Goal: Task Accomplishment & Management: Manage account settings

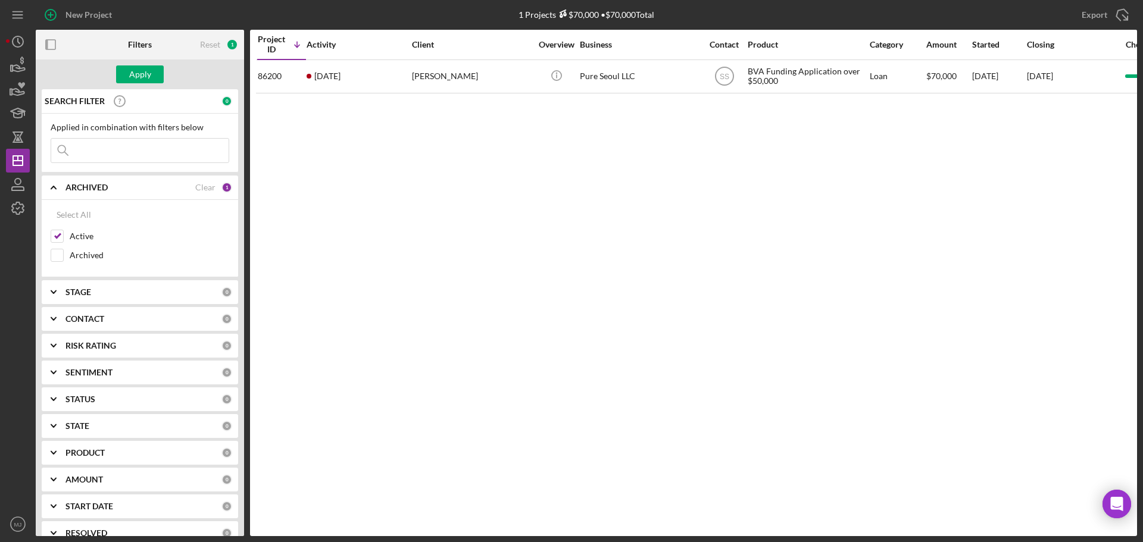
click at [129, 156] on input at bounding box center [139, 151] width 177 height 24
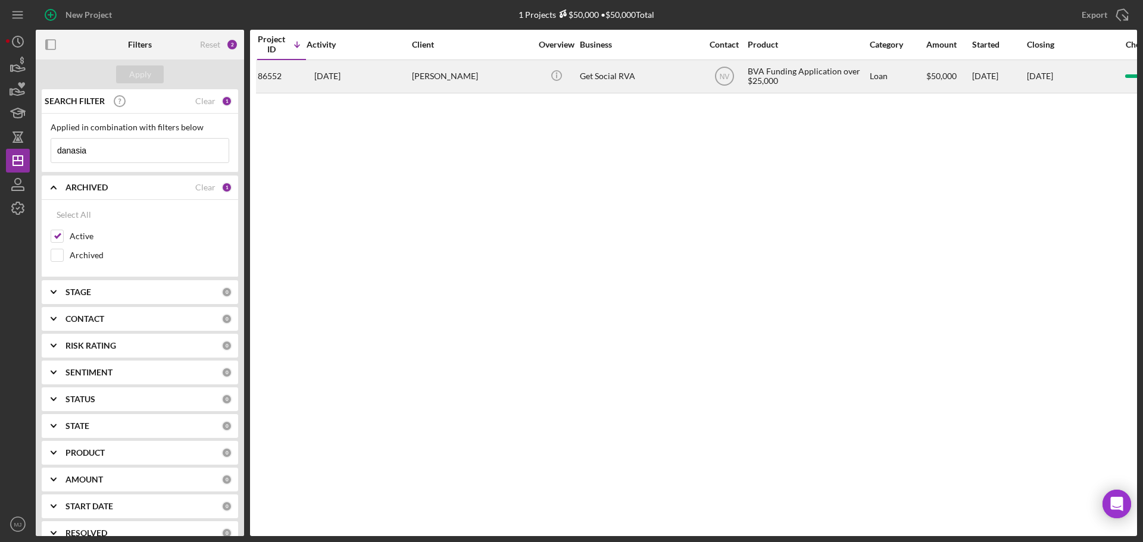
type input "danasia"
click at [345, 82] on div "2 months ago Danasia Pascal" at bounding box center [358, 77] width 104 height 32
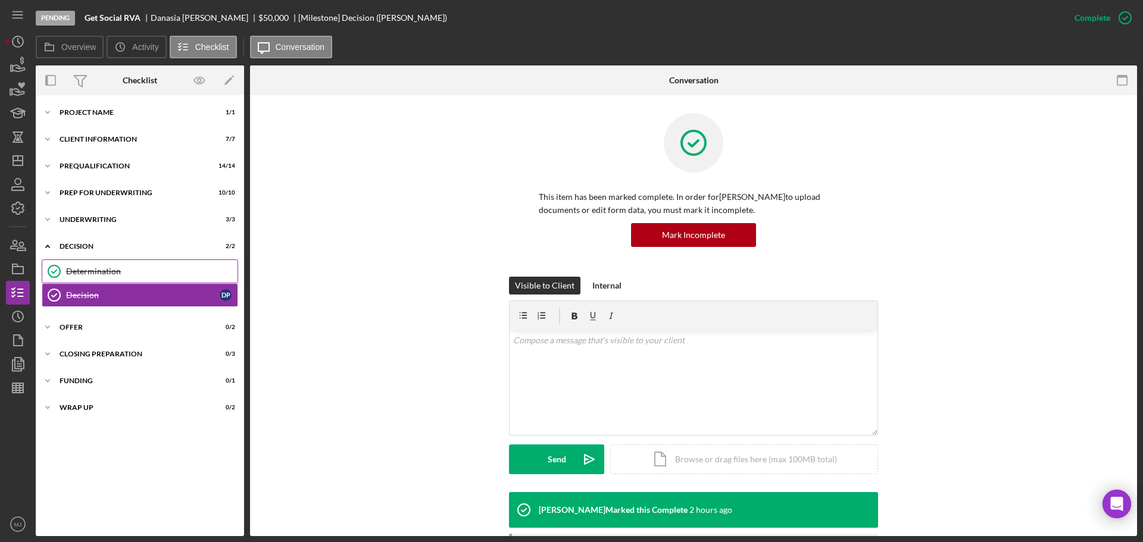
click at [93, 272] on div "Determination" at bounding box center [151, 272] width 171 height 10
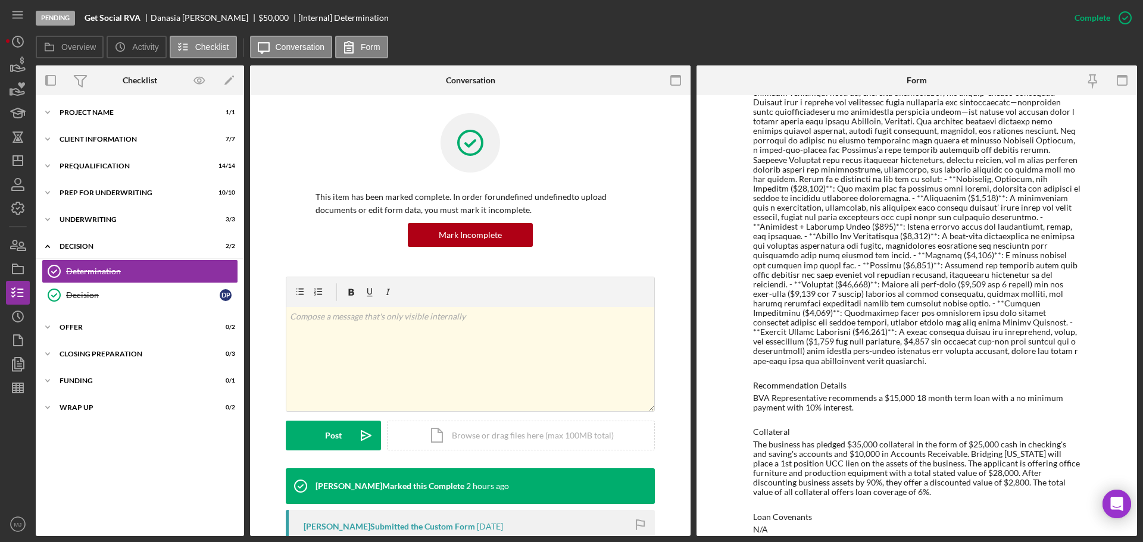
scroll to position [631, 0]
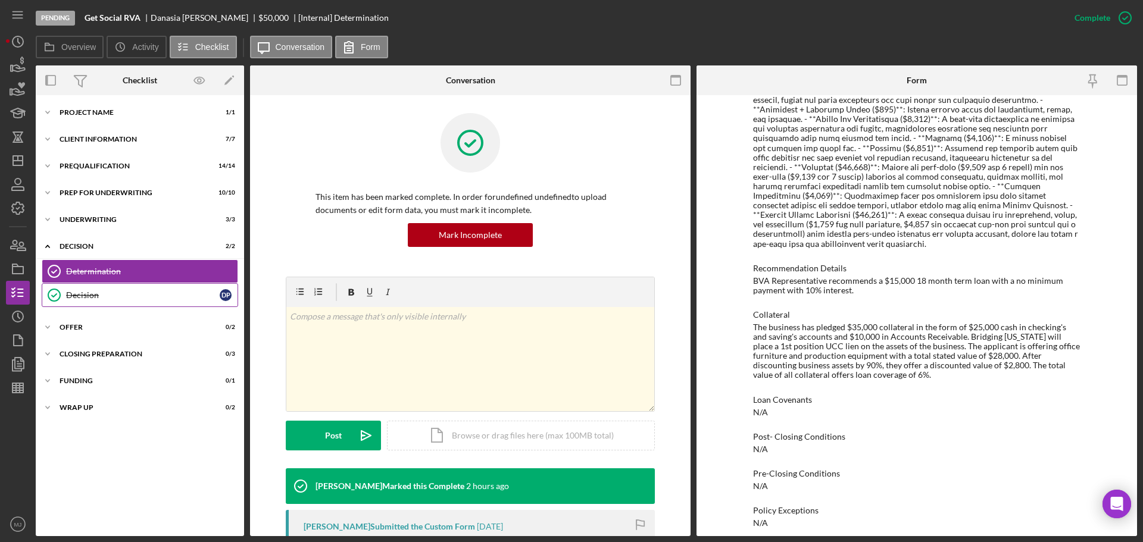
click at [105, 293] on div "Decision" at bounding box center [143, 295] width 154 height 10
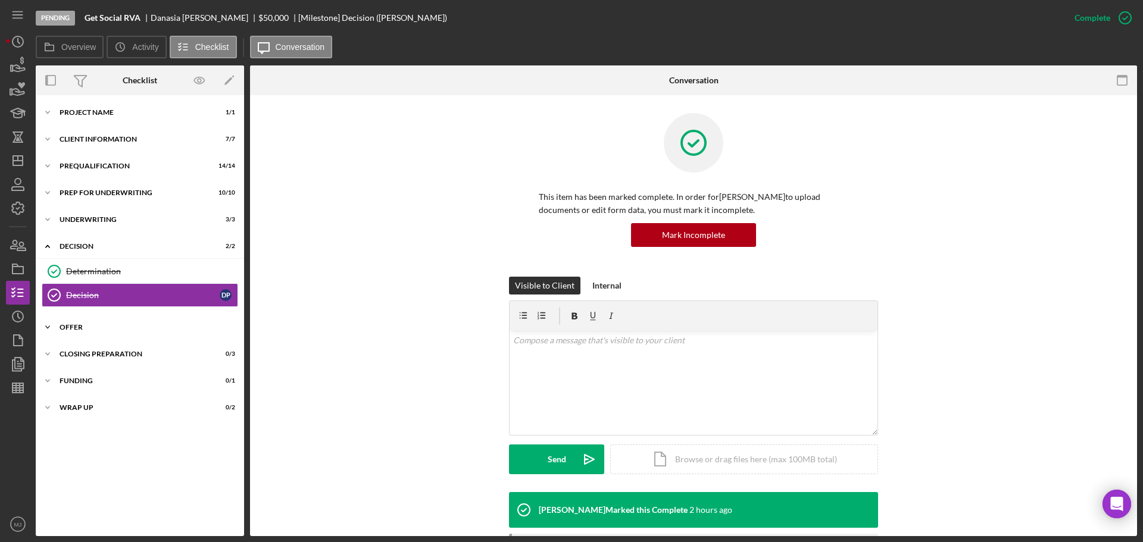
click at [72, 328] on div "Offer" at bounding box center [145, 327] width 170 height 7
click at [117, 270] on div "Determination" at bounding box center [151, 272] width 171 height 10
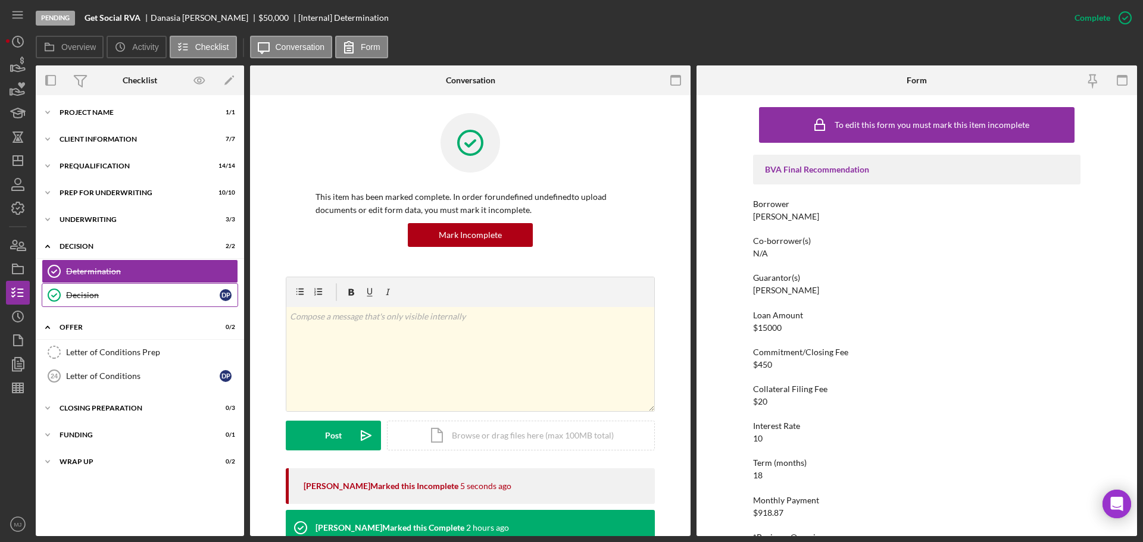
click at [98, 296] on div "Decision" at bounding box center [143, 295] width 154 height 10
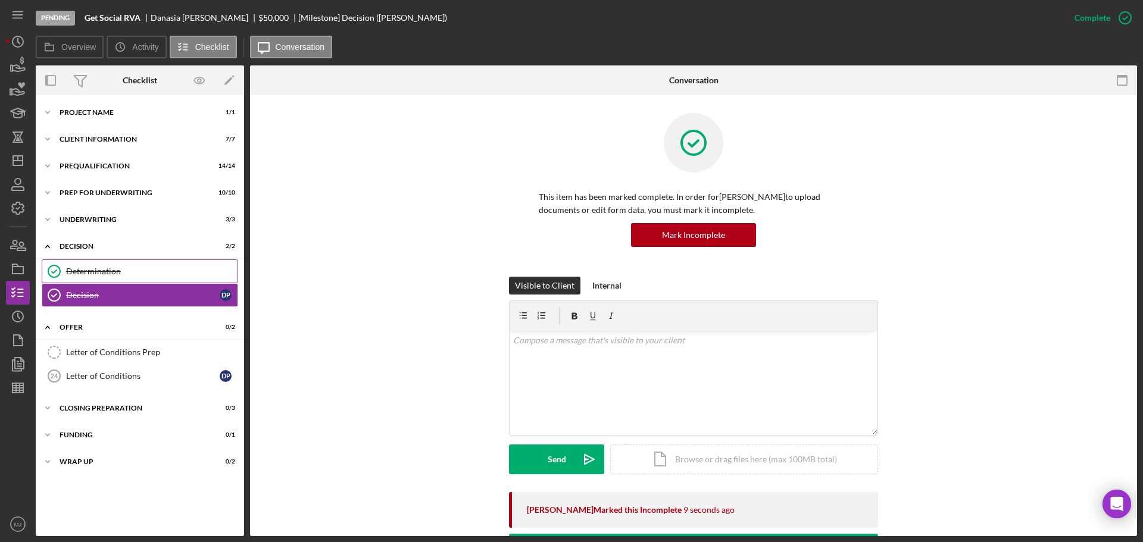
click at [98, 268] on div "Determination" at bounding box center [151, 272] width 171 height 10
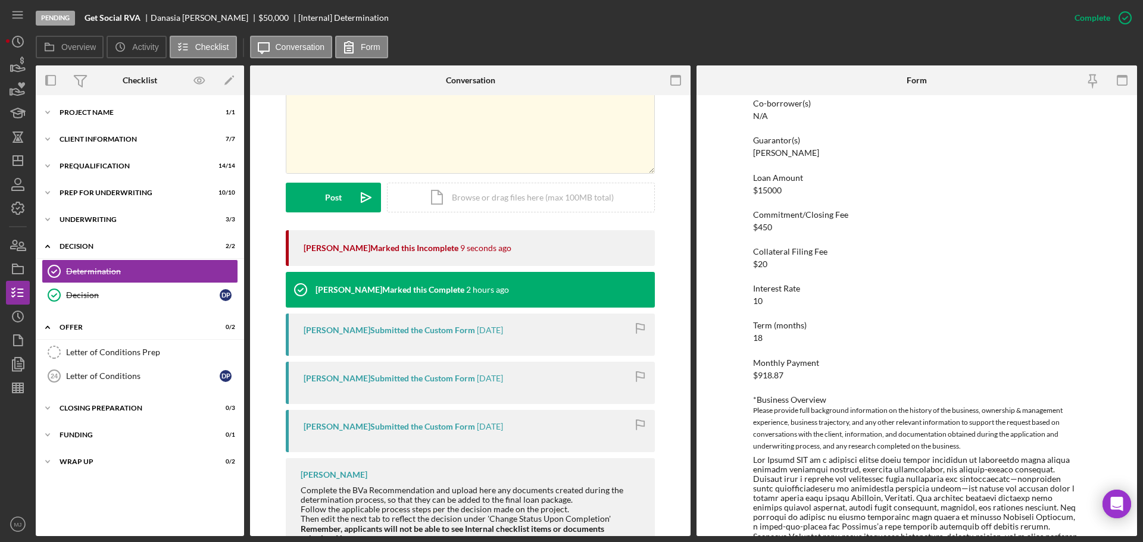
scroll to position [60, 0]
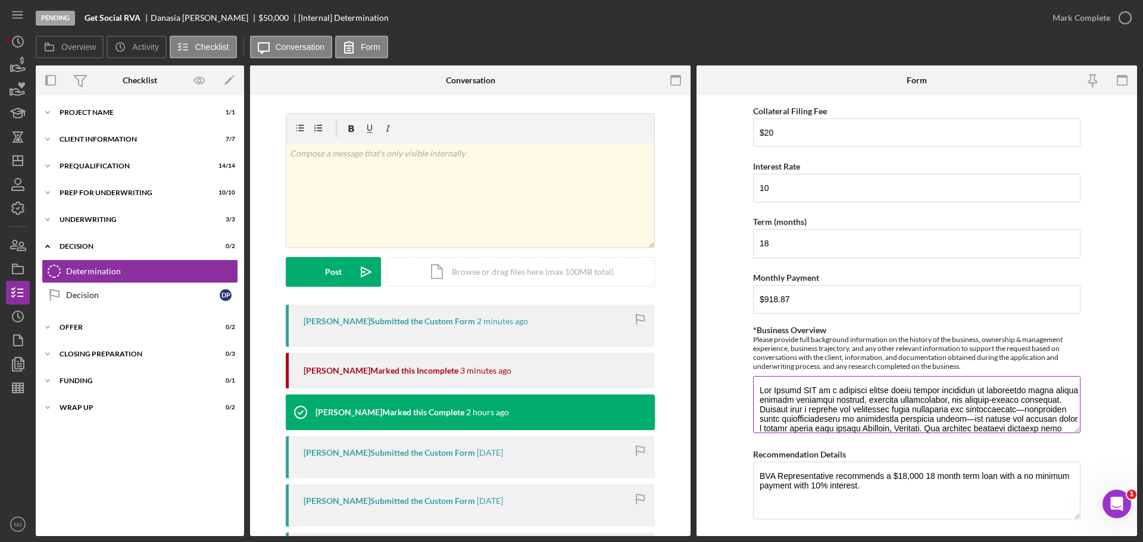
scroll to position [357, 0]
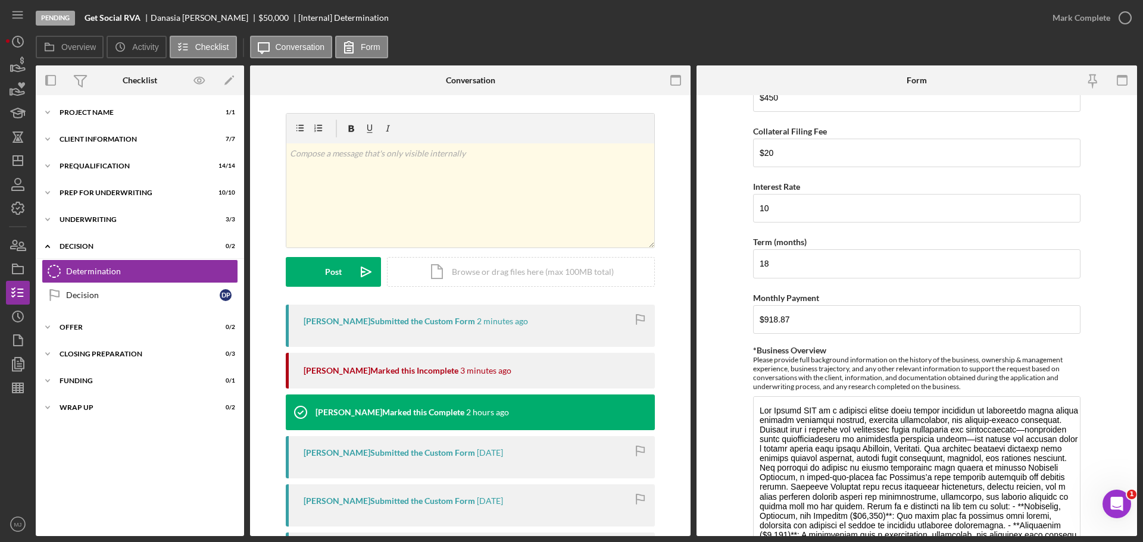
drag, startPoint x: 1073, startPoint y: 450, endPoint x: 1073, endPoint y: 550, distance: 100.6
click at [1073, 542] on html "Pending Get Social RVA [PERSON_NAME] $50,000 $50,000 [Internal] Determination M…" at bounding box center [571, 271] width 1143 height 542
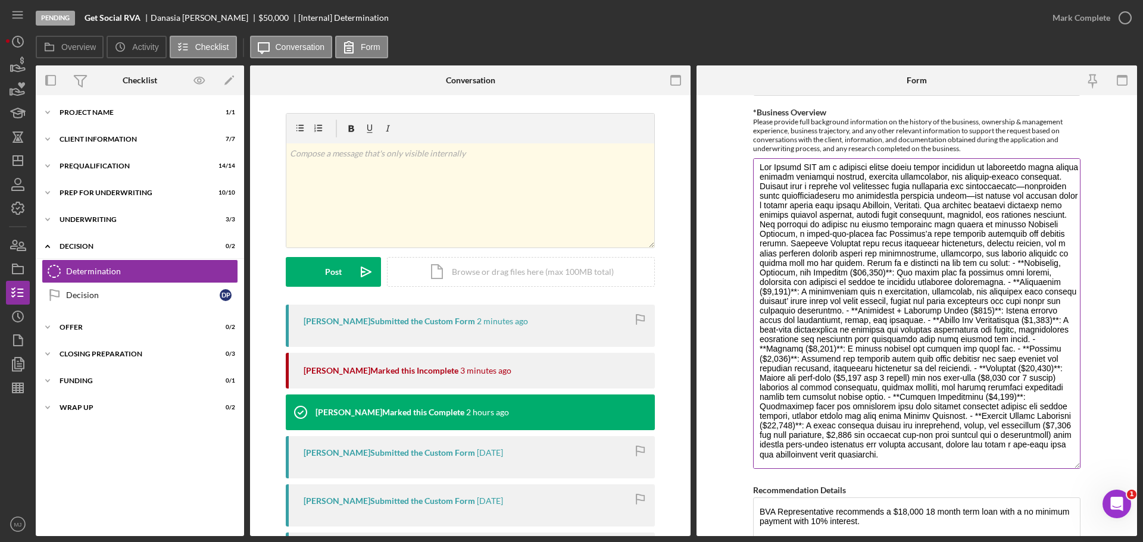
scroll to position [0, 0]
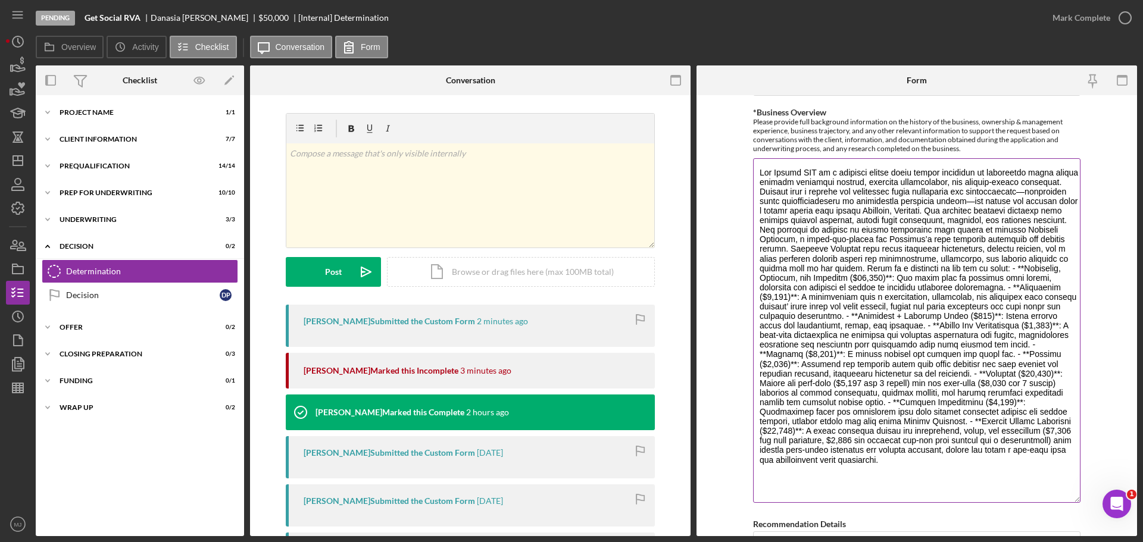
drag, startPoint x: 1077, startPoint y: 315, endPoint x: 1076, endPoint y: 501, distance: 186.3
click at [1076, 501] on textarea "*Business Overview" at bounding box center [916, 330] width 327 height 345
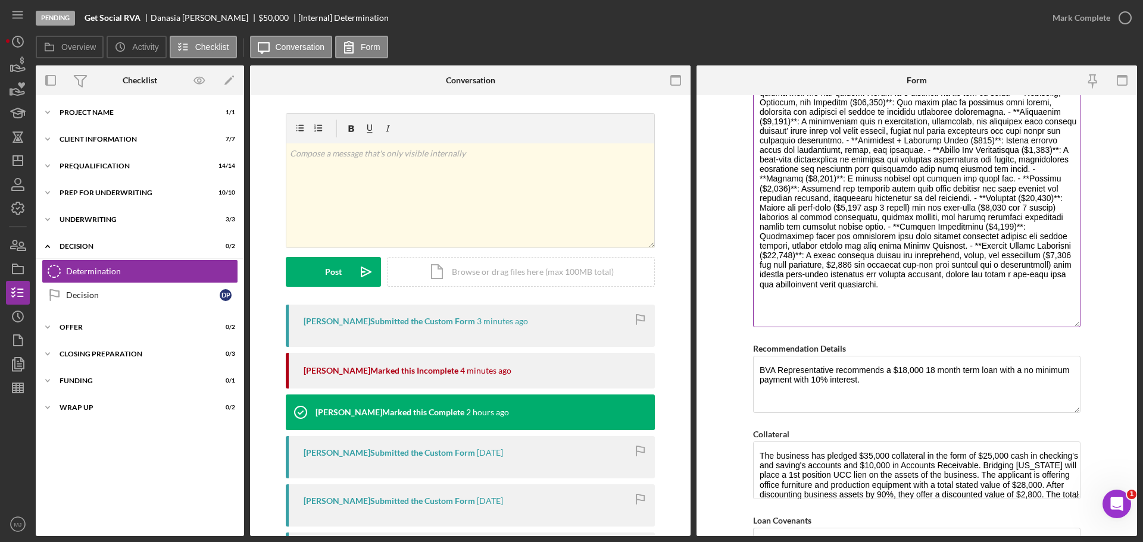
scroll to position [774, 0]
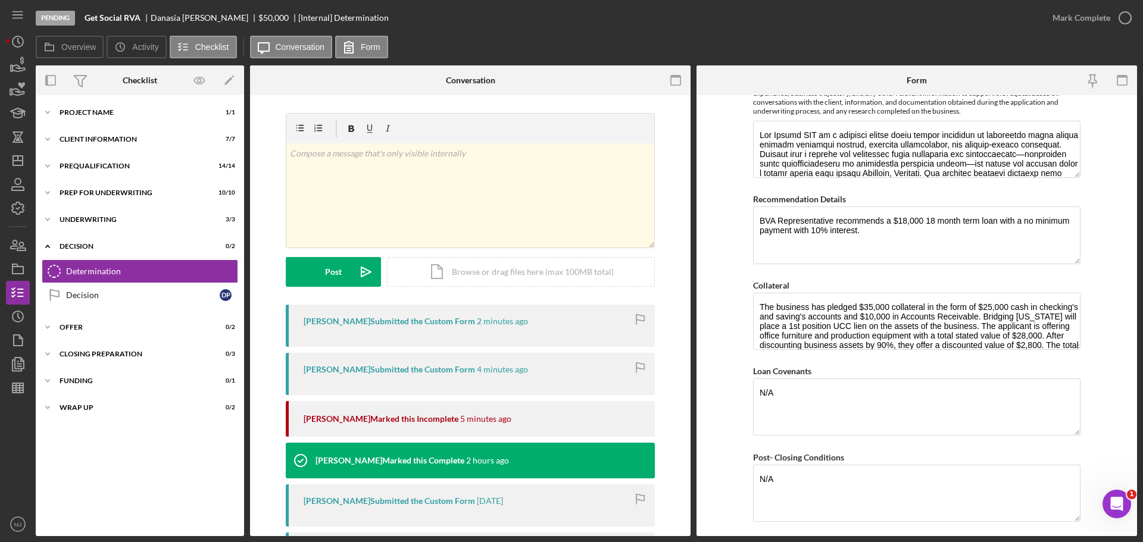
scroll to position [655, 0]
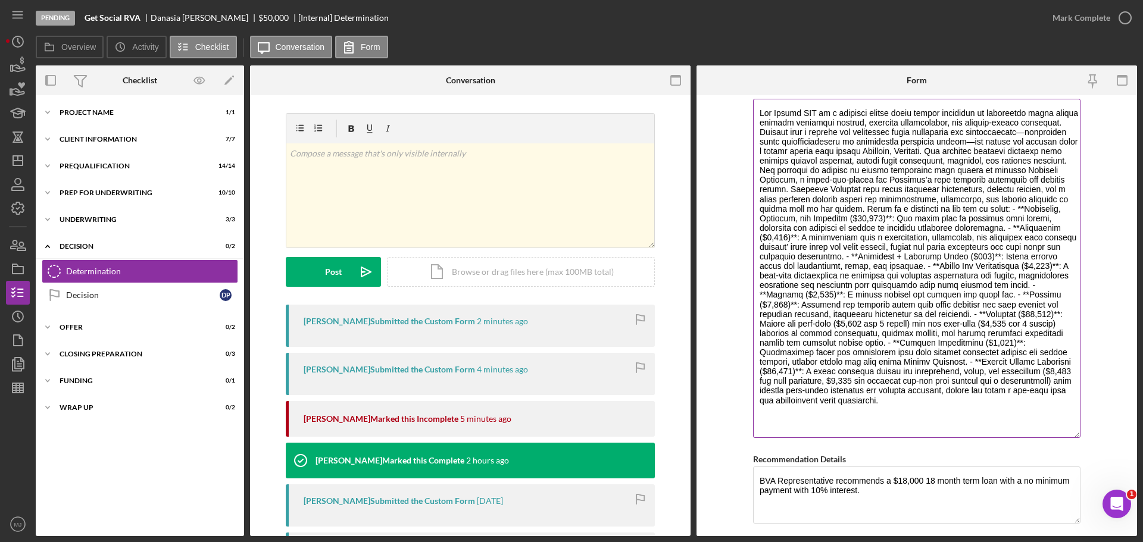
drag, startPoint x: 1072, startPoint y: 151, endPoint x: 1078, endPoint y: 434, distance: 282.7
click at [1078, 434] on textarea "*Business Overview" at bounding box center [916, 268] width 327 height 339
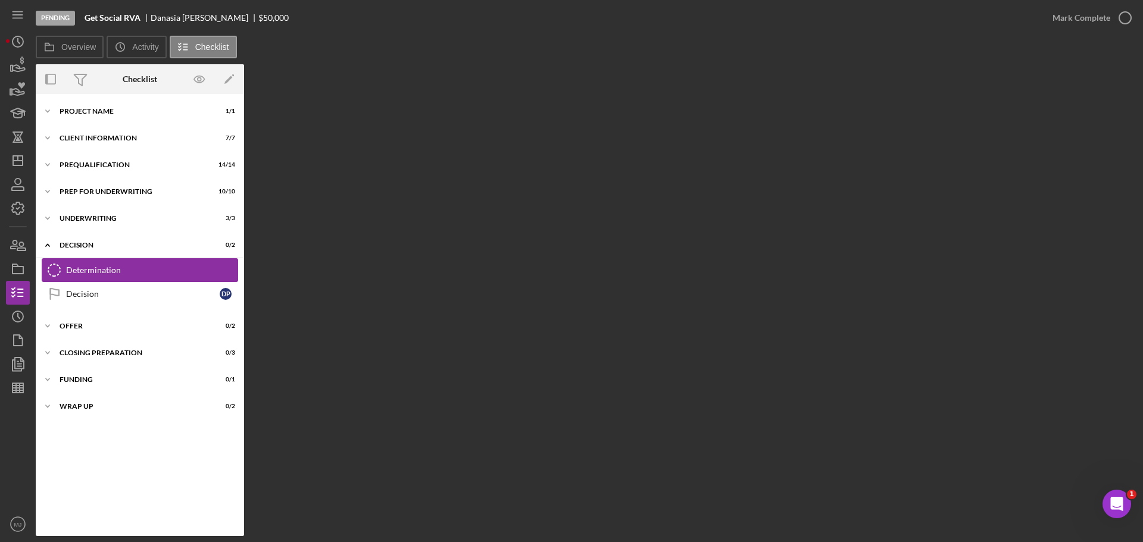
click at [144, 274] on div "Determination" at bounding box center [151, 270] width 171 height 10
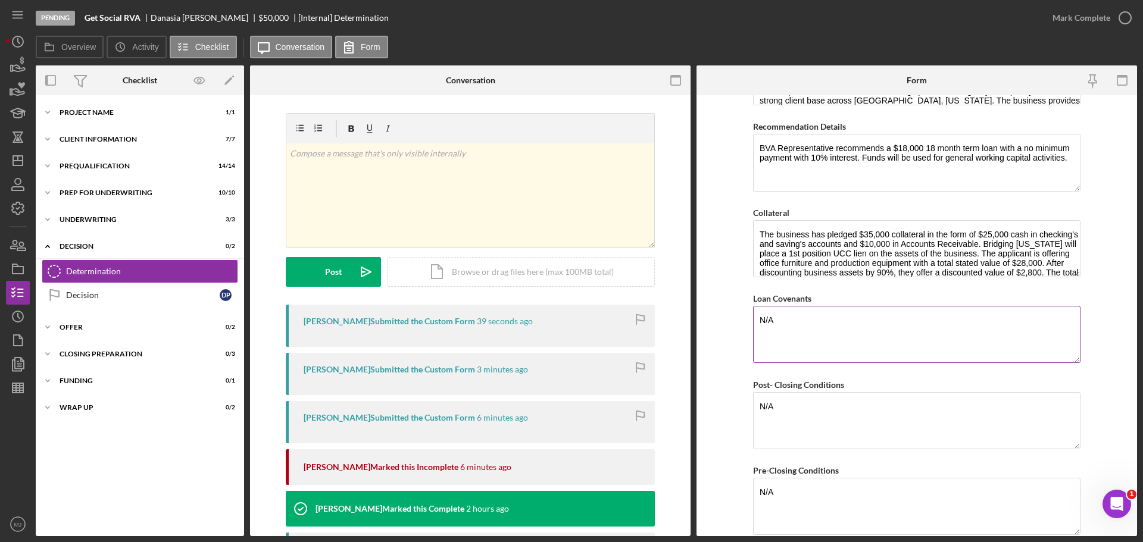
scroll to position [714, 0]
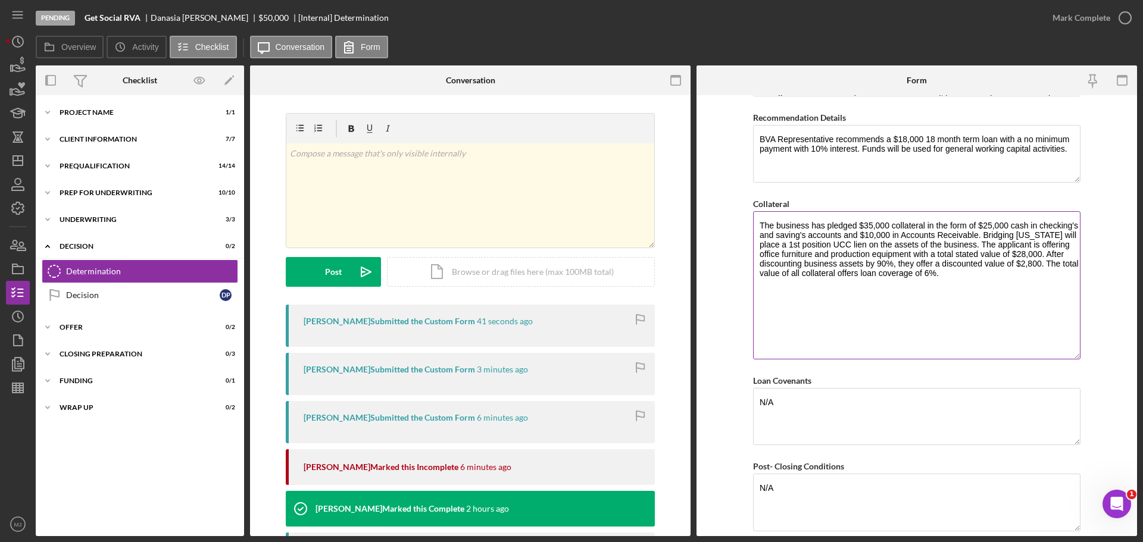
drag, startPoint x: 1074, startPoint y: 260, endPoint x: 1076, endPoint y: 350, distance: 90.5
click at [1076, 350] on textarea "The business has pledged $35,000 collateral in the form of $25,000 cash in chec…" at bounding box center [916, 285] width 327 height 148
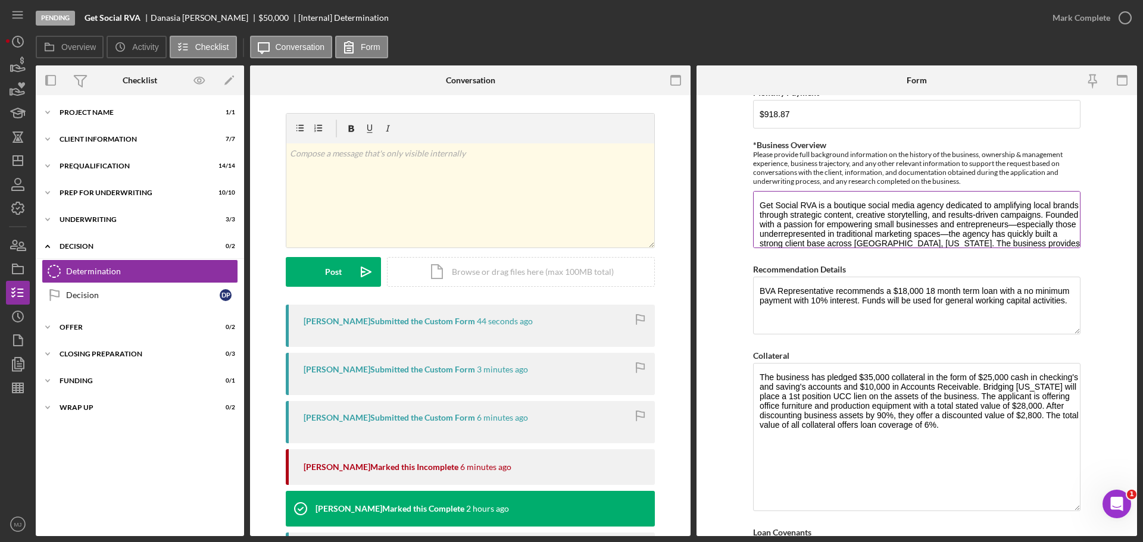
scroll to position [536, 0]
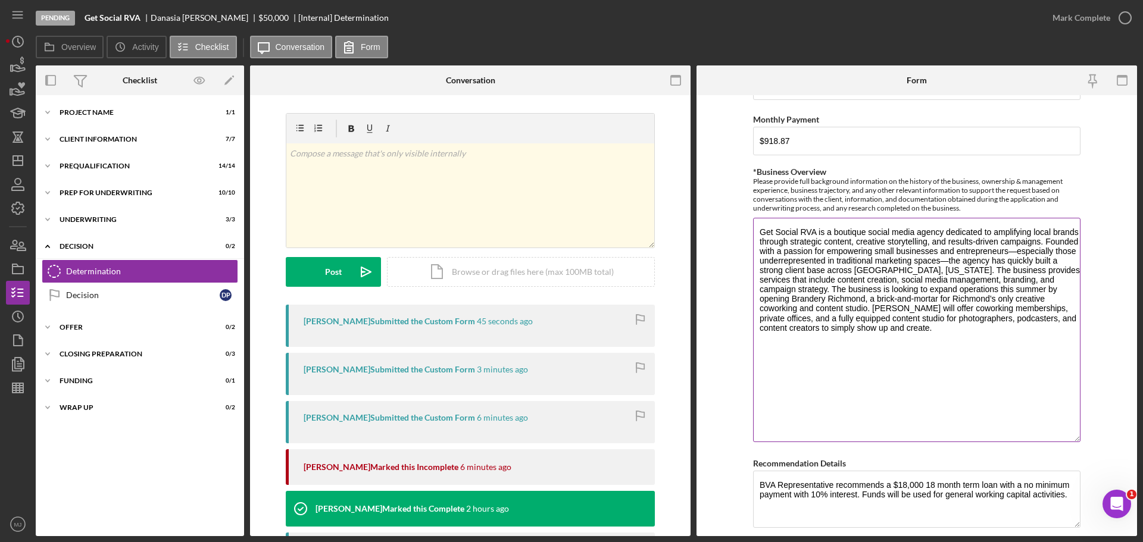
drag, startPoint x: 1075, startPoint y: 272, endPoint x: 1073, endPoint y: 439, distance: 166.6
click at [1073, 439] on textarea "Get Social RVA is a boutique social media agency dedicated to amplifying local …" at bounding box center [916, 330] width 327 height 224
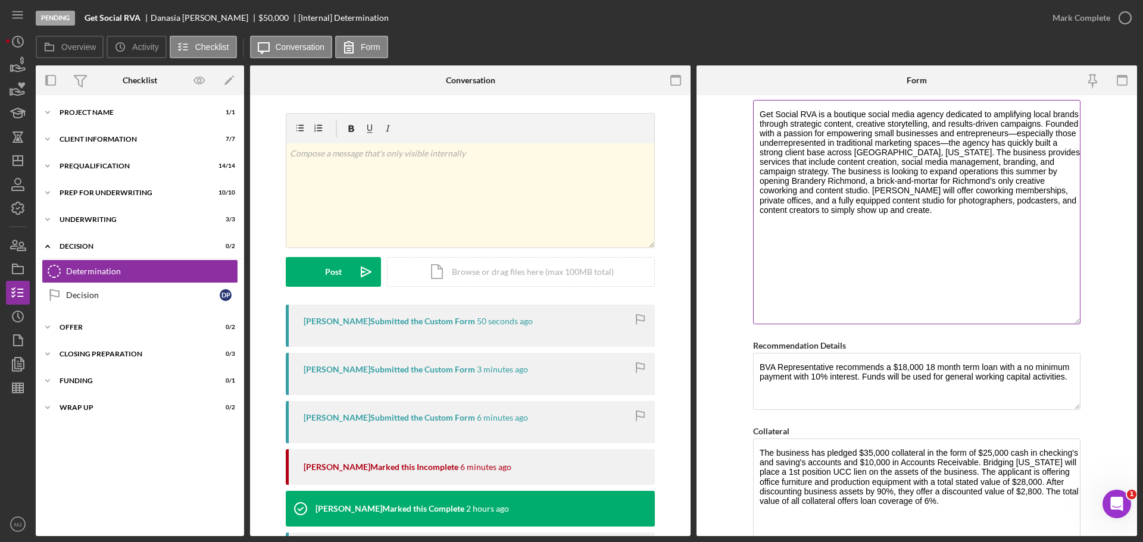
scroll to position [655, 0]
click at [757, 142] on textarea "Get Social RVA is a boutique social media agency dedicated to amplifying local …" at bounding box center [916, 211] width 327 height 224
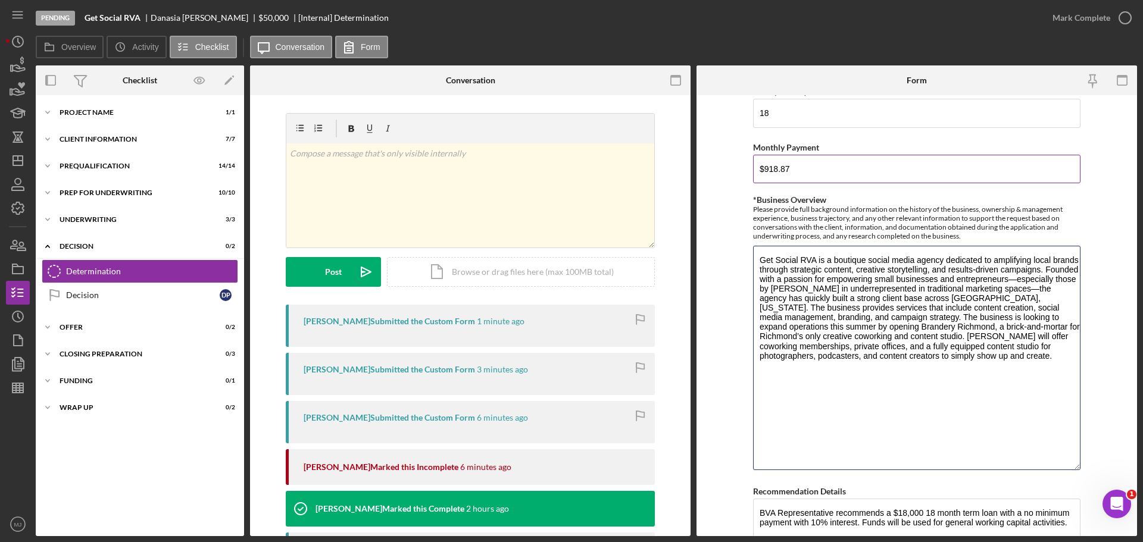
scroll to position [536, 0]
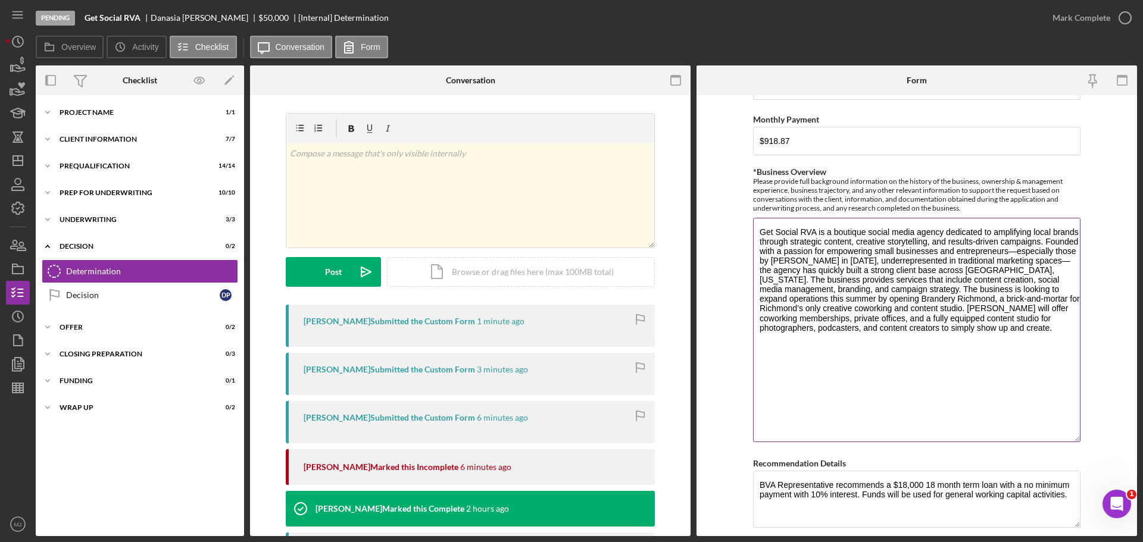
drag, startPoint x: 886, startPoint y: 259, endPoint x: 838, endPoint y: 260, distance: 48.2
click at [840, 261] on textarea "Get Social RVA is a boutique social media agency dedicated to amplifying local …" at bounding box center [916, 330] width 327 height 224
click at [838, 260] on textarea "Get Social RVA is a boutique social media agency dedicated to amplifying local …" at bounding box center [916, 330] width 327 height 224
drag, startPoint x: 837, startPoint y: 261, endPoint x: 885, endPoint y: 261, distance: 48.8
click at [885, 261] on textarea "Get Social RVA is a boutique social media agency dedicated to amplifying local …" at bounding box center [916, 330] width 327 height 224
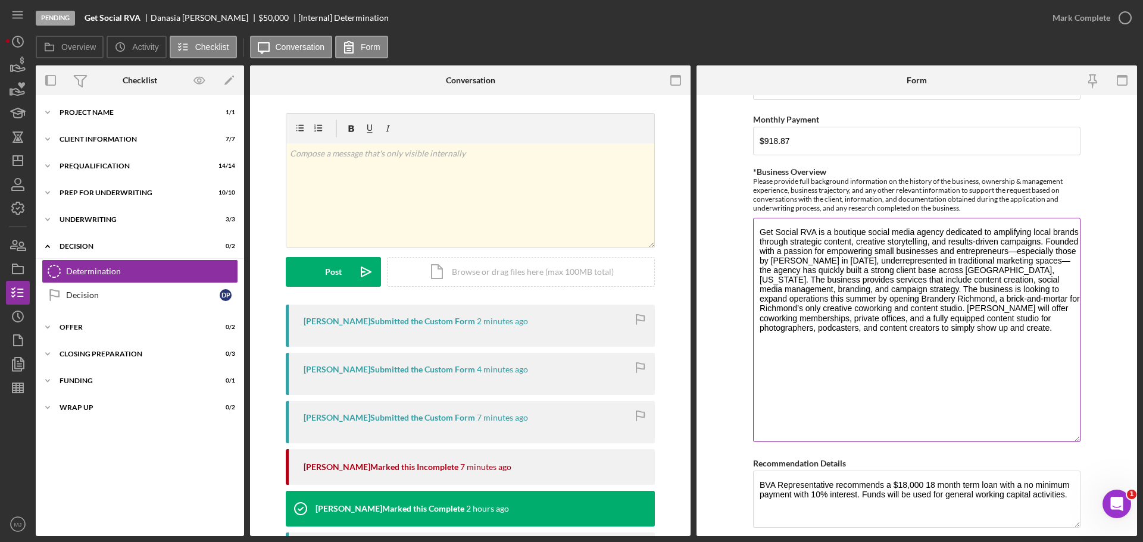
drag, startPoint x: 908, startPoint y: 259, endPoint x: 752, endPoint y: 263, distance: 155.9
click at [753, 263] on textarea "Get Social RVA is a boutique social media agency dedicated to amplifying local …" at bounding box center [916, 330] width 327 height 224
click at [1075, 243] on textarea "Get Social RVA is a boutique social media agency dedicated to amplifying local …" at bounding box center [916, 330] width 327 height 224
paste textarea "by Danasia Pascal in September of 2019"
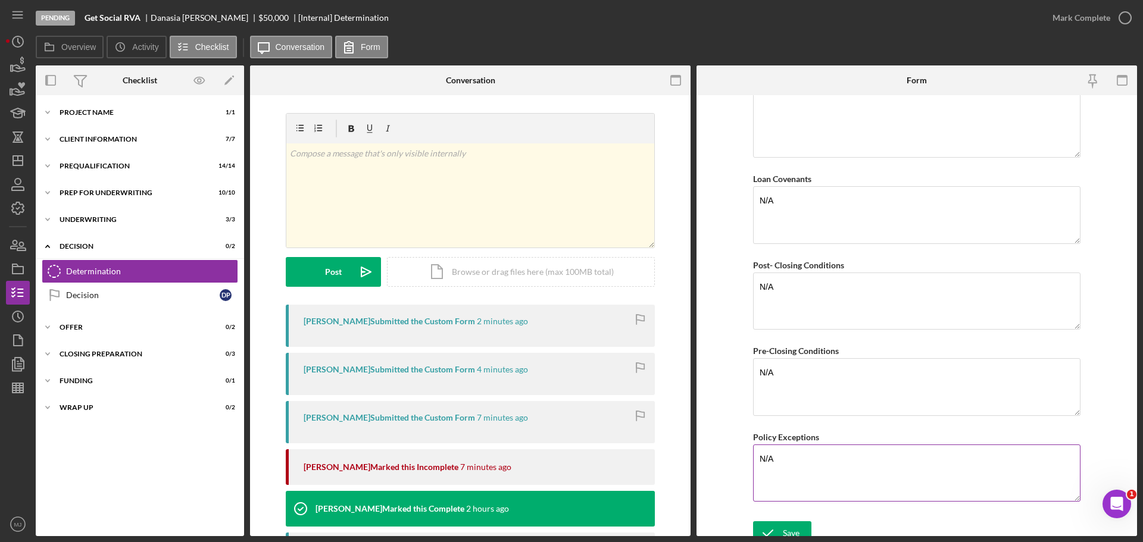
scroll to position [1093, 0]
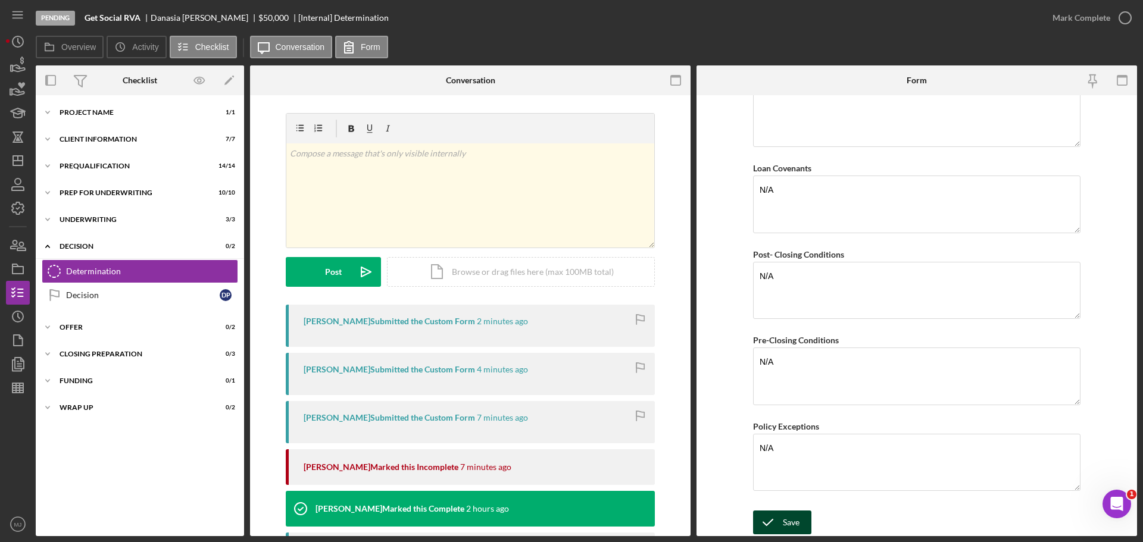
type textarea "Get Social RVA is a boutique social media agency dedicated to amplifying local …"
click at [778, 514] on icon "submit" at bounding box center [768, 523] width 30 height 30
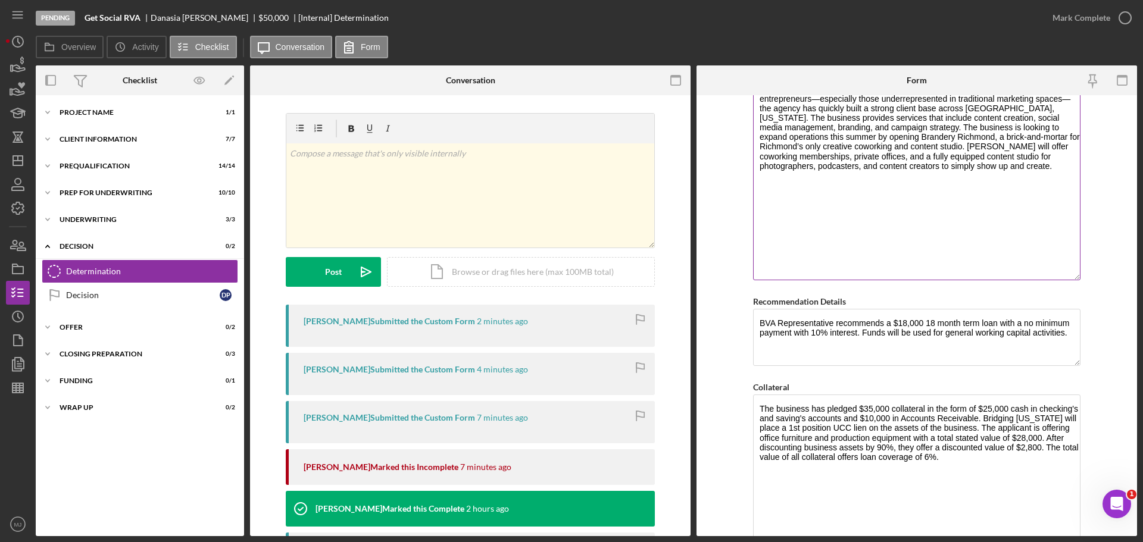
scroll to position [677, 0]
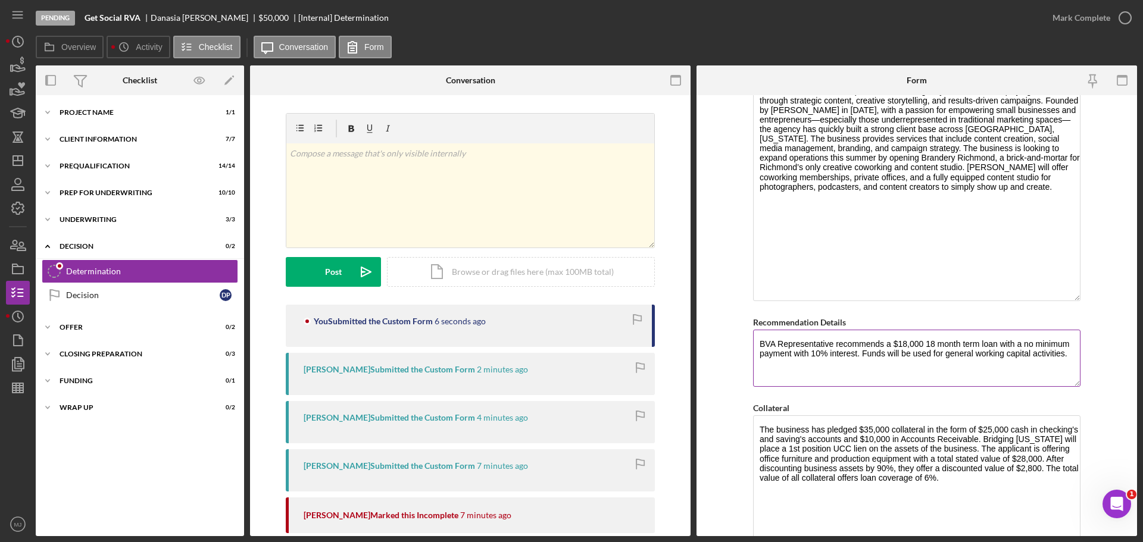
drag, startPoint x: 996, startPoint y: 343, endPoint x: 962, endPoint y: 346, distance: 34.0
click at [962, 346] on textarea "BVA Representative recommends a $18,000 18 month term loan with a no minimum pa…" at bounding box center [916, 358] width 327 height 57
click at [996, 345] on textarea "BVA Representative recommends a $18,000 18 month term loan with a no minimum pa…" at bounding box center [916, 358] width 327 height 57
drag, startPoint x: 994, startPoint y: 340, endPoint x: 960, endPoint y: 343, distance: 34.0
click at [960, 343] on textarea "BVA Representative recommends a $18,000 18 month term loan with a no minimum pa…" at bounding box center [916, 358] width 327 height 57
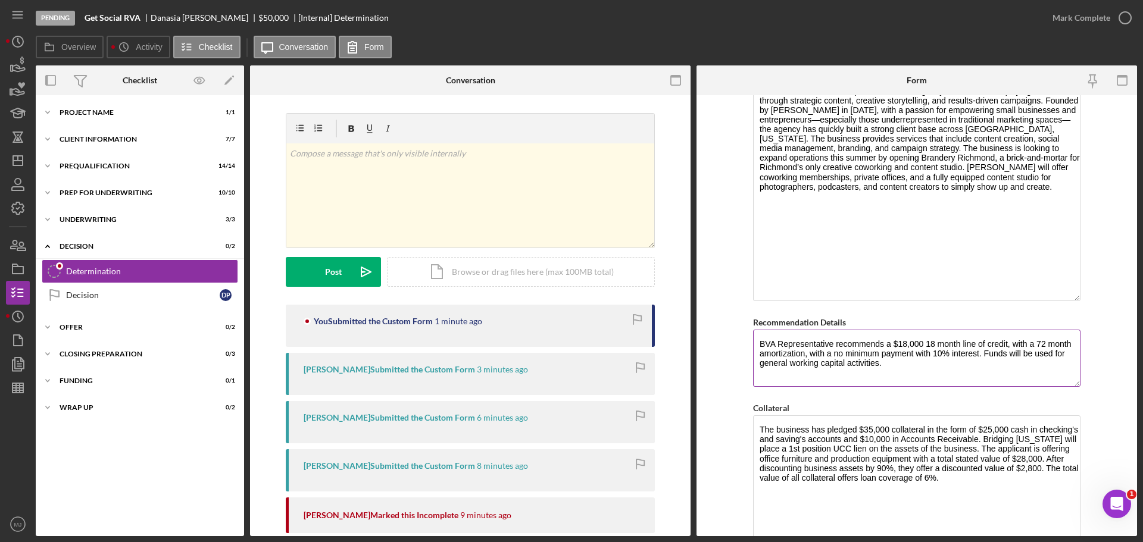
drag, startPoint x: 929, startPoint y: 355, endPoint x: 805, endPoint y: 356, distance: 123.8
click at [805, 356] on textarea "BVA Representative recommends a $18,000 18 month line of credit, with a 72 mont…" at bounding box center [916, 358] width 327 height 57
click at [865, 353] on textarea "BVA Representative recommends a $18,000 18 month line of credit, with a 72 mont…" at bounding box center [916, 358] width 327 height 57
click at [906, 369] on textarea "BVA Representative recommends a $18,000 18 month line of credit, with a 72 mont…" at bounding box center [916, 358] width 327 height 57
click at [935, 343] on textarea "BVA Representative recommends a $18,000 18 month line of credit, with a 72 mont…" at bounding box center [916, 358] width 327 height 57
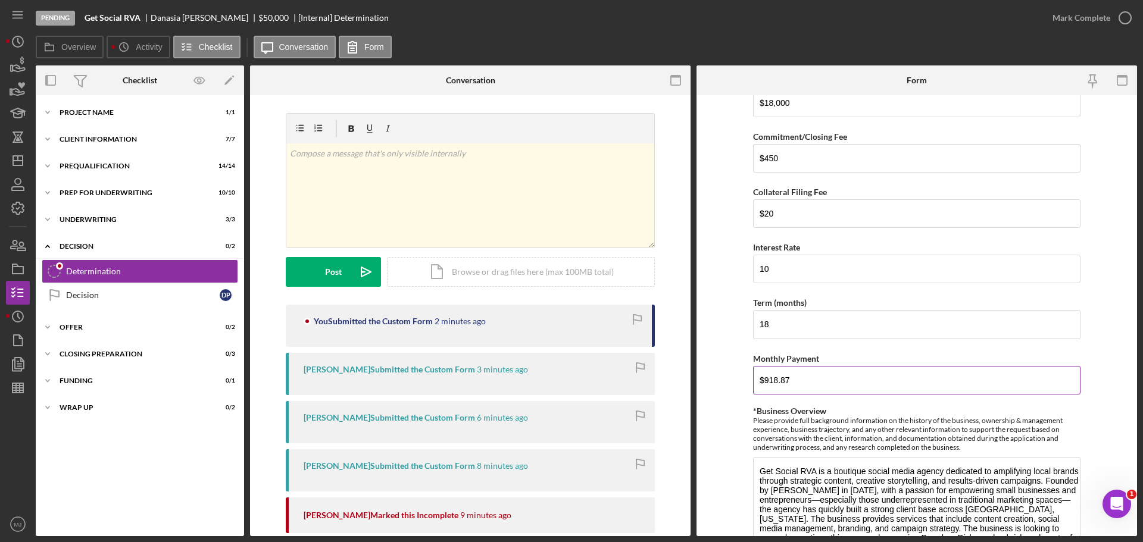
scroll to position [298, 0]
type textarea "BVA Representative recommends a $18,000 18-month line of credit, with a 72 mont…"
drag, startPoint x: 799, startPoint y: 380, endPoint x: 728, endPoint y: 380, distance: 70.8
click at [731, 378] on form "BVA Final Recommendation Borrower Get Social RVA, LLC Co-borrower(s) Danasia Pa…" at bounding box center [916, 315] width 440 height 441
type input "$0"
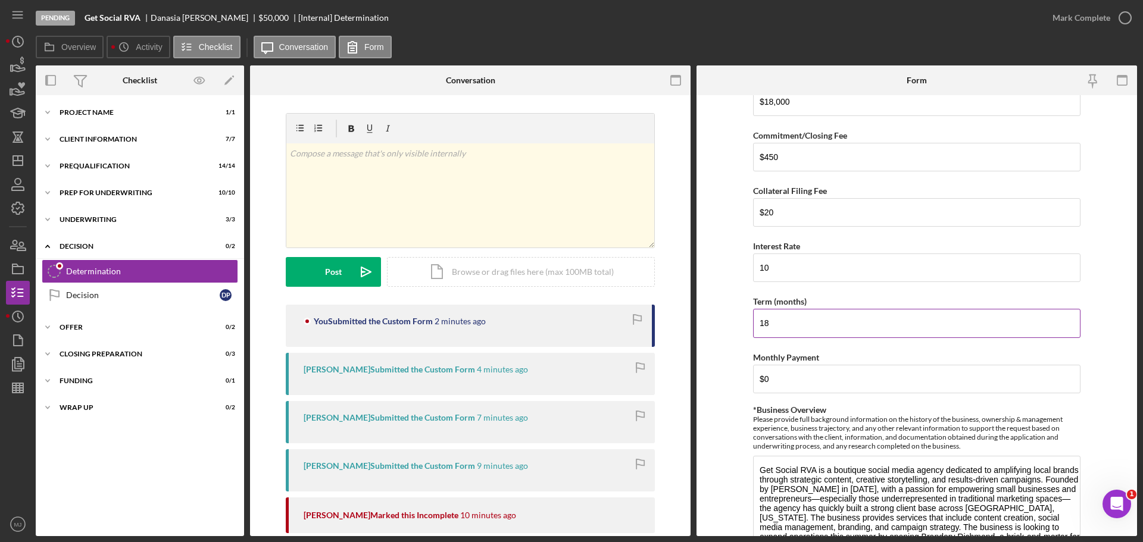
click at [885, 337] on input "18" at bounding box center [916, 323] width 327 height 29
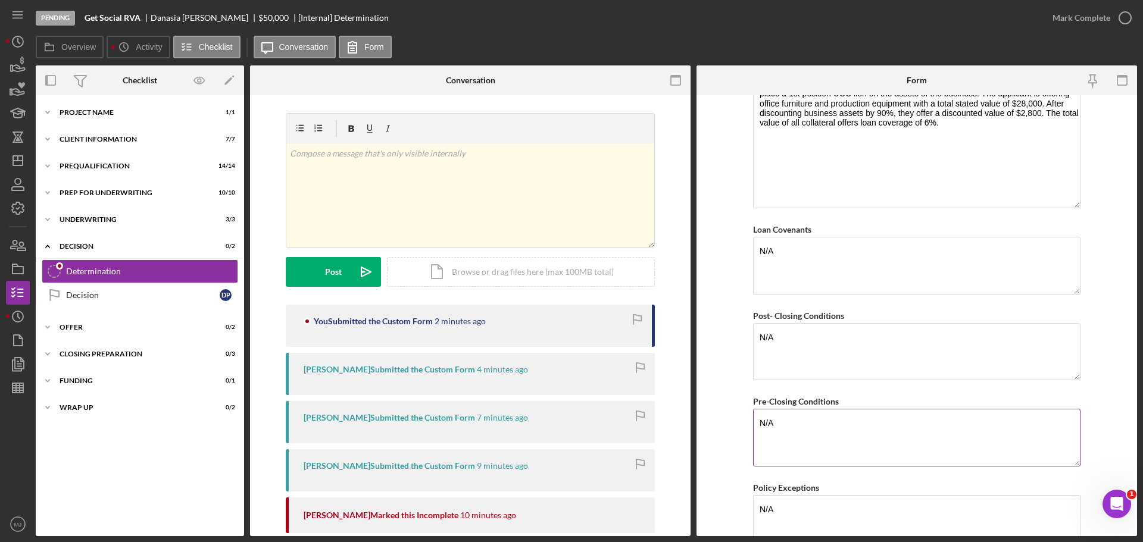
scroll to position [1093, 0]
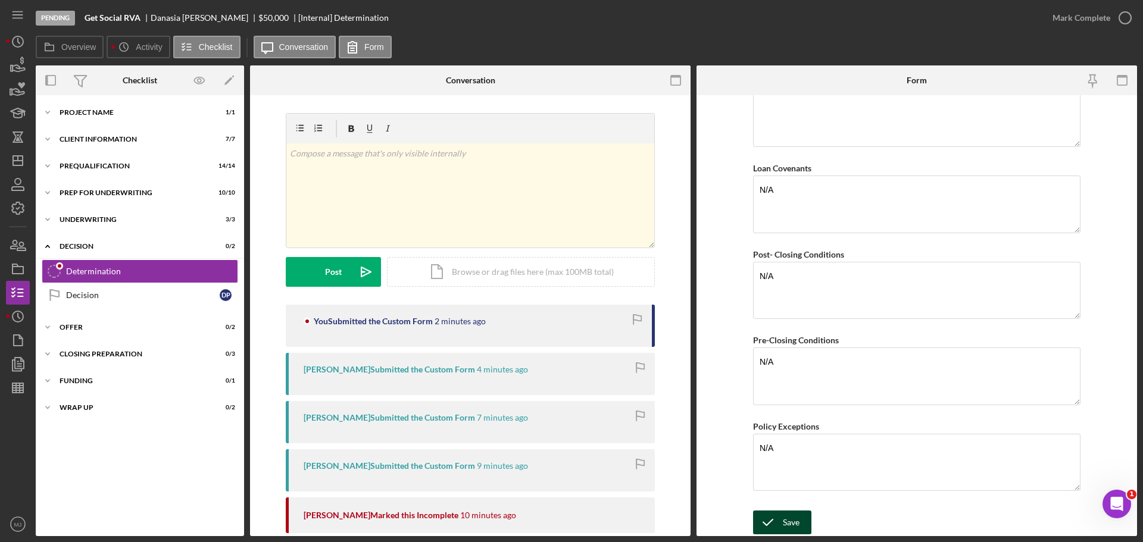
click at [782, 518] on div "Save" at bounding box center [790, 523] width 17 height 24
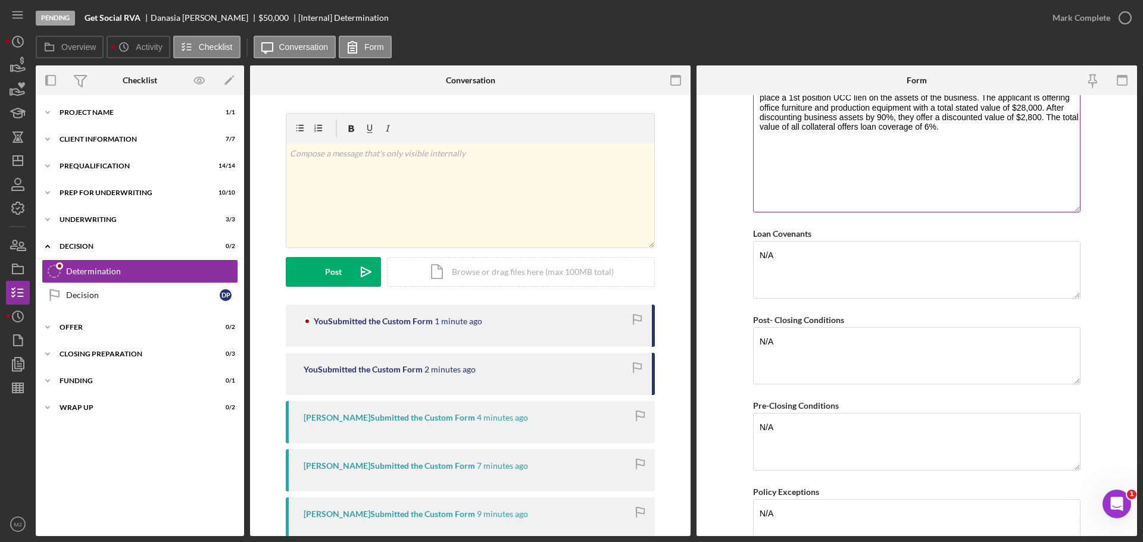
scroll to position [1034, 0]
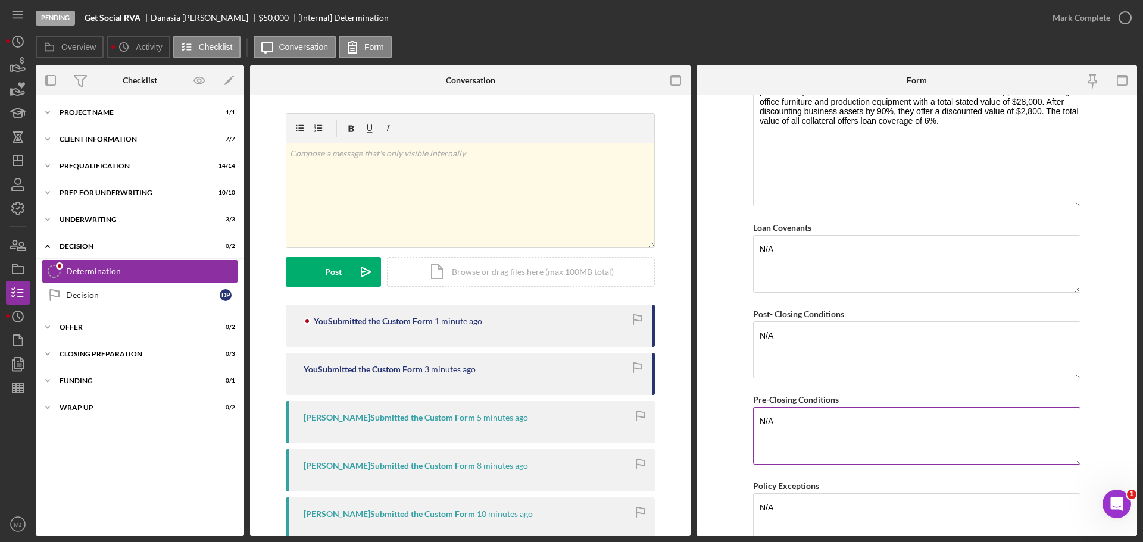
click at [802, 420] on textarea "N/A" at bounding box center [916, 435] width 327 height 57
click at [803, 421] on textarea "N/A" at bounding box center [916, 435] width 327 height 57
click at [77, 218] on div "Underwriting" at bounding box center [145, 219] width 170 height 7
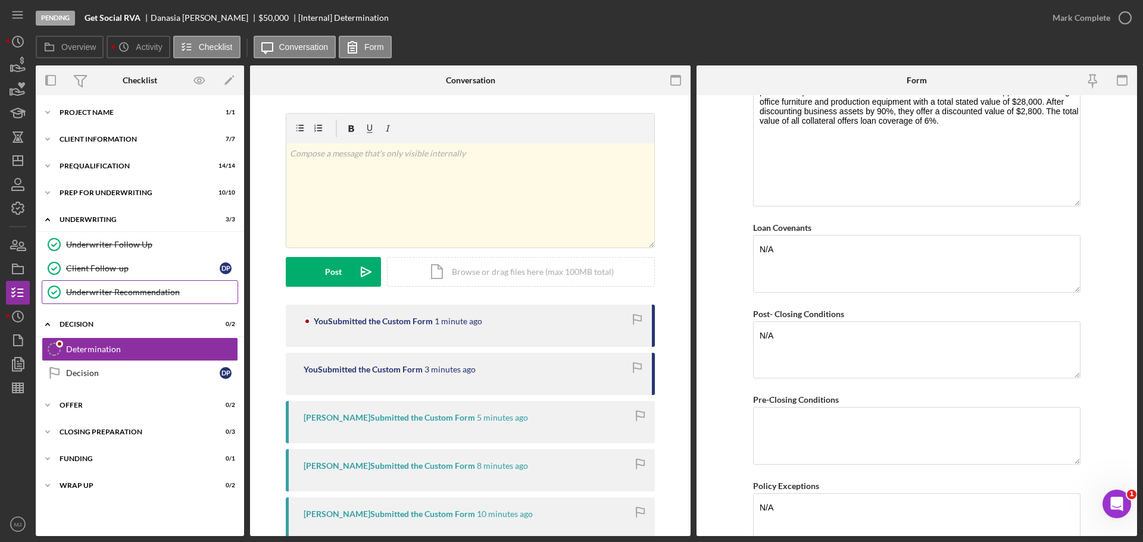
click at [82, 292] on div "Underwriter Recommendation" at bounding box center [151, 292] width 171 height 10
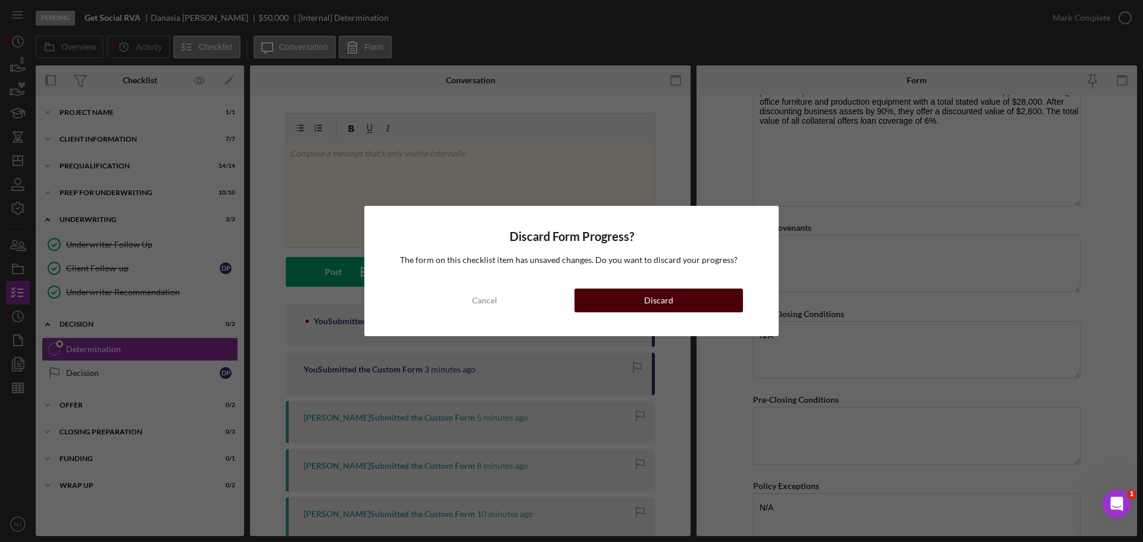
click at [668, 295] on div "Discard" at bounding box center [658, 301] width 29 height 24
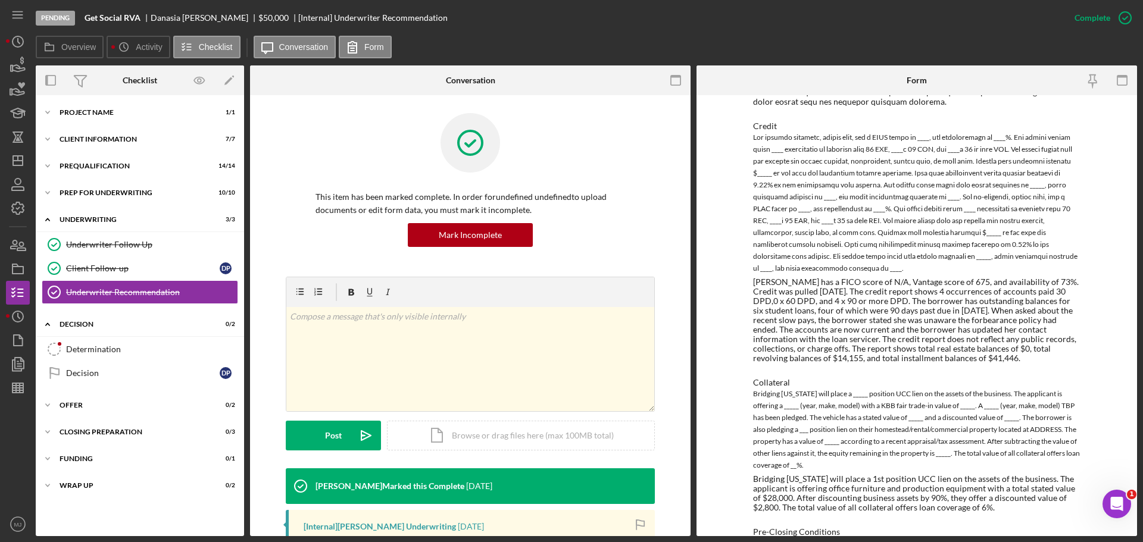
scroll to position [1027, 0]
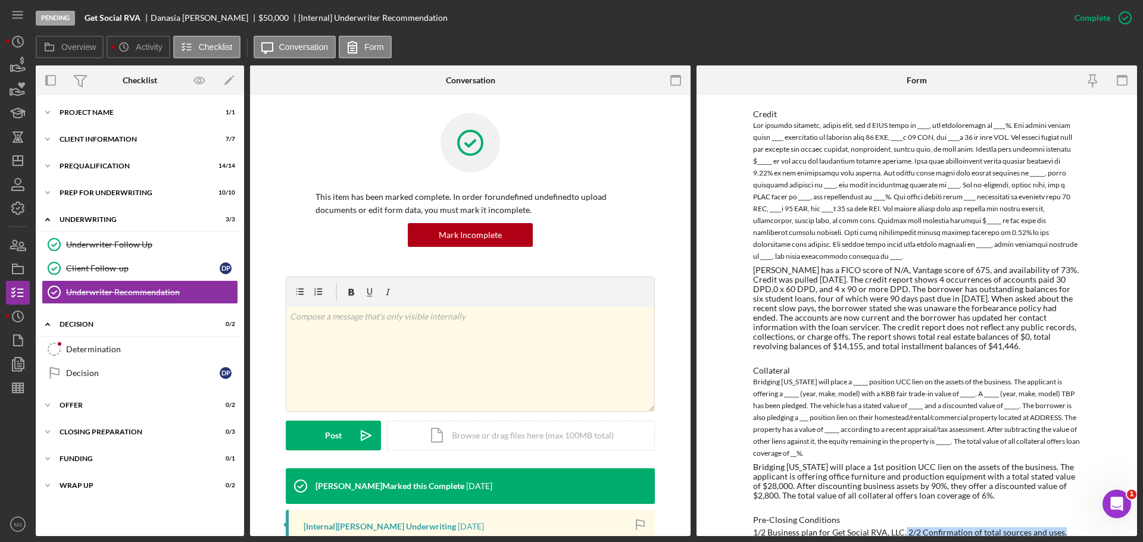
drag, startPoint x: 902, startPoint y: 512, endPoint x: 1059, endPoint y: 522, distance: 158.0
drag, startPoint x: 747, startPoint y: 513, endPoint x: 902, endPoint y: 517, distance: 155.4
click at [902, 517] on div "To edit this form you must mark this item incomplete Underwriter Name Camila Mo…" at bounding box center [916, 315] width 440 height 441
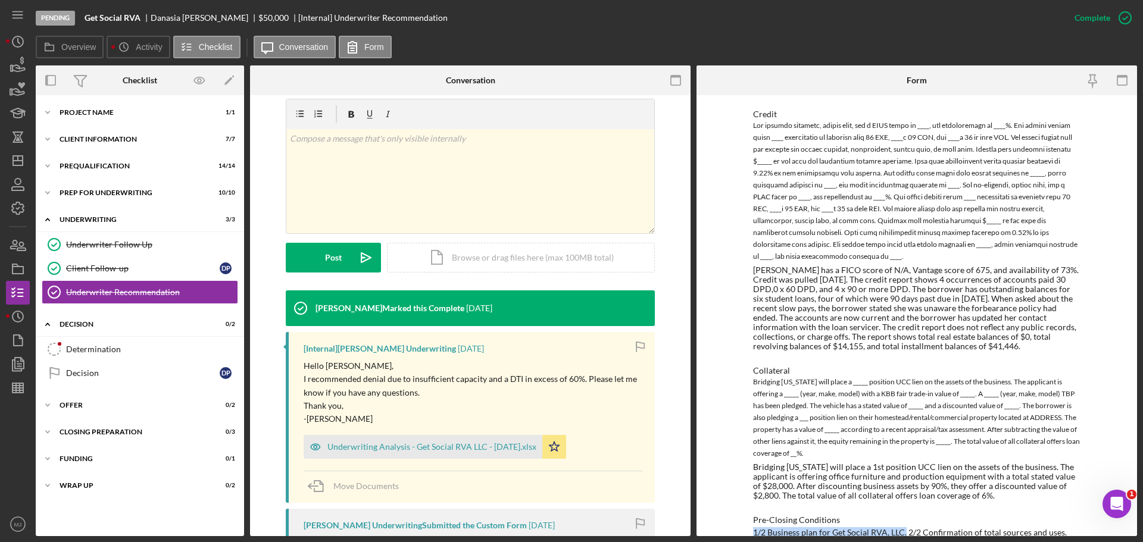
scroll to position [179, 0]
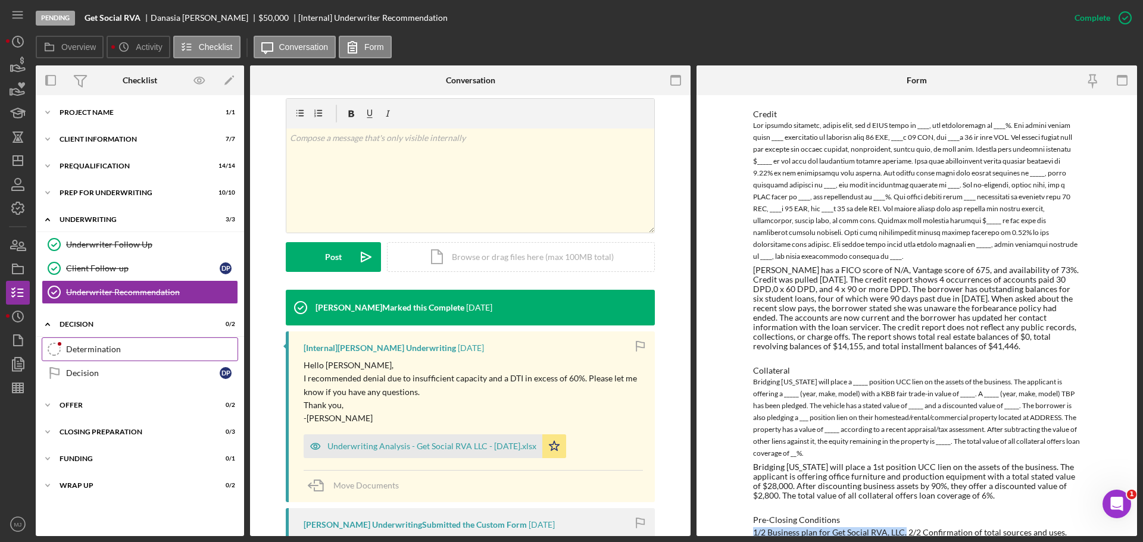
click at [147, 359] on link "Determination Determination" at bounding box center [140, 349] width 196 height 24
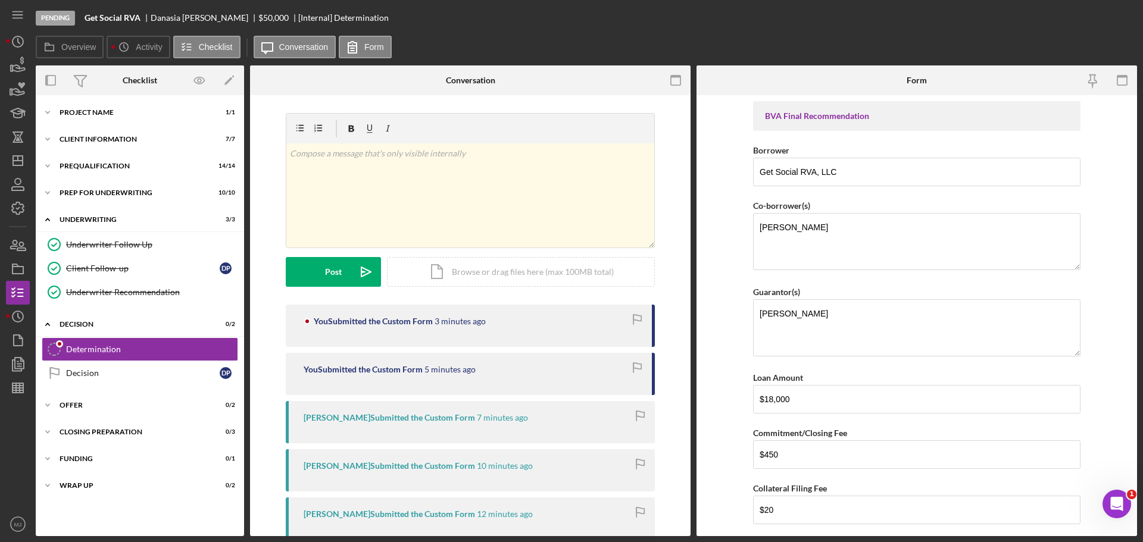
type input "$918.87"
type textarea "BVA Representative recommends a $18,000 18 month term loan with a no minimum pa…"
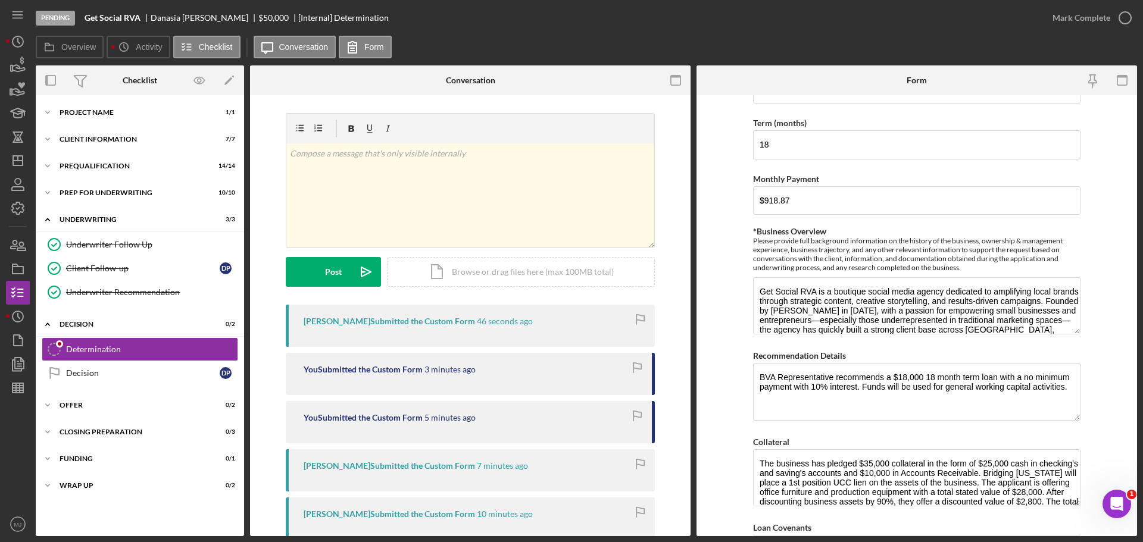
scroll to position [835, 0]
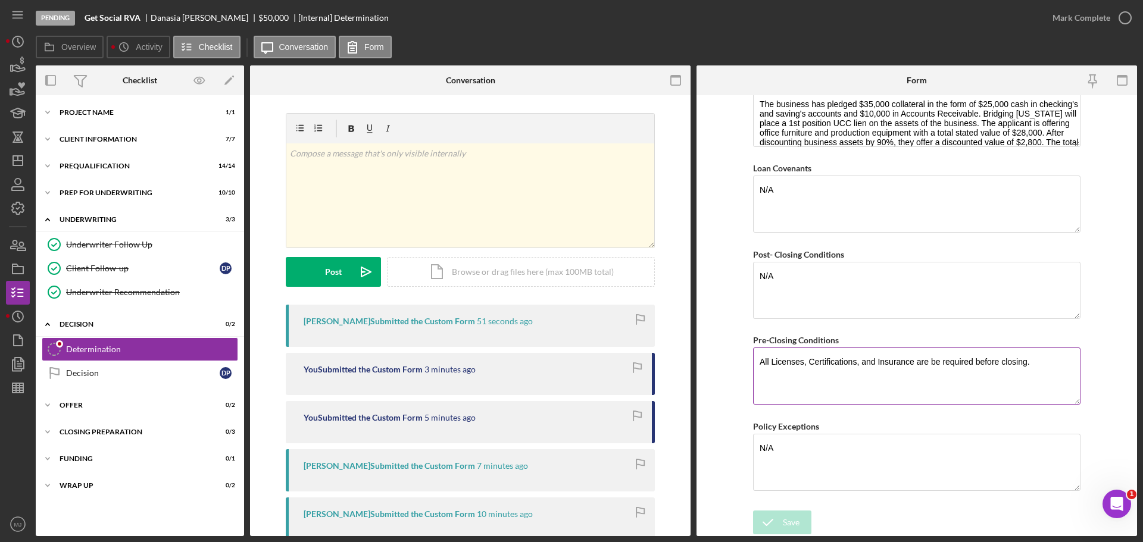
click at [938, 363] on textarea "All Licenses, Certifications, and Insurance are be required before closing." at bounding box center [916, 376] width 327 height 57
drag, startPoint x: 938, startPoint y: 360, endPoint x: 928, endPoint y: 360, distance: 10.1
click at [928, 360] on textarea "All Licenses, Certifications, and Insurance are be required before closing." at bounding box center [916, 376] width 327 height 57
click at [1032, 362] on textarea "All Licenses, Certifications, and Insurance are required before closing." at bounding box center [916, 376] width 327 height 57
type textarea "All Licenses, Certifications, and Insurance are required before closing. At min…"
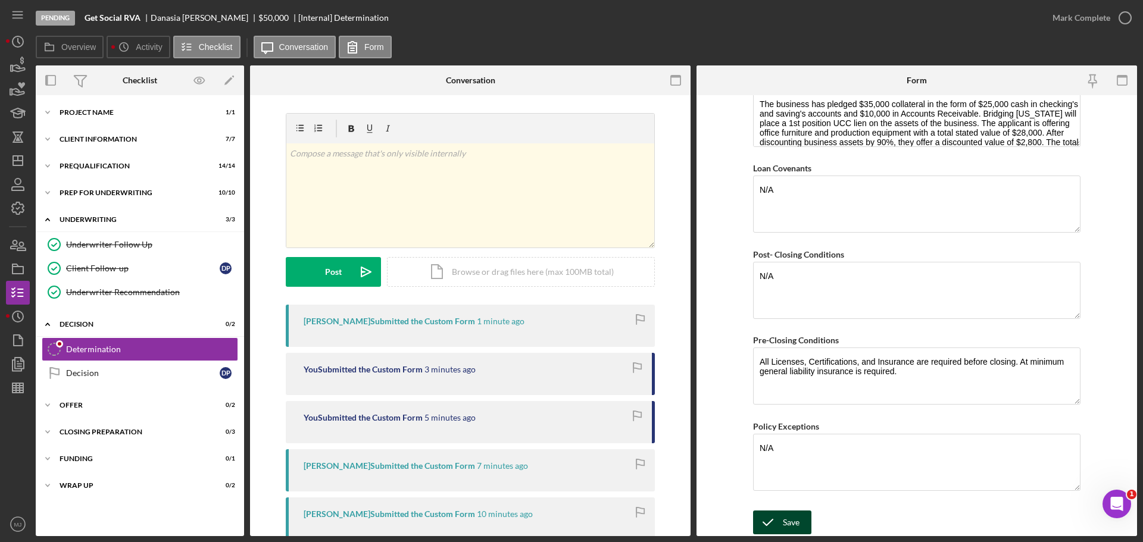
click at [792, 523] on div "Save" at bounding box center [790, 523] width 17 height 24
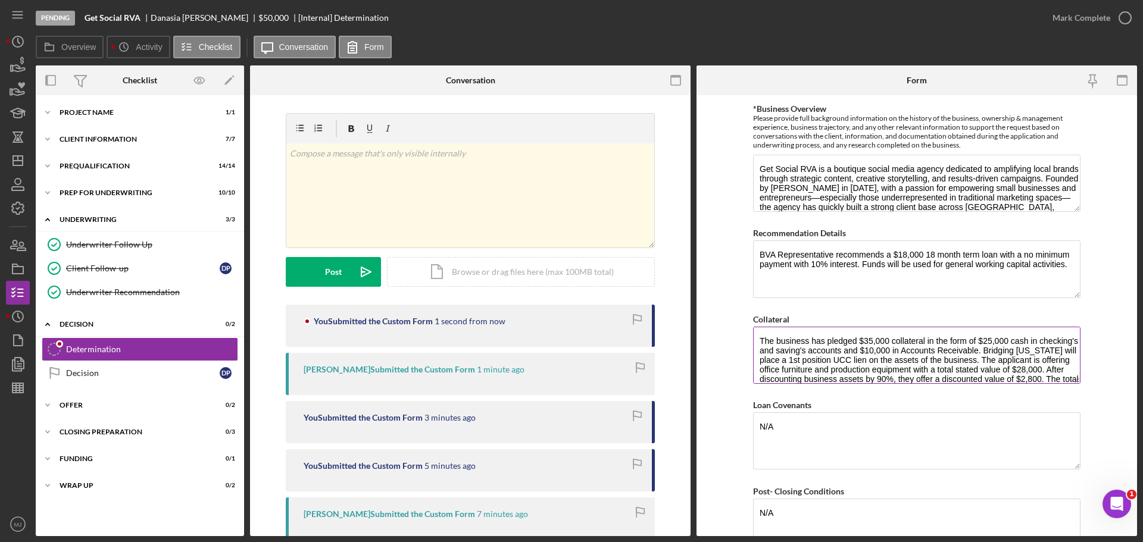
scroll to position [597, 0]
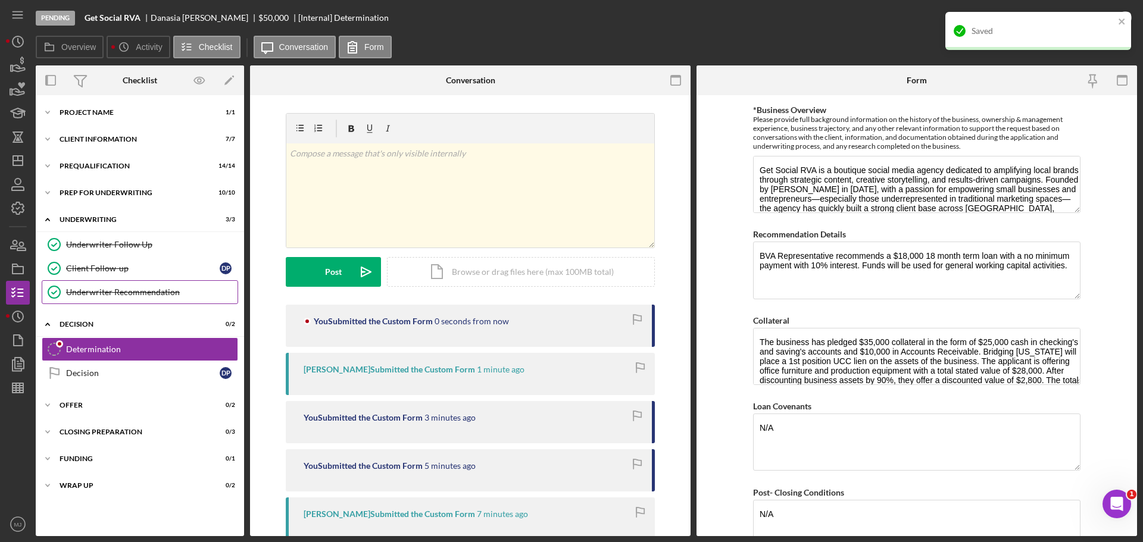
click at [132, 289] on div "Underwriter Recommendation" at bounding box center [151, 292] width 171 height 10
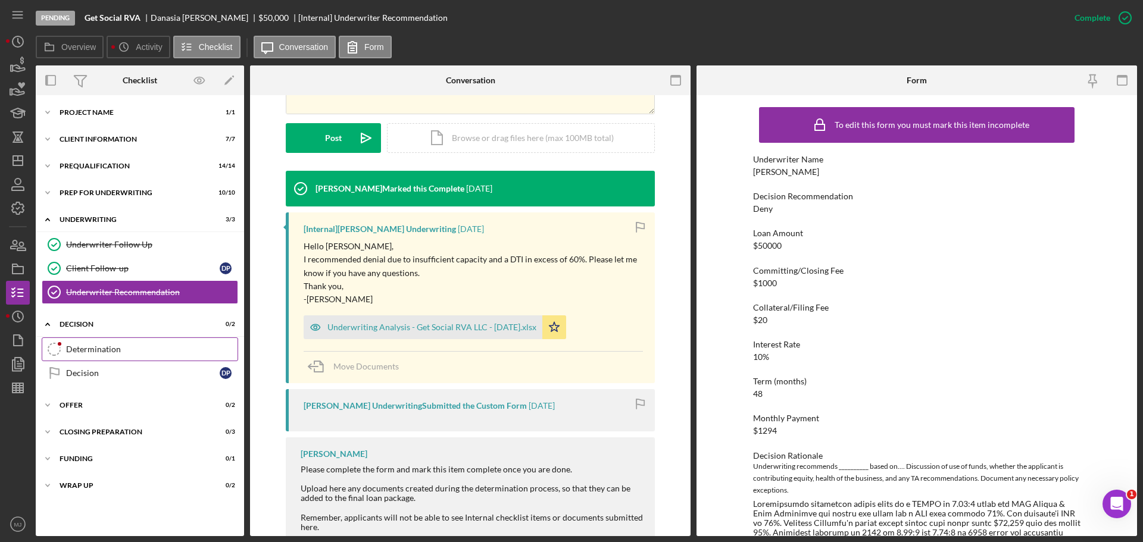
click at [134, 349] on div "Determination" at bounding box center [151, 350] width 171 height 10
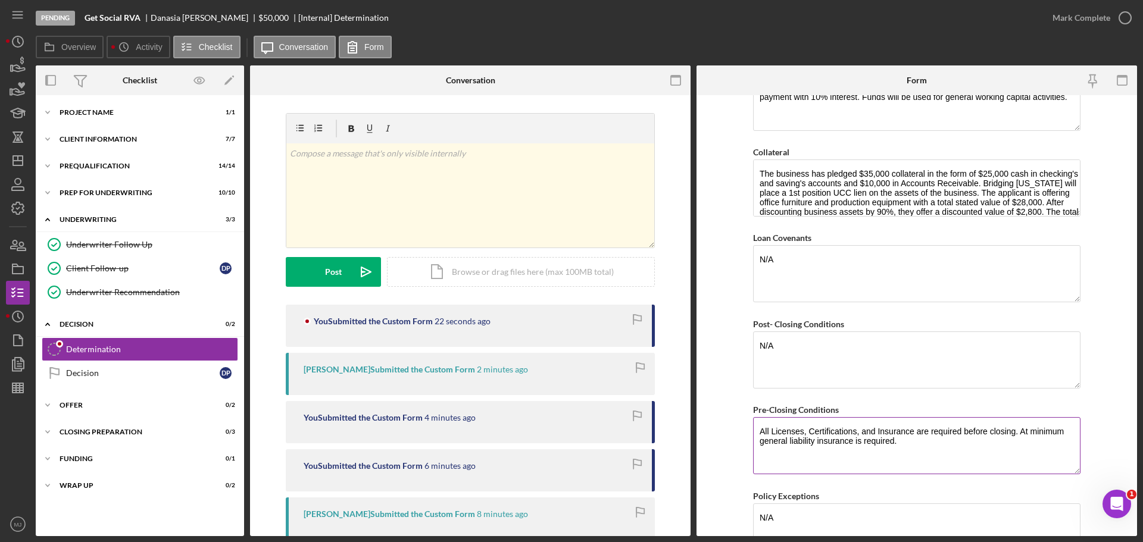
scroll to position [655, 0]
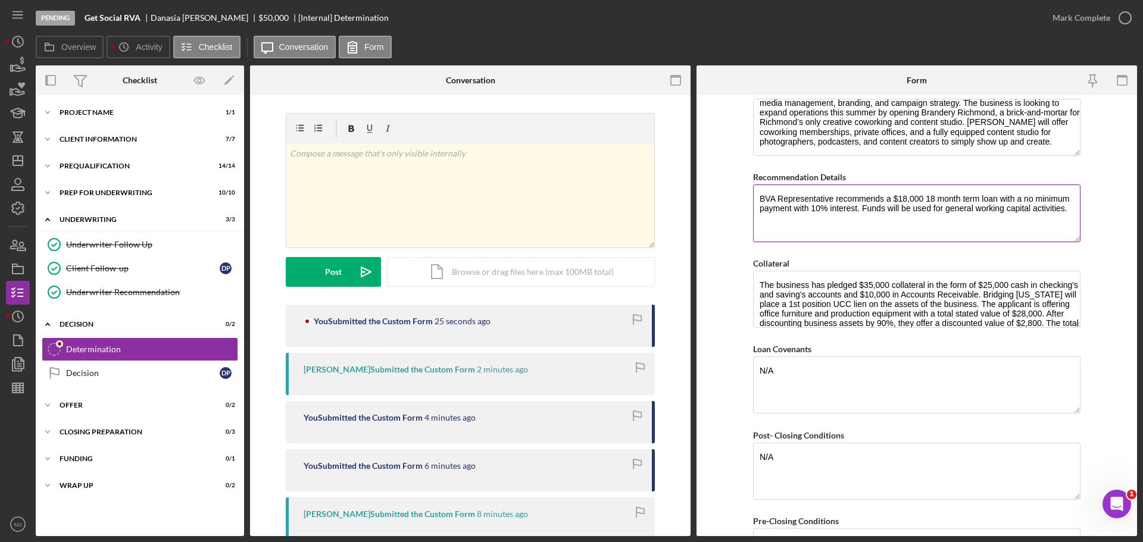
click at [1071, 205] on textarea "BVA Representative recommends a $18,000 18 month term loan with a no minimum pa…" at bounding box center [916, 212] width 327 height 57
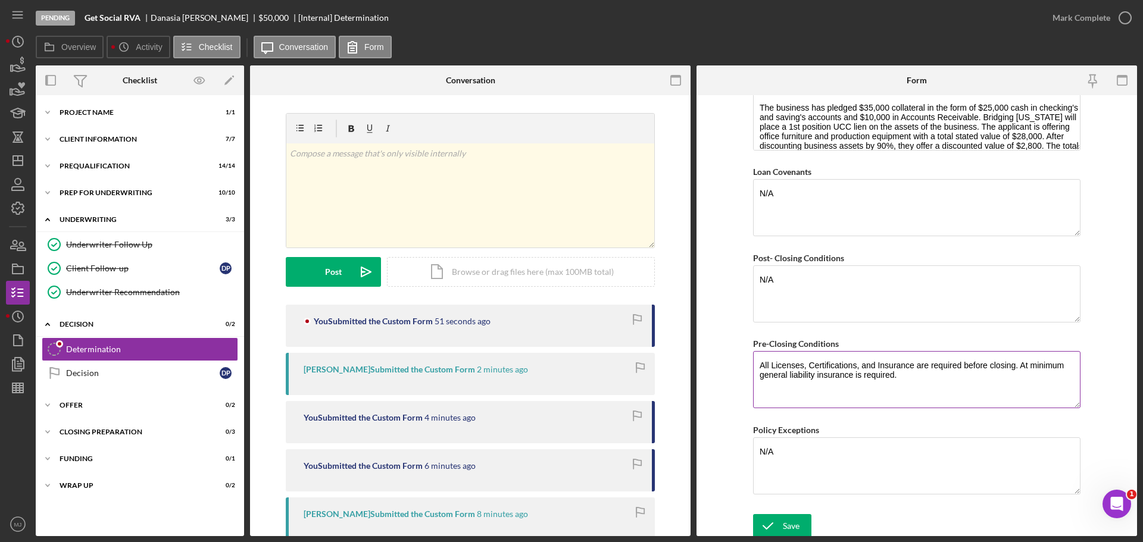
scroll to position [835, 0]
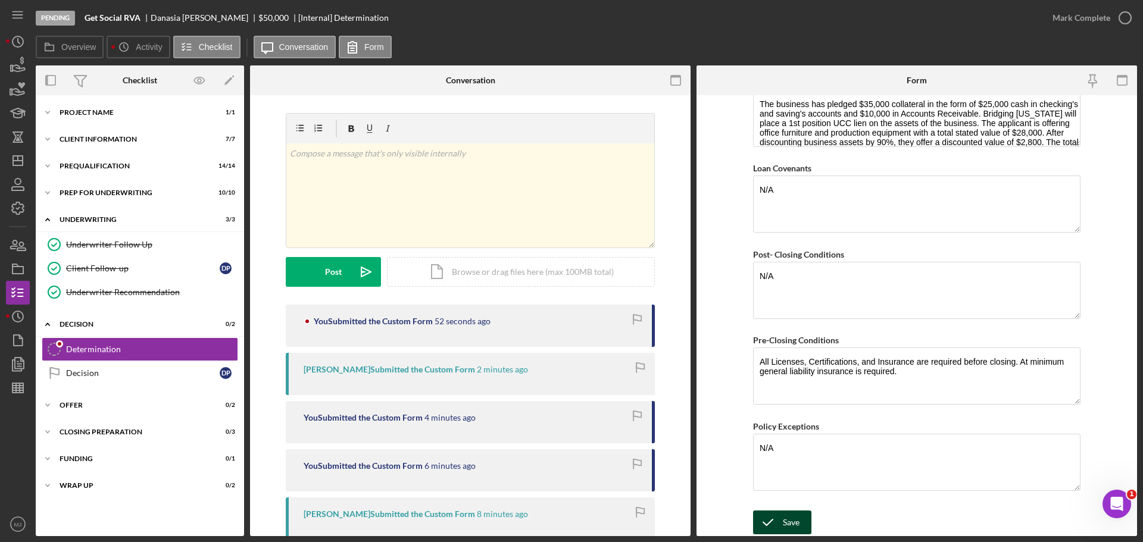
type textarea "BVA Representative recommends a $18,000 18 month term loan with a no minimum pa…"
click at [785, 512] on div "Save" at bounding box center [790, 523] width 17 height 24
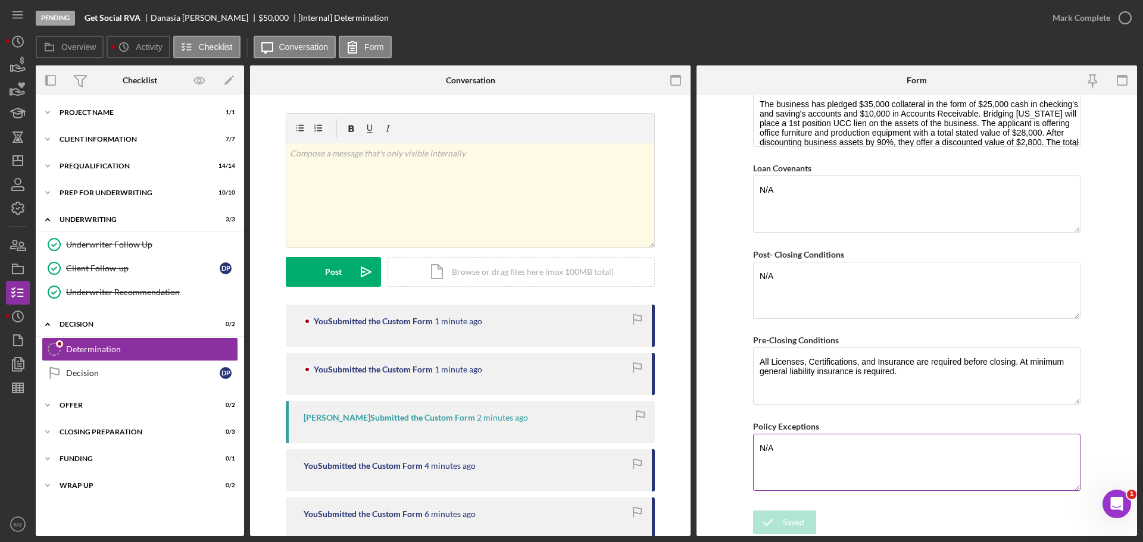
click at [783, 453] on textarea "N/A" at bounding box center [916, 462] width 327 height 57
click at [832, 449] on textarea "DTI is ovr policy max per loan amount at 79%" at bounding box center [916, 462] width 327 height 57
click at [848, 449] on textarea "DTI is ovr policy max per loan amount at 79%" at bounding box center [916, 462] width 327 height 57
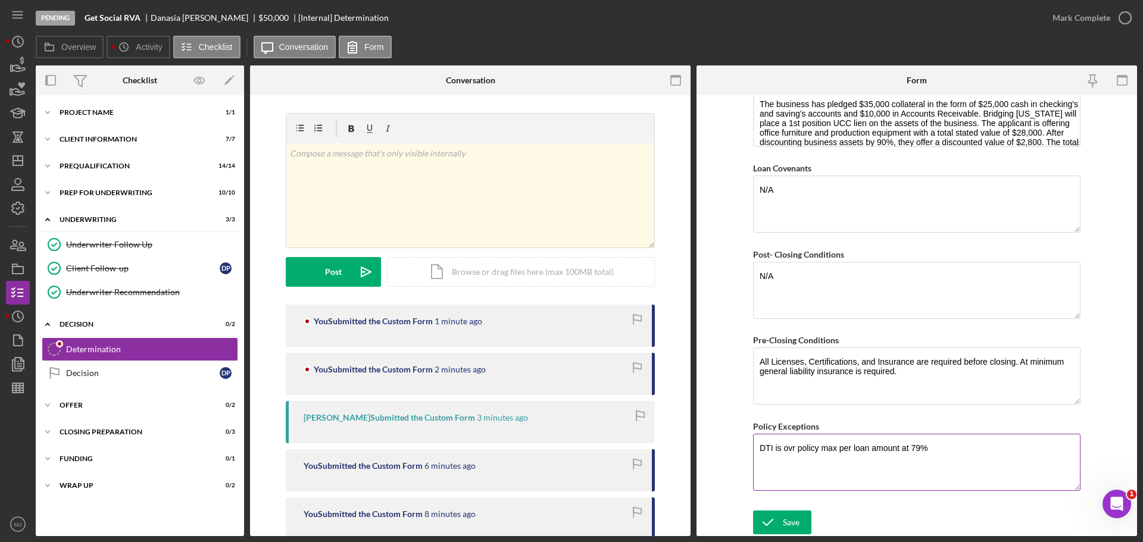
click at [836, 446] on textarea "DTI is ovr policy max per loan amount at 79%" at bounding box center [916, 462] width 327 height 57
click at [955, 450] on textarea "DTI is ovr policy max of 75% per loan amount at 79%" at bounding box center [916, 462] width 327 height 57
click at [787, 448] on textarea "DTI is ovr policy max of 75% per loan amount at 79%. G" at bounding box center [916, 462] width 327 height 57
click at [1002, 446] on textarea "DTI is over policy max of 75% per loan amount at 79%. G" at bounding box center [916, 462] width 327 height 57
click at [826, 456] on textarea "DTI is over policy max of 75% per loan amount at 79%. GDSCR is below policy req…" at bounding box center [916, 462] width 327 height 57
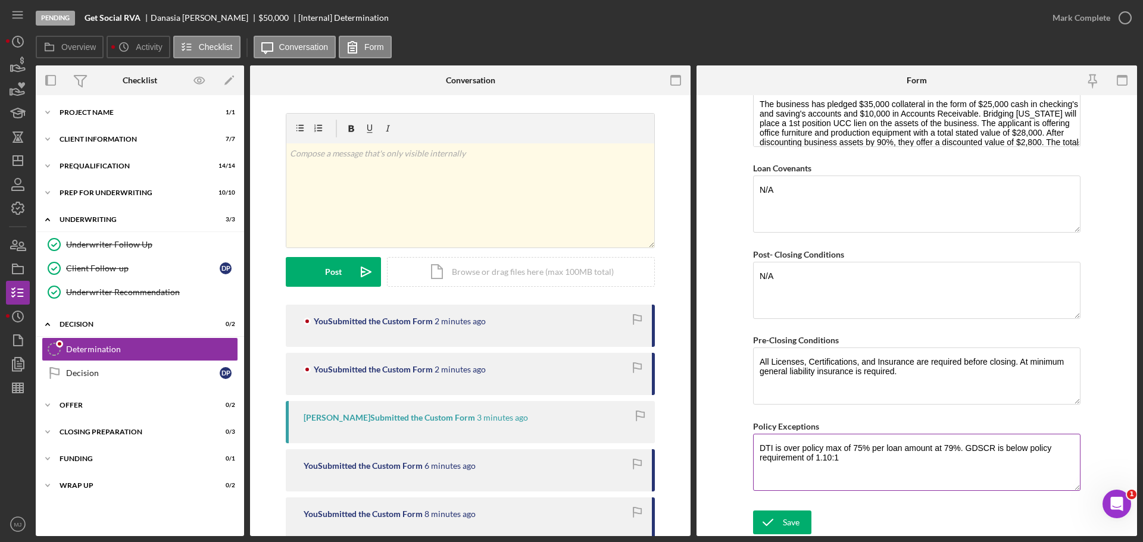
click at [881, 464] on textarea "DTI is over policy max of 75% per loan amount at 79%. GDSCR is below policy req…" at bounding box center [916, 462] width 327 height 57
type textarea "DTI is over policy max of 75% per loan amount at 79%. GDSCR is below policy req…"
click at [775, 521] on icon "submit" at bounding box center [768, 523] width 30 height 30
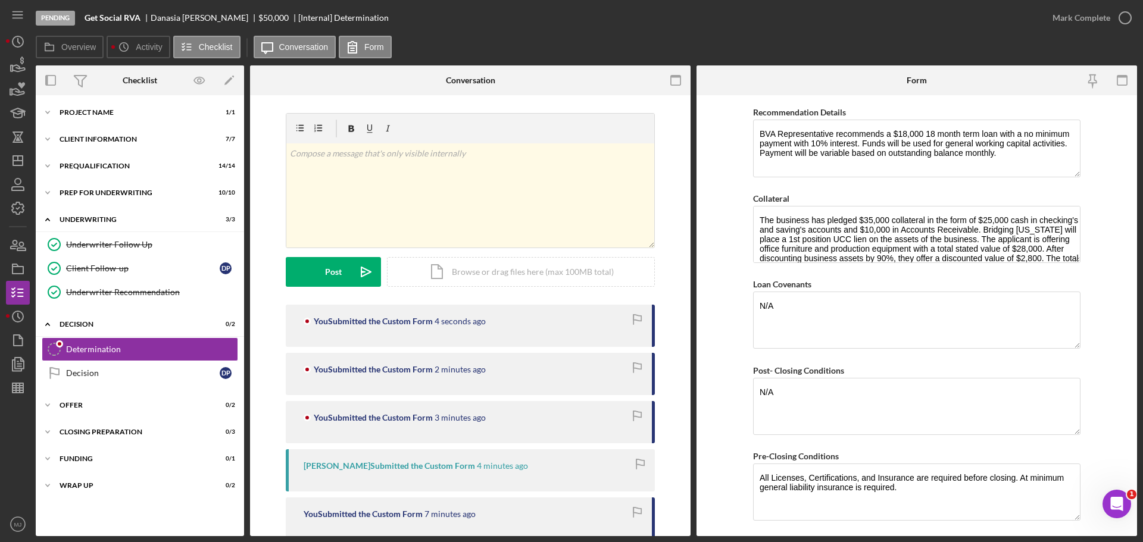
scroll to position [776, 0]
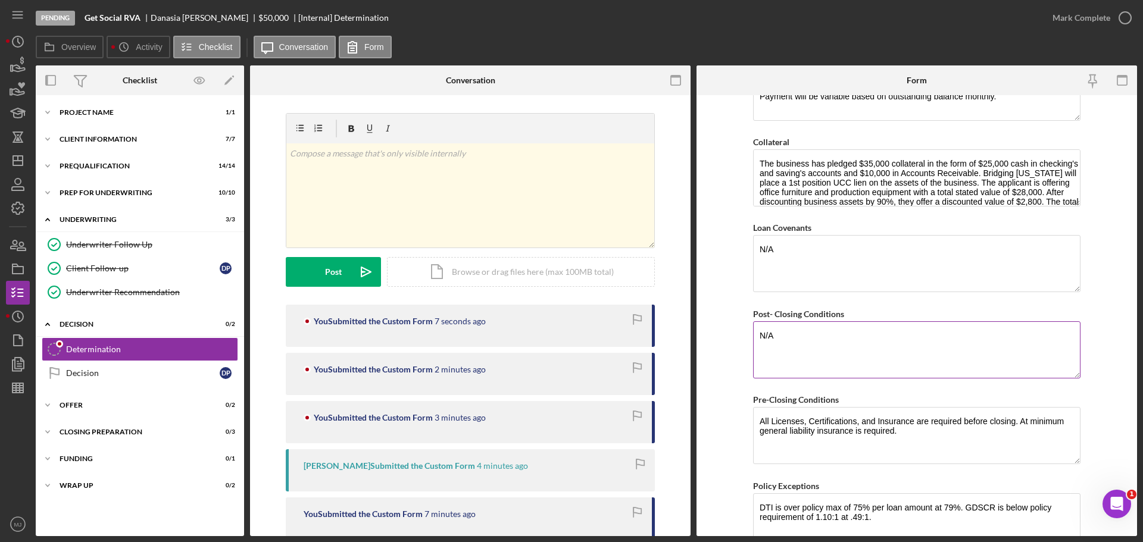
click at [820, 334] on textarea "N/A" at bounding box center [916, 349] width 327 height 57
click at [186, 294] on div "Underwriter Recommendation" at bounding box center [151, 292] width 171 height 10
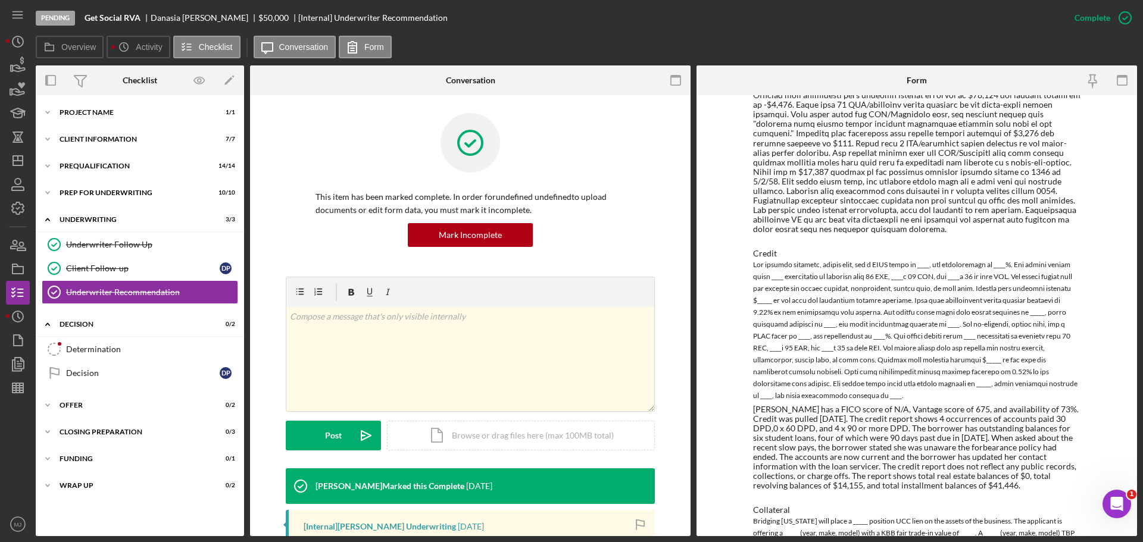
scroll to position [908, 0]
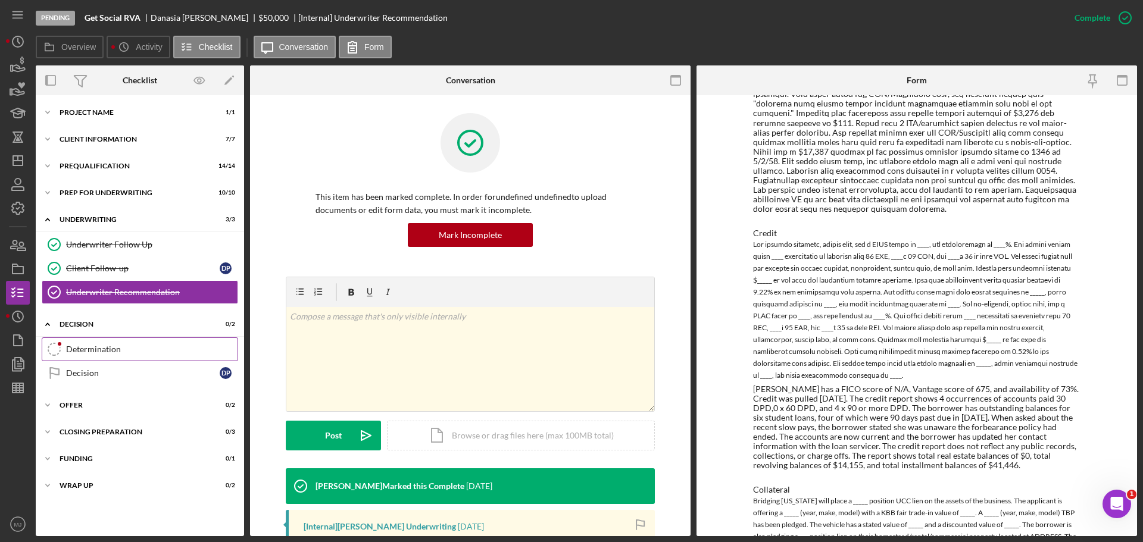
click at [101, 350] on div "Determination" at bounding box center [151, 350] width 171 height 10
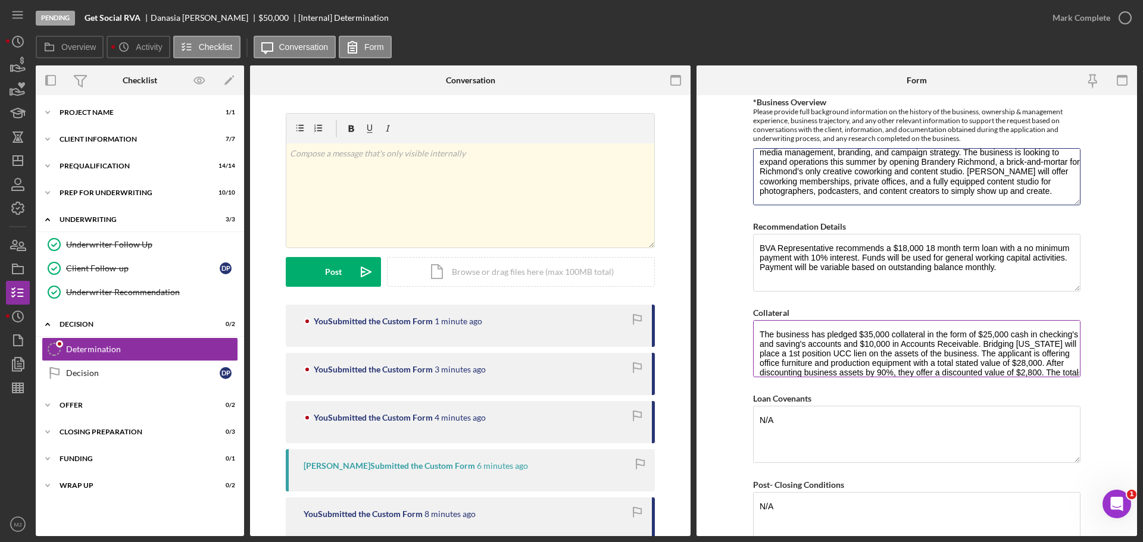
scroll to position [597, 0]
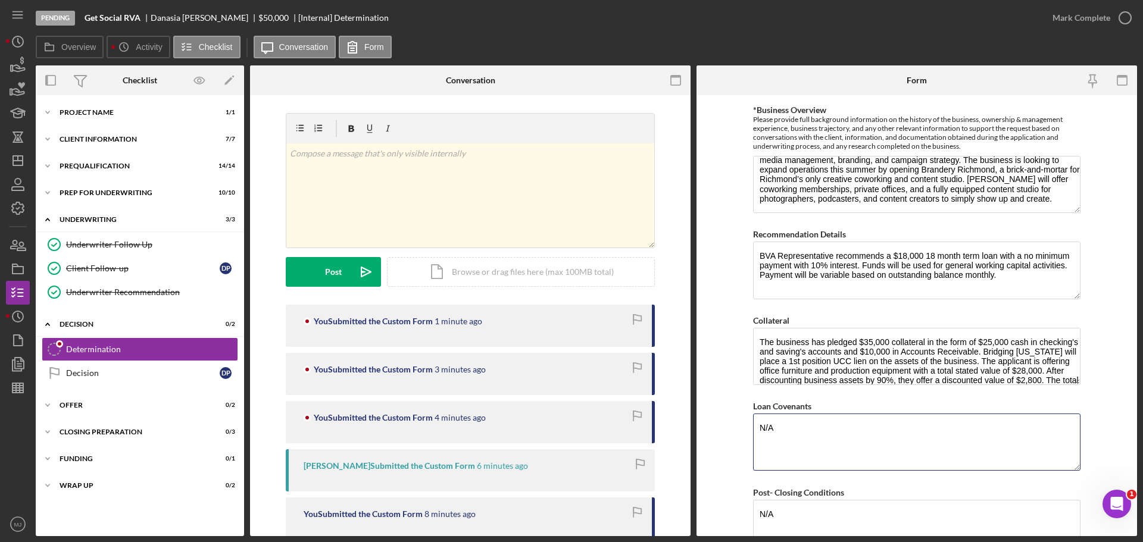
drag, startPoint x: 789, startPoint y: 430, endPoint x: 721, endPoint y: 426, distance: 67.9
click at [721, 426] on form "BVA Final Recommendation Borrower Get Social RVA, LLC Co-borrower(s) Danasia Pa…" at bounding box center [916, 315] width 440 height 441
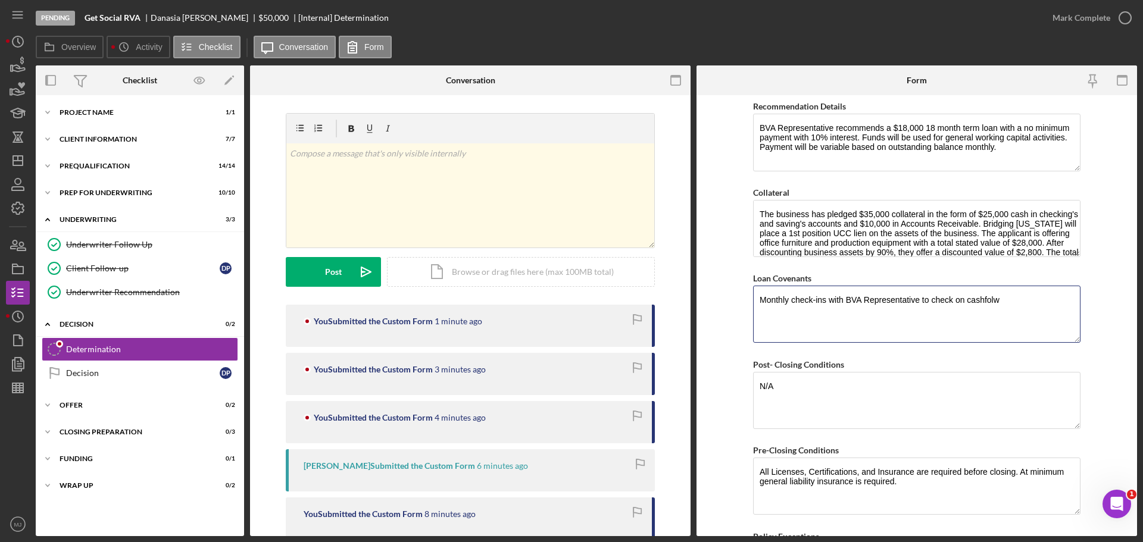
scroll to position [835, 0]
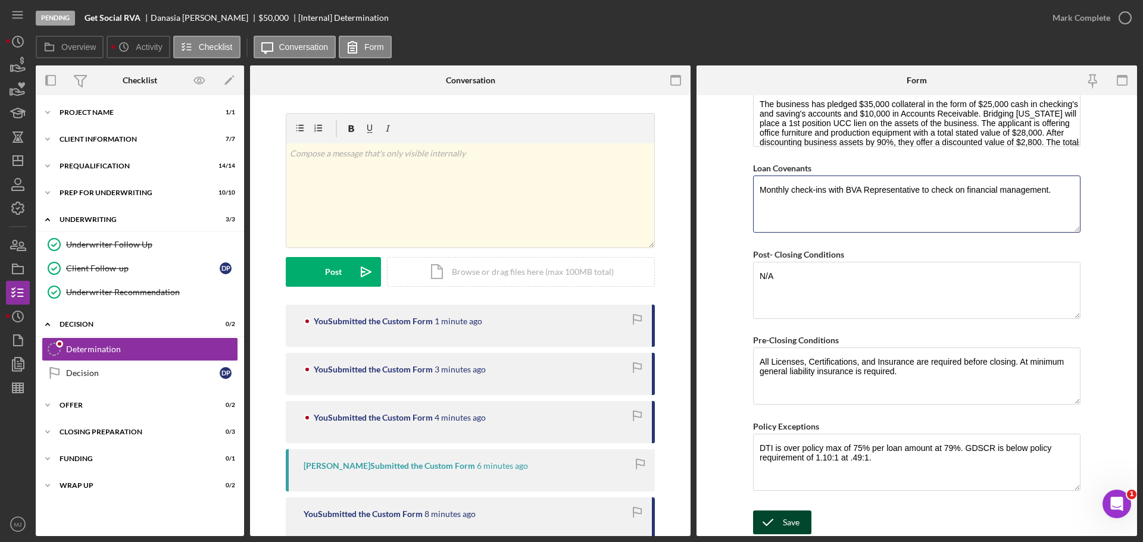
type textarea "Monthly check-ins with BVA Representative to check on financial management."
click at [777, 523] on icon "submit" at bounding box center [768, 523] width 30 height 30
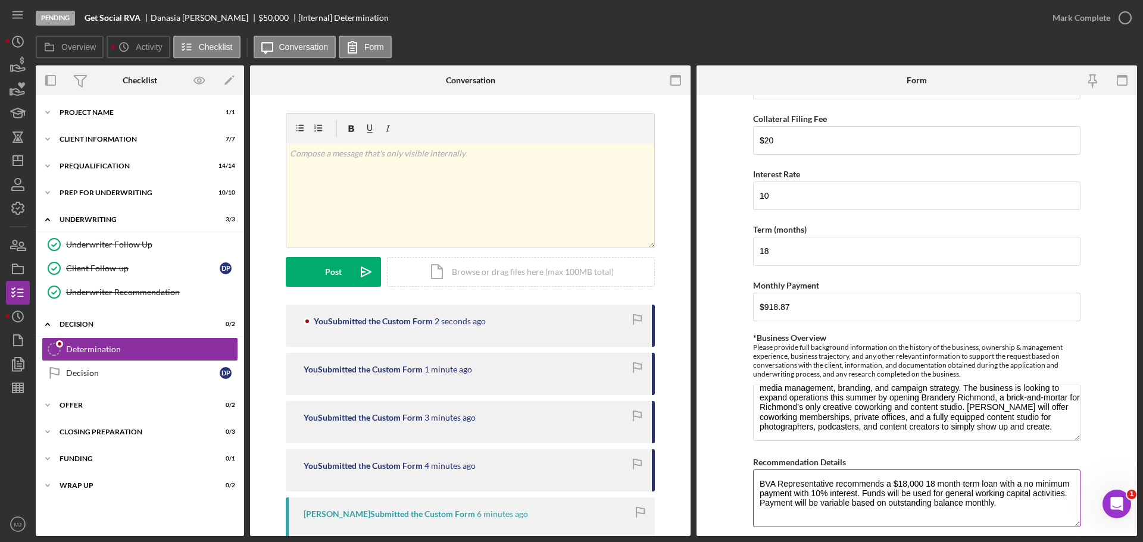
scroll to position [359, 0]
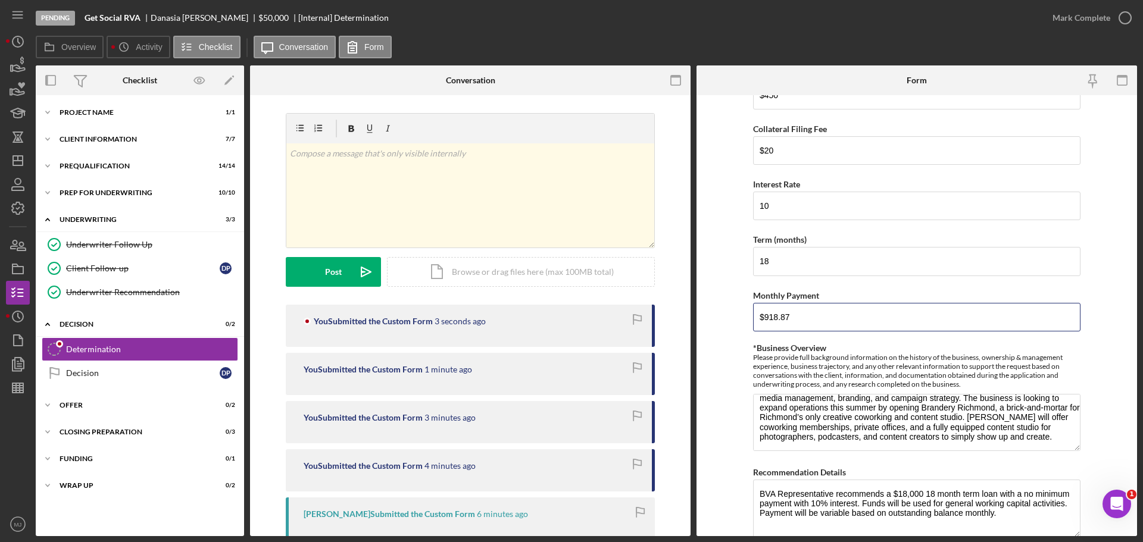
drag, startPoint x: 819, startPoint y: 319, endPoint x: 701, endPoint y: 327, distance: 118.1
click at [720, 324] on form "BVA Final Recommendation Borrower Get Social RVA, LLC Co-borrower(s) Danasia Pa…" at bounding box center [916, 315] width 440 height 441
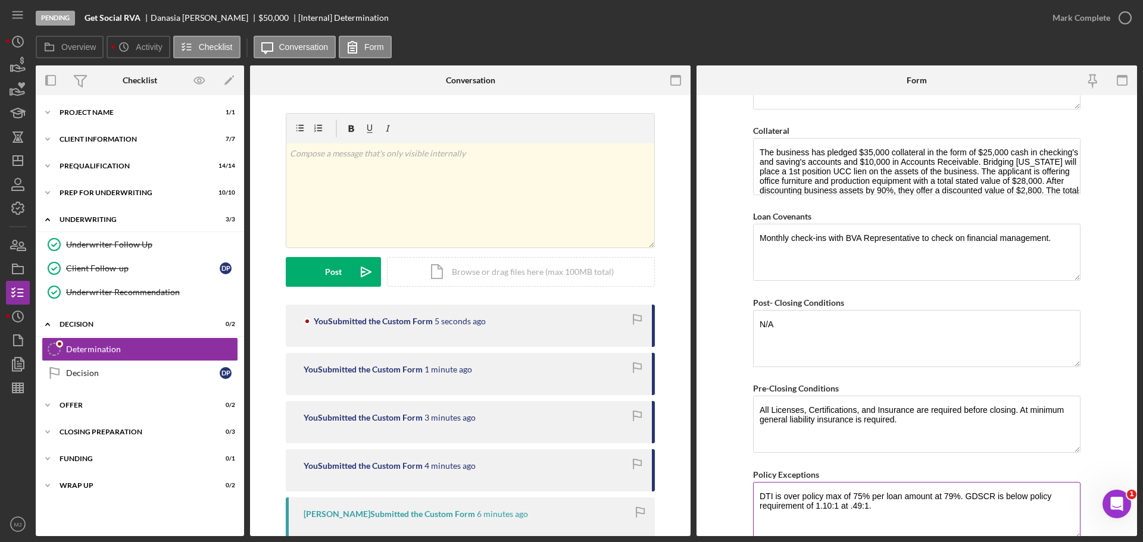
scroll to position [835, 0]
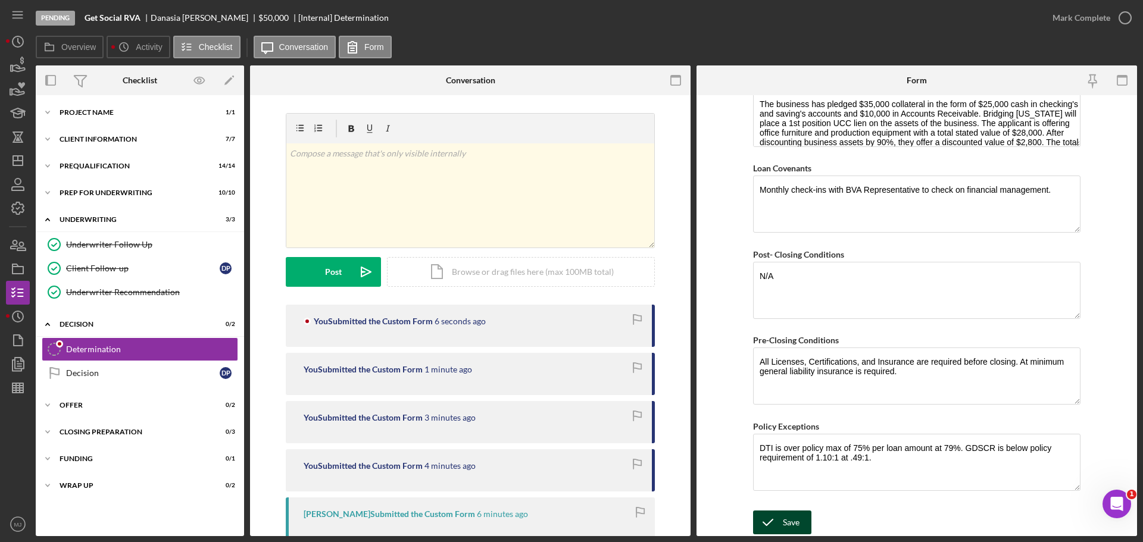
type input "$0"
click at [779, 517] on icon "submit" at bounding box center [768, 523] width 30 height 30
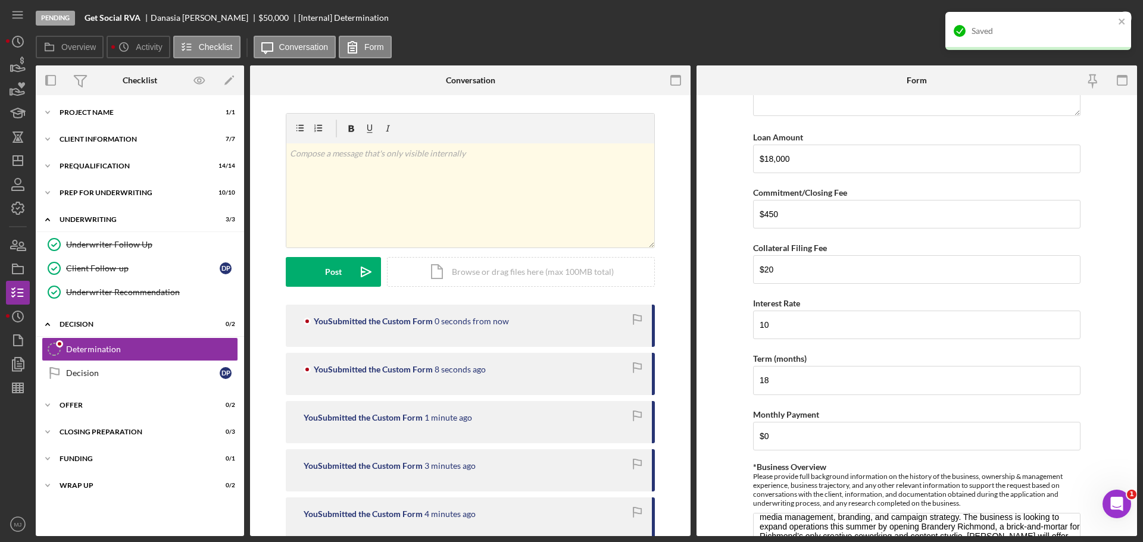
scroll to position [181, 0]
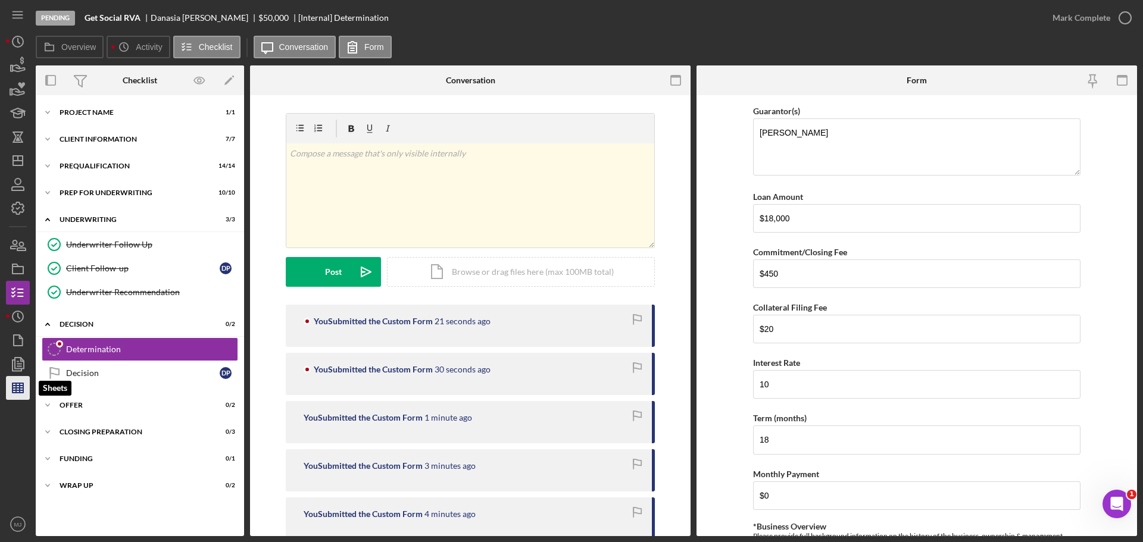
click at [20, 387] on line "button" at bounding box center [20, 388] width 0 height 10
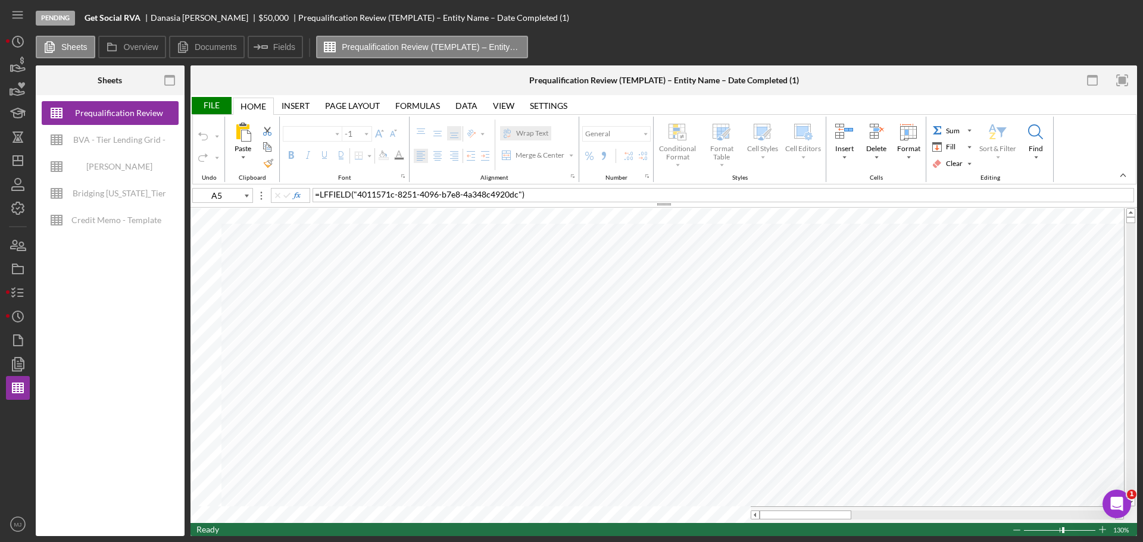
type input "Proxima Nova"
type input "11"
click at [106, 192] on div "Bridging [US_STATE]_Tier Lending Grid V 6.30 COPY" at bounding box center [118, 193] width 95 height 24
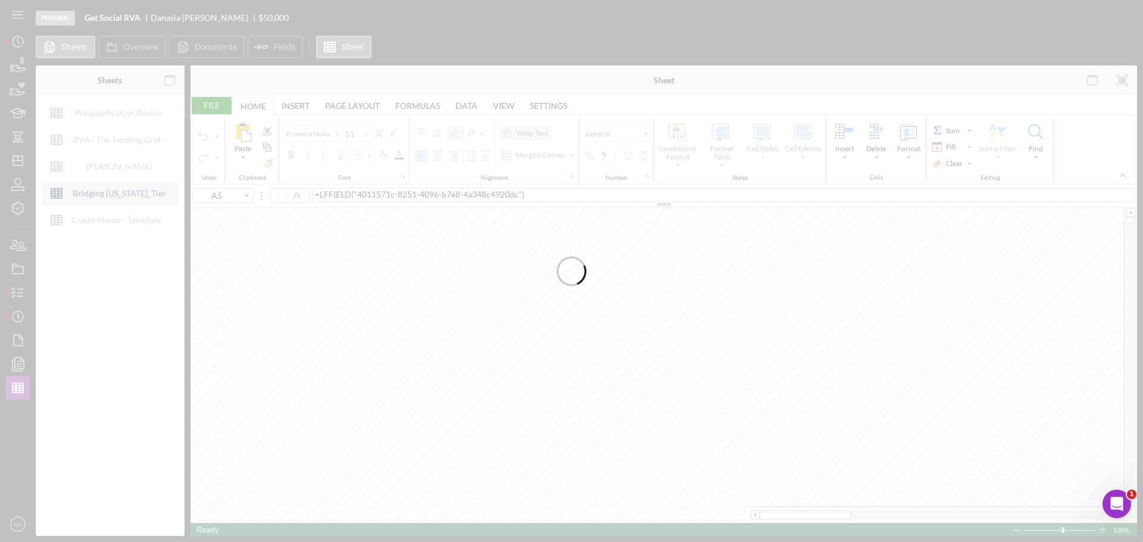
type input "Arial"
type input "10"
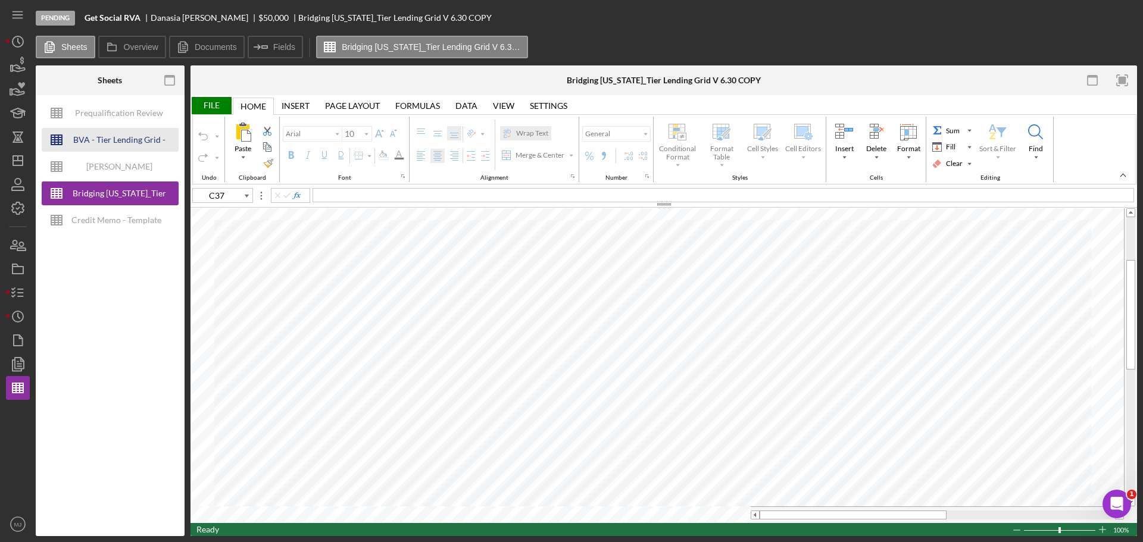
click at [104, 141] on div "BVA - Tier Lending Grid - 9.11.2025" at bounding box center [118, 140] width 95 height 24
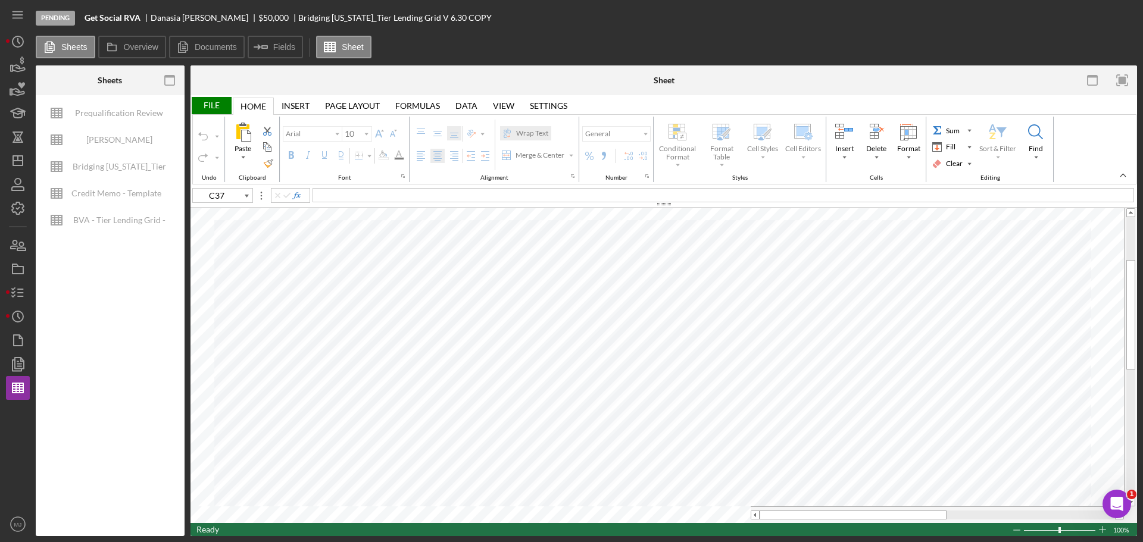
type input "C27"
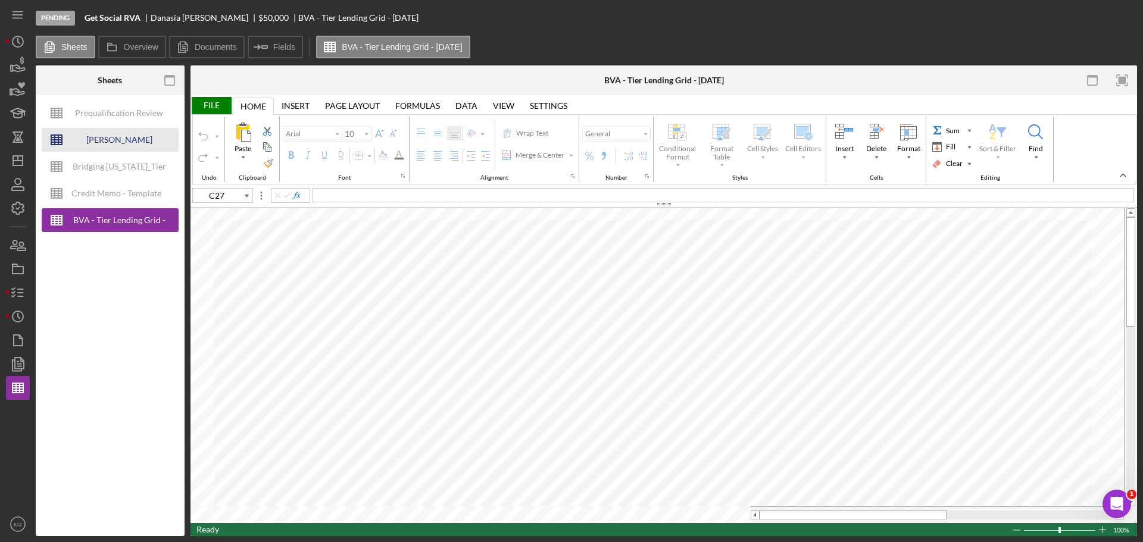
type input "11"
click at [597, 265] on input "image" at bounding box center [599, 267] width 10 height 10
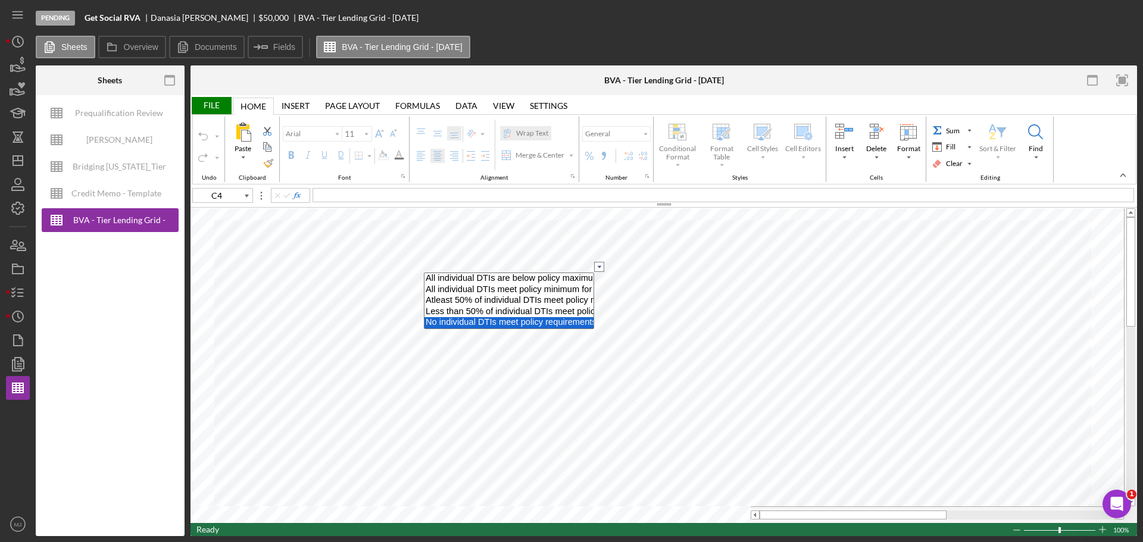
click at [528, 321] on option "No individual DTIs meet policy requirements per loan amount" at bounding box center [508, 322] width 169 height 11
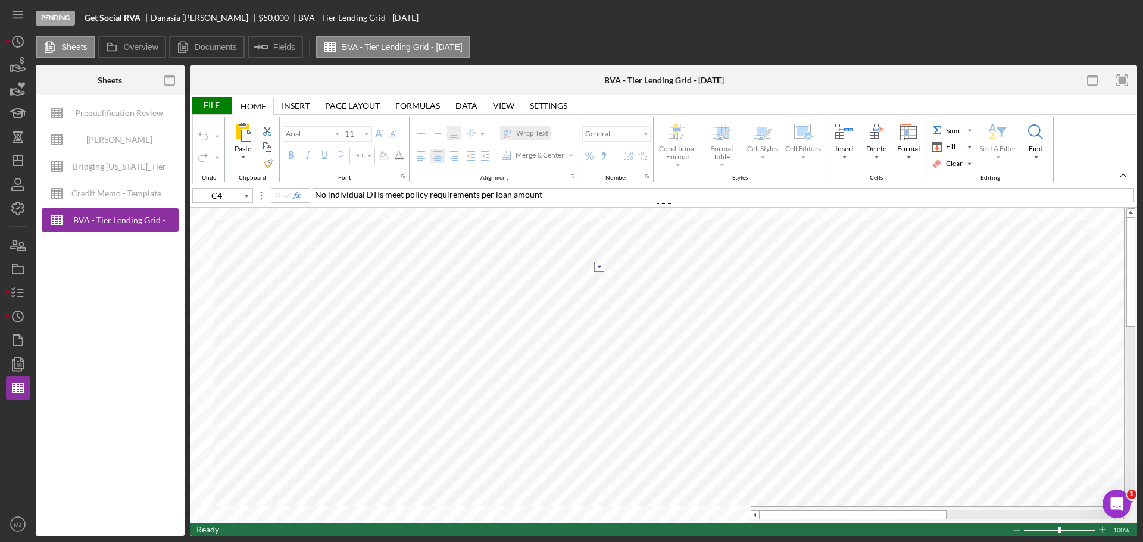
type input "C5"
click at [597, 283] on input "image" at bounding box center [599, 283] width 10 height 10
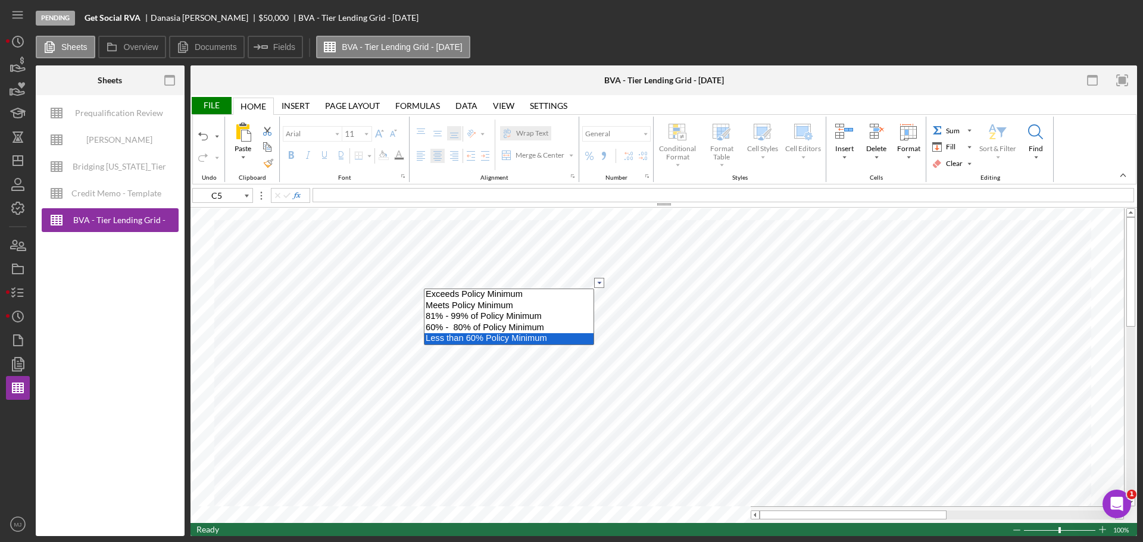
click at [505, 340] on option "Less than 60% Policy Minimum" at bounding box center [508, 338] width 169 height 11
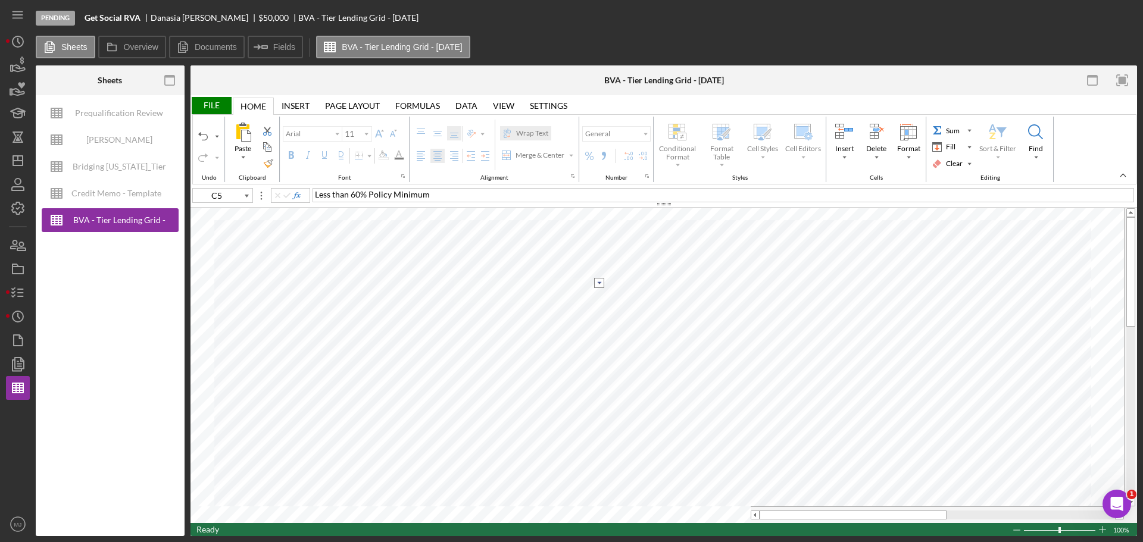
type input "10"
click at [595, 315] on input "image" at bounding box center [599, 317] width 10 height 10
click at [474, 328] on option "No slow pays" at bounding box center [508, 328] width 169 height 10
click at [599, 337] on input "image" at bounding box center [599, 339] width 10 height 10
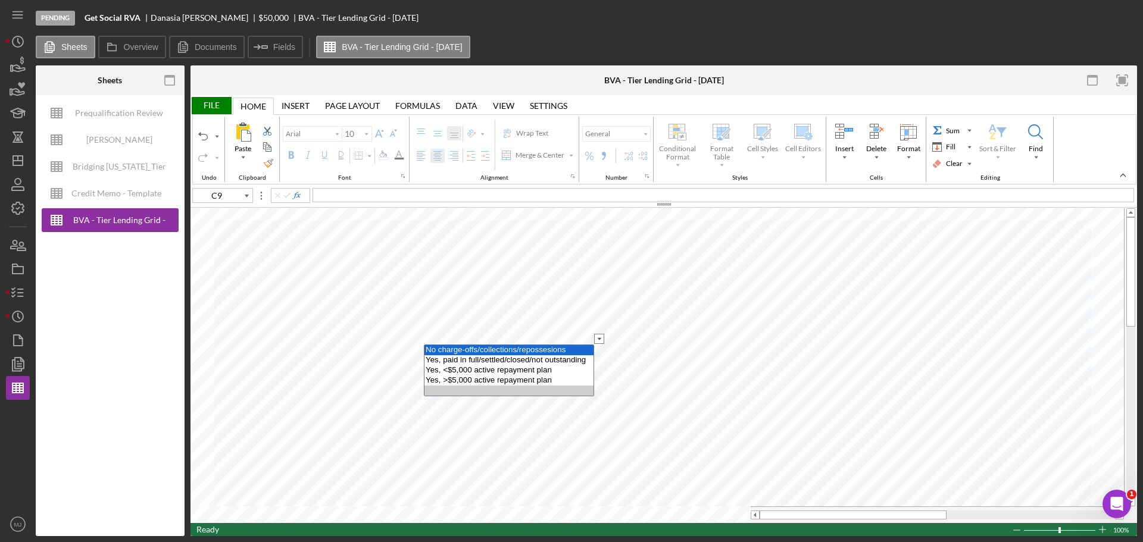
click at [576, 345] on option "No charge-offs/collections/repossesions" at bounding box center [508, 350] width 169 height 10
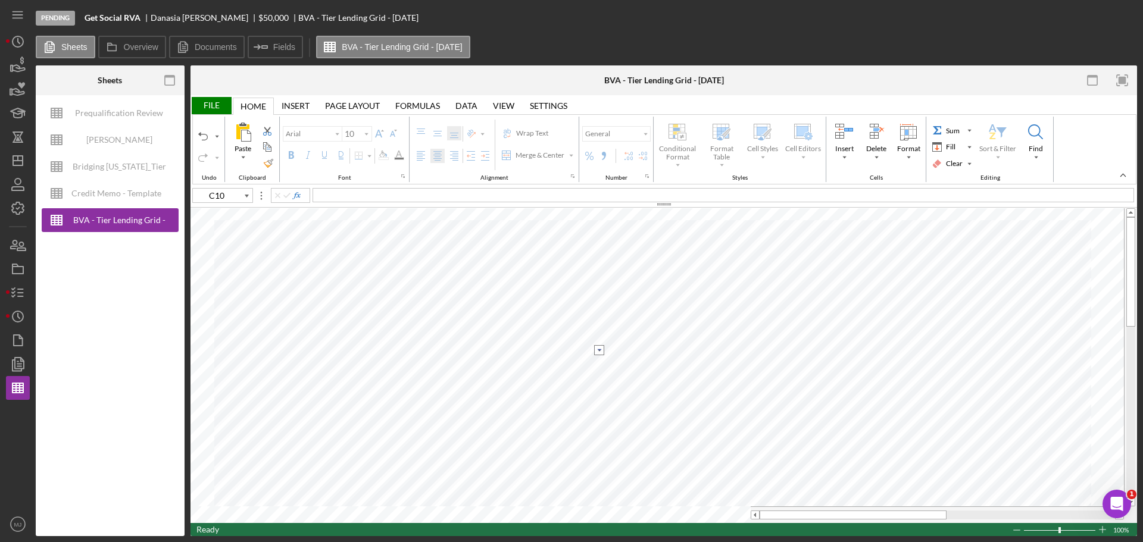
click at [597, 351] on input "image" at bounding box center [599, 350] width 10 height 10
click at [543, 363] on option "No BK" at bounding box center [508, 361] width 169 height 10
click at [600, 362] on input "image" at bounding box center [599, 361] width 10 height 10
click at [456, 403] on option ">6" at bounding box center [508, 403] width 169 height 10
click at [596, 374] on input "image" at bounding box center [599, 373] width 10 height 10
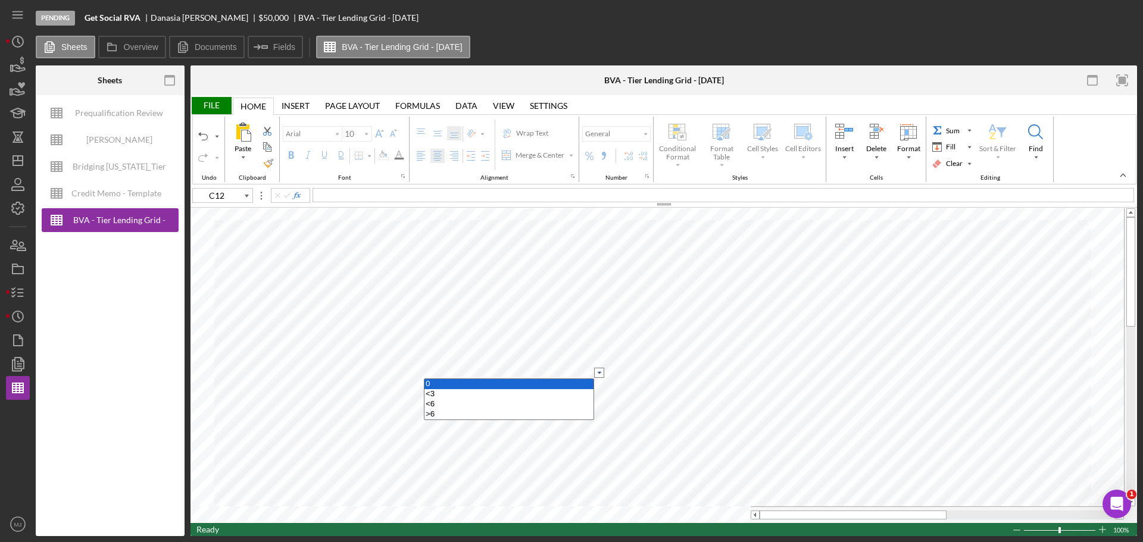
click at [462, 386] on option "0" at bounding box center [508, 384] width 169 height 10
type input "C12"
click at [596, 249] on input "image" at bounding box center [599, 248] width 10 height 10
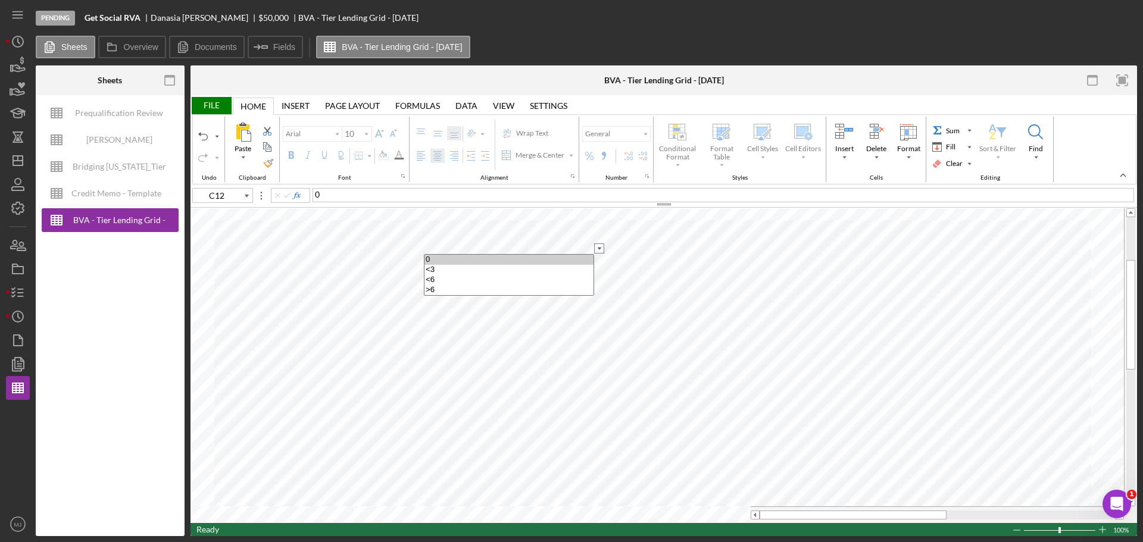
click at [212, 107] on div "File" at bounding box center [210, 105] width 41 height 17
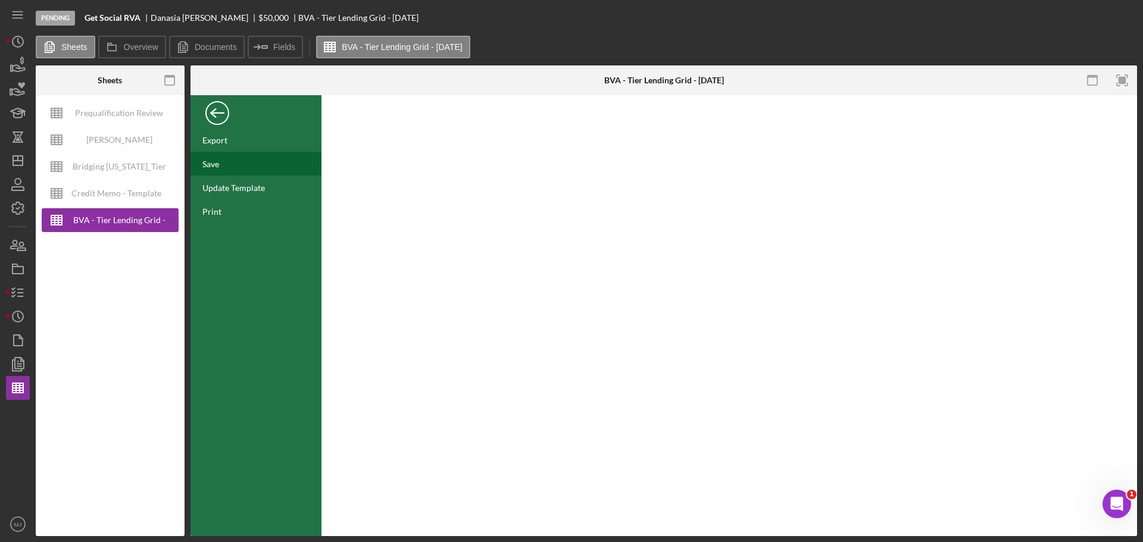
click at [215, 162] on div "Save" at bounding box center [210, 164] width 17 height 10
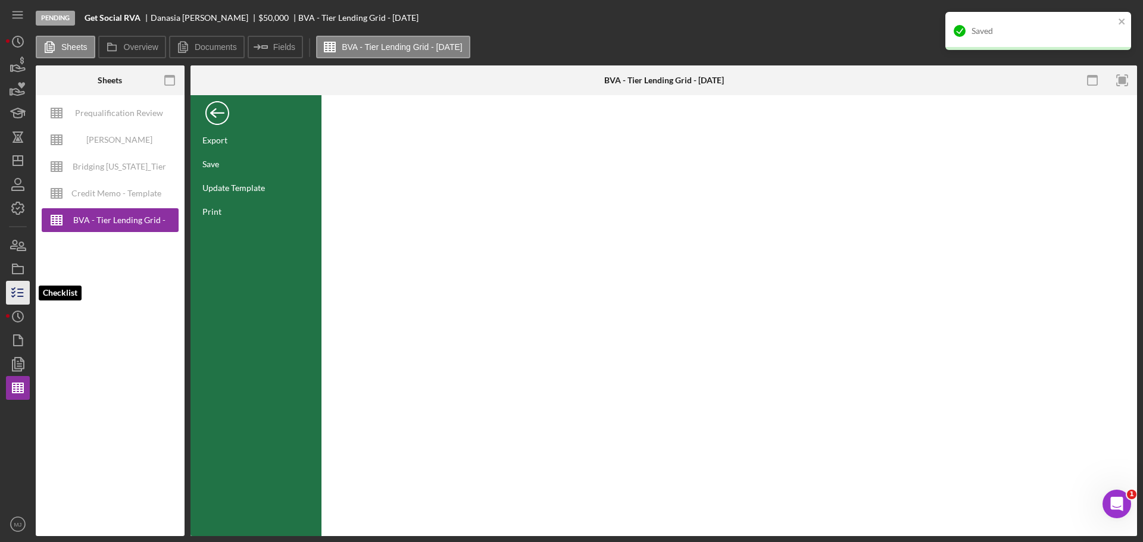
click at [13, 286] on icon "button" at bounding box center [18, 293] width 30 height 30
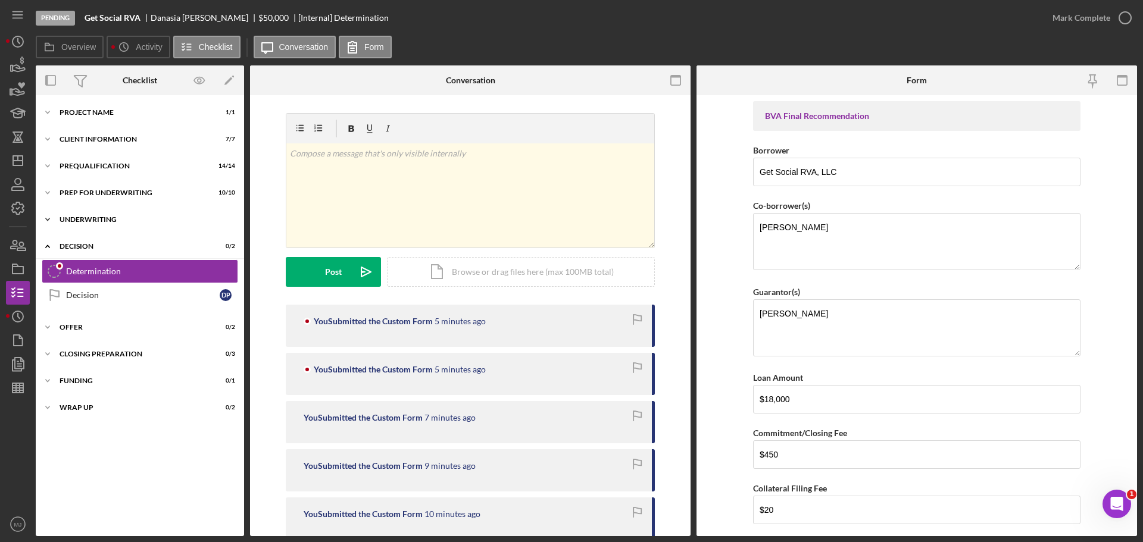
click at [105, 218] on div "Underwriting" at bounding box center [145, 219] width 170 height 7
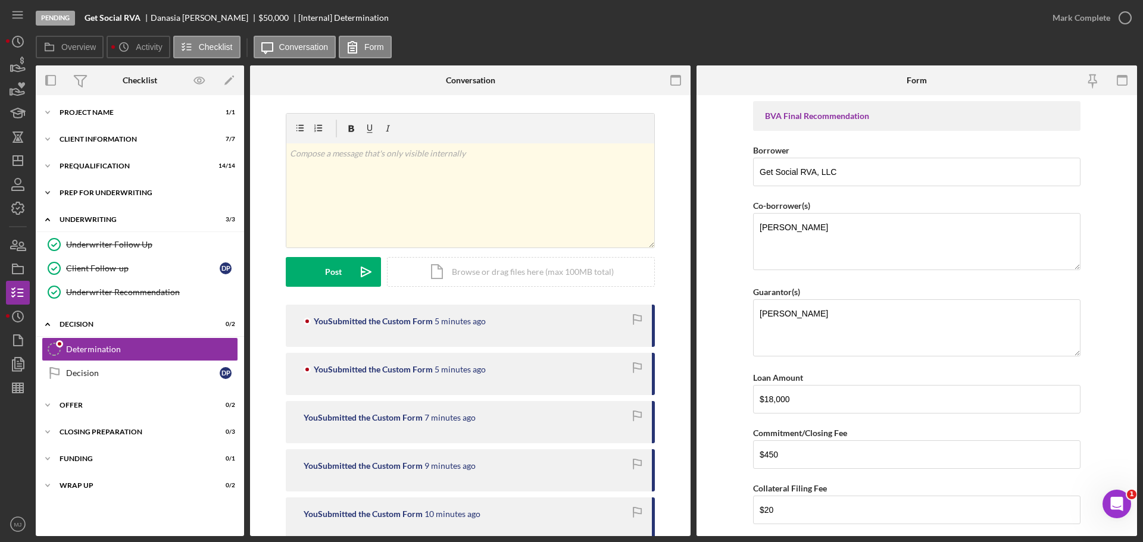
click at [104, 193] on div "Prep for Underwriting" at bounding box center [145, 192] width 170 height 7
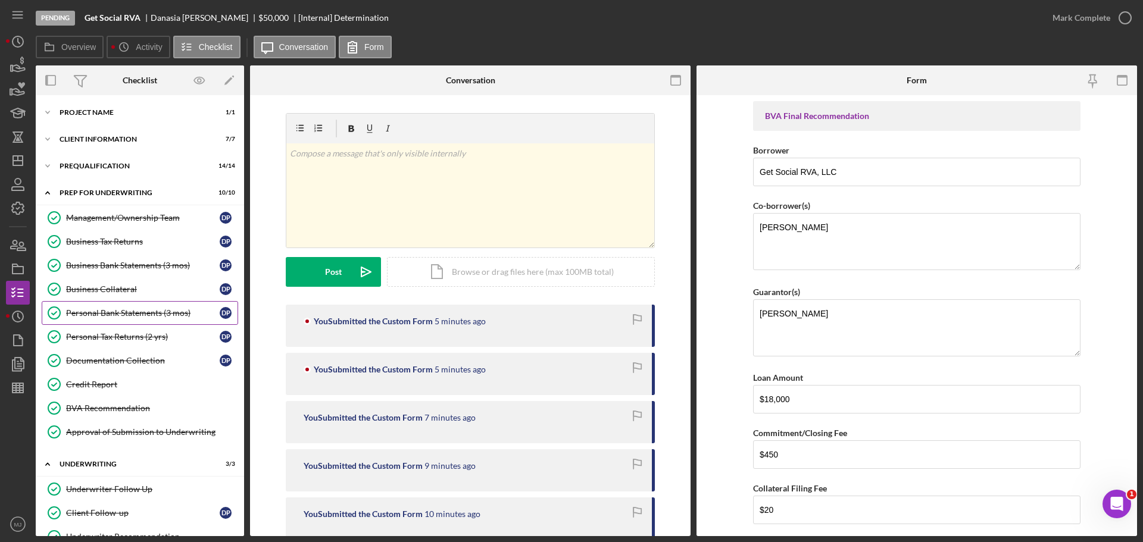
click at [107, 307] on link "Personal Bank Statements (3 mos) Personal Bank Statements (3 mos) D P" at bounding box center [140, 313] width 196 height 24
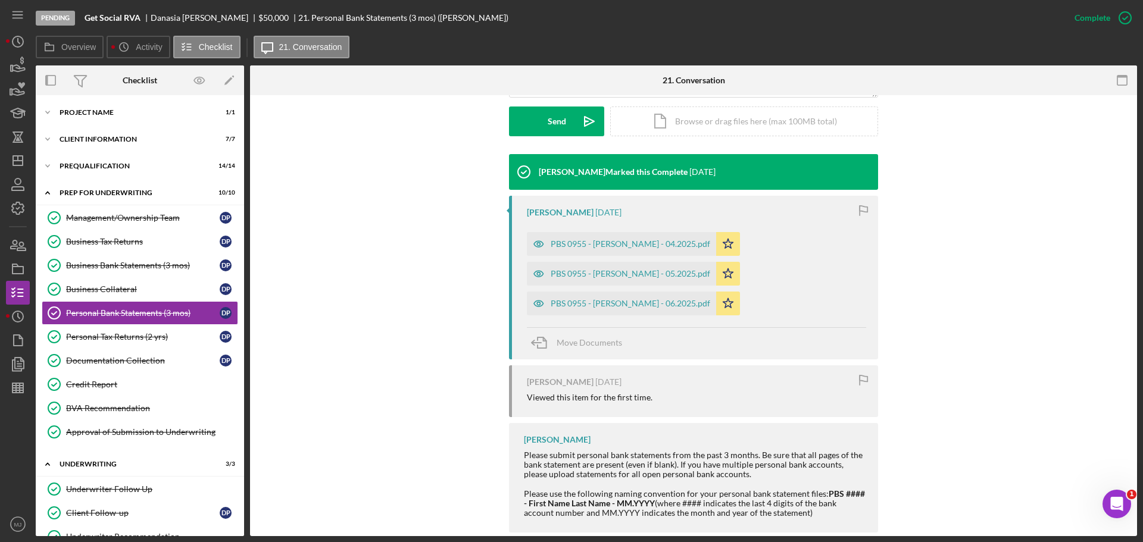
scroll to position [358, 0]
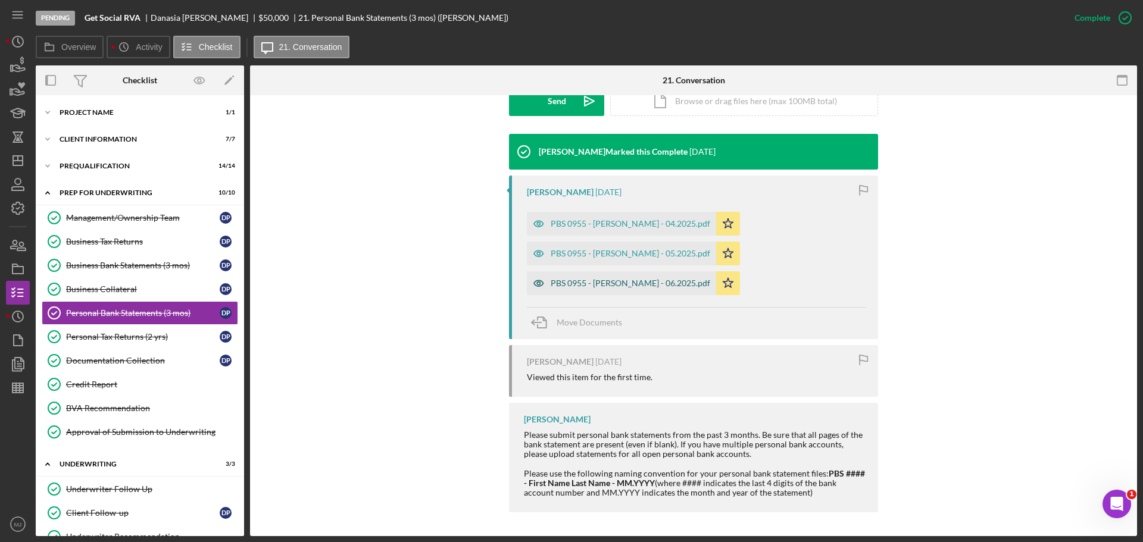
click at [614, 281] on div "PBS 0955 - Danasia Pascal - 06.2025.pdf" at bounding box center [629, 283] width 159 height 10
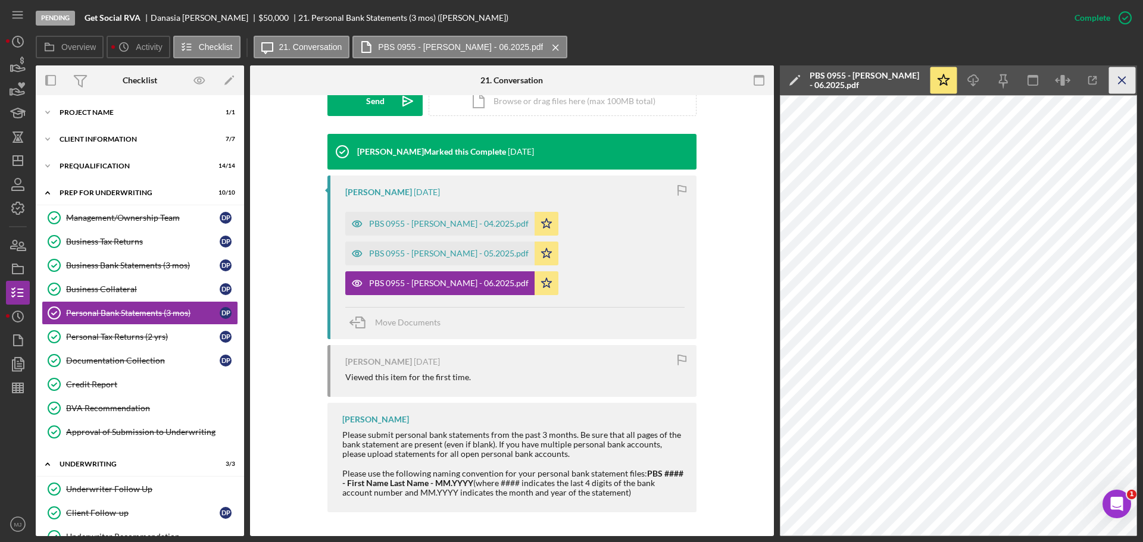
click at [1120, 82] on line "button" at bounding box center [1121, 80] width 7 height 7
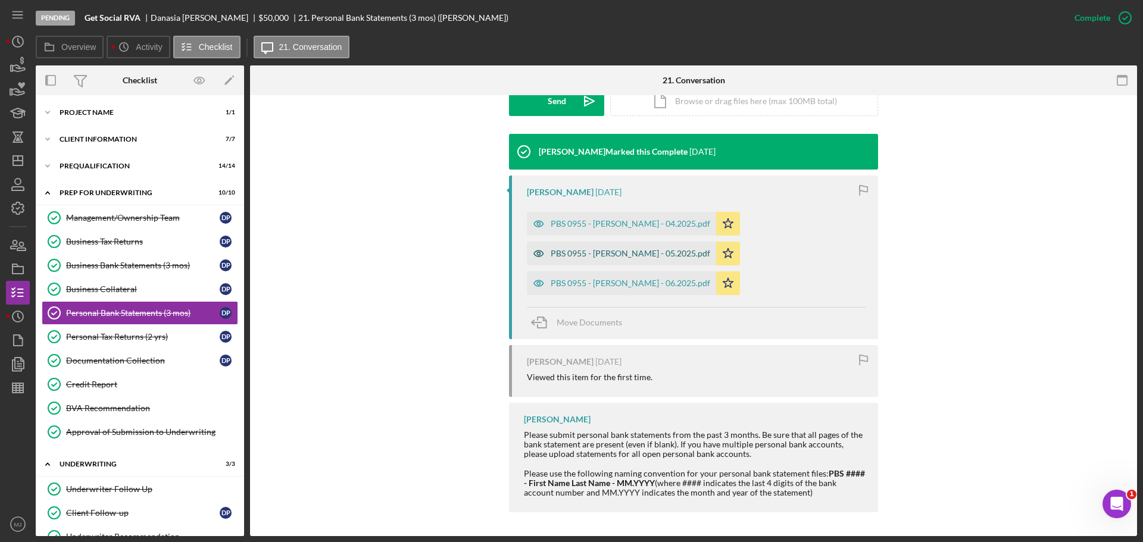
click at [588, 258] on div "PBS 0955 - Danasia Pascal - 05.2025.pdf" at bounding box center [621, 254] width 189 height 24
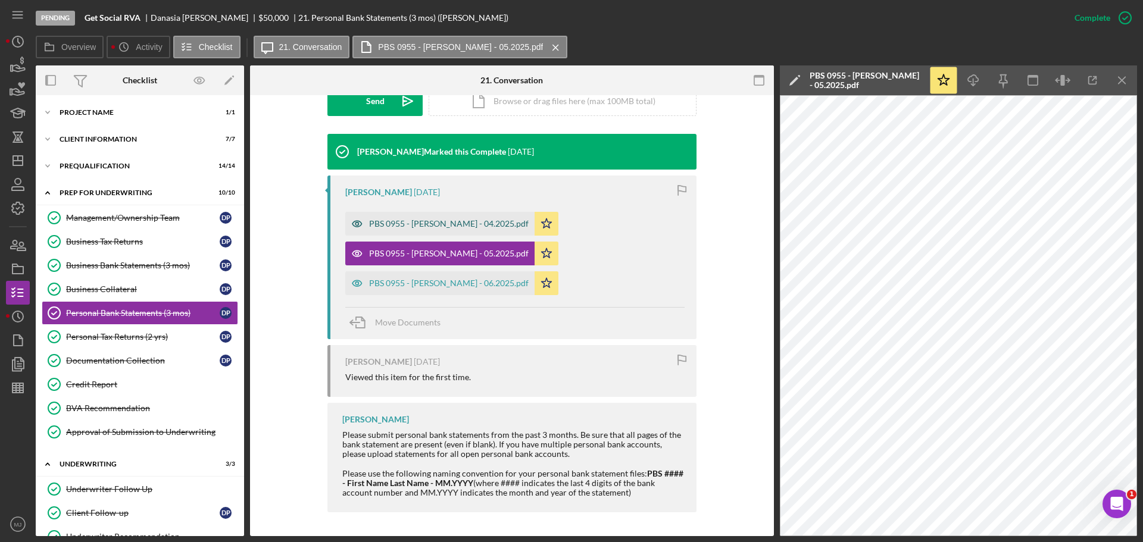
click at [460, 228] on div "PBS 0955 - Danasia Pascal - 04.2025.pdf" at bounding box center [448, 224] width 159 height 10
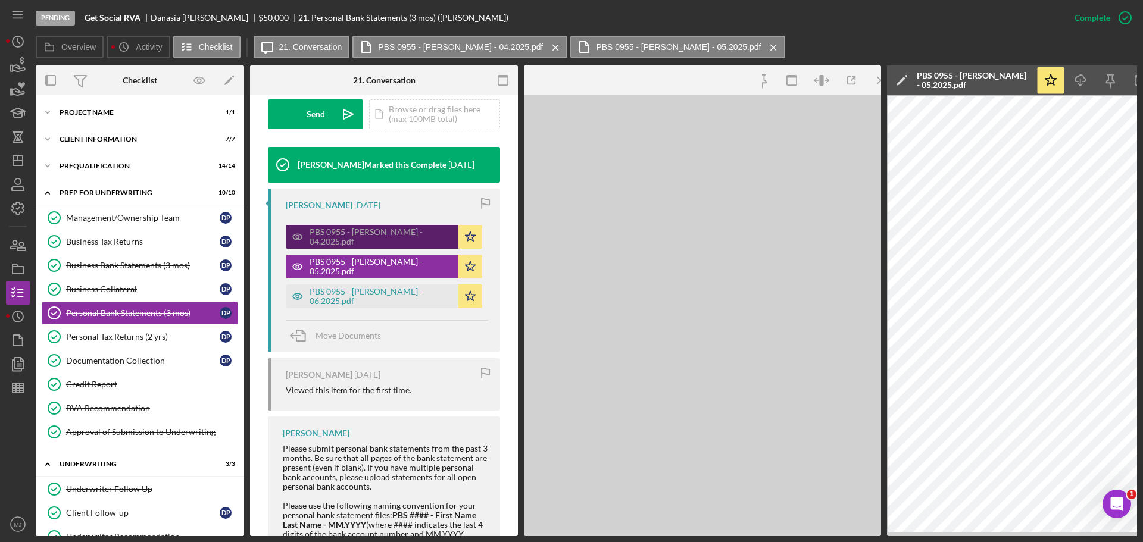
scroll to position [371, 0]
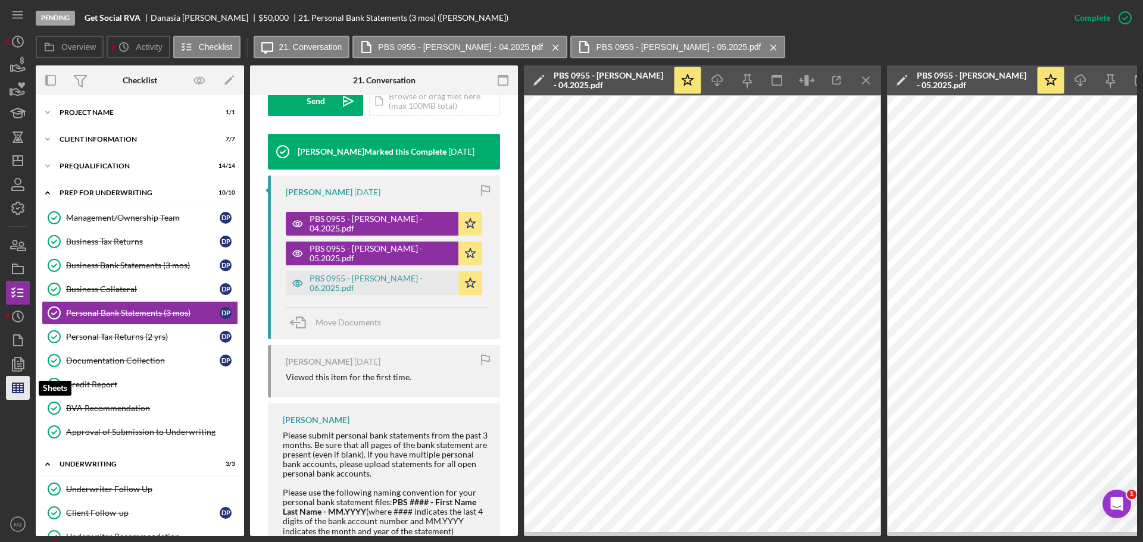
click at [17, 383] on icon "button" at bounding box center [18, 388] width 30 height 30
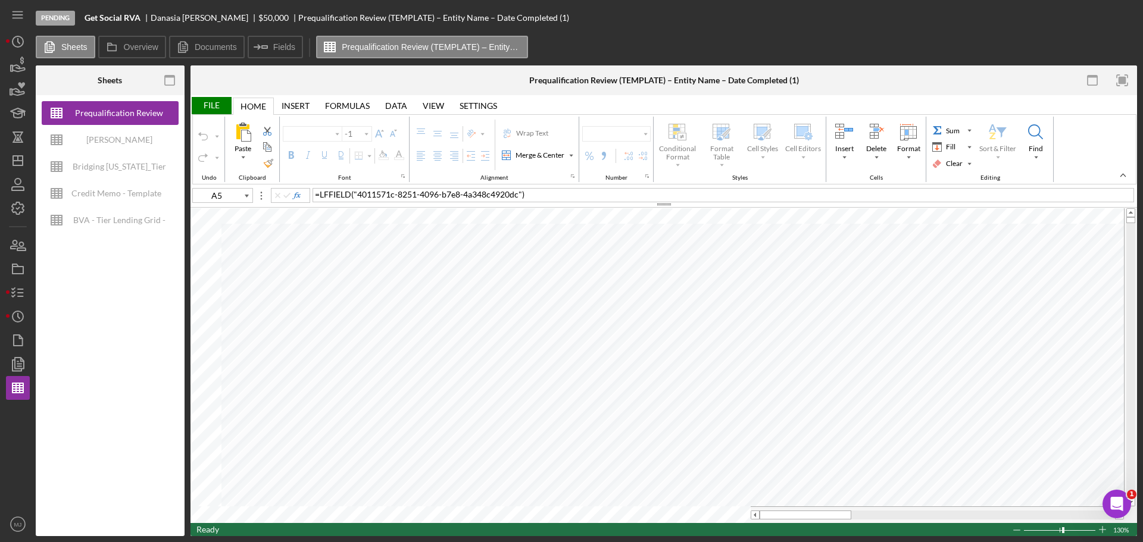
type input "Proxima Nova"
type input "11"
click at [14, 290] on icon "button" at bounding box center [18, 293] width 30 height 30
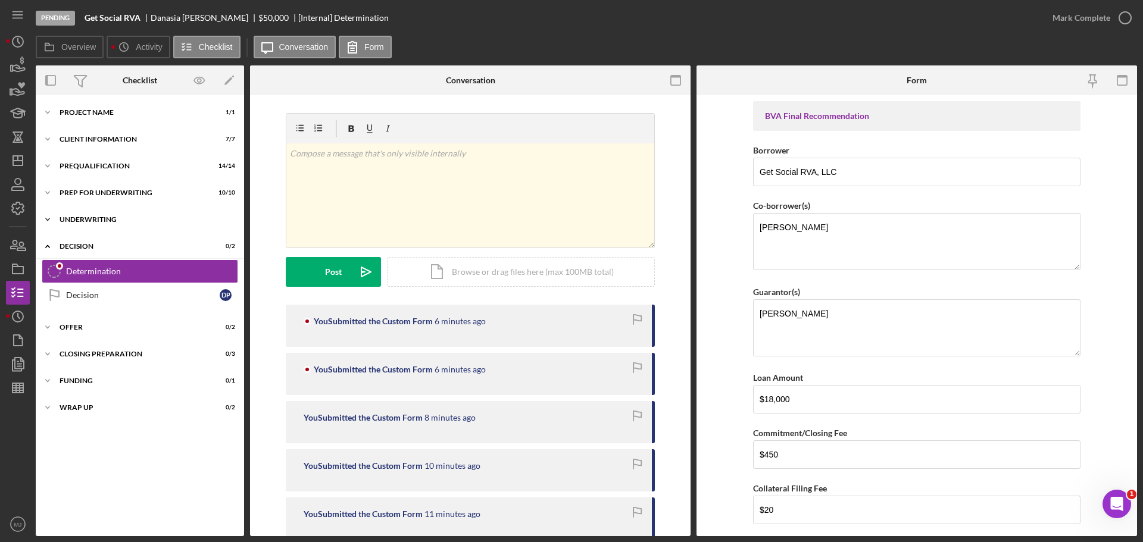
click at [99, 212] on div "Icon/Expander Underwriting 3 / 3" at bounding box center [140, 220] width 208 height 24
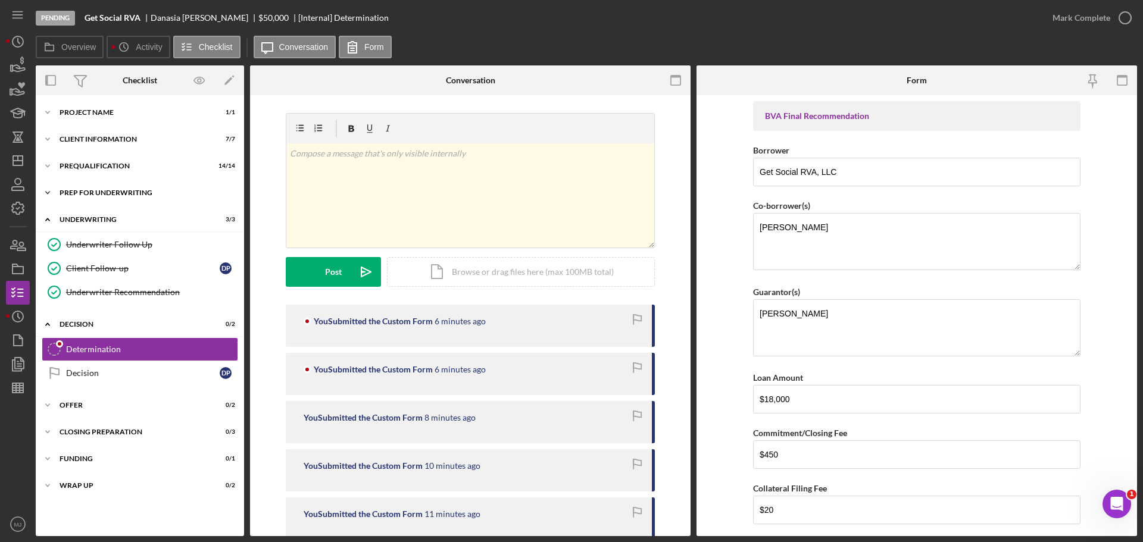
click at [93, 190] on div "Prep for Underwriting" at bounding box center [145, 192] width 170 height 7
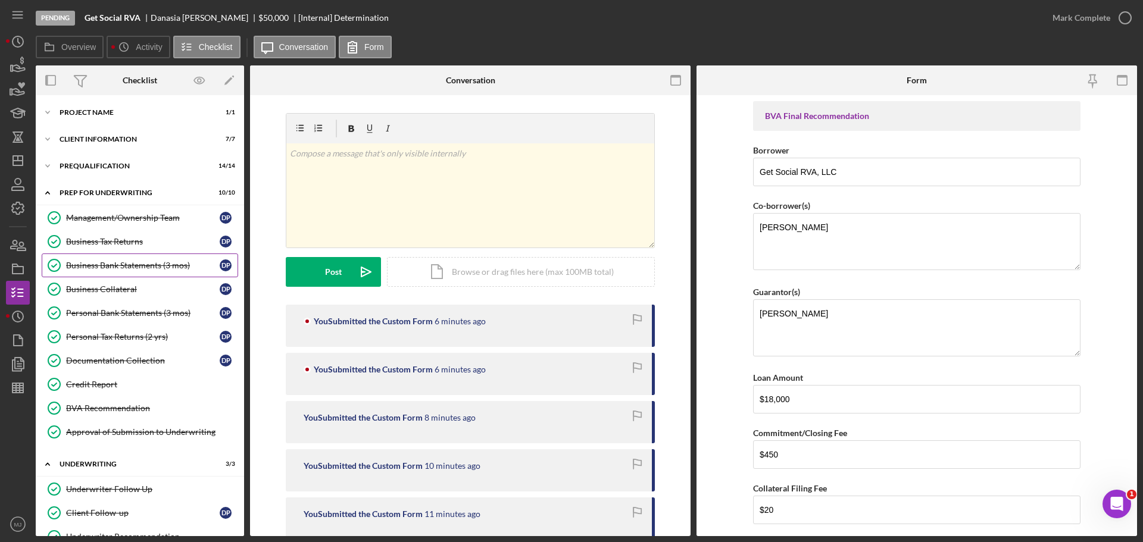
click at [126, 262] on div "Business Bank Statements (3 mos)" at bounding box center [143, 266] width 154 height 10
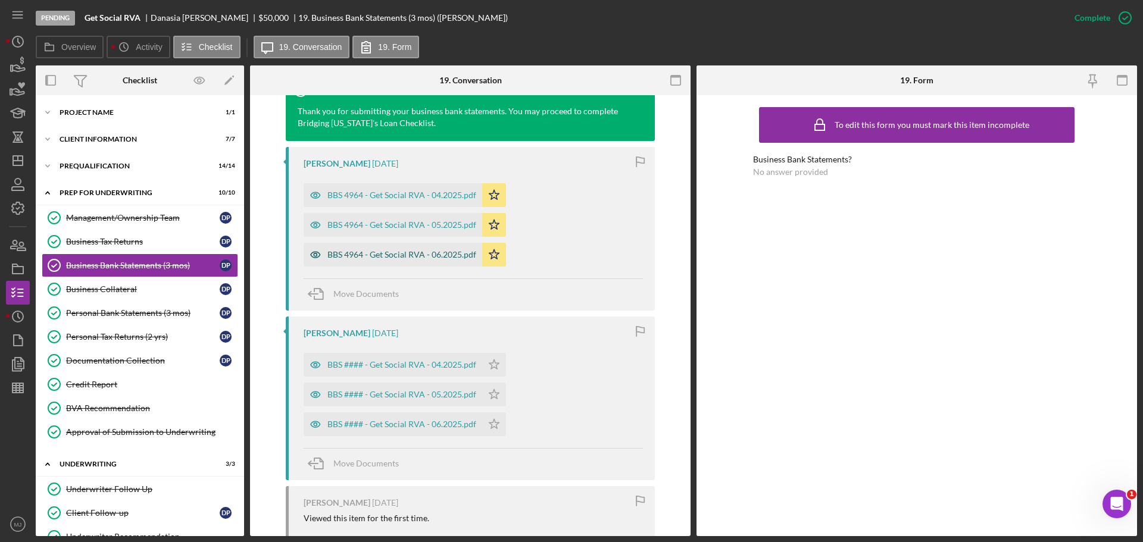
click at [394, 255] on div "BBS 4964 - Get Social RVA - 06.2025.pdf" at bounding box center [401, 255] width 149 height 10
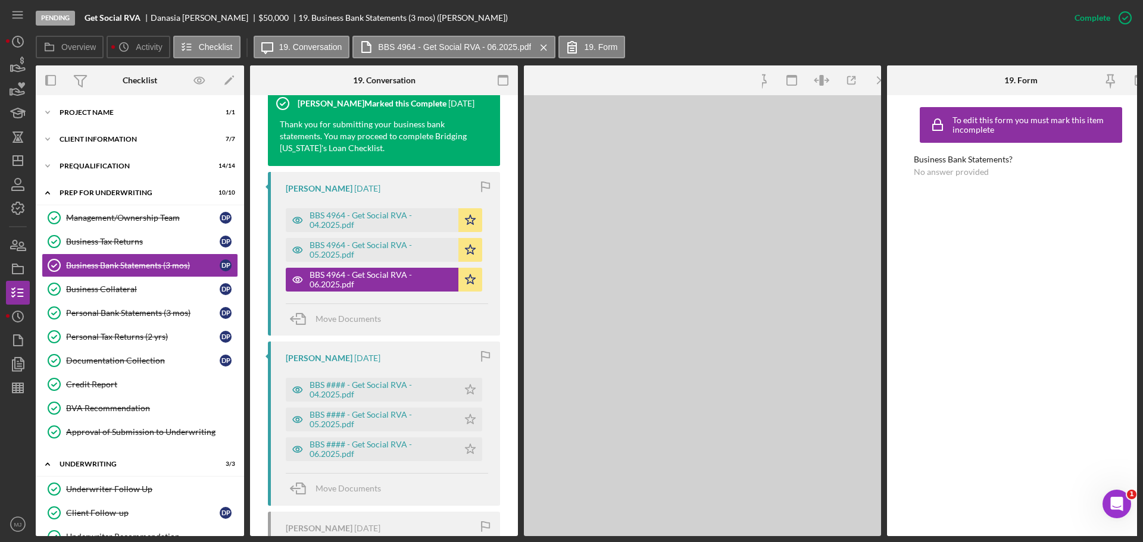
scroll to position [430, 0]
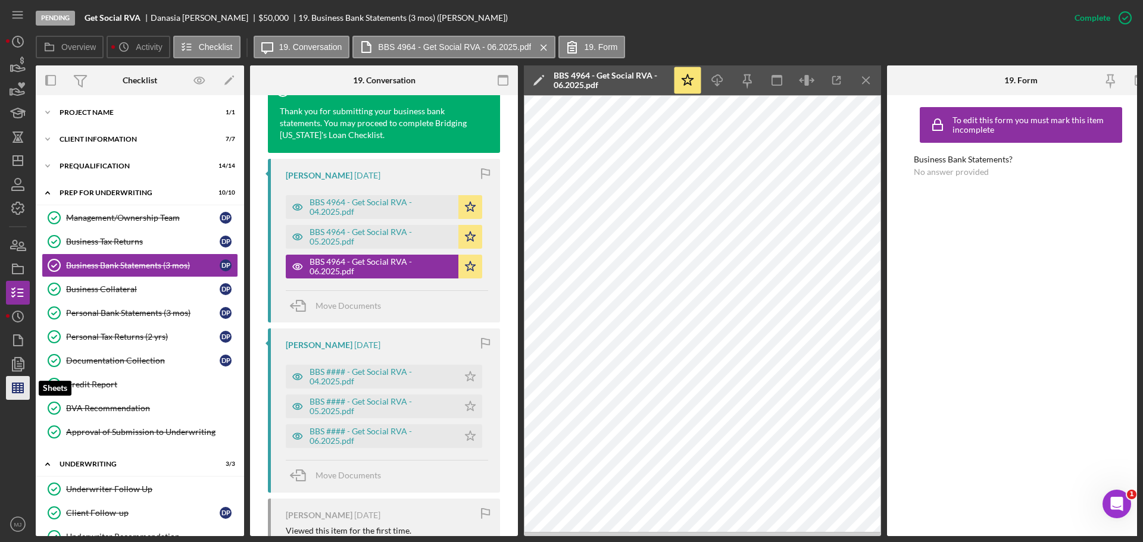
click at [12, 383] on polygon "button" at bounding box center [17, 388] width 11 height 10
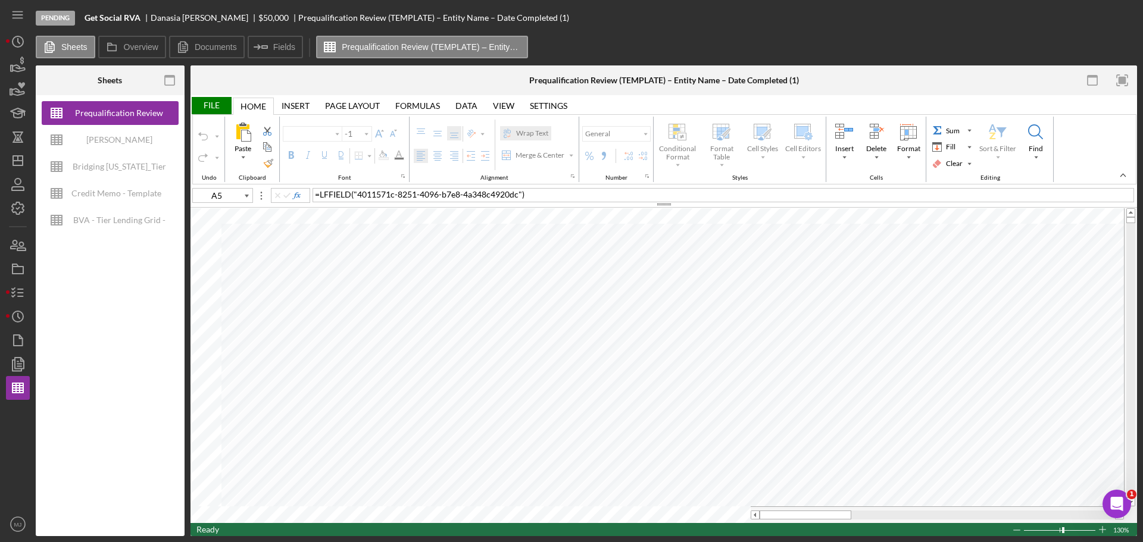
type input "Proxima Nova"
type input "11"
click at [94, 214] on div "BVA - Tier Lending Grid - 9.11.2025" at bounding box center [118, 220] width 95 height 24
type input "Arial"
type input "10"
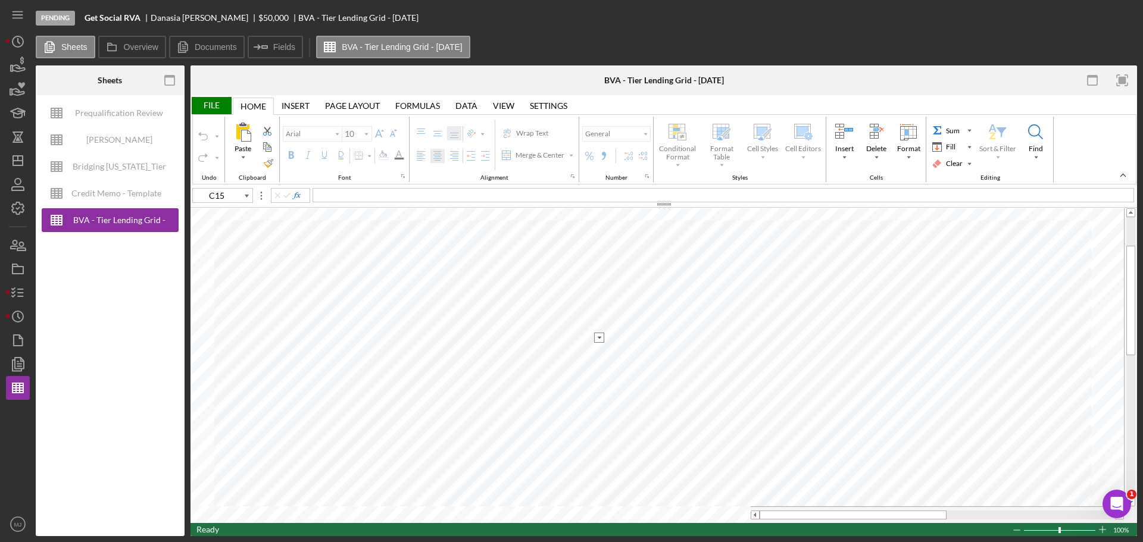
click at [596, 334] on input "image" at bounding box center [599, 338] width 10 height 10
click at [506, 346] on option "Yes" at bounding box center [508, 349] width 169 height 10
click at [599, 350] on input "image" at bounding box center [599, 349] width 10 height 10
click at [453, 370] on option "more than 1" at bounding box center [508, 370] width 169 height 10
click at [599, 359] on input "image" at bounding box center [599, 360] width 10 height 10
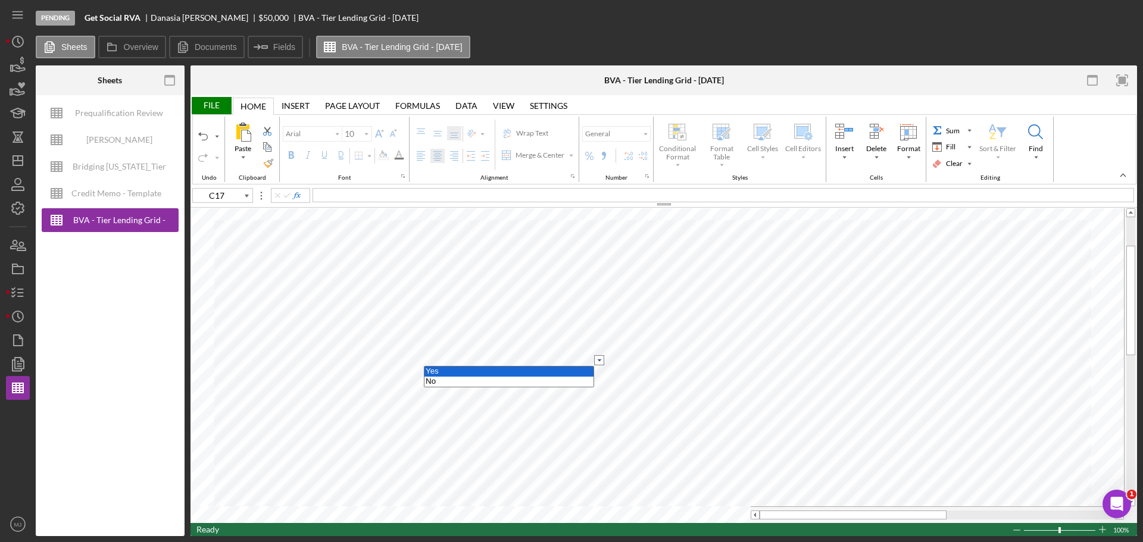
click at [449, 372] on option "Yes" at bounding box center [508, 372] width 169 height 10
click at [597, 369] on input "image" at bounding box center [599, 372] width 10 height 10
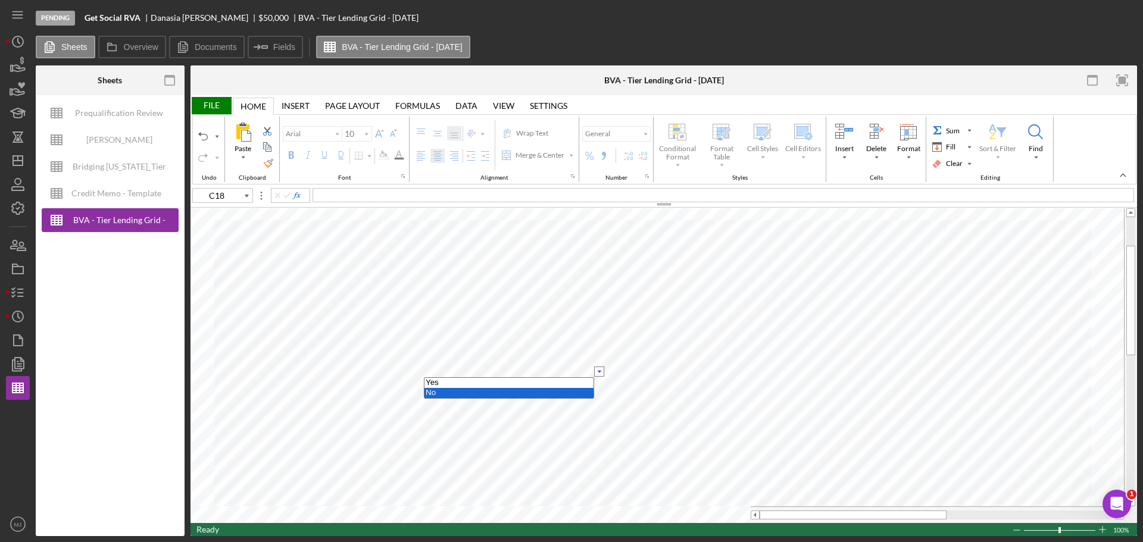
click at [432, 394] on option "No" at bounding box center [508, 393] width 169 height 10
click at [599, 384] on input "image" at bounding box center [599, 383] width 10 height 10
click at [476, 398] on option "Yes" at bounding box center [508, 394] width 169 height 10
click at [602, 395] on input "image" at bounding box center [599, 394] width 10 height 10
click at [483, 401] on option "Yes" at bounding box center [508, 405] width 169 height 10
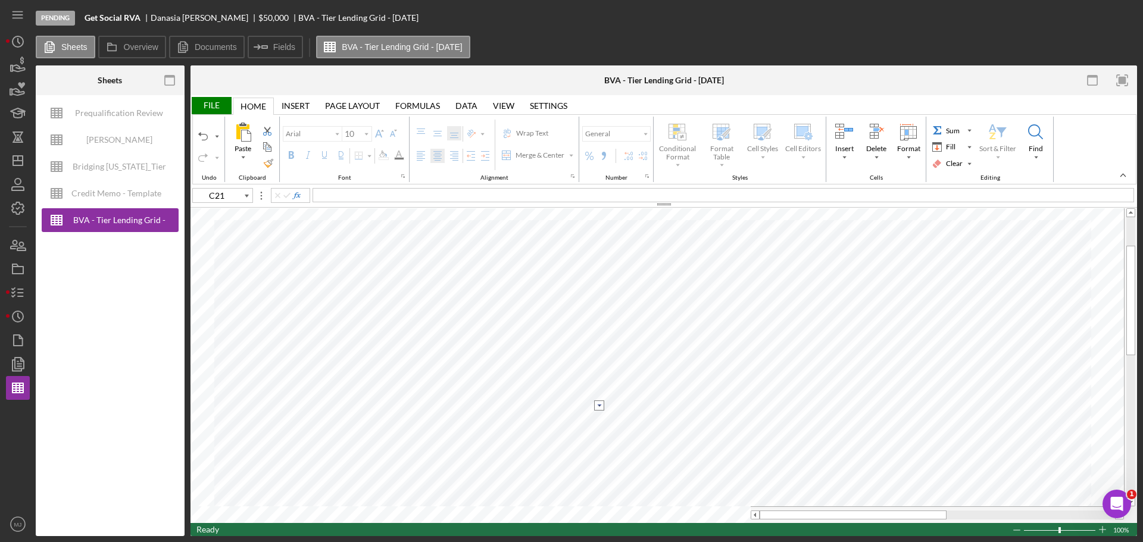
click at [596, 403] on input "image" at bounding box center [599, 405] width 10 height 10
click at [531, 411] on div "Paste Cut Copy AutoFill Yes No" at bounding box center [663, 365] width 946 height 315
click at [581, 414] on option "Yes" at bounding box center [508, 417] width 169 height 10
type input "C37"
select select
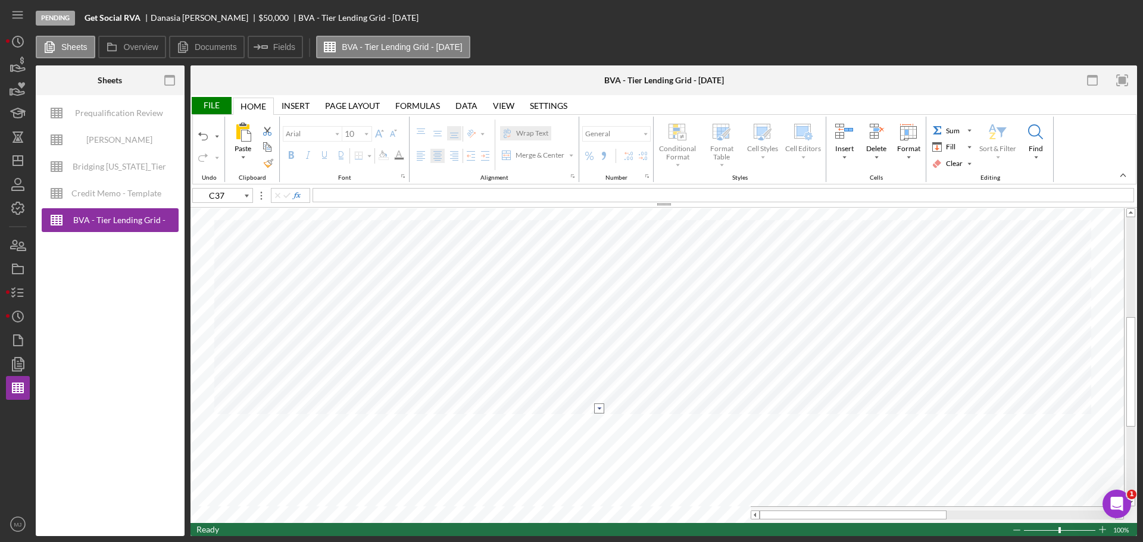
click at [597, 405] on input "image" at bounding box center [599, 408] width 10 height 10
click at [471, 447] on option "$24,999 - $15,000" at bounding box center [508, 450] width 169 height 10
click at [205, 105] on div "File" at bounding box center [210, 105] width 41 height 17
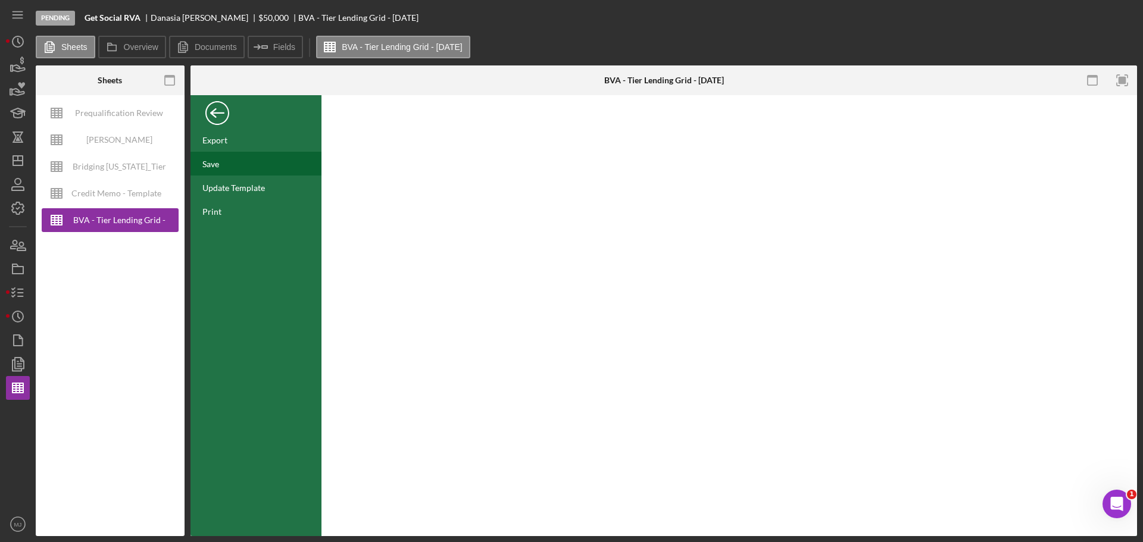
click at [216, 162] on div "Save" at bounding box center [210, 164] width 17 height 10
click at [212, 123] on div "FILE" at bounding box center [255, 113] width 131 height 30
click at [218, 108] on div "Back" at bounding box center [217, 110] width 24 height 24
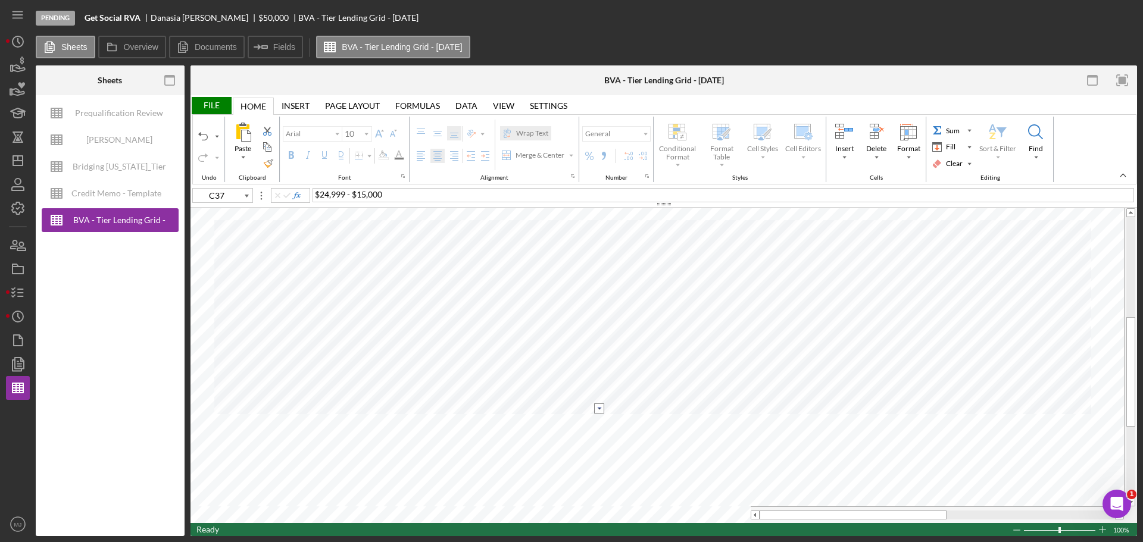
click at [218, 104] on div "File" at bounding box center [210, 105] width 41 height 17
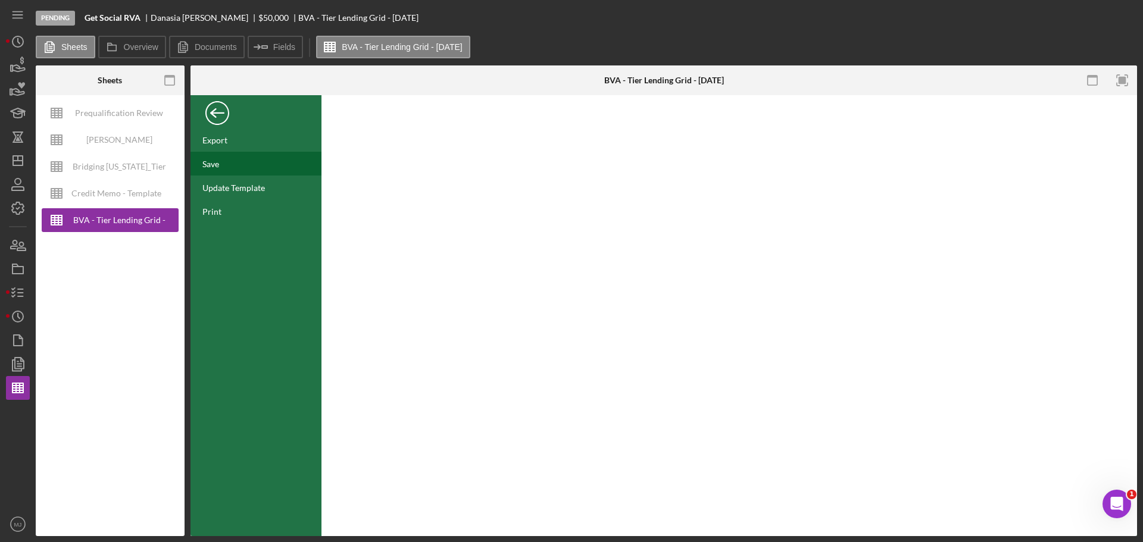
click at [212, 163] on div "Save" at bounding box center [210, 164] width 17 height 10
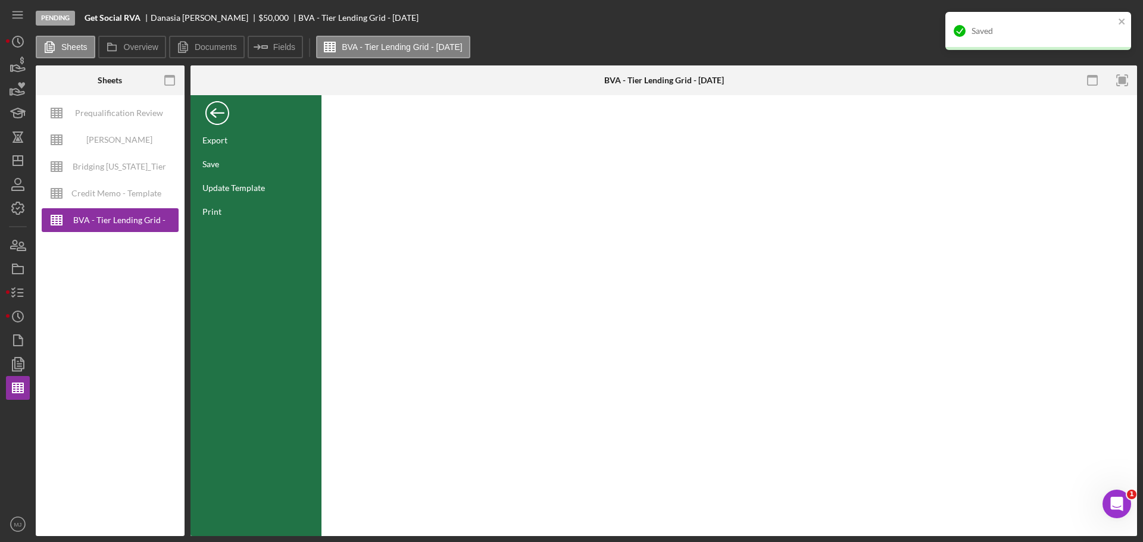
click at [215, 114] on div "Back" at bounding box center [217, 110] width 24 height 24
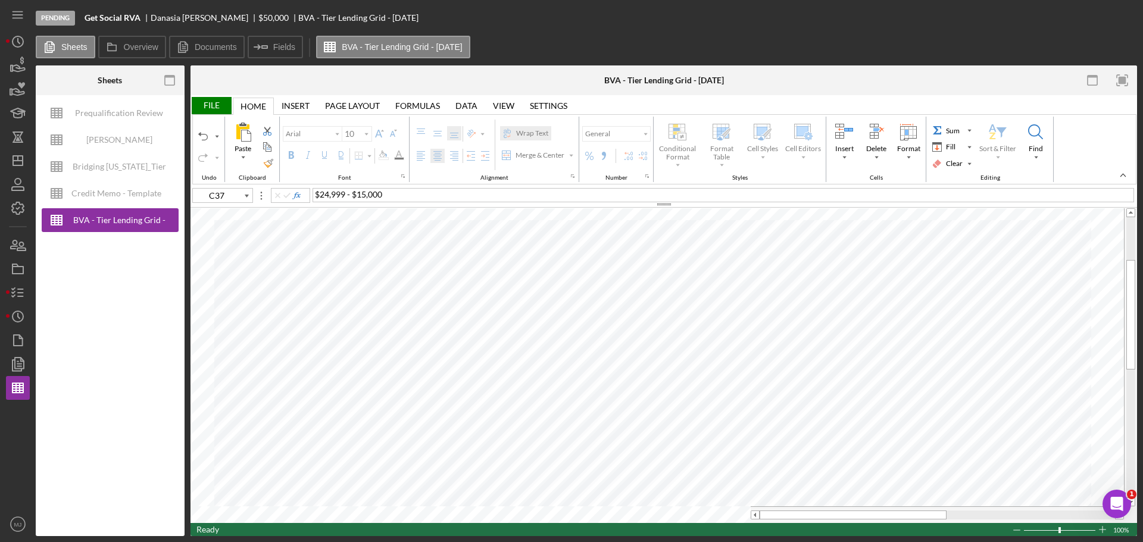
click at [206, 102] on div "File" at bounding box center [210, 105] width 41 height 17
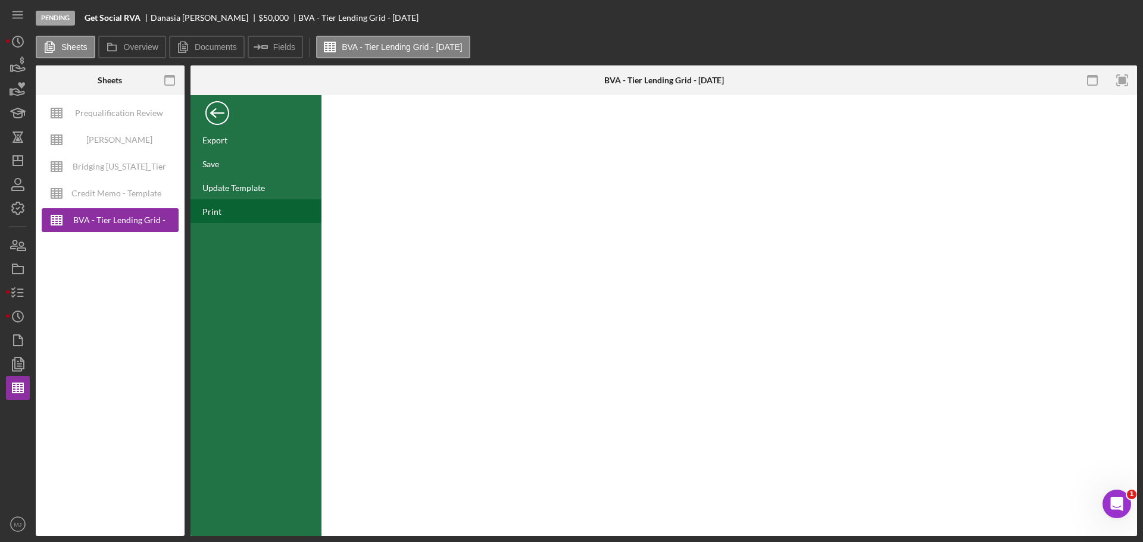
click at [218, 210] on div "Print" at bounding box center [211, 211] width 19 height 10
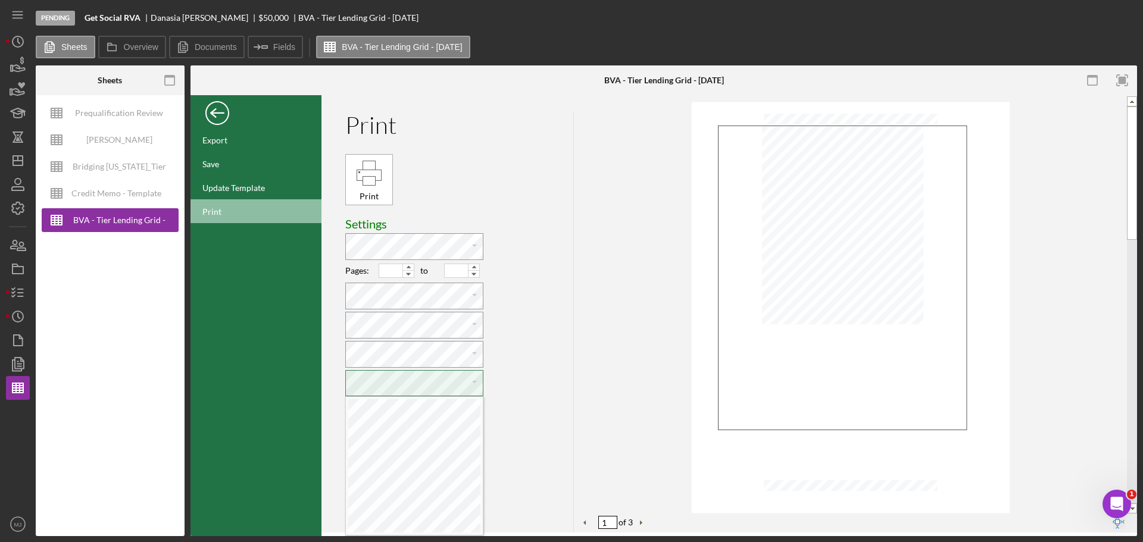
scroll to position [5, 2]
click at [218, 109] on div "Back" at bounding box center [217, 110] width 24 height 24
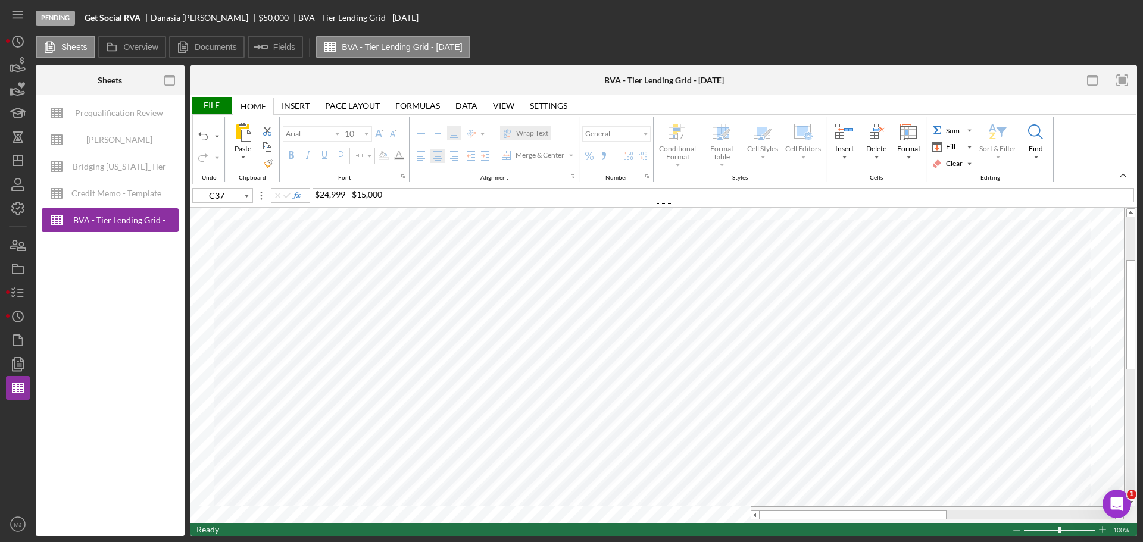
type input "C27"
click at [568, 420] on div at bounding box center [509, 422] width 170 height 10
click at [205, 101] on div "File" at bounding box center [210, 105] width 41 height 17
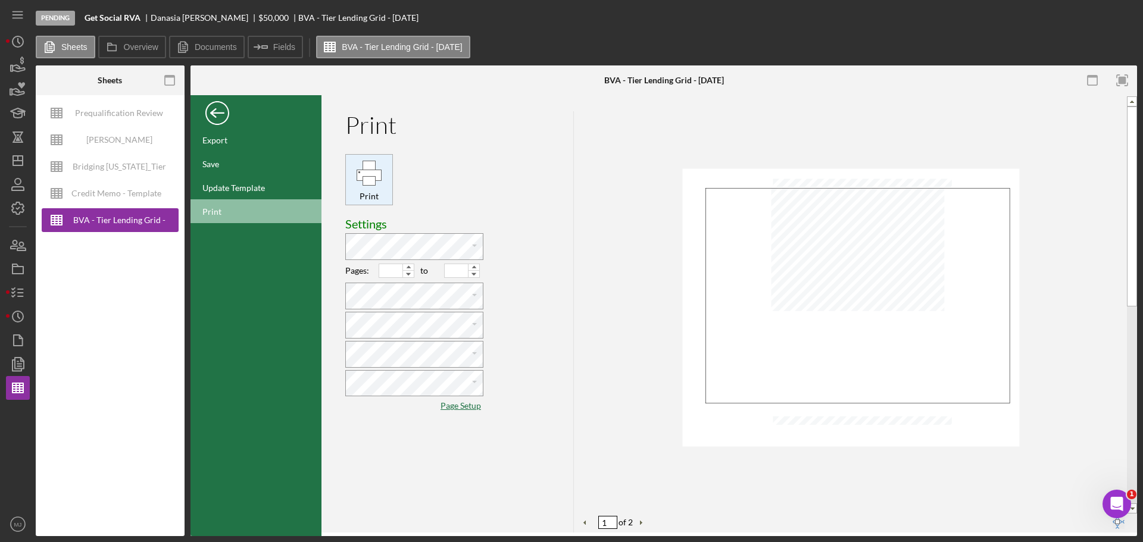
click at [379, 171] on div "Print" at bounding box center [368, 172] width 27 height 27
click at [15, 294] on icon "button" at bounding box center [18, 293] width 30 height 30
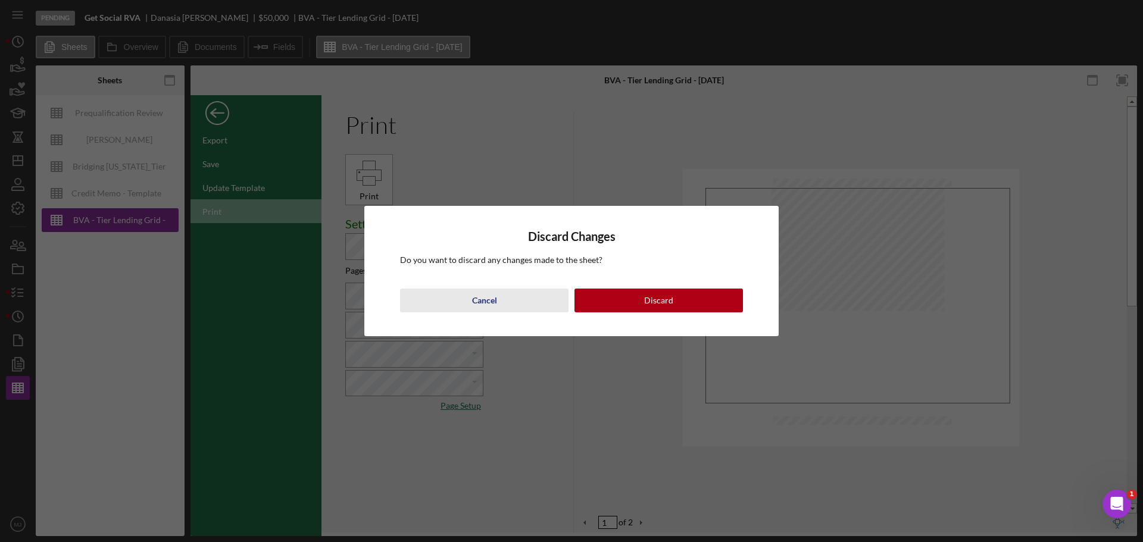
click at [484, 303] on div "Cancel" at bounding box center [484, 301] width 25 height 24
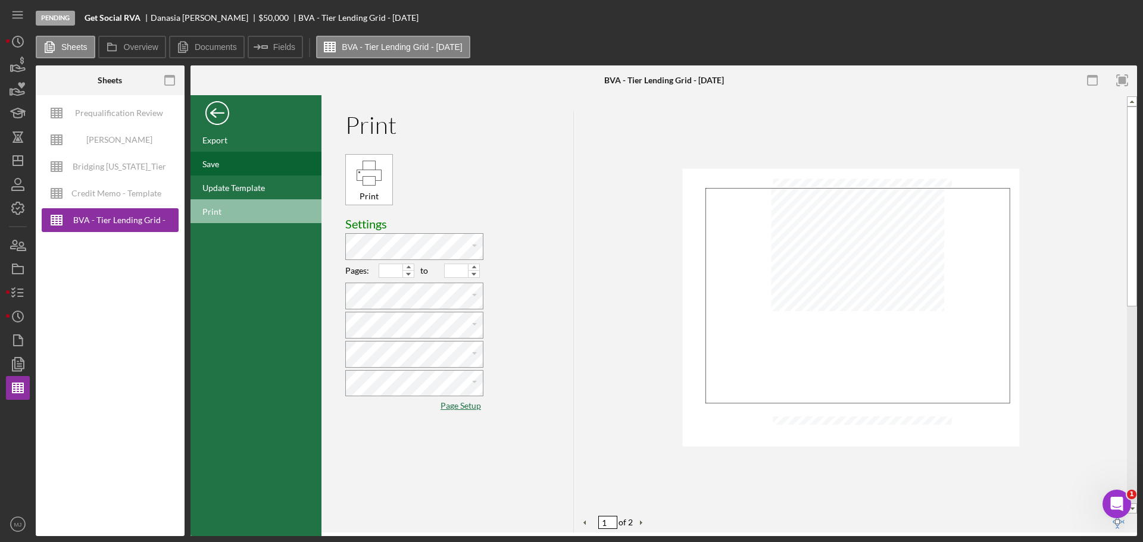
click at [224, 159] on div "Save" at bounding box center [255, 164] width 131 height 24
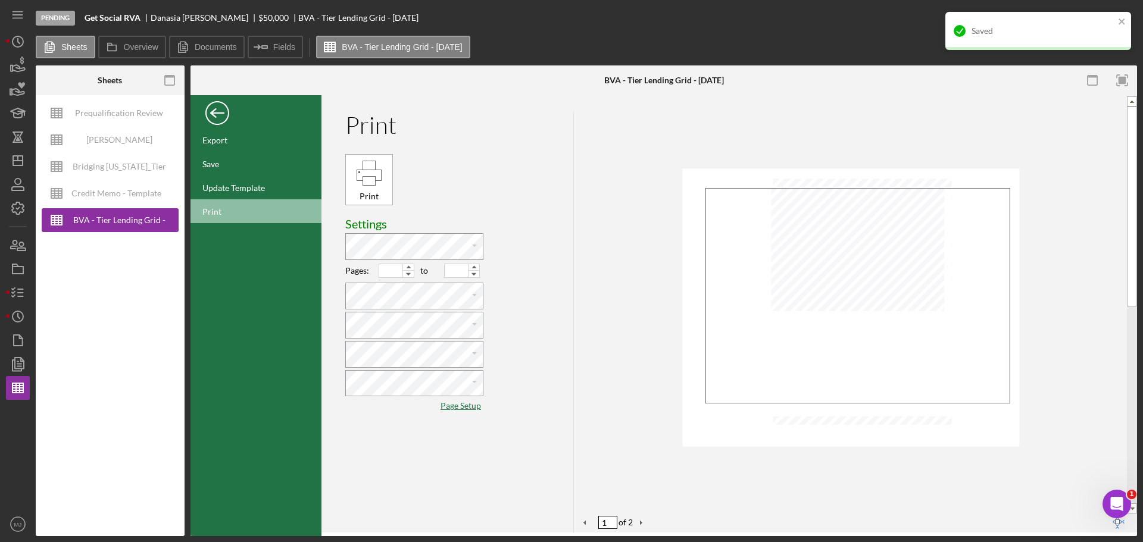
click at [220, 121] on div "Back" at bounding box center [217, 110] width 24 height 24
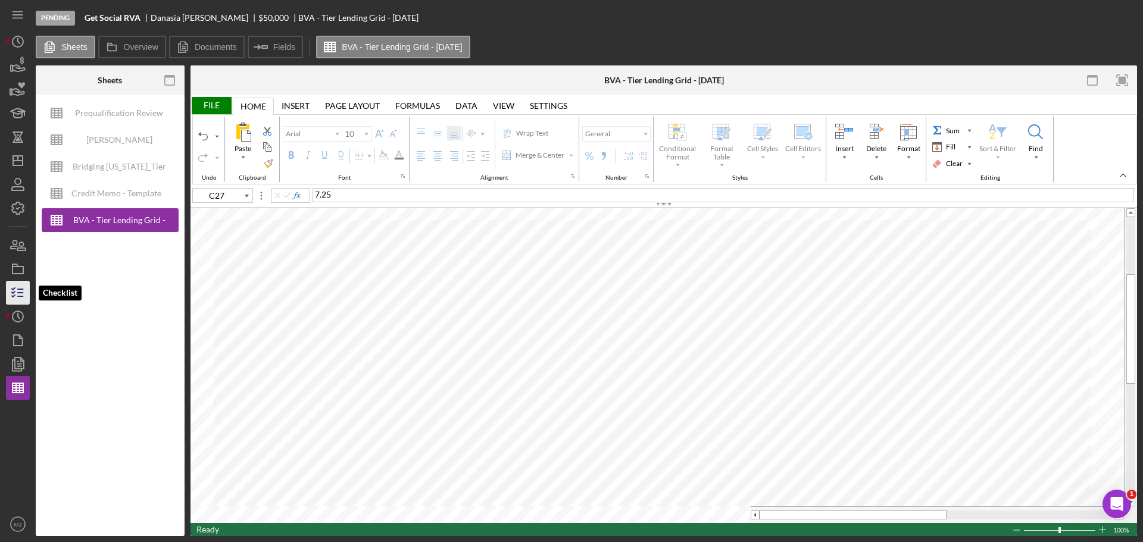
click at [22, 293] on line "button" at bounding box center [20, 293] width 5 height 0
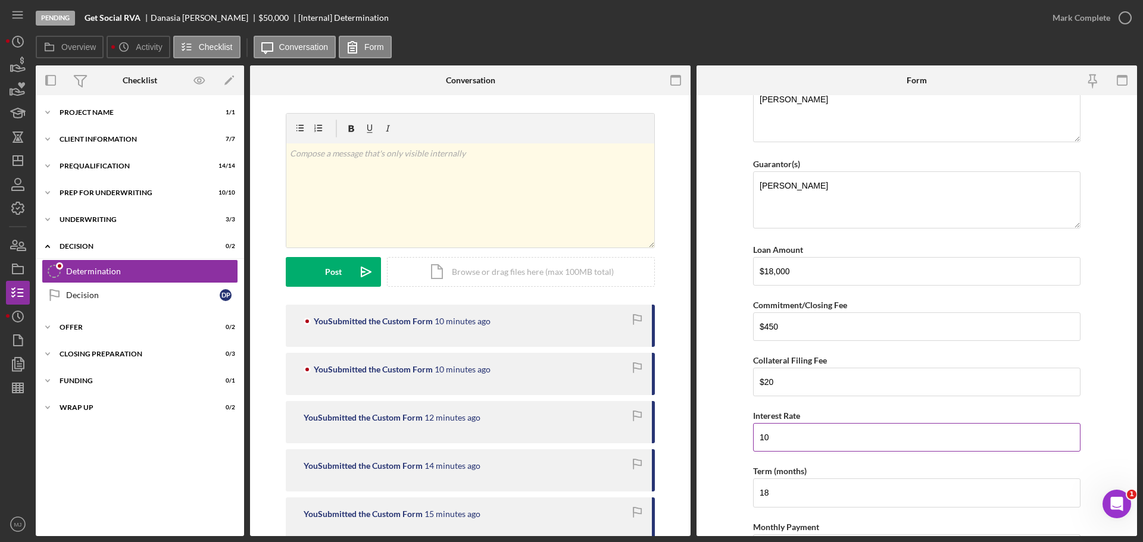
scroll to position [238, 0]
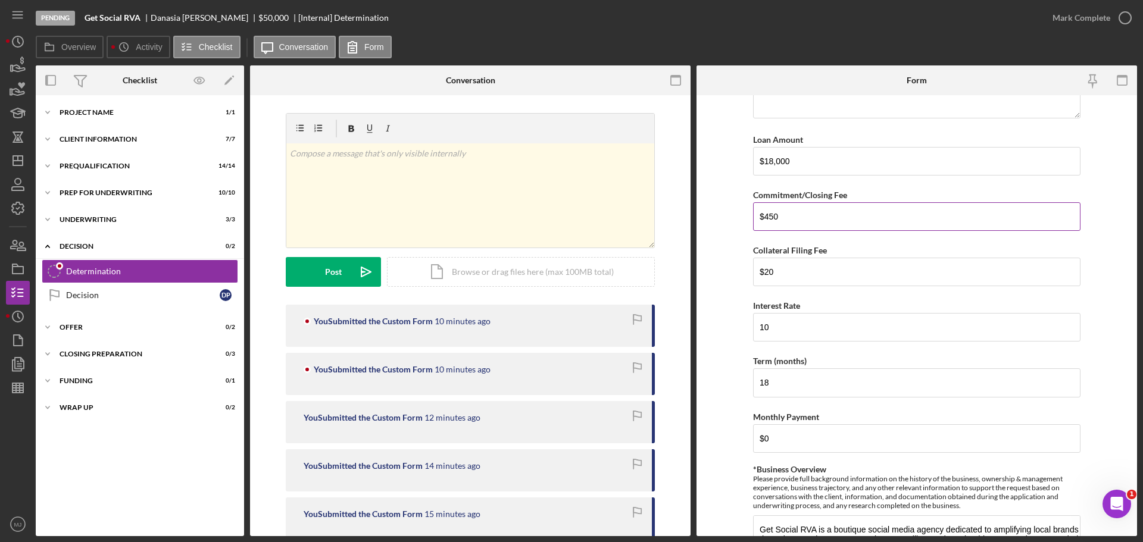
drag, startPoint x: 791, startPoint y: 213, endPoint x: 758, endPoint y: 214, distance: 33.9
click at [758, 214] on input "$450" at bounding box center [916, 216] width 327 height 29
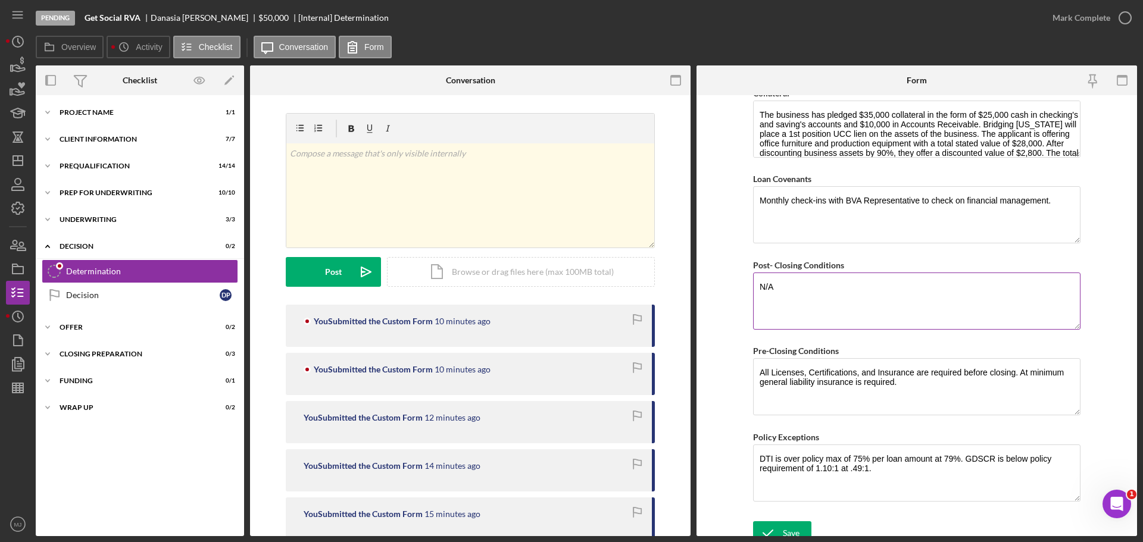
scroll to position [833, 0]
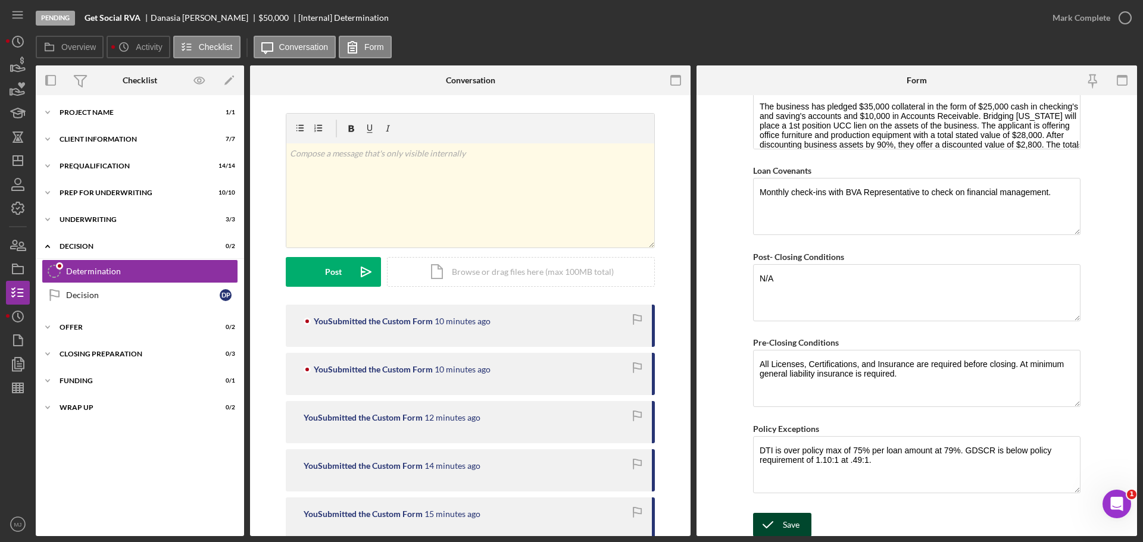
type input "$740"
click at [788, 516] on div "Save" at bounding box center [790, 525] width 17 height 24
click at [1085, 28] on div "Mark Complete" at bounding box center [1081, 18] width 58 height 24
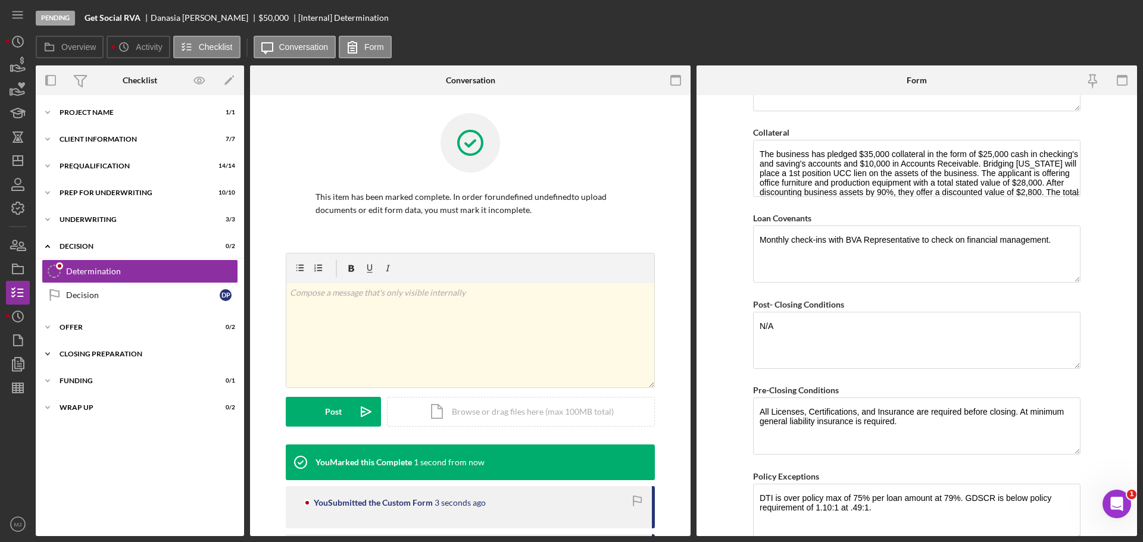
scroll to position [881, 0]
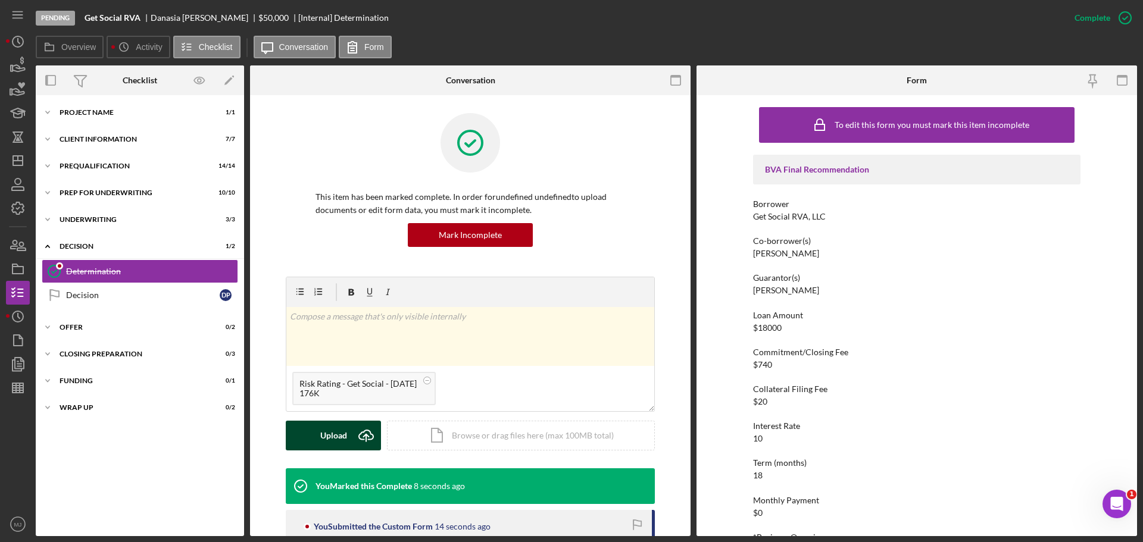
click at [358, 440] on icon "Icon/Upload" at bounding box center [366, 436] width 30 height 30
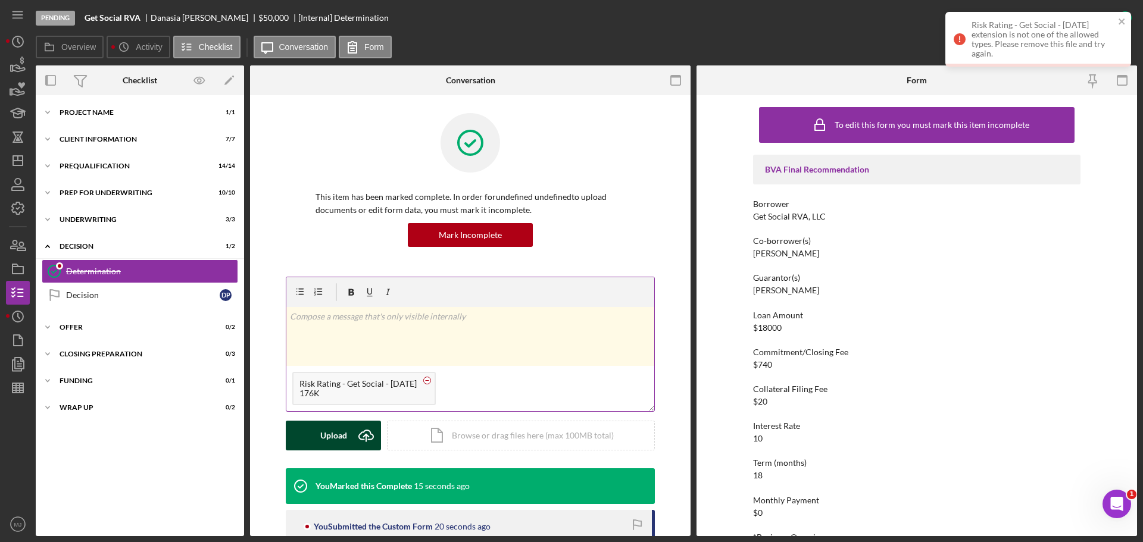
click at [431, 378] on circle at bounding box center [427, 380] width 7 height 7
click at [345, 433] on button "Upload Icon/Upload" at bounding box center [333, 436] width 95 height 30
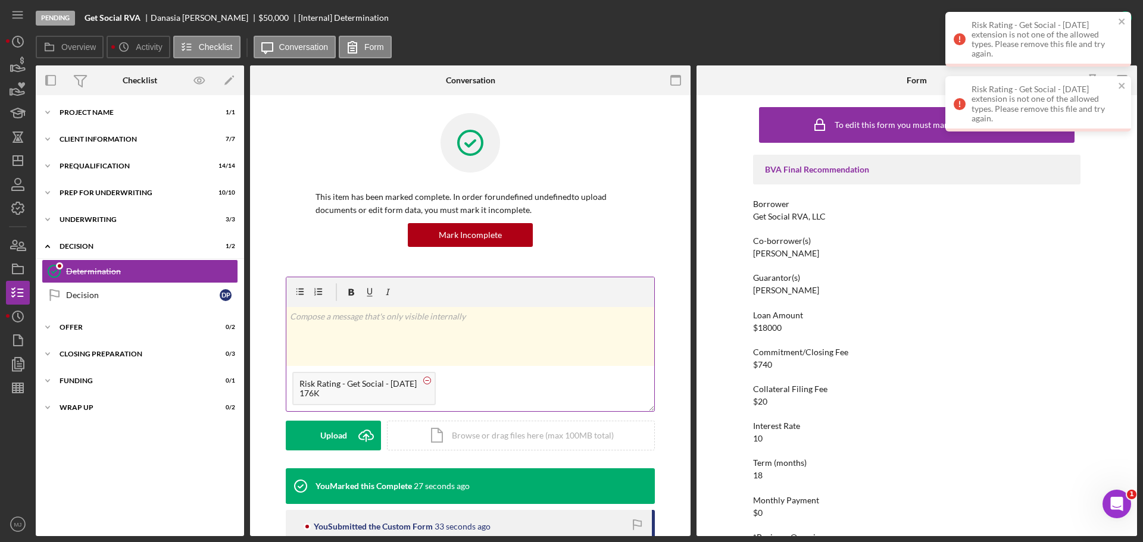
click at [431, 378] on circle at bounding box center [427, 380] width 7 height 7
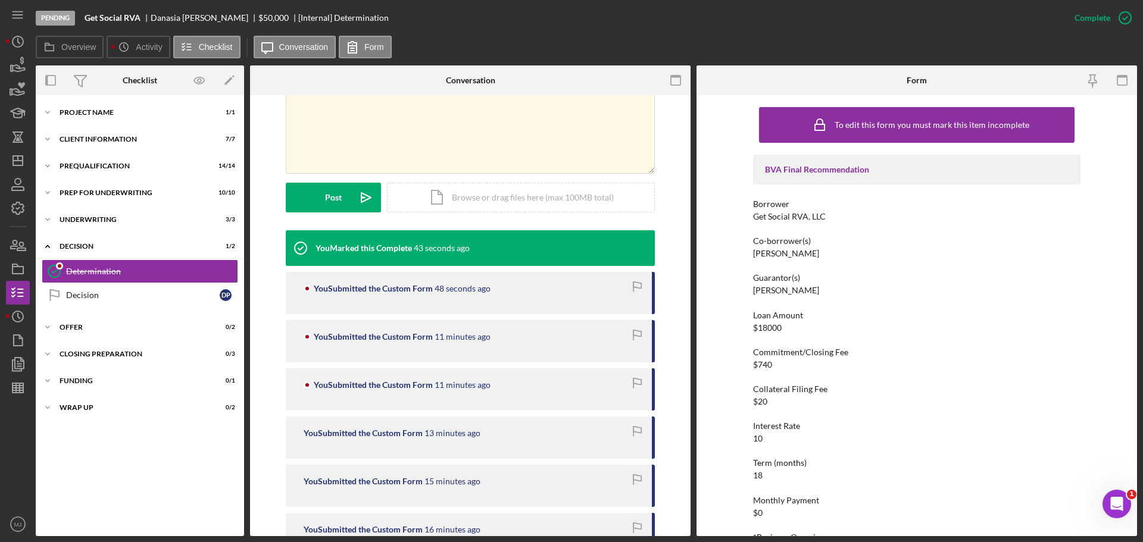
scroll to position [179, 0]
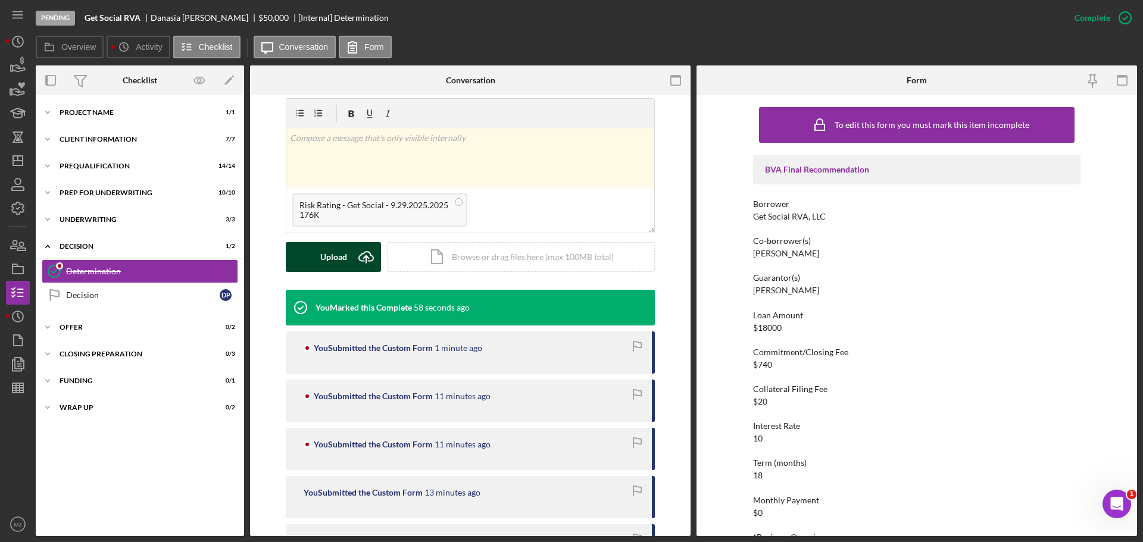
click at [356, 259] on icon "Icon/Upload" at bounding box center [366, 257] width 30 height 30
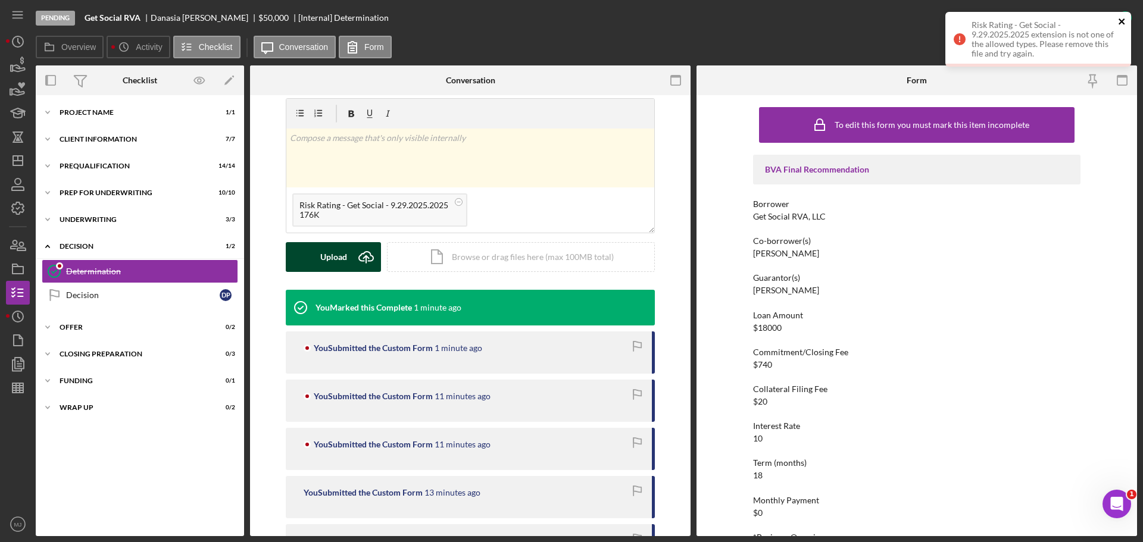
click at [1121, 20] on icon "close" at bounding box center [1122, 22] width 8 height 10
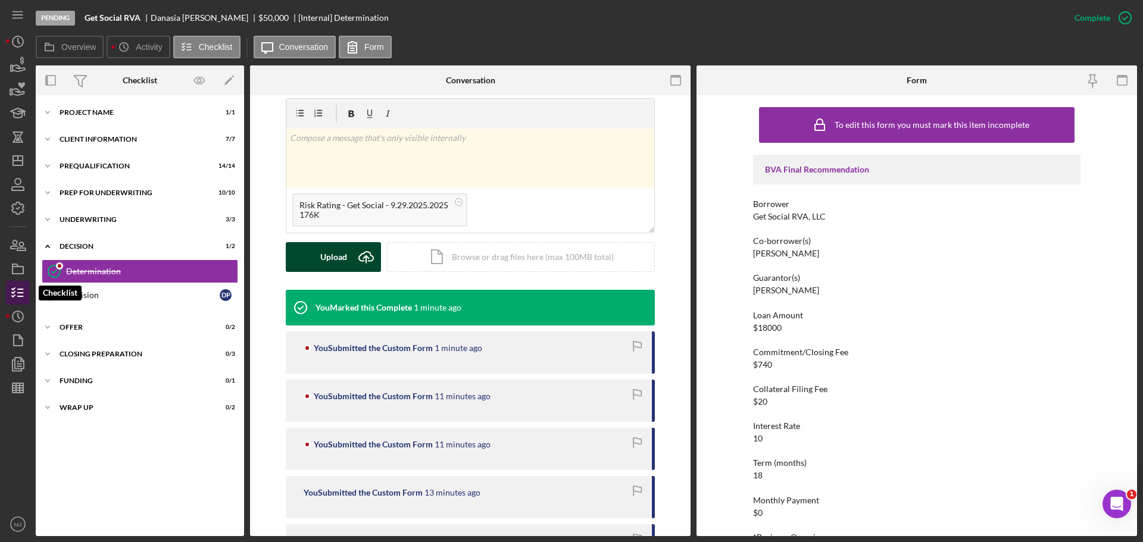
click at [16, 292] on icon "button" at bounding box center [18, 293] width 30 height 30
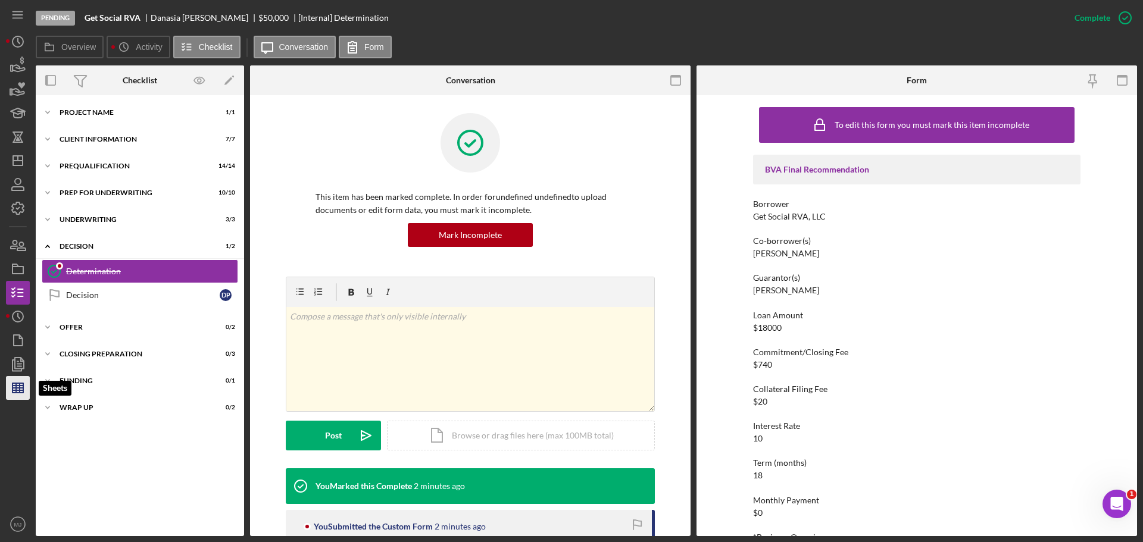
click at [15, 383] on polygon "button" at bounding box center [17, 388] width 11 height 10
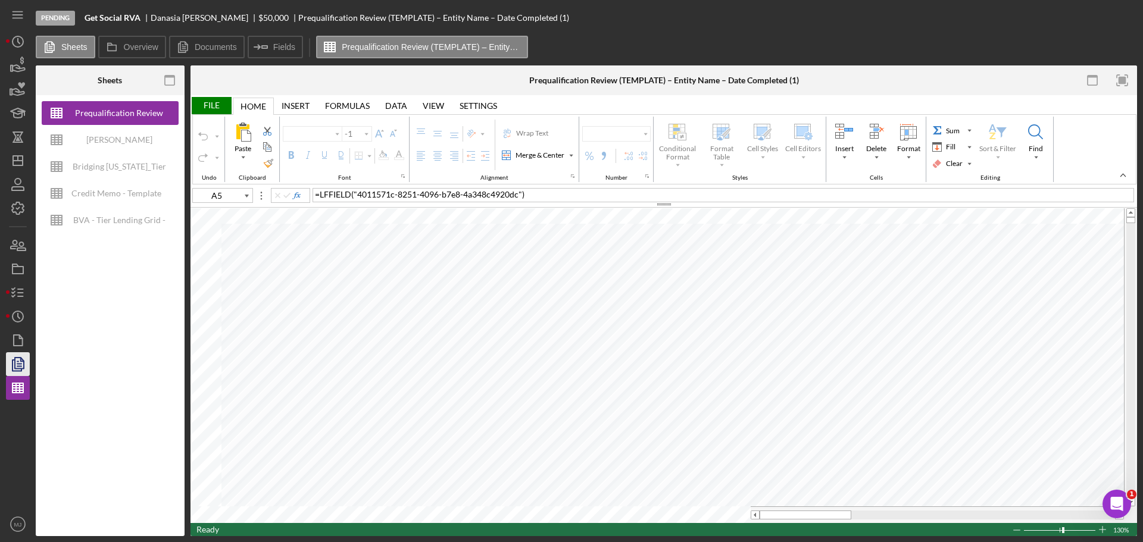
type input "Proxima Nova"
type input "11"
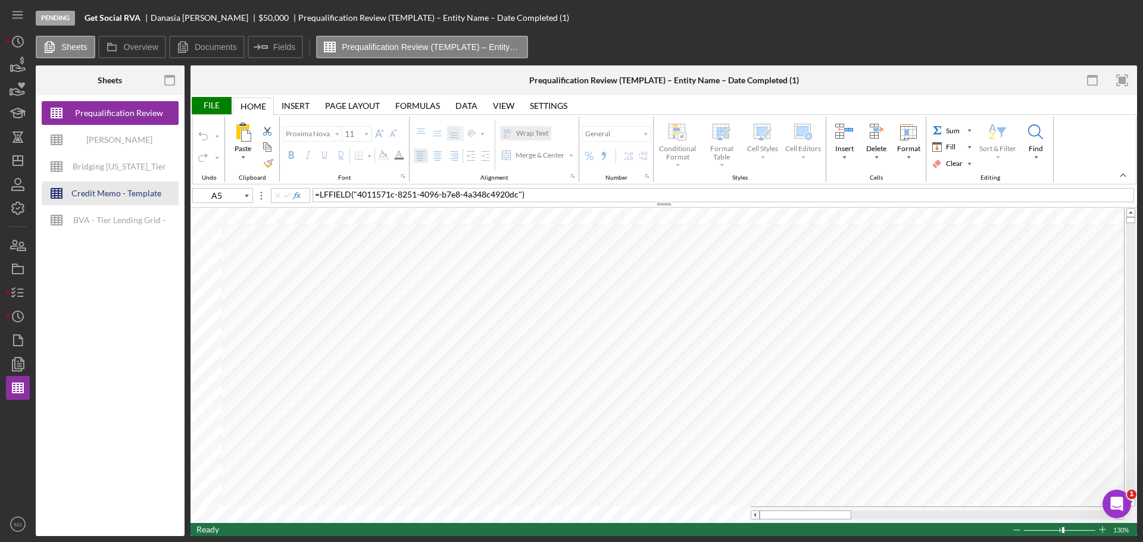
click at [109, 192] on div "Credit Memo - Template" at bounding box center [116, 193] width 90 height 24
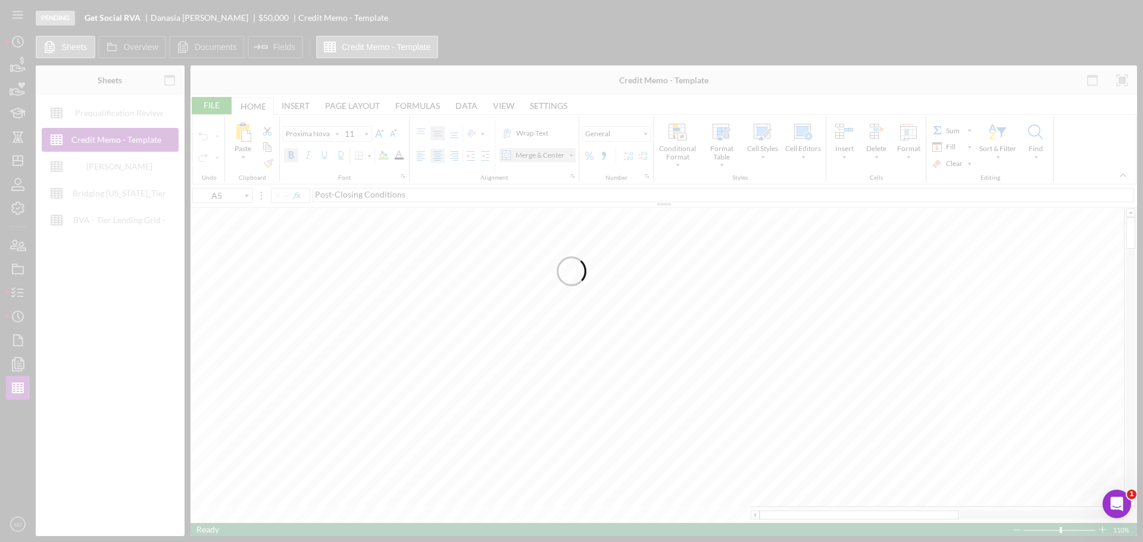
type input "Calibri"
type input "A94"
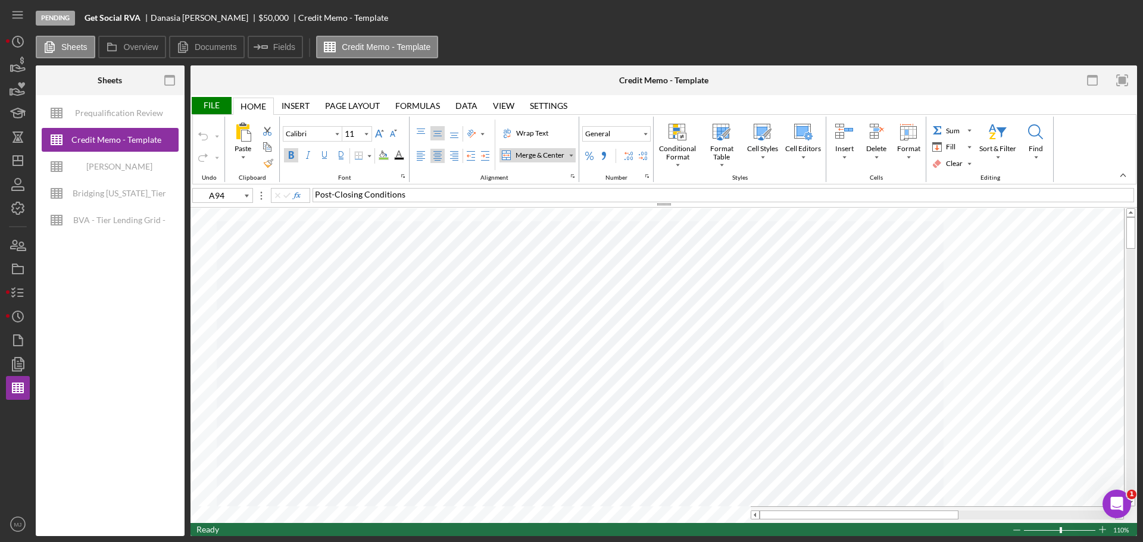
type input "Times New Roman"
type input "10"
type input "A3"
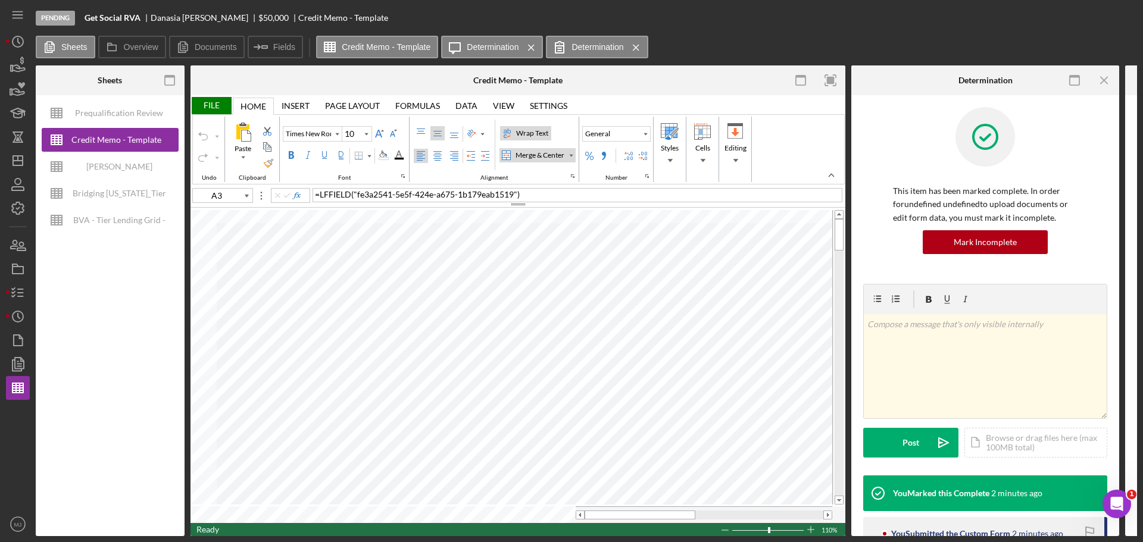
click at [530, 130] on div "Wrap Text" at bounding box center [532, 133] width 37 height 11
click at [423, 130] on div "Top Align" at bounding box center [421, 134] width 10 height 10
click at [15, 299] on icon "button" at bounding box center [18, 293] width 30 height 30
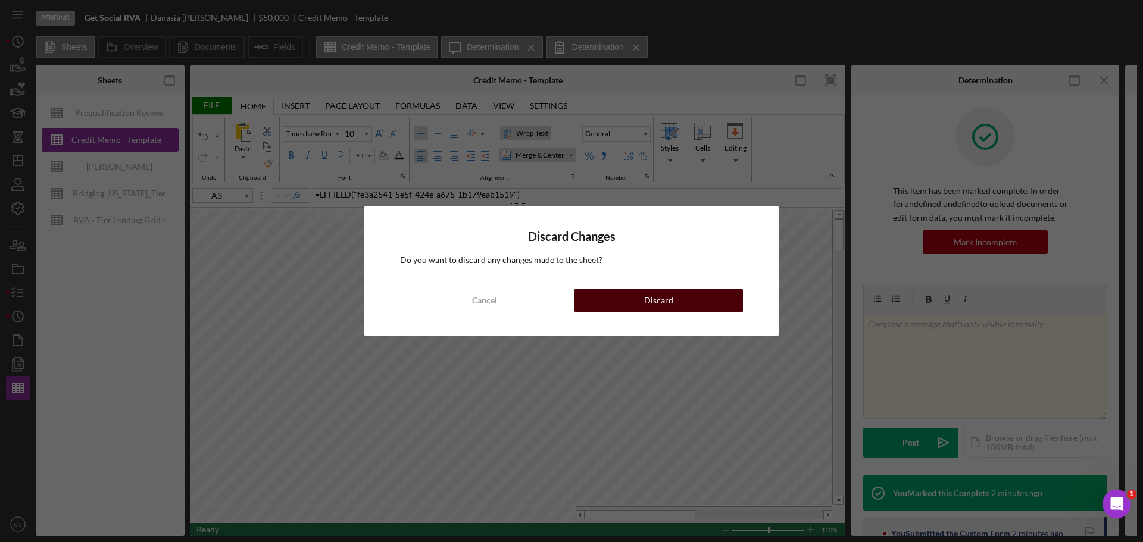
click at [616, 297] on button "Discard" at bounding box center [658, 301] width 168 height 24
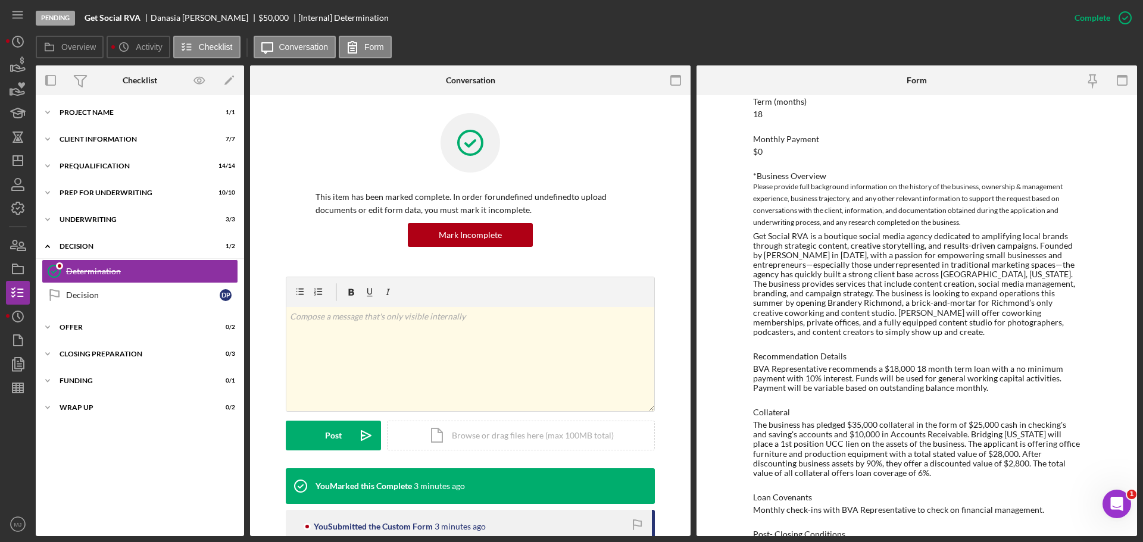
scroll to position [357, 0]
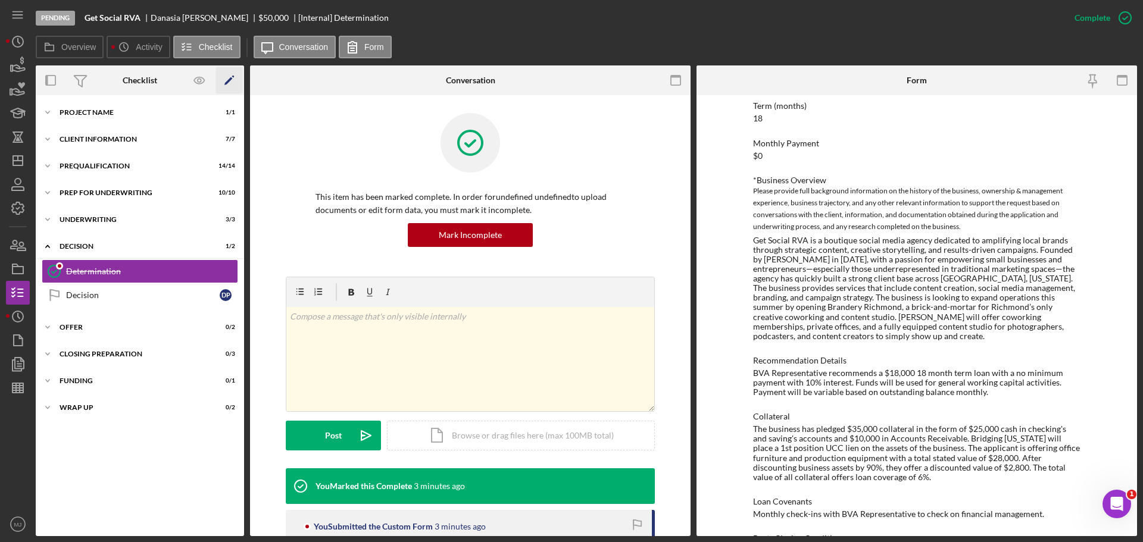
click at [231, 80] on icon "Icon/Edit" at bounding box center [229, 80] width 27 height 27
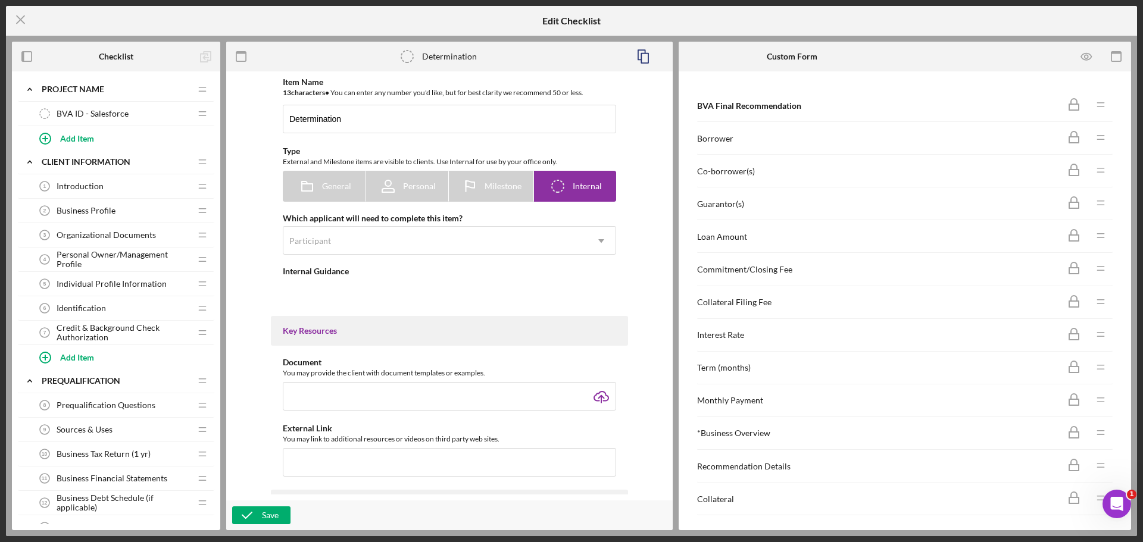
type textarea "<div>Complete the BVa Recommendation and upload here any documents created duri…"
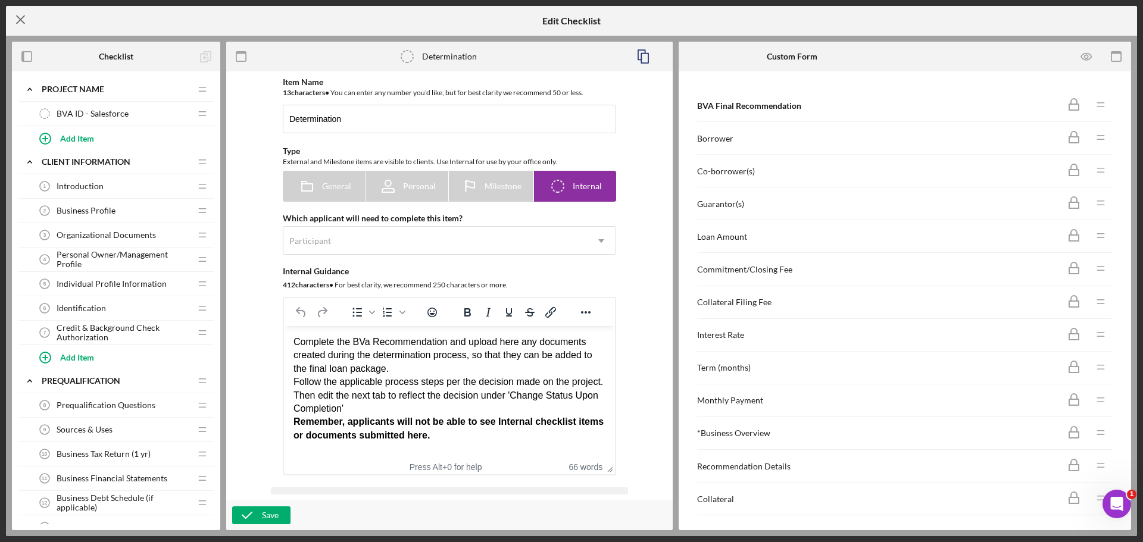
click at [29, 19] on icon "Icon/Menu Close" at bounding box center [21, 20] width 30 height 30
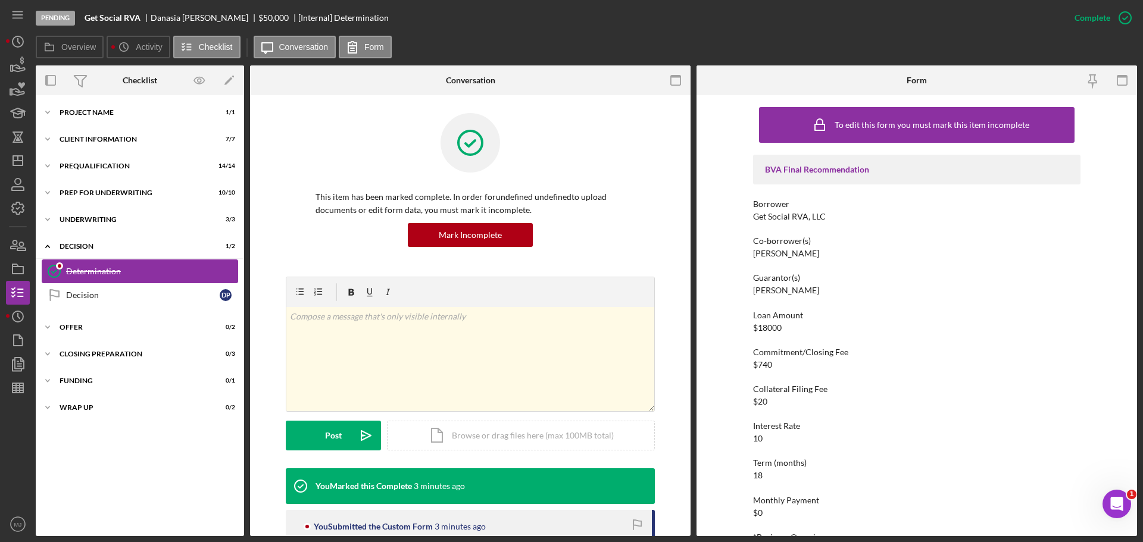
click at [101, 272] on div "Determination" at bounding box center [151, 272] width 171 height 10
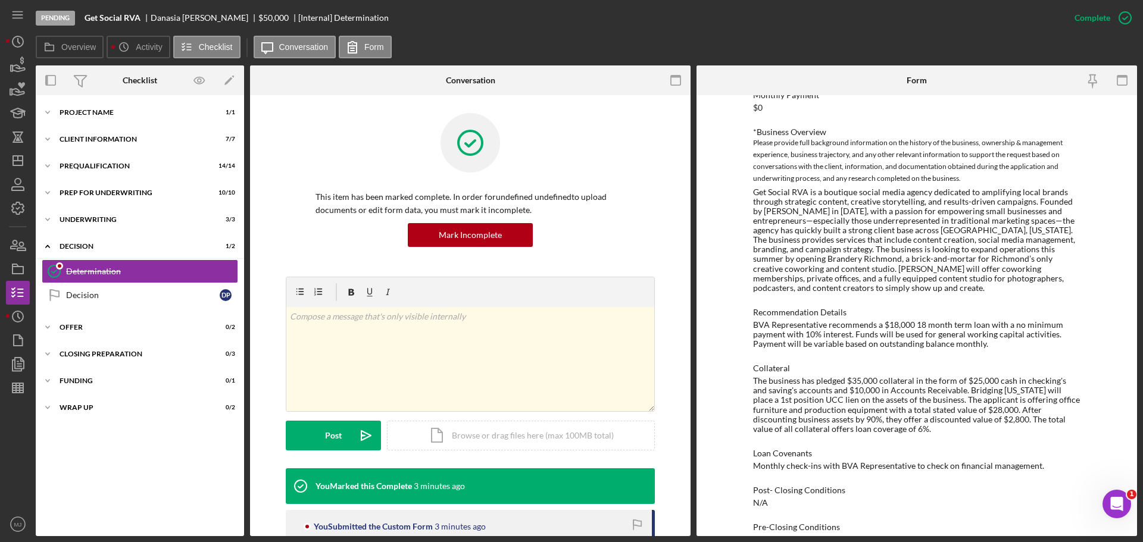
scroll to position [369, 0]
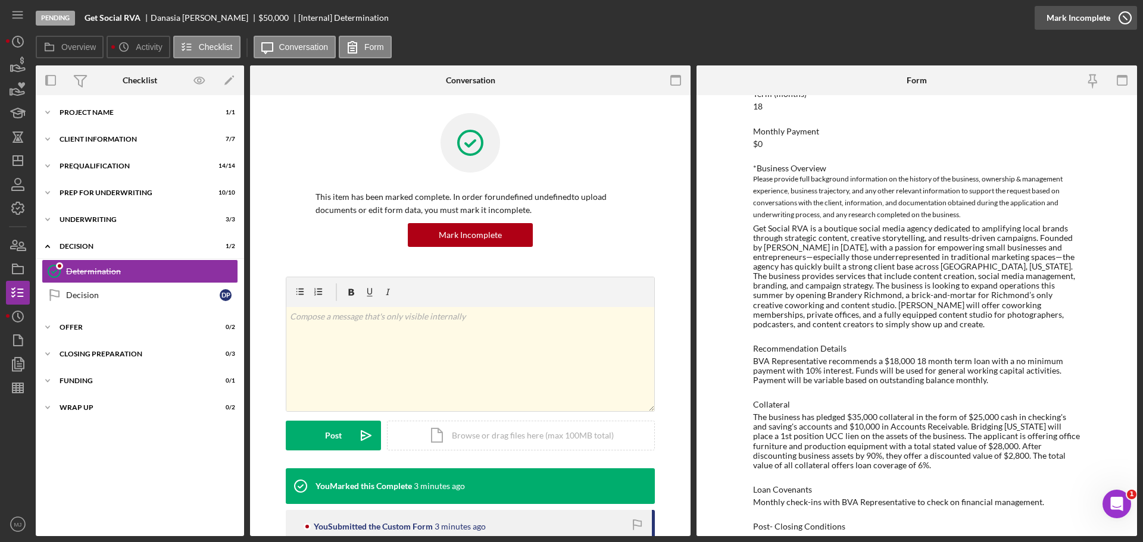
click at [1087, 20] on div "Mark Incomplete" at bounding box center [1078, 18] width 64 height 24
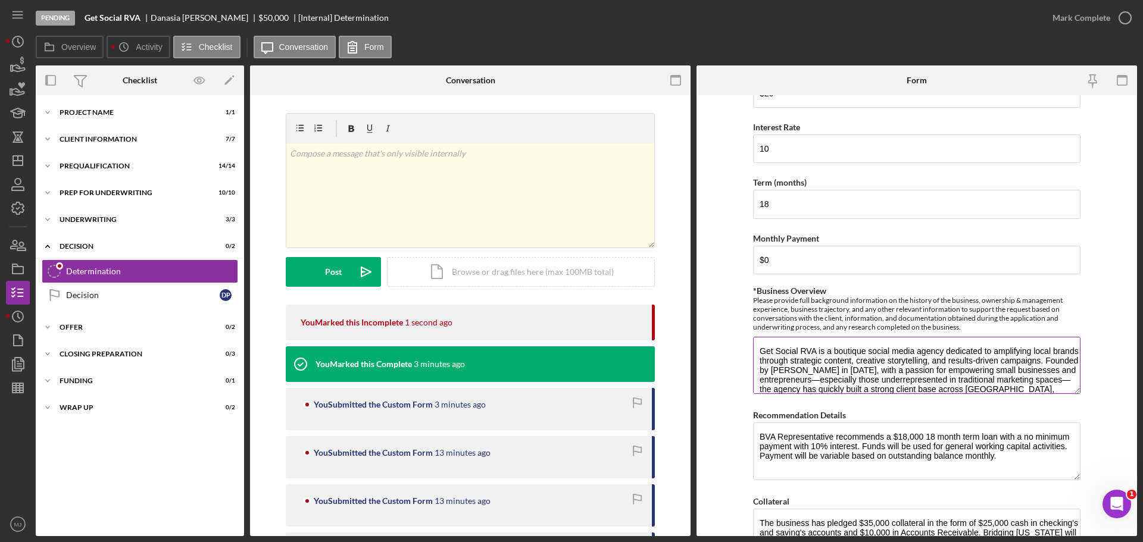
scroll to position [60, 0]
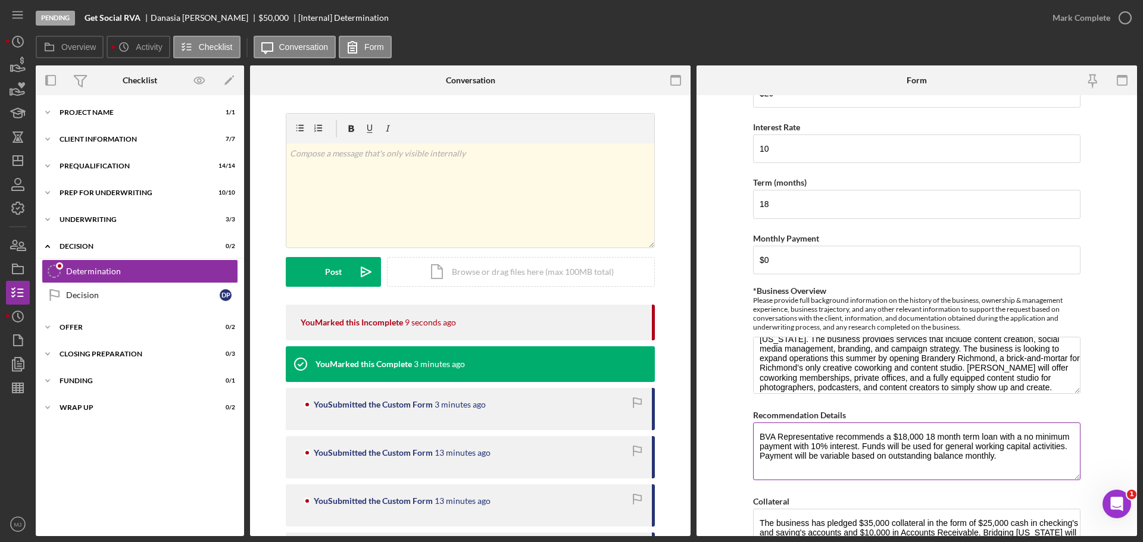
drag, startPoint x: 962, startPoint y: 433, endPoint x: 790, endPoint y: 447, distance: 172.0
click at [790, 447] on textarea "BVA Representative recommends a $18,000 18 month term loan with a no minimum pa…" at bounding box center [916, 450] width 327 height 57
drag, startPoint x: 819, startPoint y: 445, endPoint x: 805, endPoint y: 446, distance: 14.9
click at [805, 446] on textarea "BVA Representative recommends a $18,000 18 month line of credit with a 72-month…" at bounding box center [916, 450] width 327 height 57
click at [871, 446] on textarea "BVA Representative recommends a $18,000 18 month line of credit with a 72-month…" at bounding box center [916, 450] width 327 height 57
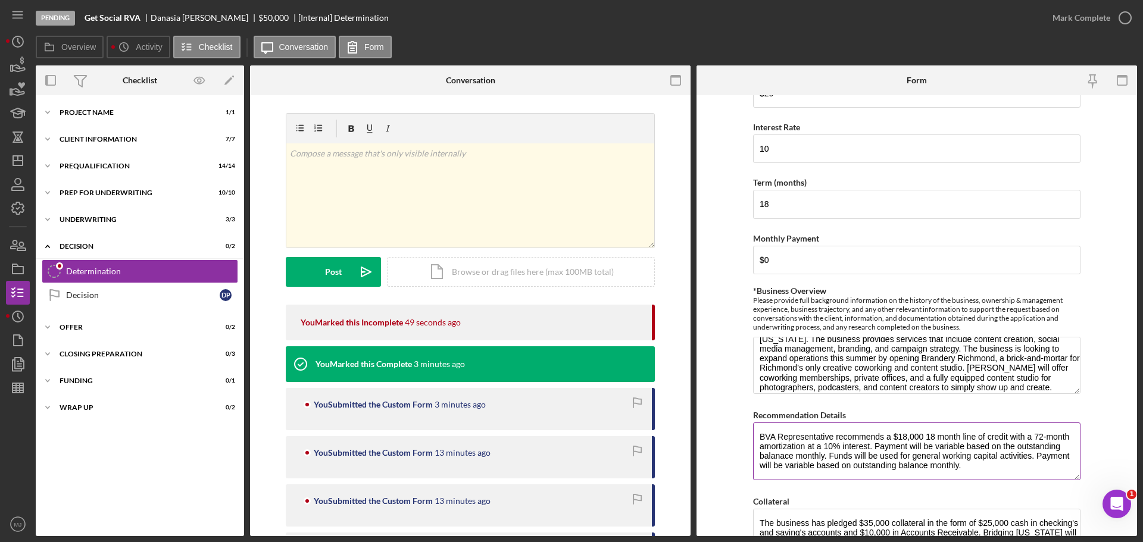
click at [780, 457] on textarea "BVA Representative recommends a $18,000 18 month line of credit with a 72-month…" at bounding box center [916, 450] width 327 height 57
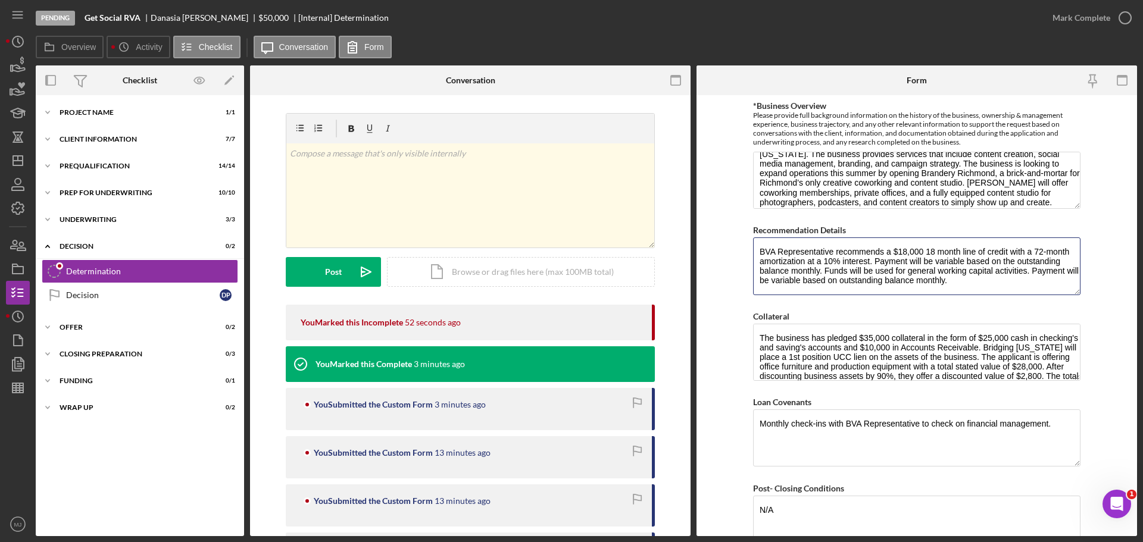
scroll to position [835, 0]
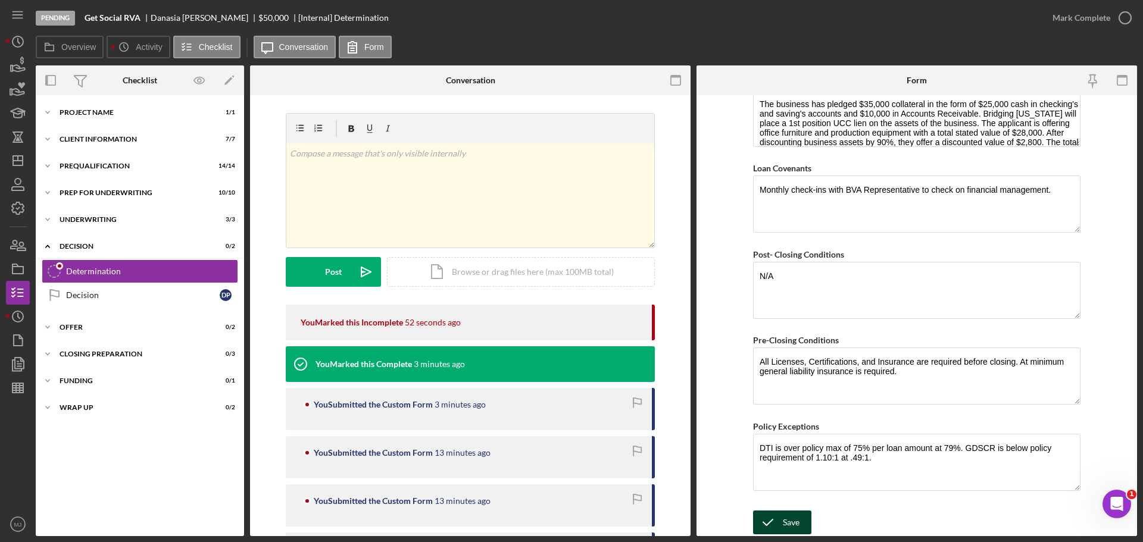
type textarea "BVA Representative recommends a $18,000 18 month line of credit with a 72-month…"
click at [782, 513] on div "Save" at bounding box center [790, 523] width 17 height 24
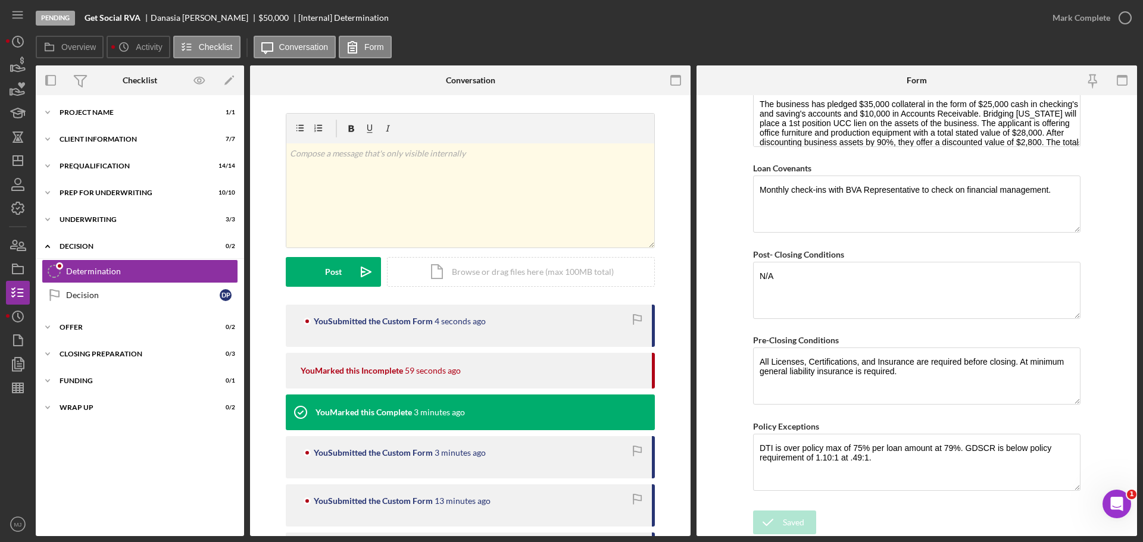
click at [1088, 32] on div "Mark Complete" at bounding box center [1088, 18] width 96 height 36
click at [1086, 21] on div "Mark Complete" at bounding box center [1081, 18] width 58 height 24
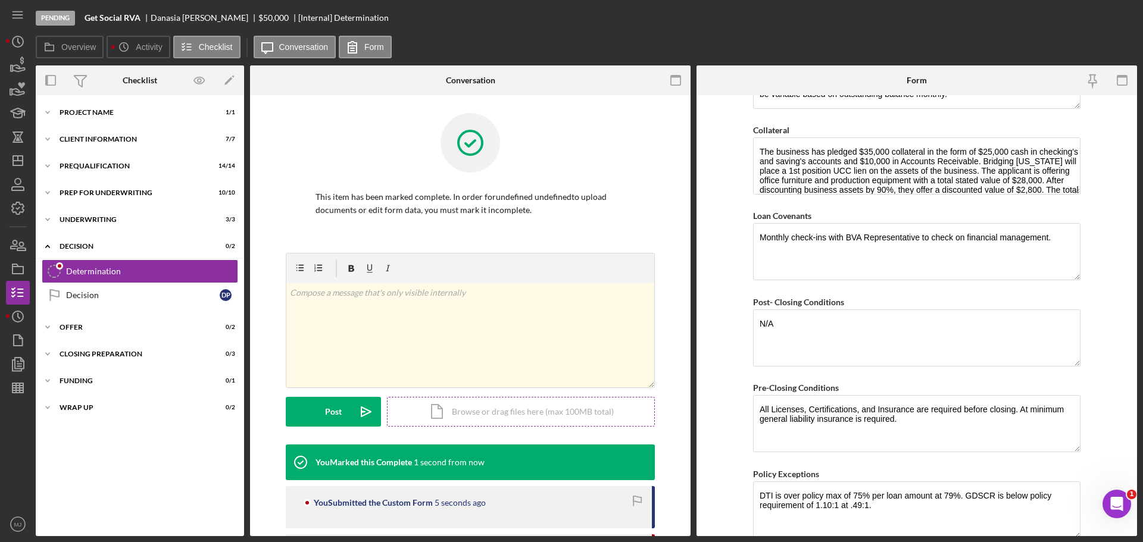
scroll to position [883, 0]
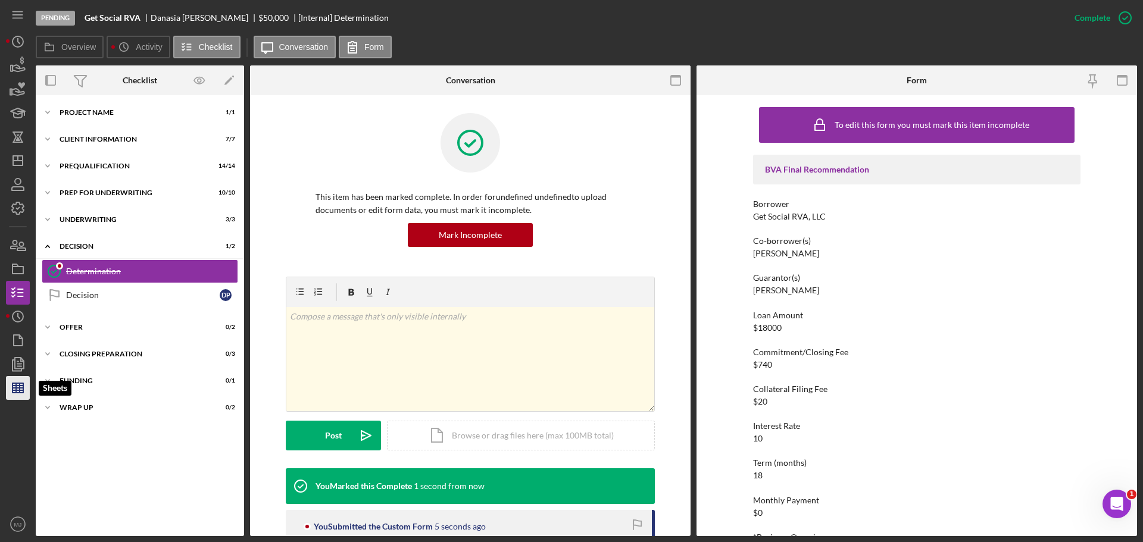
click at [24, 384] on icon "button" at bounding box center [18, 388] width 30 height 30
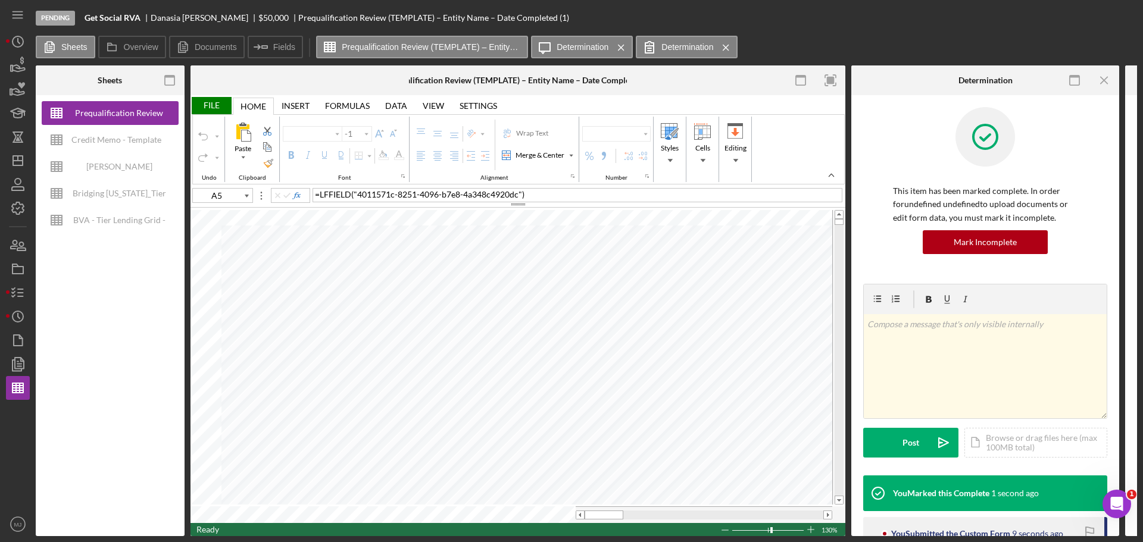
type input "Proxima Nova"
type input "11"
click at [99, 137] on div "Credit Memo - Template" at bounding box center [116, 140] width 90 height 24
type input "Calibri"
type input "A94"
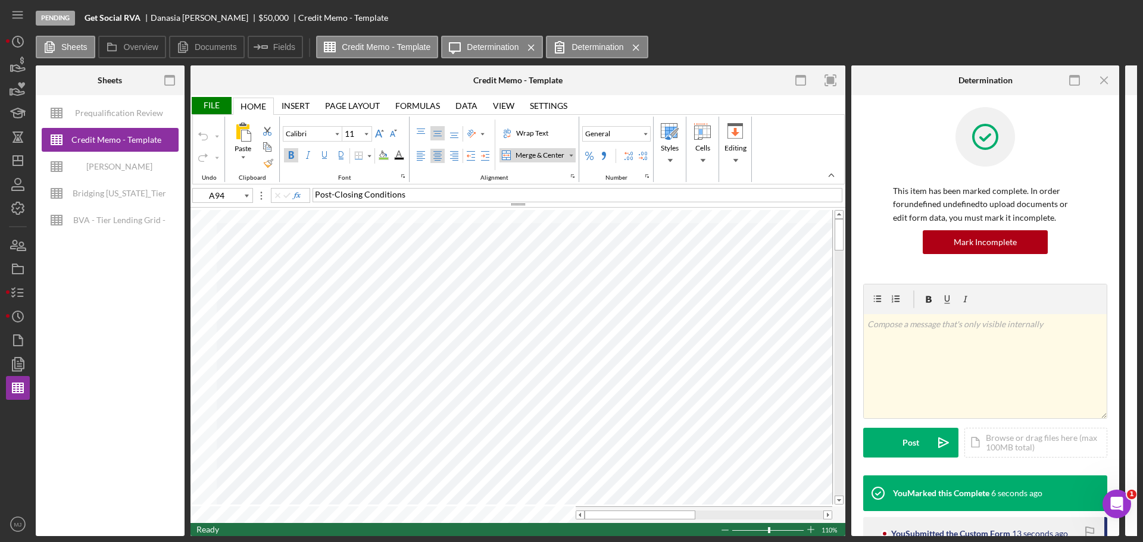
type input "Times New Roman"
type input "10"
type input "A3"
click at [514, 131] on div "Wrap Text" at bounding box center [532, 133] width 37 height 11
click at [418, 132] on div "Top Align" at bounding box center [421, 134] width 10 height 10
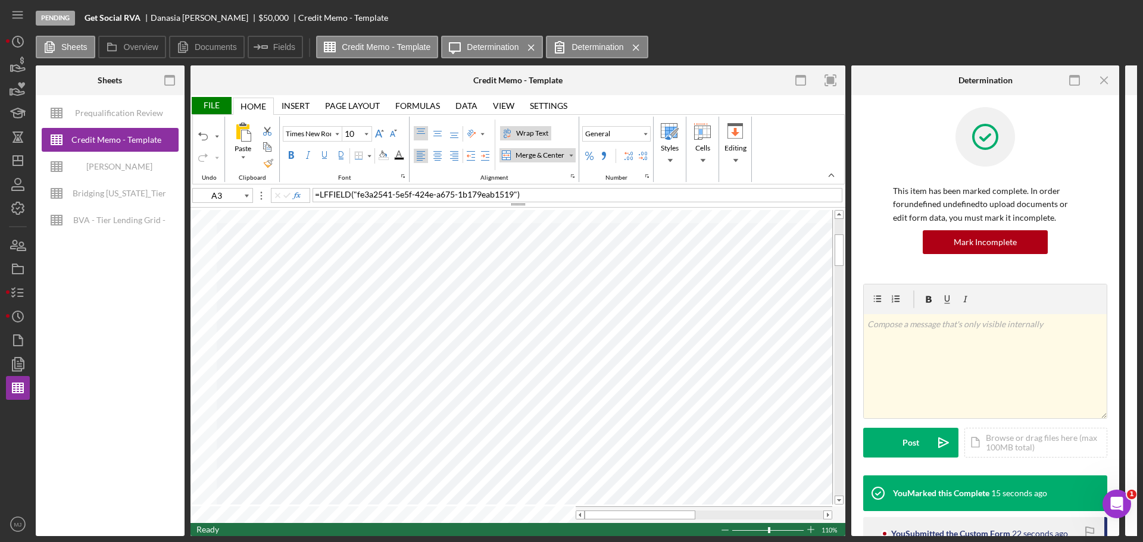
type input "Calibri"
type input "11"
click at [645, 134] on div "Number Format" at bounding box center [645, 134] width 6 height 6
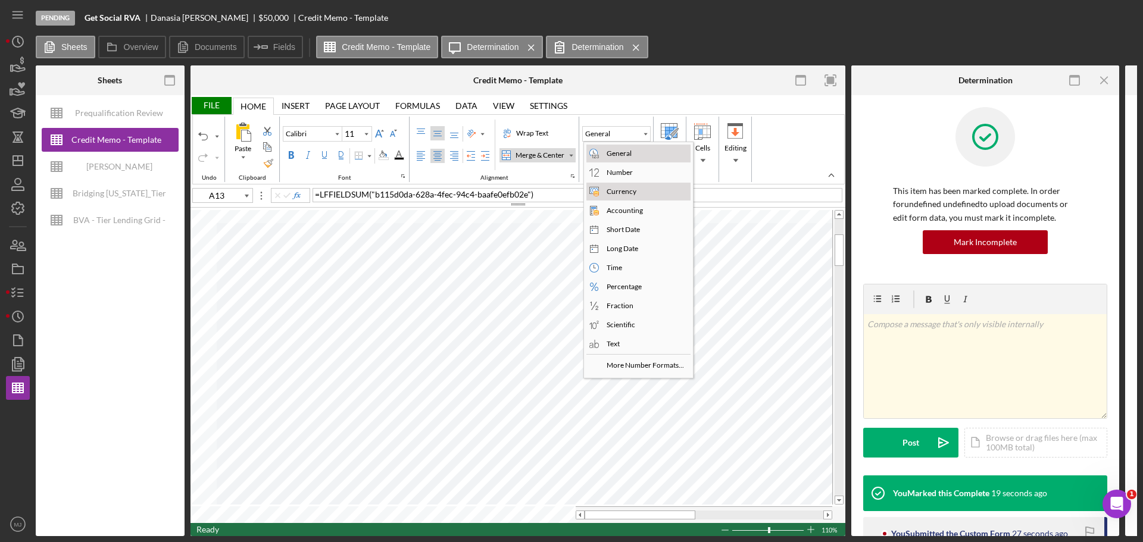
click at [624, 191] on div "Currency" at bounding box center [621, 191] width 35 height 11
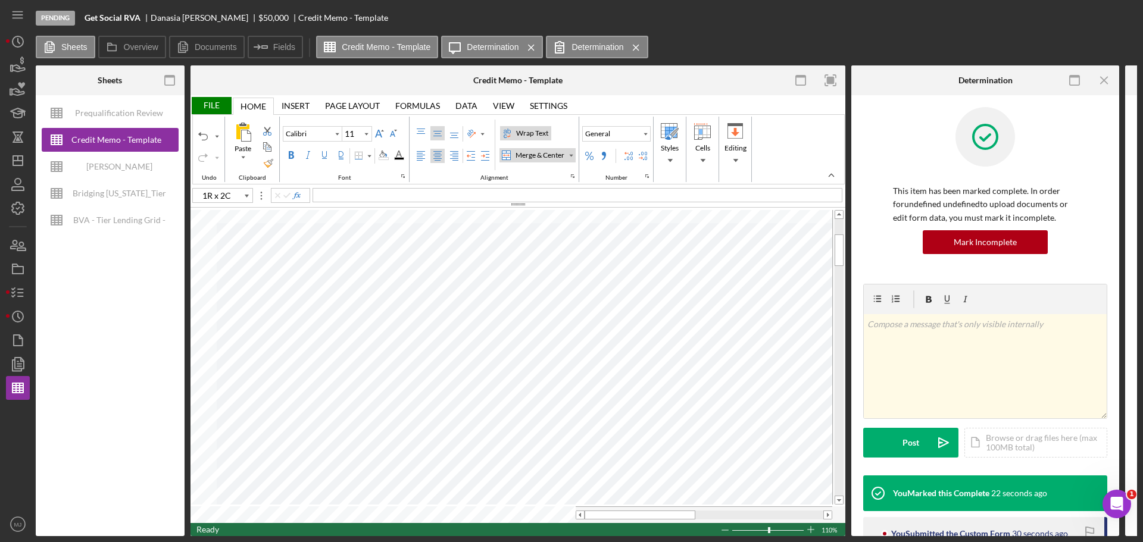
type input "J13"
type input "L13"
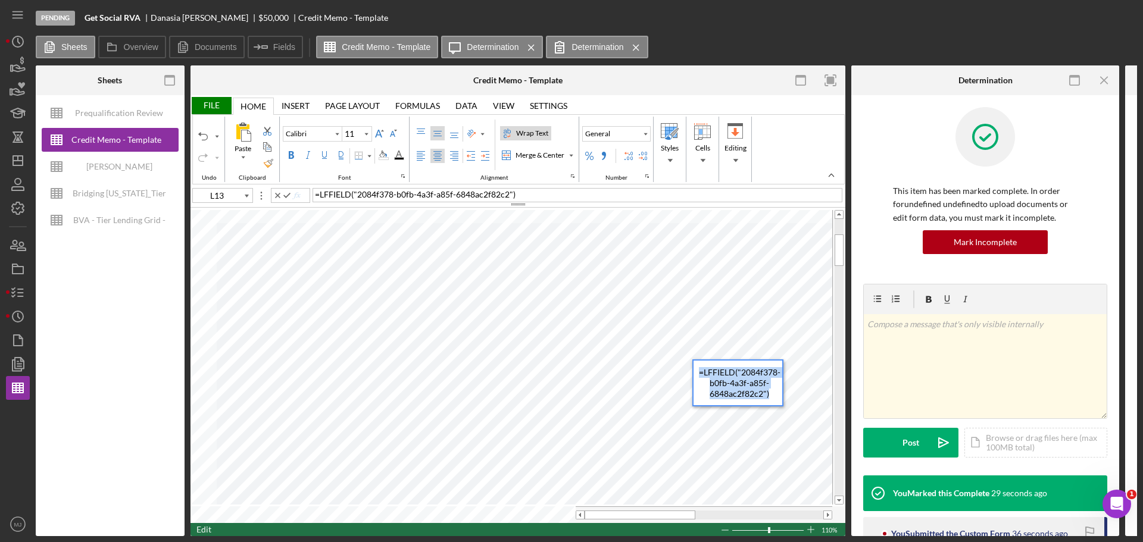
click at [680, 356] on div "Paste Cut Copy AutoFill = LFFIELD ( "2084f378-b0fb-4a3f-a85f-6848ac2f82c2" ) )" at bounding box center [517, 365] width 655 height 315
type input "M13"
type input "Times New Roman"
type input "10"
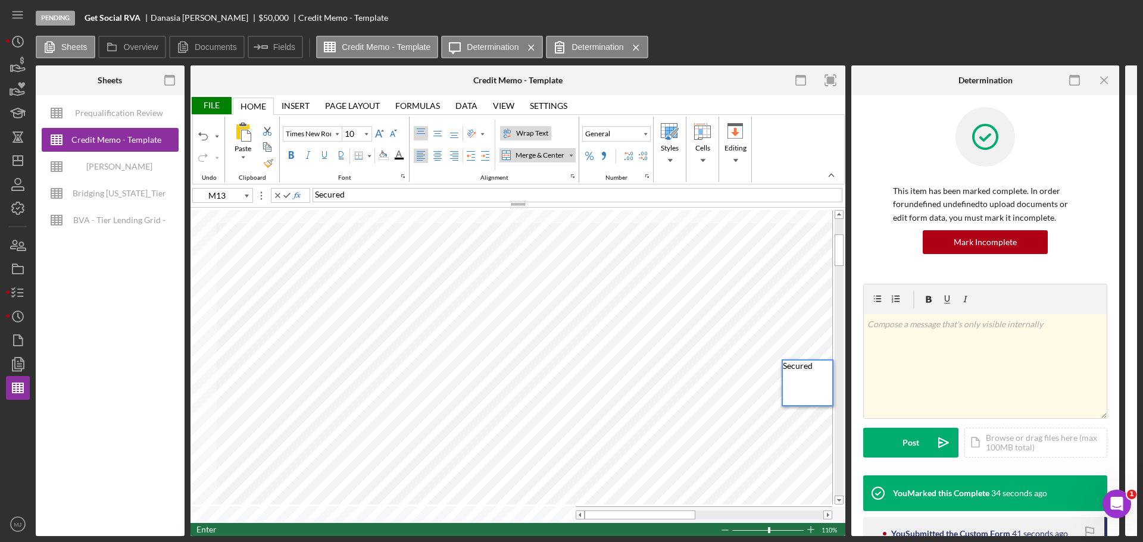
type input "C14"
type input "Calibri"
type input "11"
type input "G13"
type input "C13"
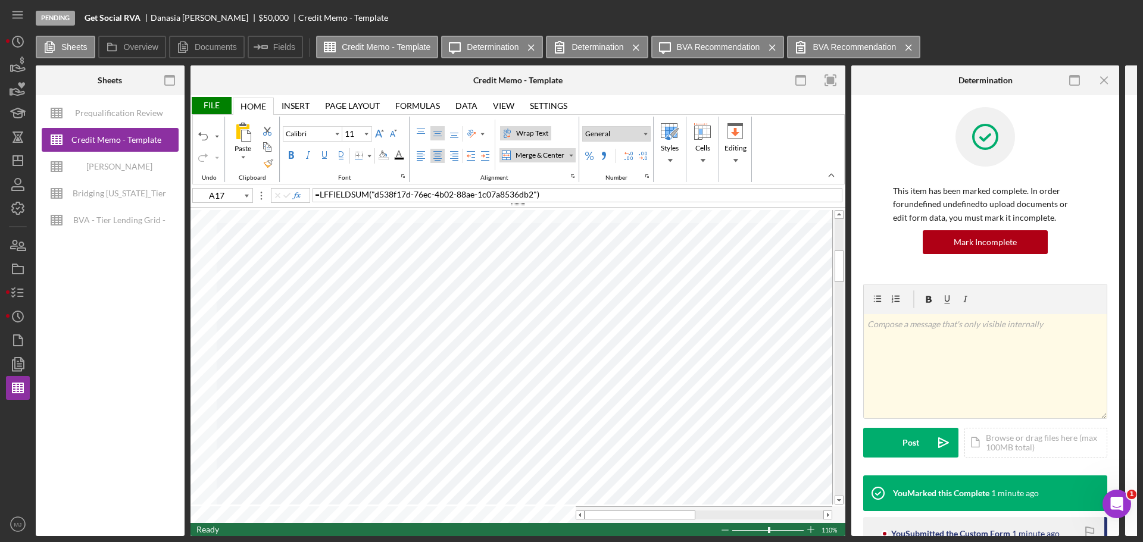
click at [646, 133] on div "Number Format" at bounding box center [645, 134] width 6 height 6
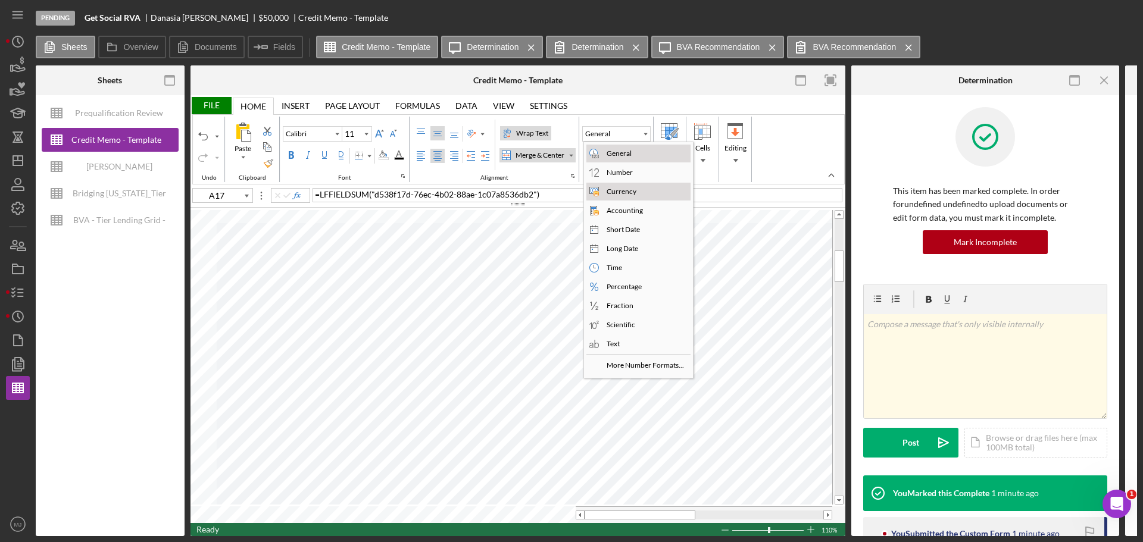
click at [622, 189] on div "Currency" at bounding box center [621, 191] width 35 height 11
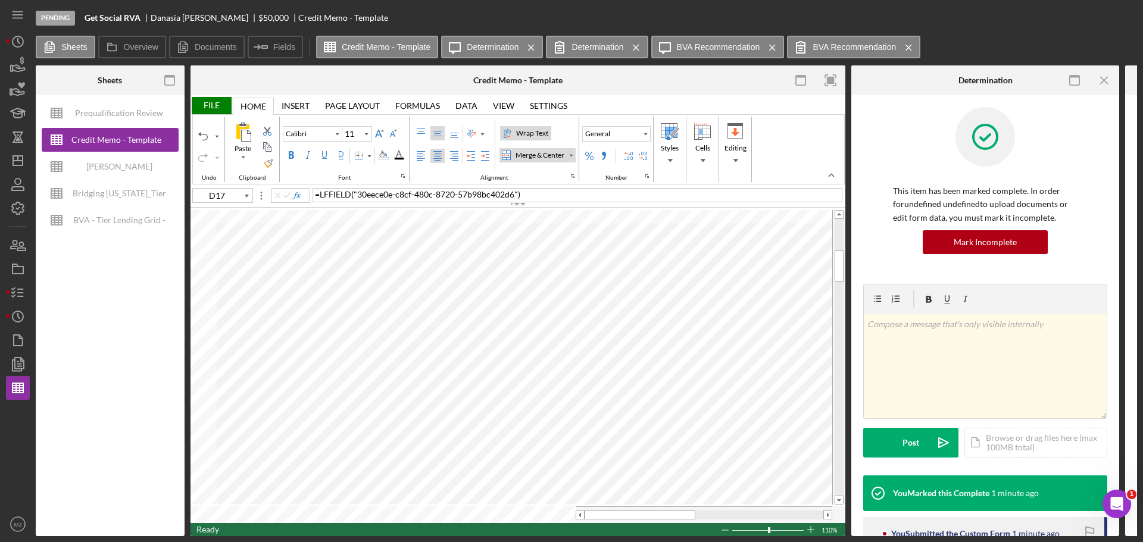
click at [422, 126] on div "Alignment" at bounding box center [452, 146] width 82 height 53
click at [424, 130] on div "Top Align" at bounding box center [421, 134] width 10 height 10
click at [425, 158] on label "Left Align" at bounding box center [421, 156] width 14 height 14
click at [226, 525] on div "File Home Home Insert Insert Page Layout Page Layout Formulas Formulas Data Dat…" at bounding box center [517, 315] width 655 height 441
click at [224, 503] on table at bounding box center [517, 365] width 655 height 315
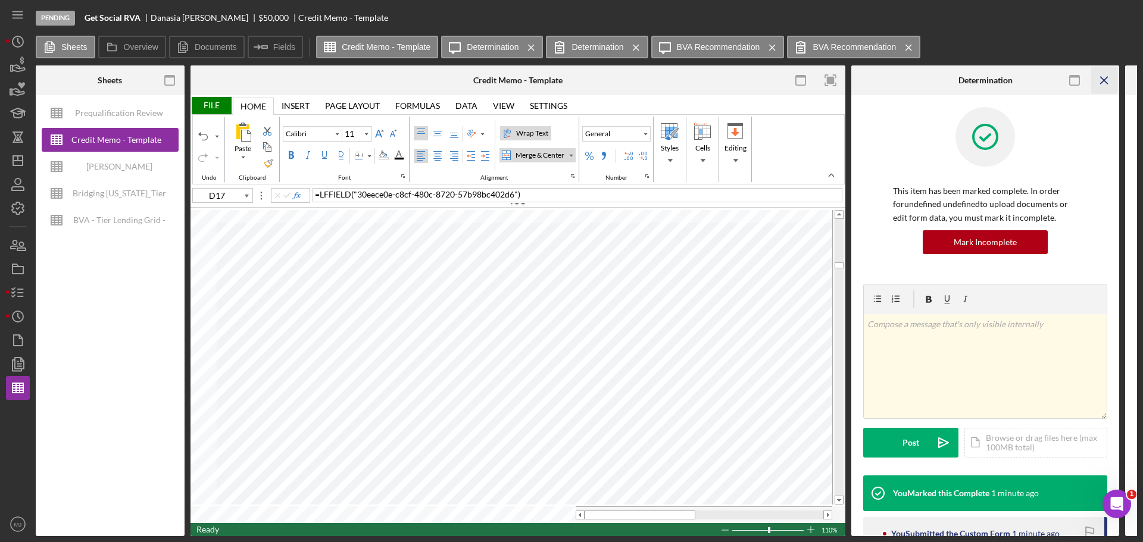
click at [1106, 81] on icon "Icon/Menu Close" at bounding box center [1104, 80] width 27 height 27
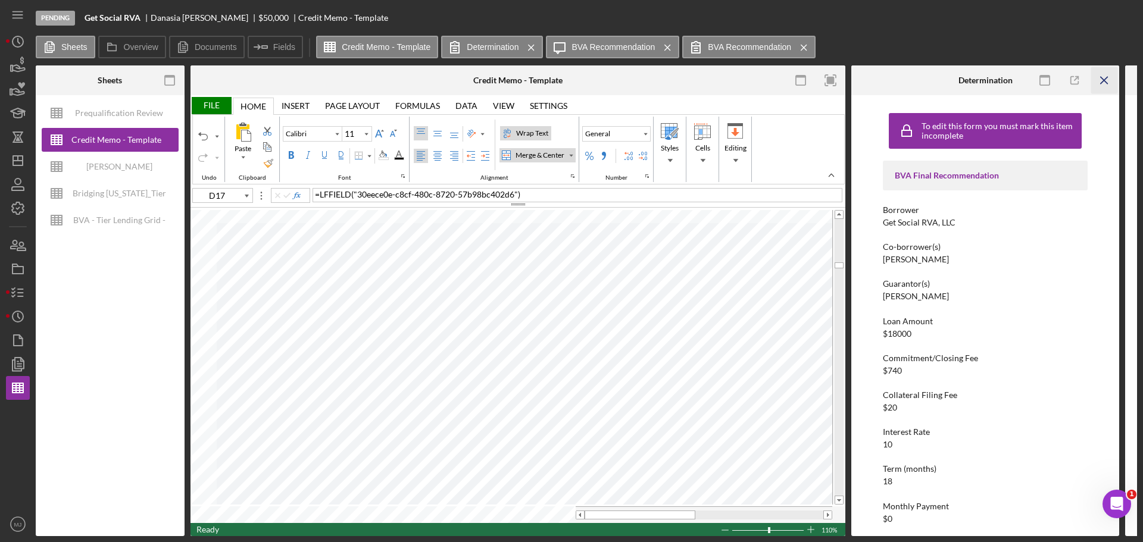
click at [1104, 79] on icon "Icon/Menu Close" at bounding box center [1104, 80] width 27 height 27
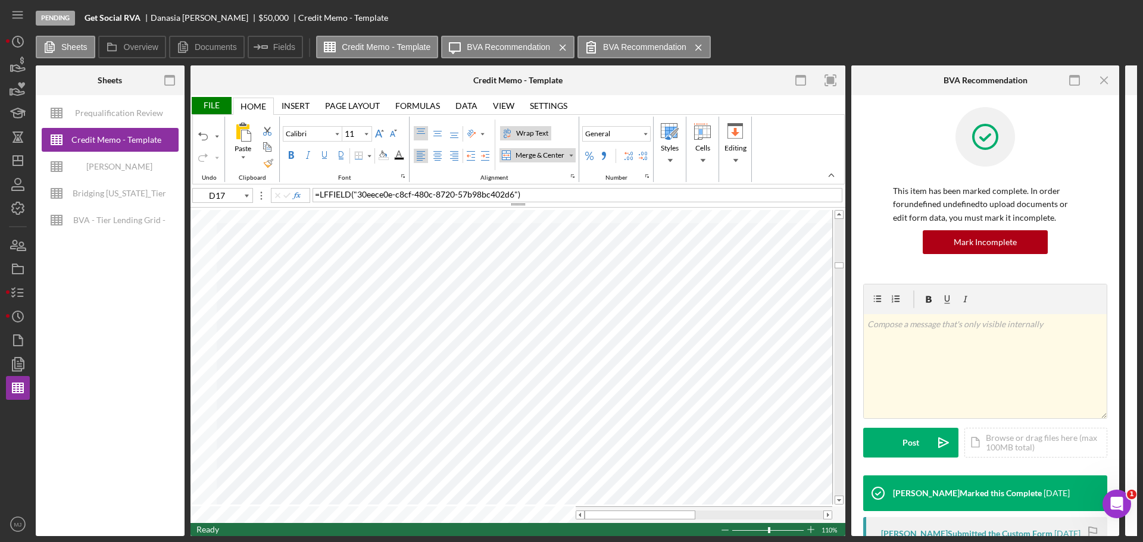
click at [1104, 79] on icon "Icon/Menu Close" at bounding box center [1104, 80] width 27 height 27
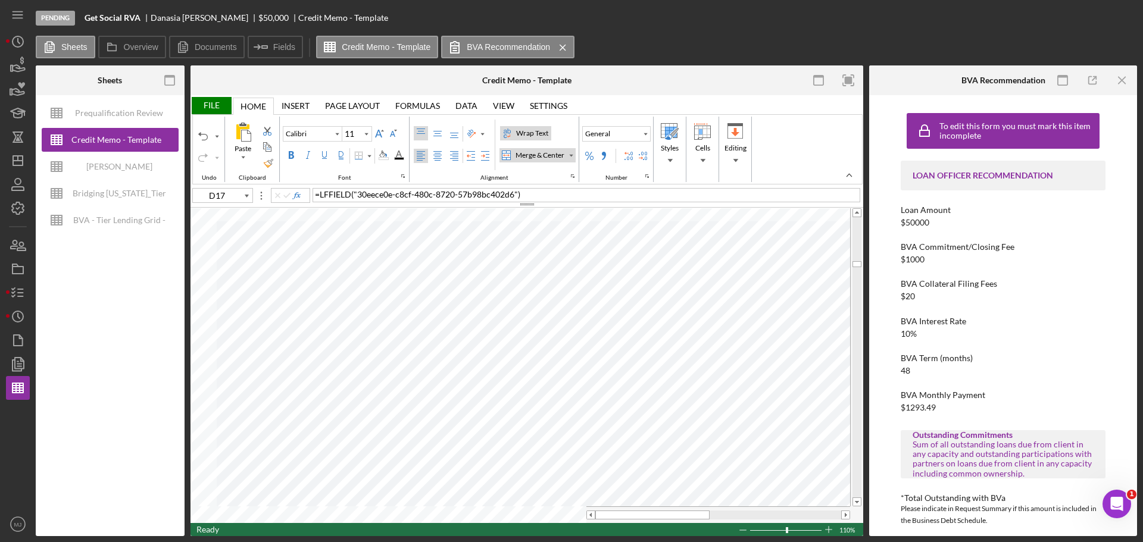
click at [1104, 79] on icon "button" at bounding box center [1092, 80] width 27 height 27
click at [1123, 79] on line "button" at bounding box center [1121, 80] width 7 height 7
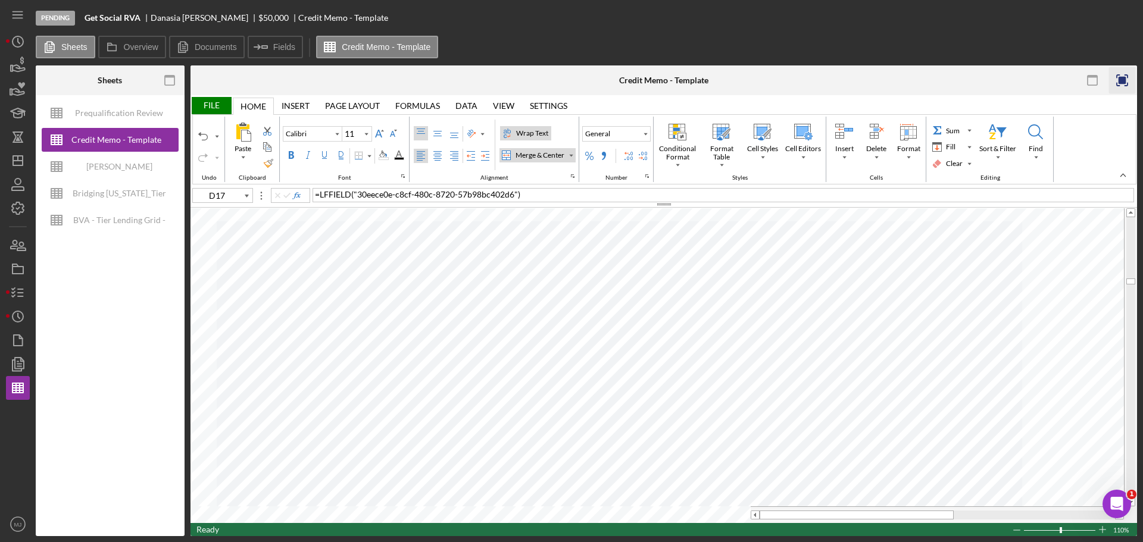
type input "A20"
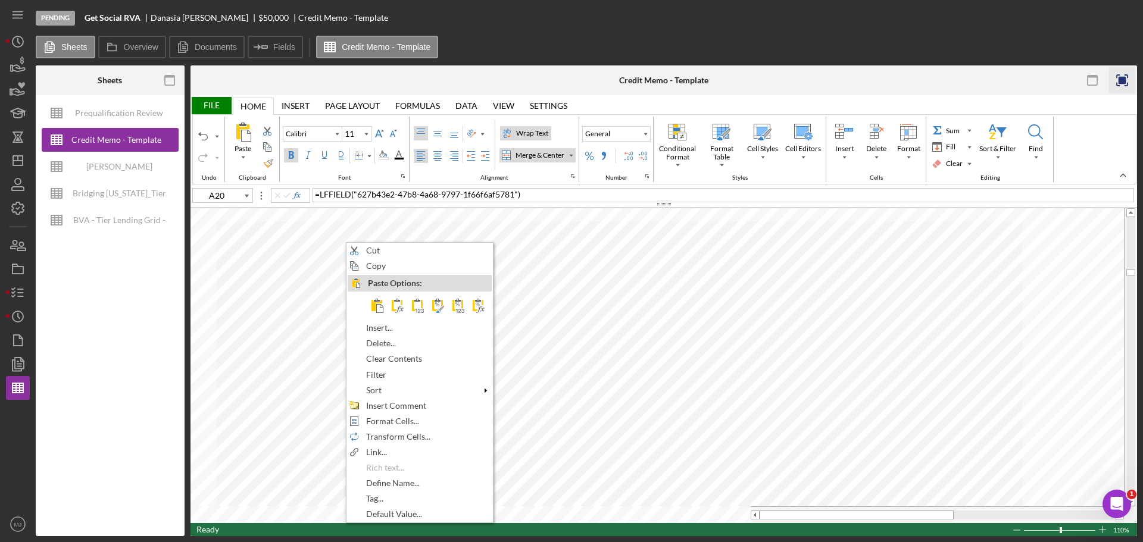
type input "10"
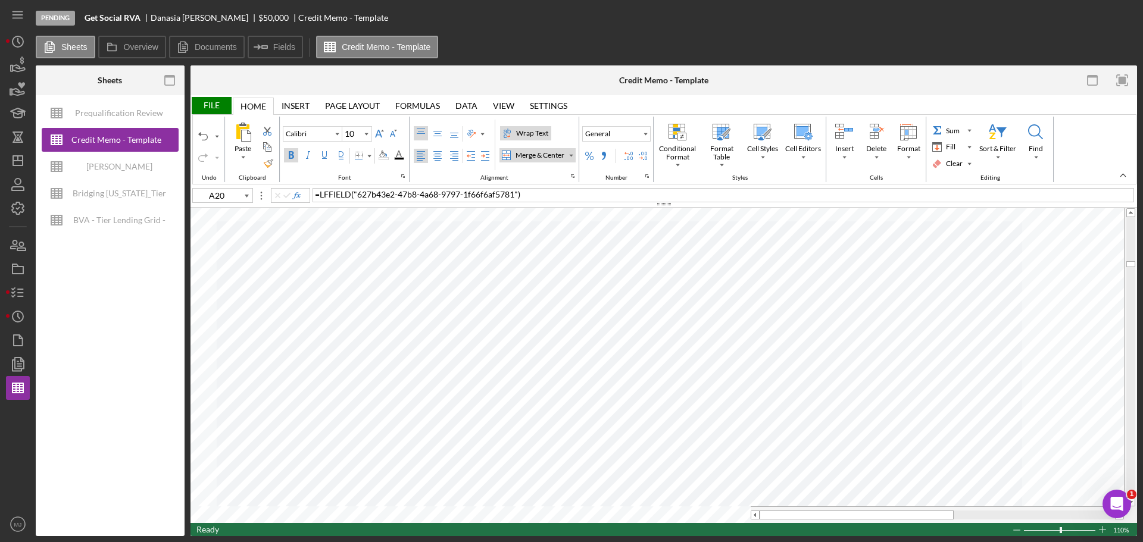
click at [211, 528] on div "File Home Home Insert Insert Page Layout Page Layout Formulas Formulas Data Dat…" at bounding box center [663, 315] width 946 height 441
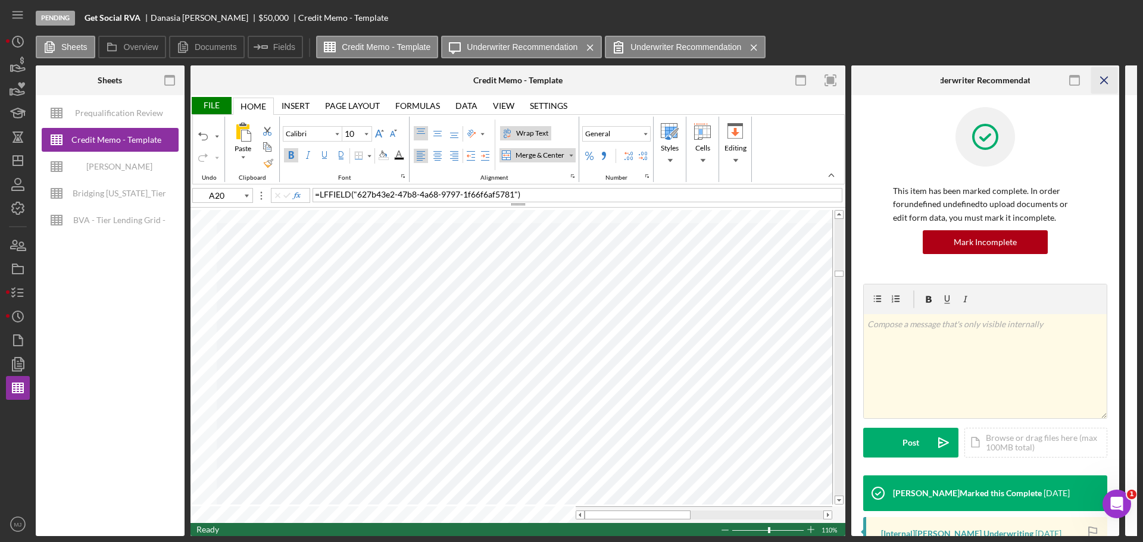
click at [1110, 82] on icon "Icon/Menu Close" at bounding box center [1104, 80] width 27 height 27
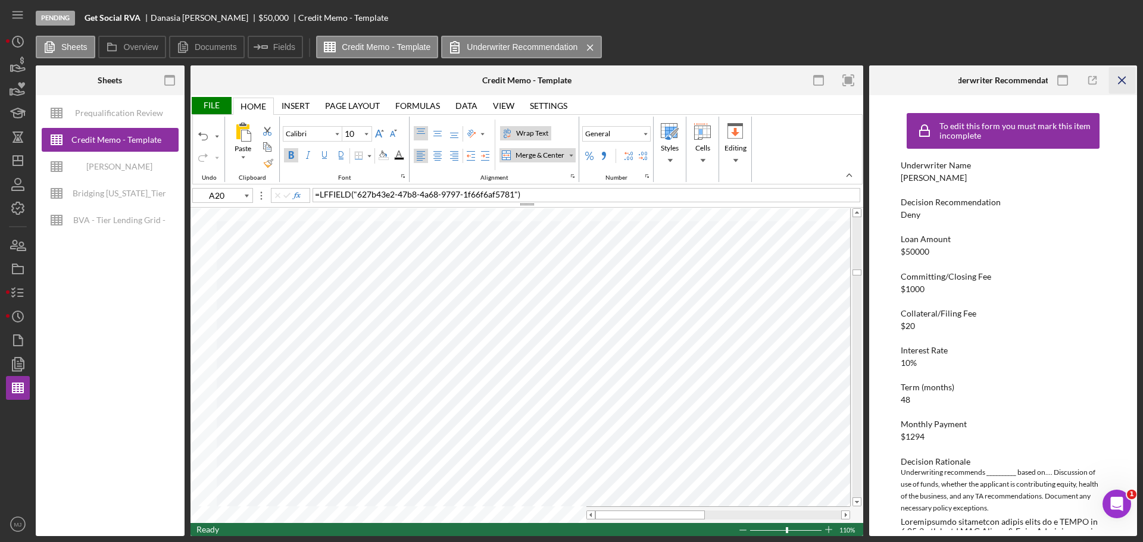
click at [1116, 83] on icon "Icon/Menu Close" at bounding box center [1122, 80] width 27 height 27
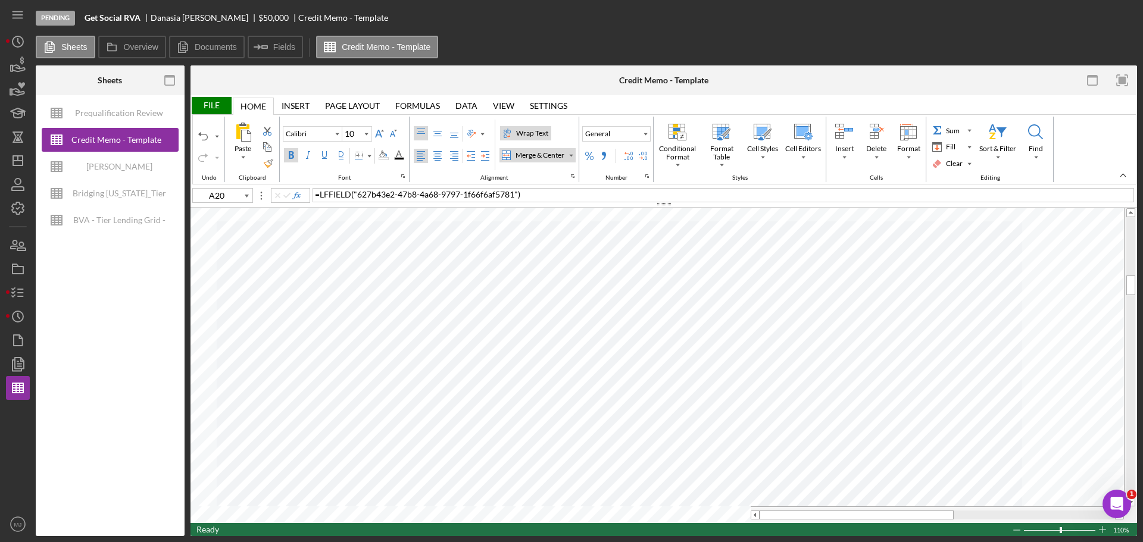
type input "Times New Roman"
type input "A22"
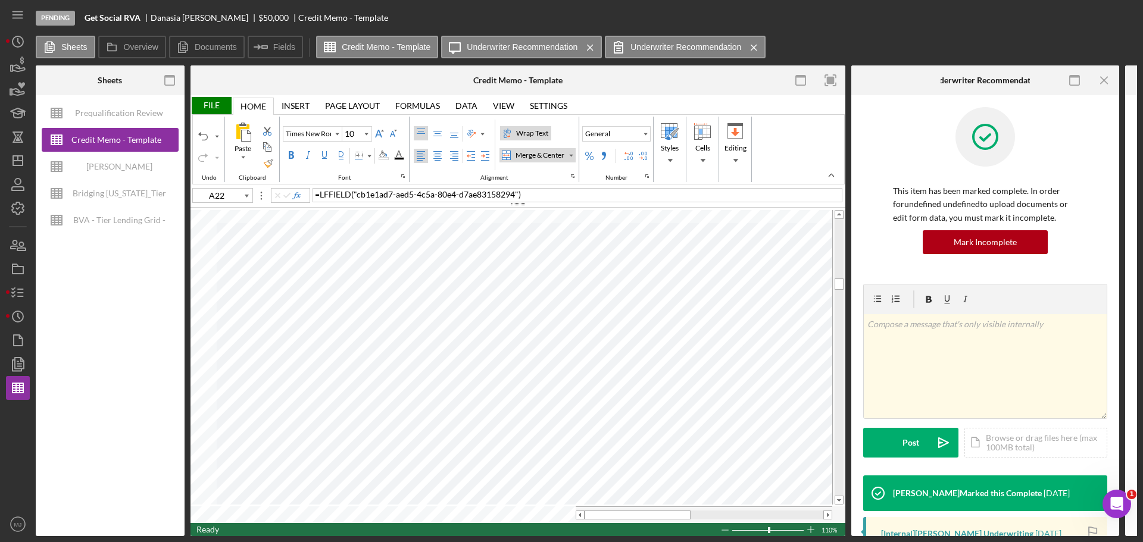
click at [529, 127] on label "Wrap Text" at bounding box center [525, 133] width 51 height 14
click at [1102, 82] on line "button" at bounding box center [1103, 80] width 7 height 7
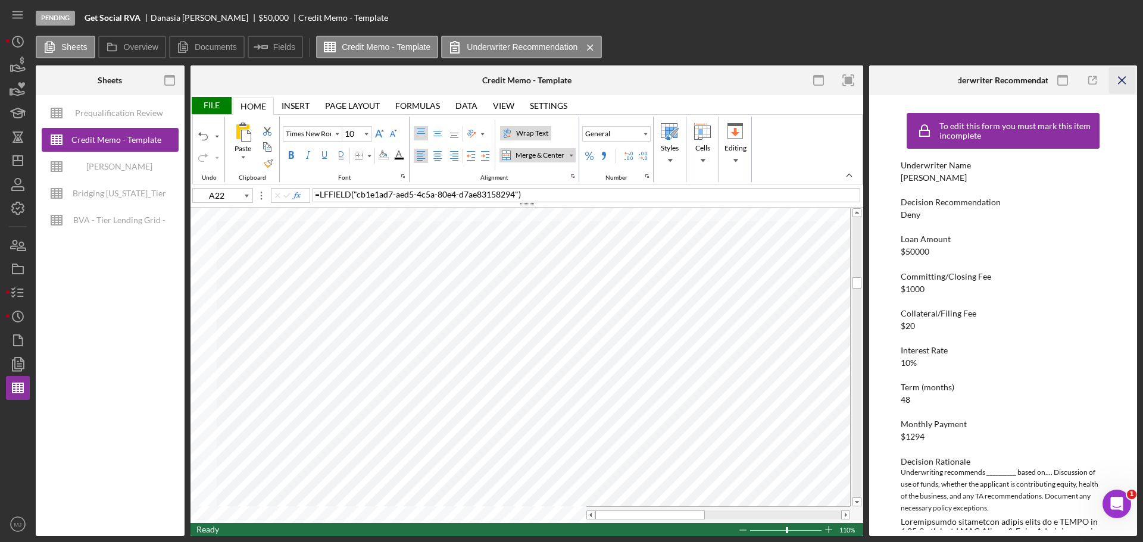
click at [1123, 80] on icon "Icon/Menu Close" at bounding box center [1122, 80] width 27 height 27
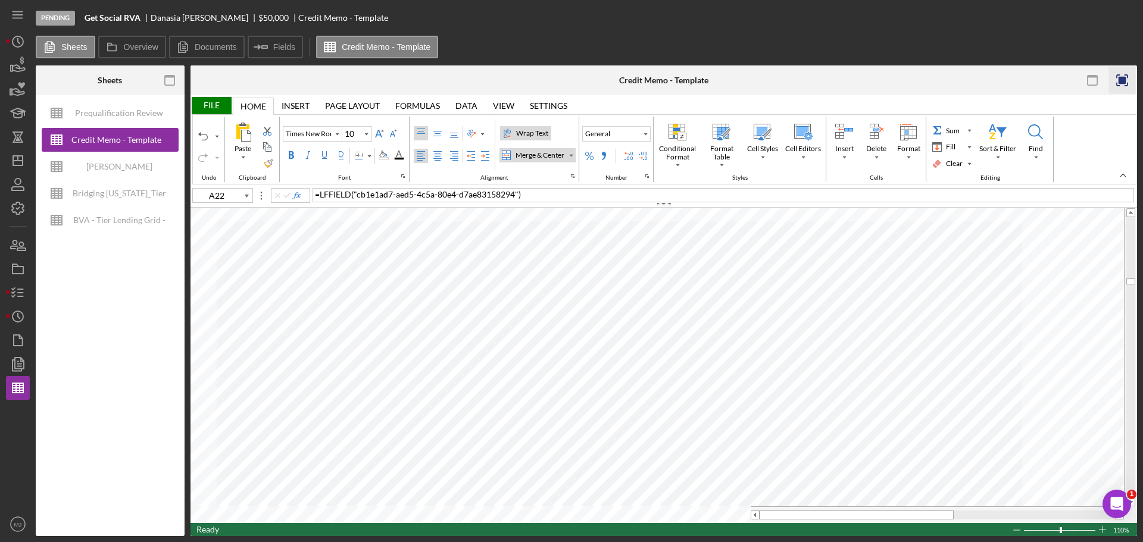
type input "Calibri"
type input "11"
type input "B26"
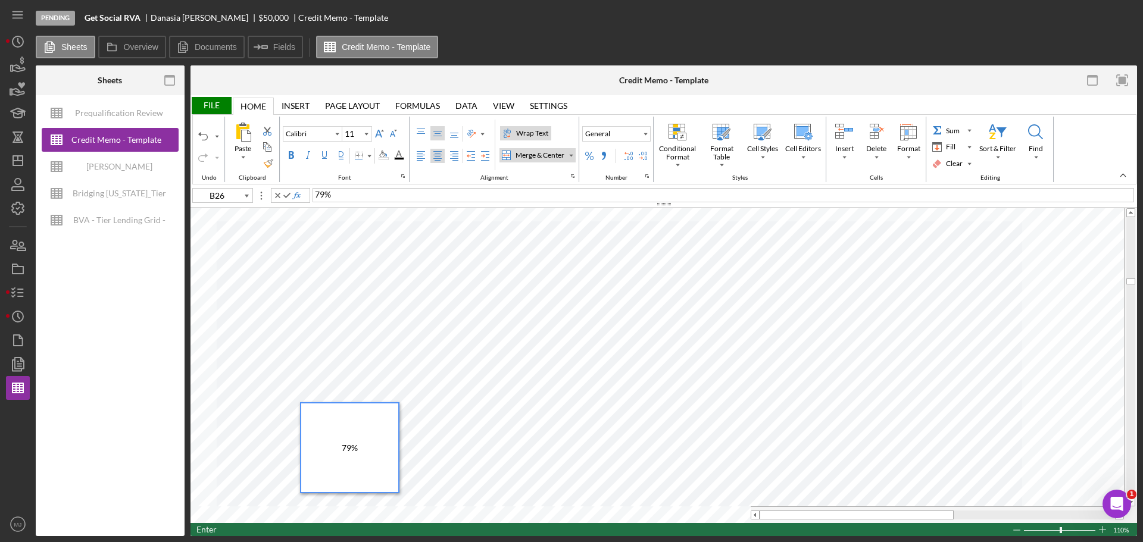
type input "E26"
type input "H26"
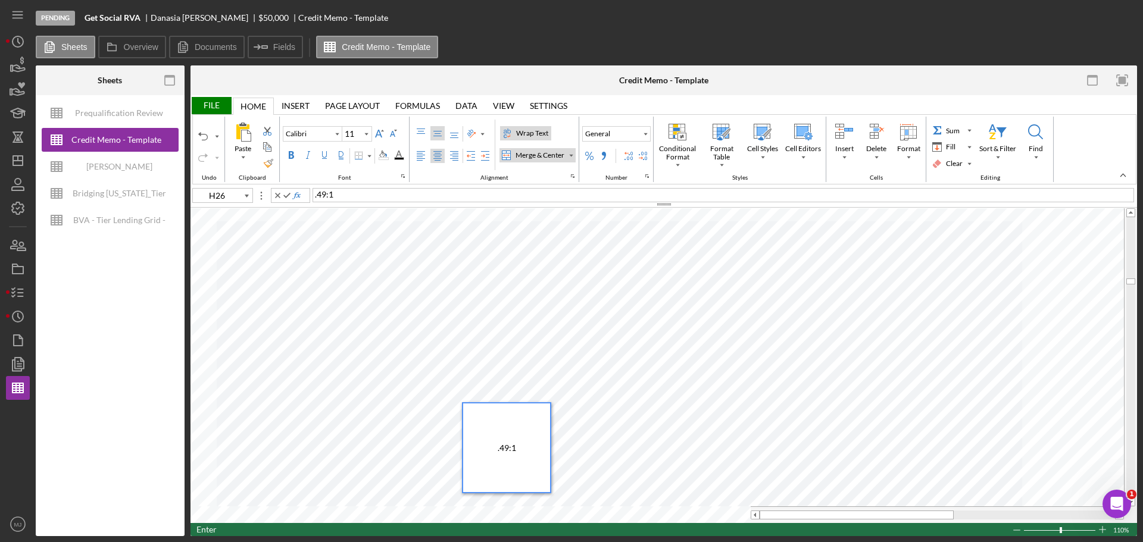
type input "J26"
type input "Times New Roman"
type input "10"
type input "E26"
type input "Calibri"
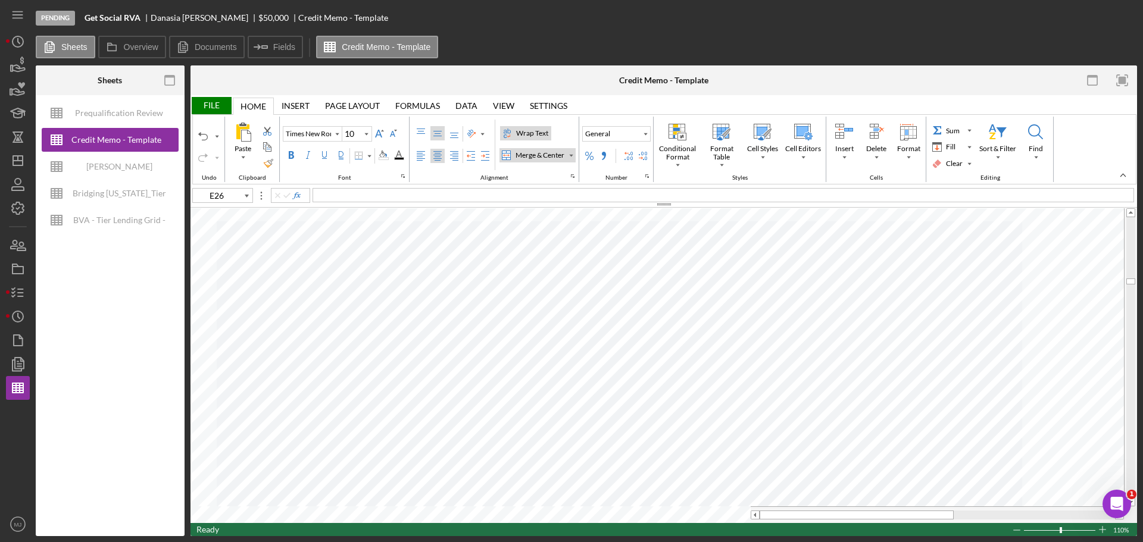
type input "11"
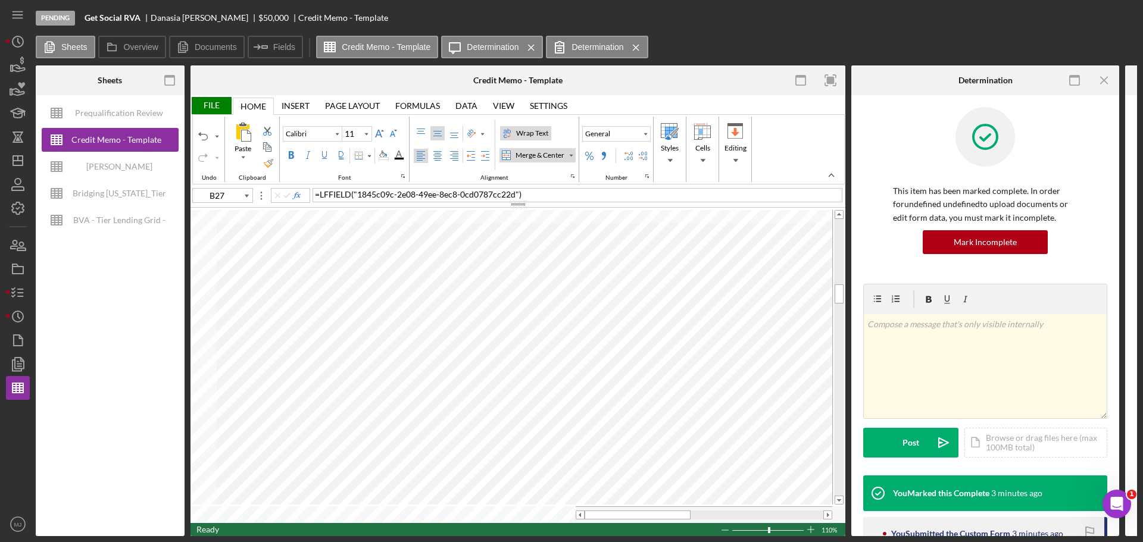
click at [1108, 82] on icon "Icon/Menu Close" at bounding box center [1104, 80] width 27 height 27
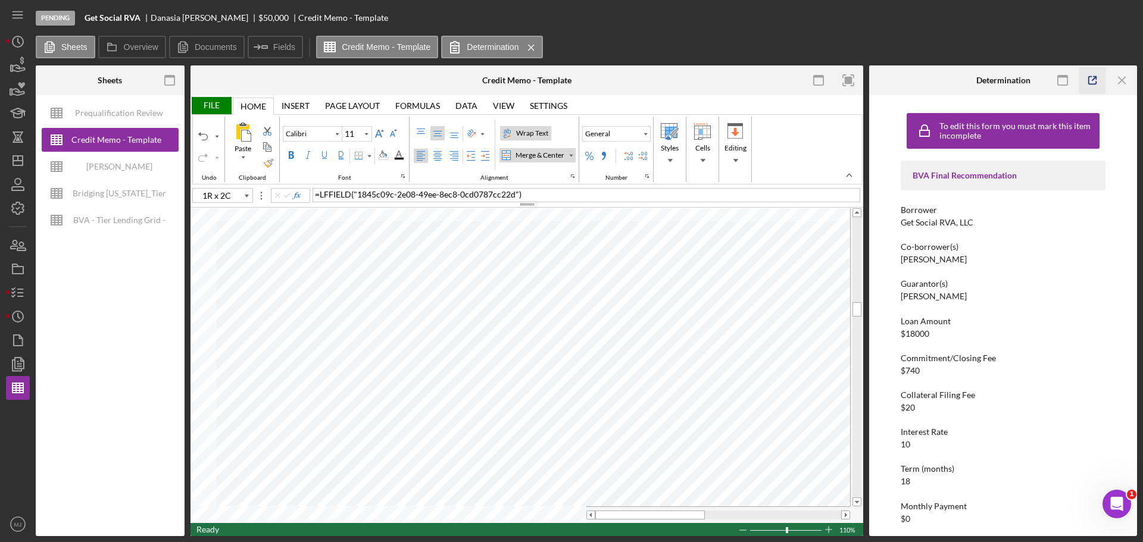
type input "A35"
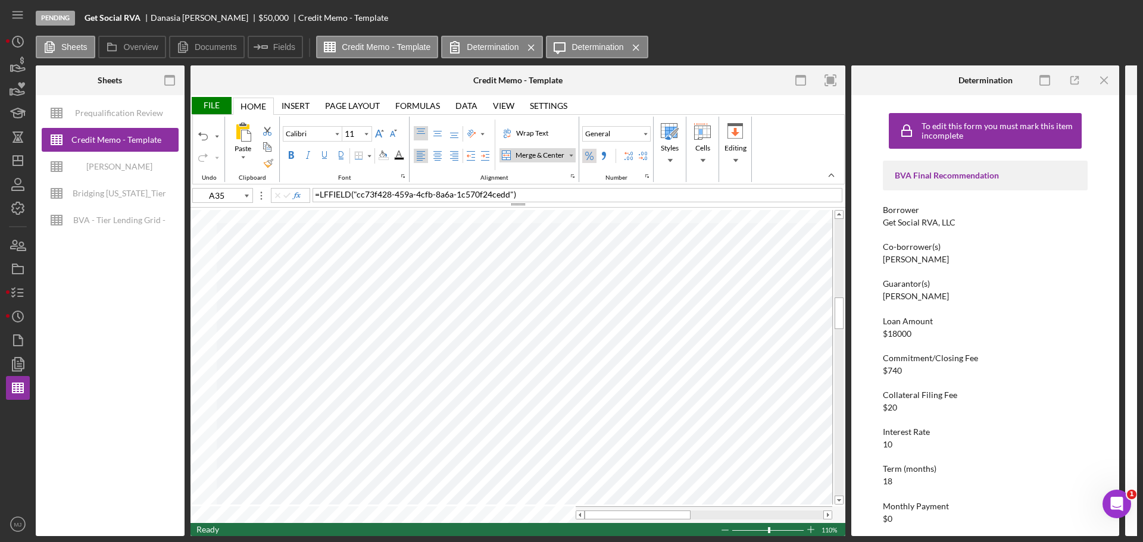
click at [594, 154] on div "Percent Style" at bounding box center [589, 156] width 10 height 10
type input "A35"
type input "C35"
type input "G35"
type input "Times New Roman"
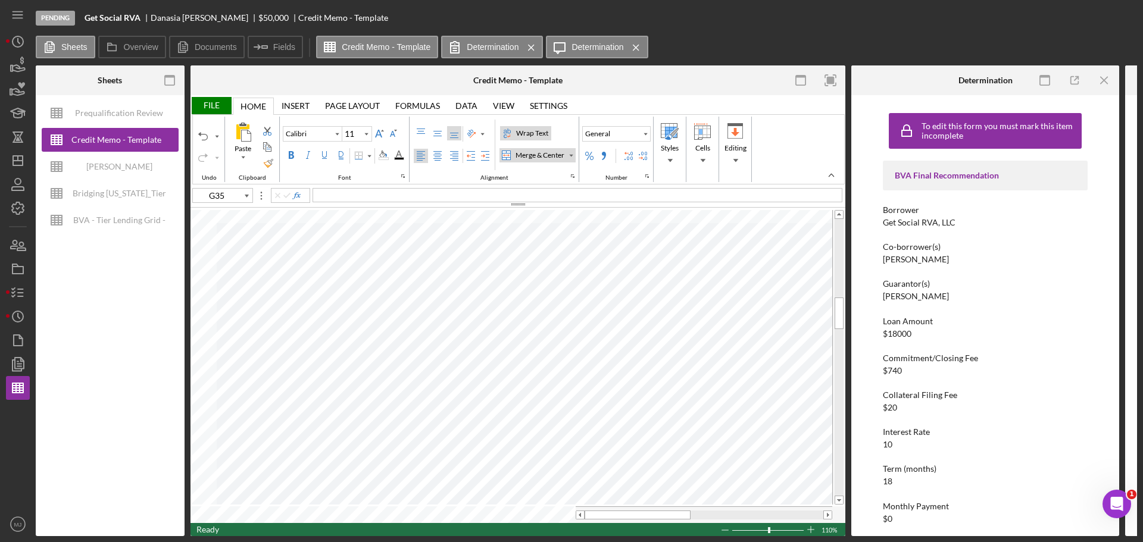
type input "10"
type input "J35"
type input "L35"
type input "M35"
click at [1103, 81] on line "button" at bounding box center [1103, 80] width 7 height 7
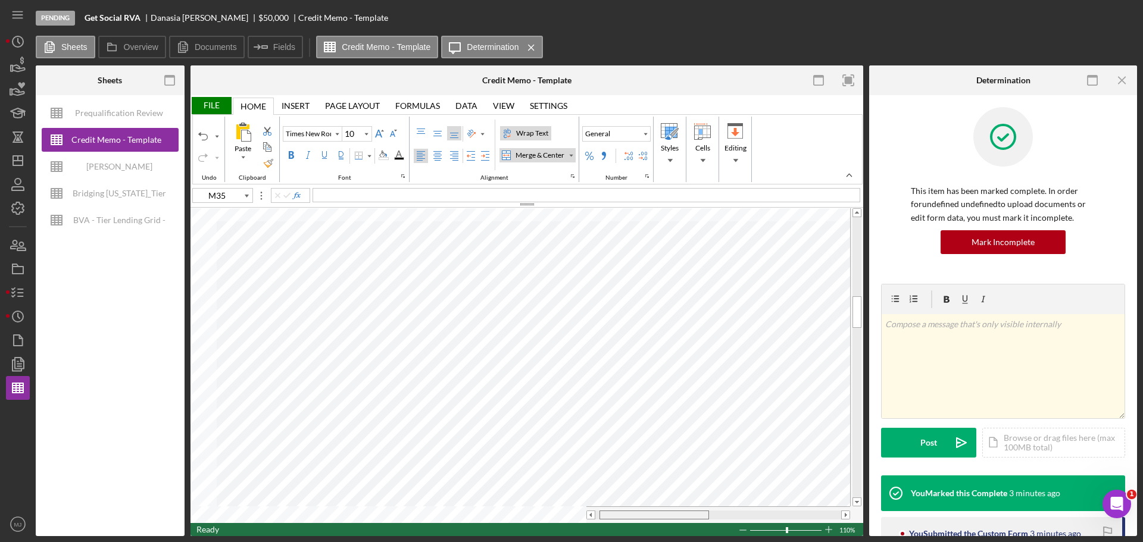
drag, startPoint x: 681, startPoint y: 513, endPoint x: 693, endPoint y: 513, distance: 11.9
click at [693, 513] on div at bounding box center [653, 515] width 109 height 9
drag, startPoint x: 659, startPoint y: 512, endPoint x: 622, endPoint y: 514, distance: 37.5
click at [622, 514] on div at bounding box center [649, 515] width 109 height 9
type input "Calibri"
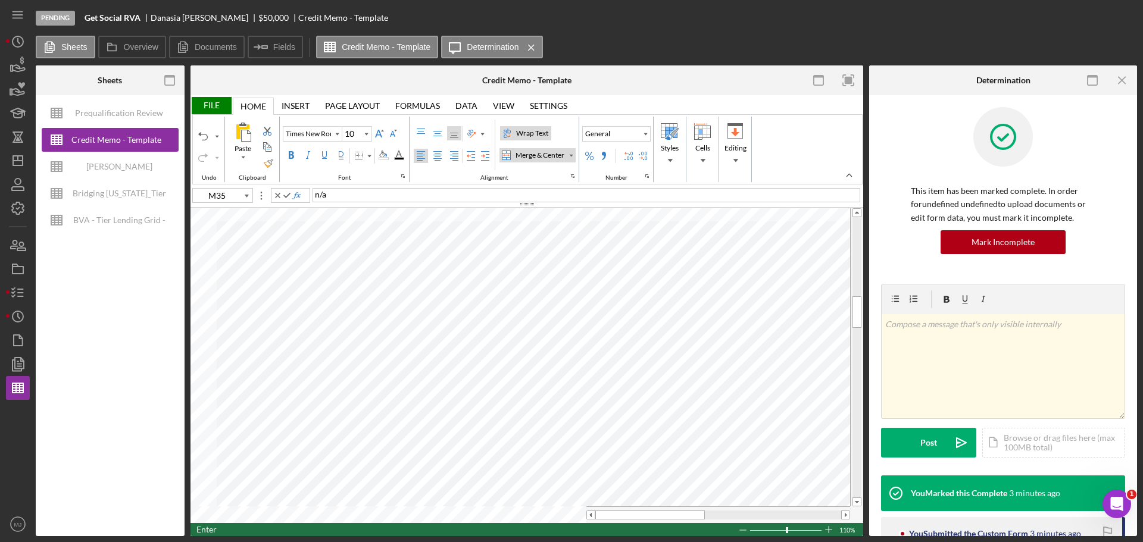
type input "11"
type input "C40"
type input "Times New Roman"
type input "10"
type input "G40"
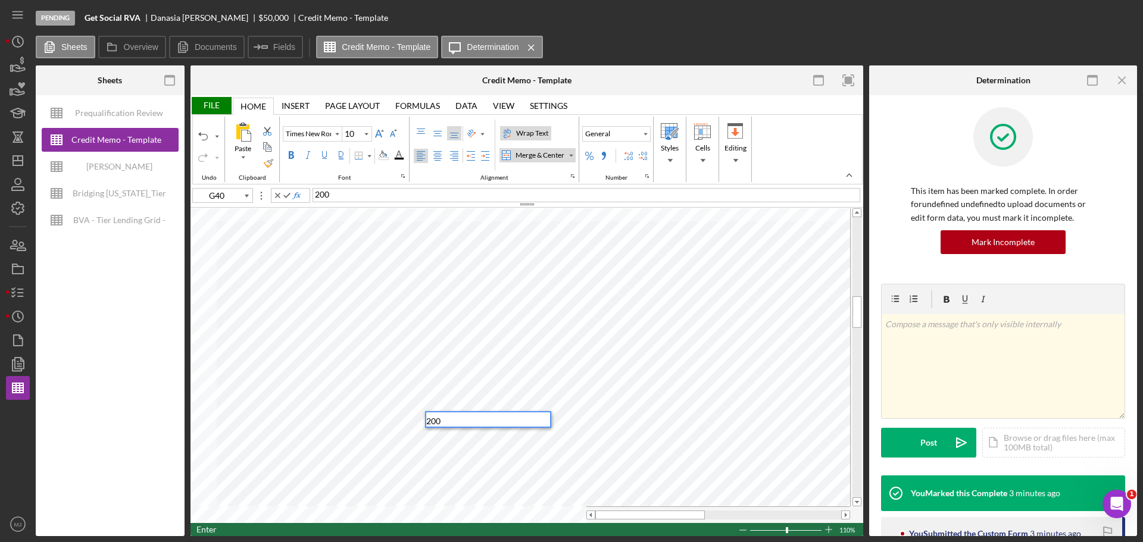
type input "C40"
type input "Calibri"
type input "11"
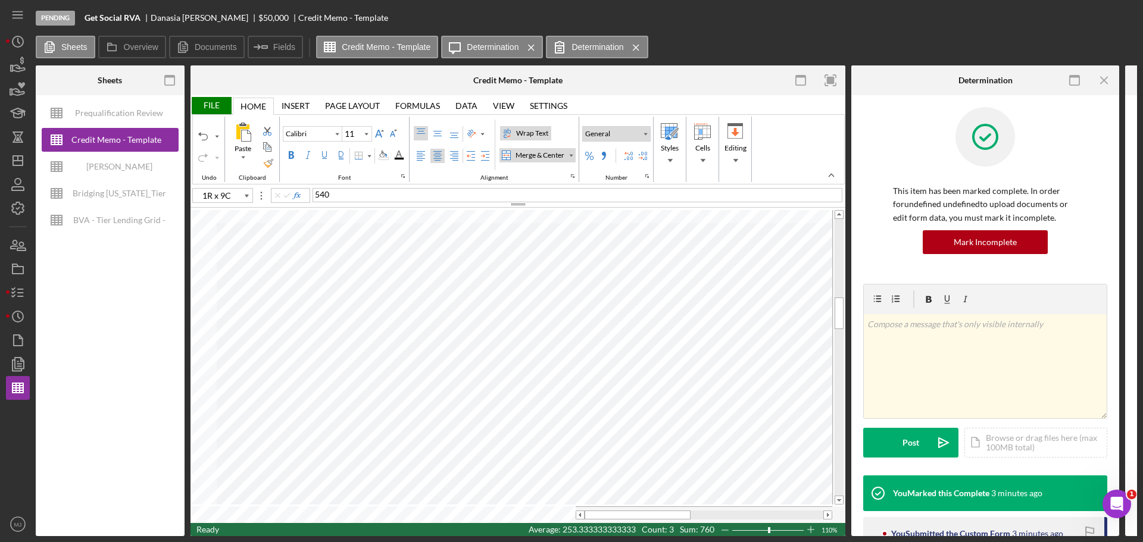
click at [645, 132] on div "Number Format" at bounding box center [645, 134] width 6 height 6
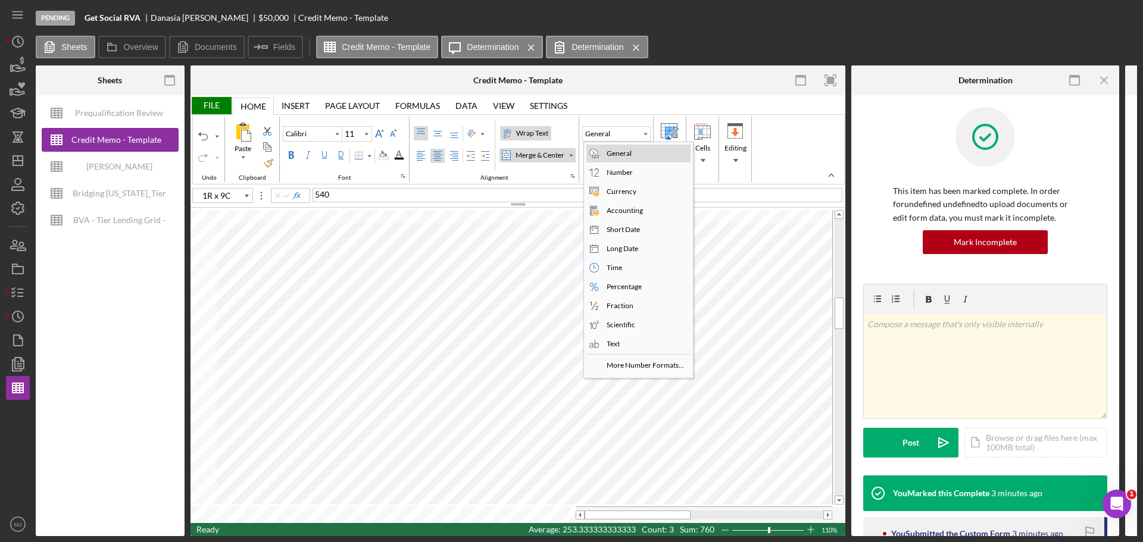
click at [612, 192] on div "Currency" at bounding box center [621, 191] width 35 height 11
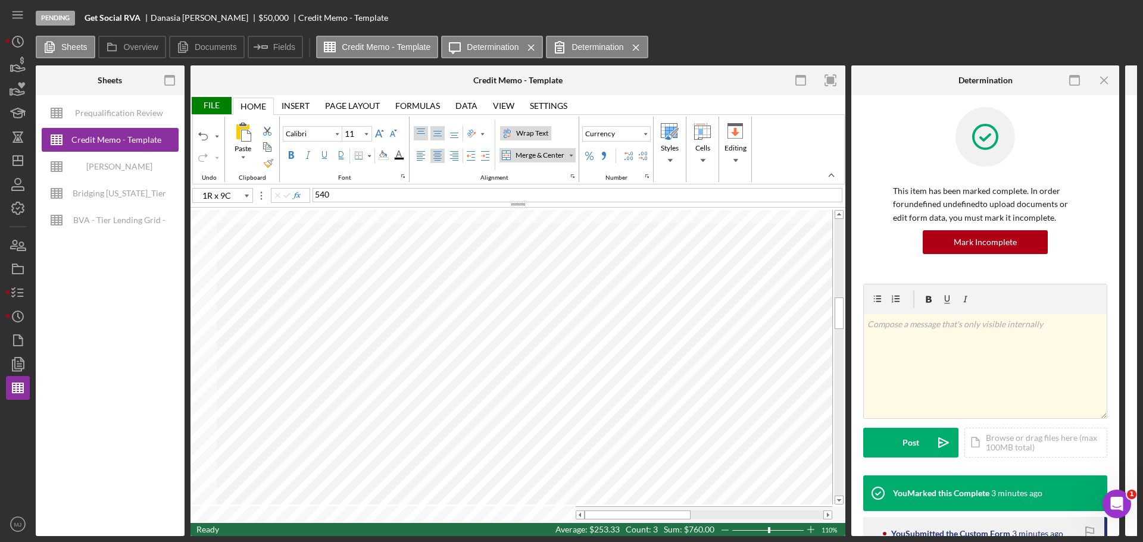
click at [438, 132] on div "Middle Align" at bounding box center [438, 134] width 10 height 10
click at [438, 154] on div "Center Align" at bounding box center [438, 156] width 10 height 10
type input "C45"
type input "G45"
type input "Times New Roman"
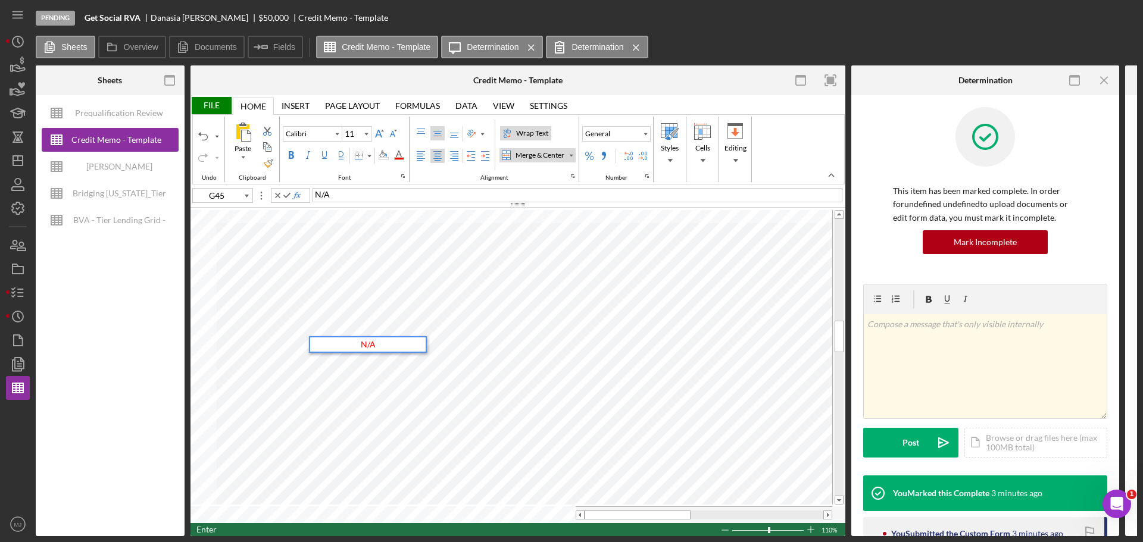
type input "10"
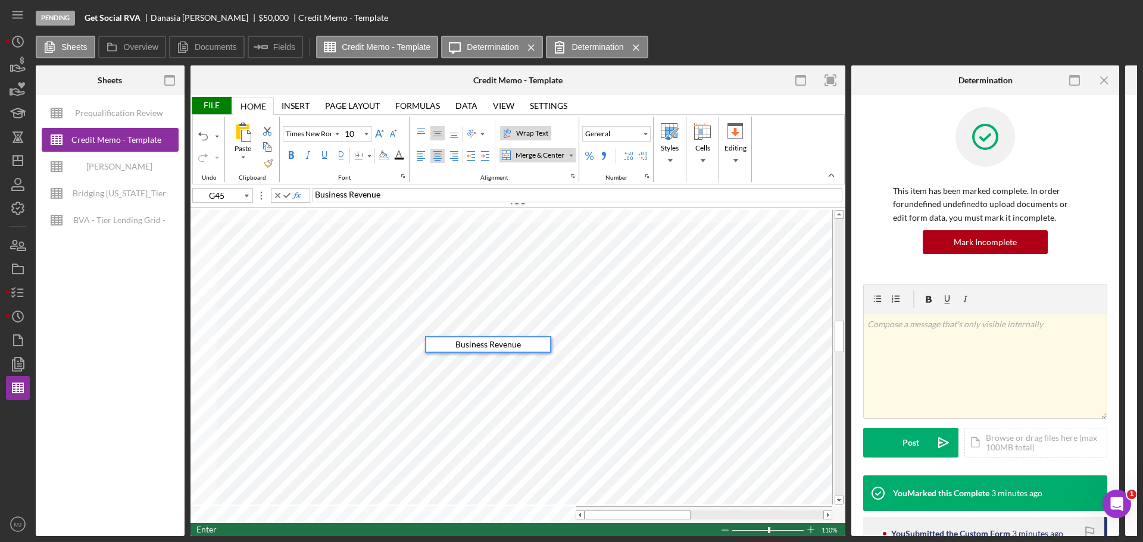
type input "J45"
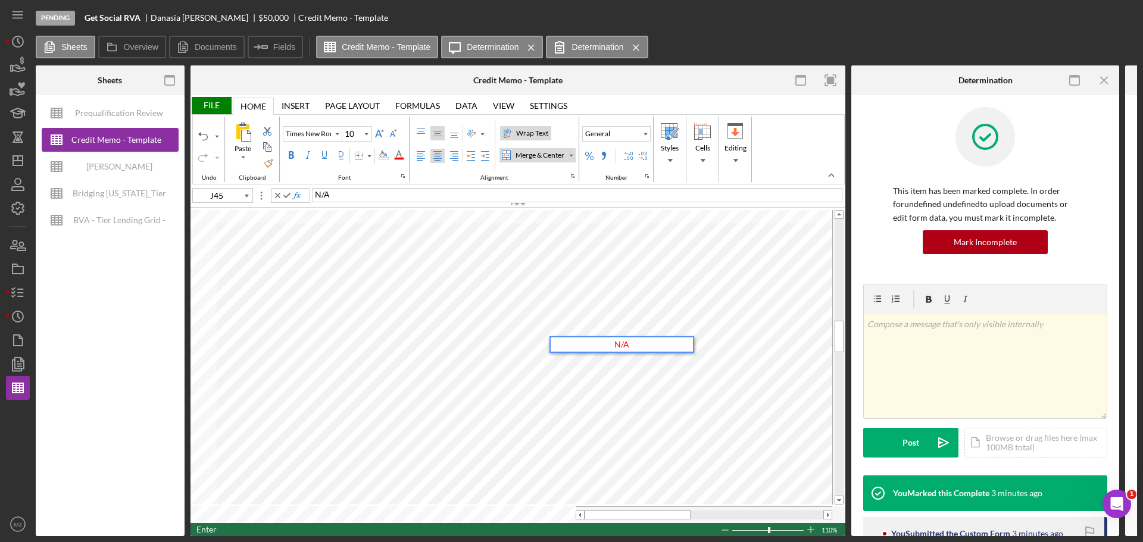
type input "L45"
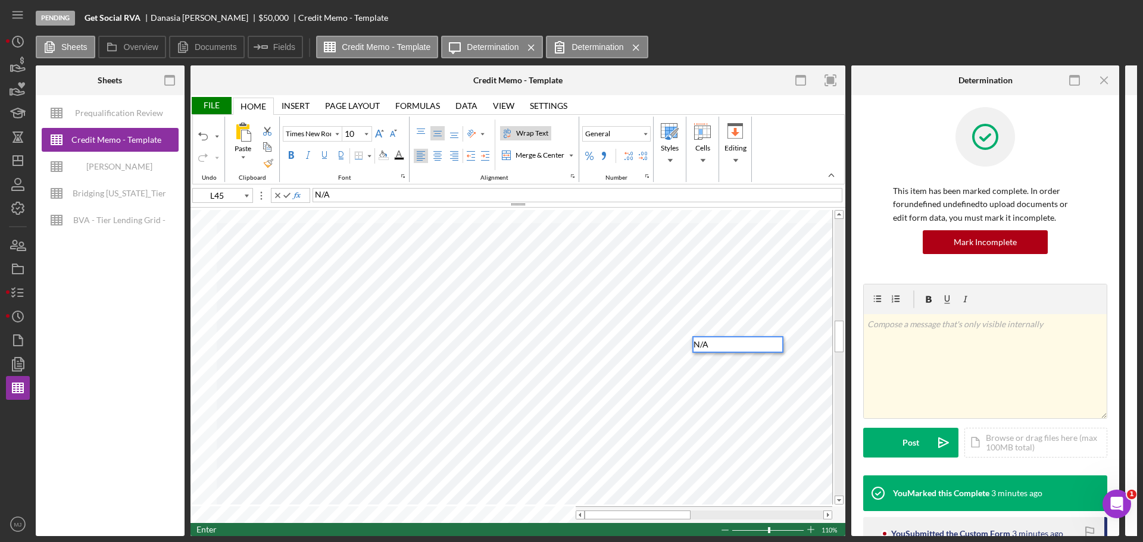
type input "A47"
type input "Calibri"
type input "11"
type input "C50"
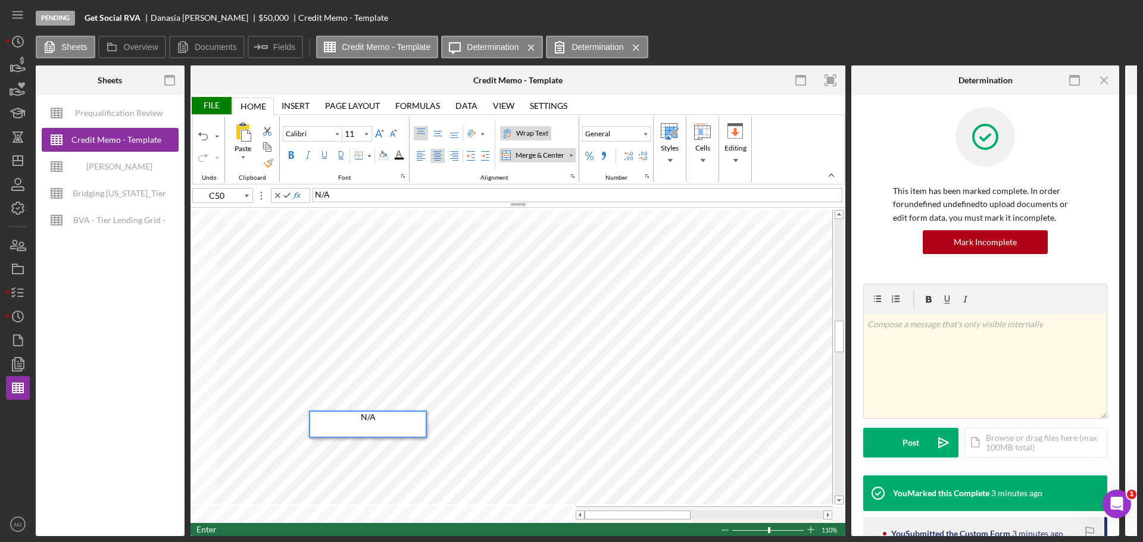
type input "G50"
type input "Times New Roman"
type input "10"
type input "J50"
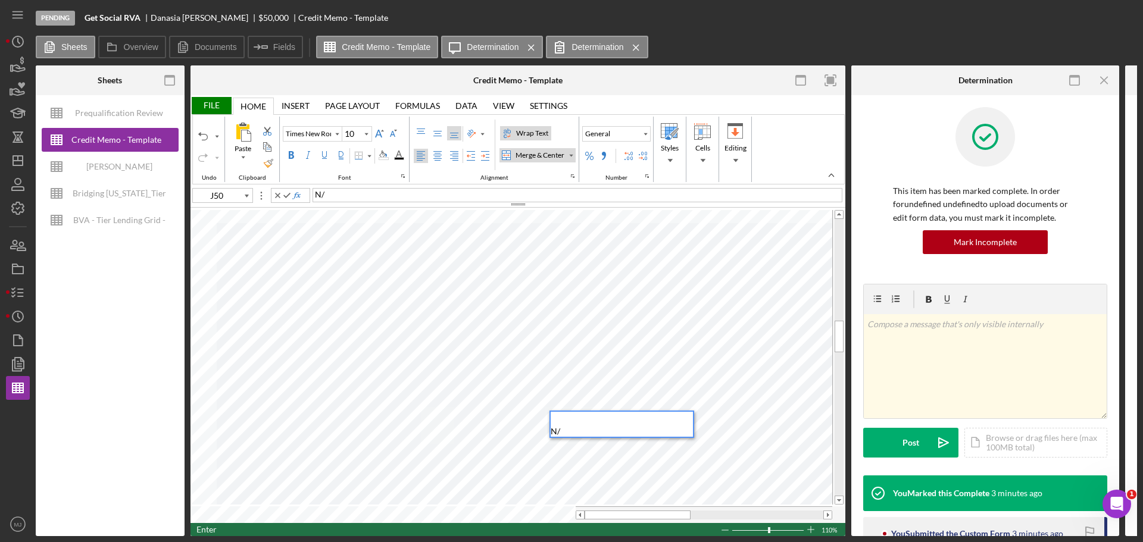
type input "C51"
type input "Calibri"
type input "11"
type input "Times New Roman"
type input "10"
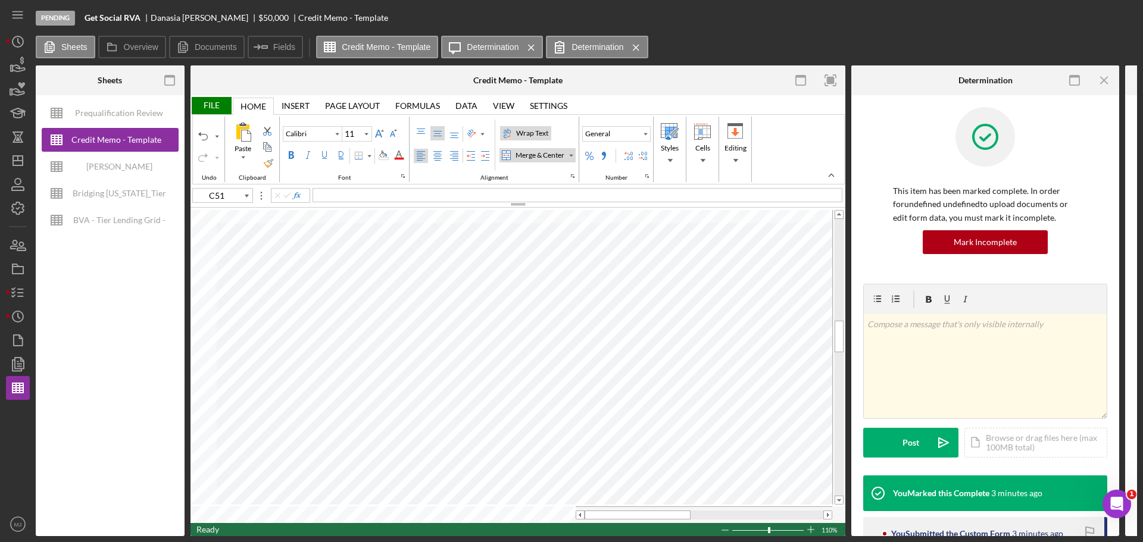
type input "J50"
type input "L50"
type input "Calibri"
type input "11"
type input "A50"
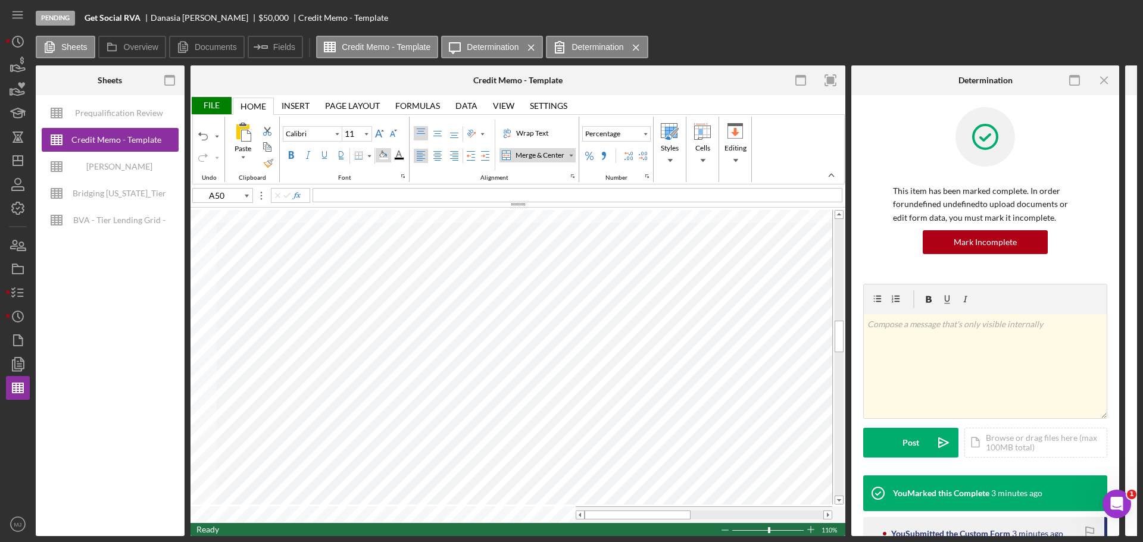
click at [384, 156] on div "Background Color" at bounding box center [383, 156] width 10 height 10
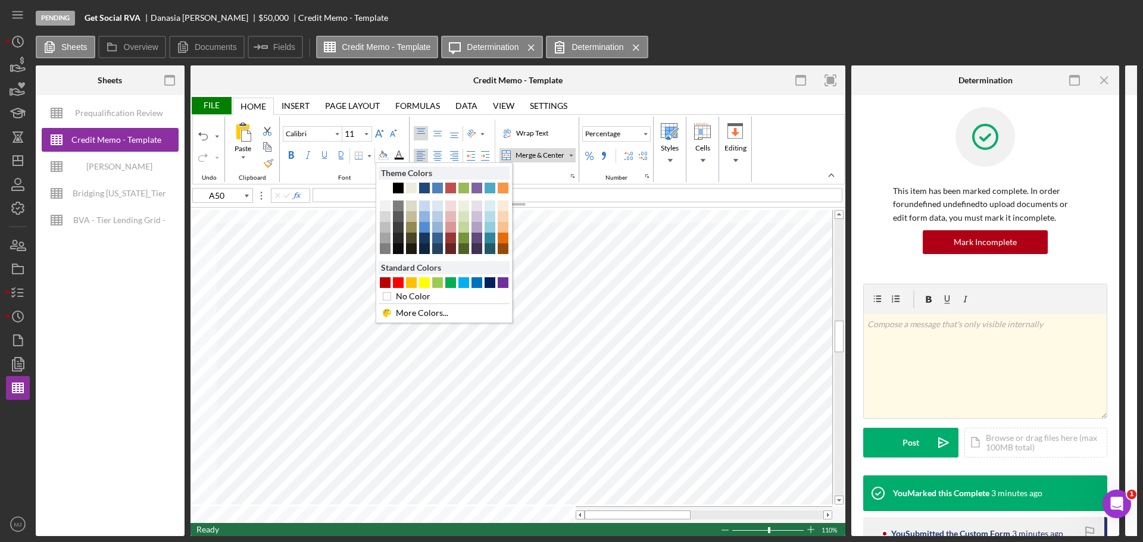
click at [438, 283] on div "#92D050" at bounding box center [437, 282] width 11 height 11
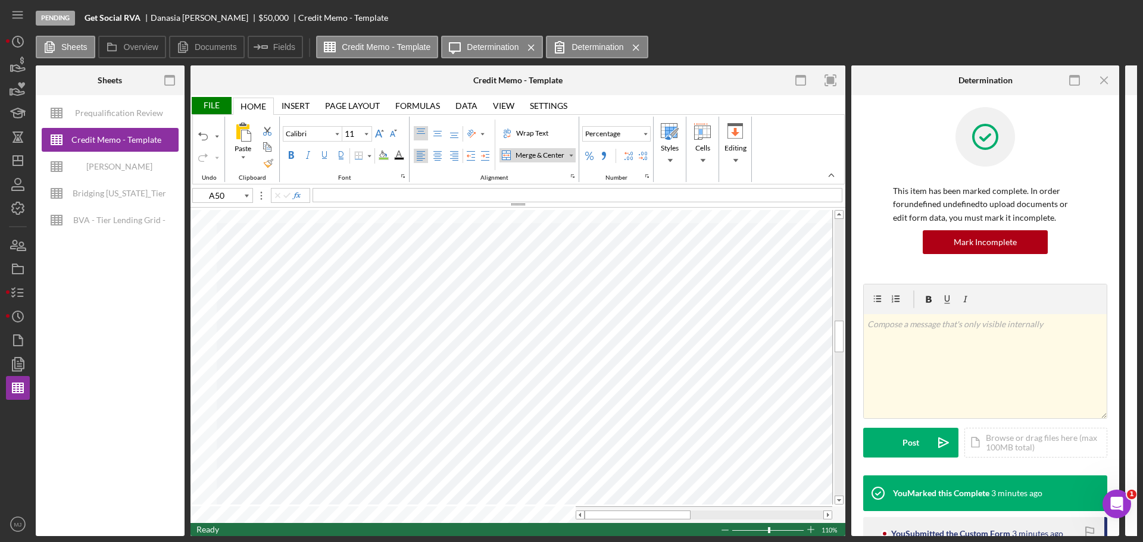
type input "Times New Roman"
type input "10"
type input "G50"
type input "Calibri"
type input "11"
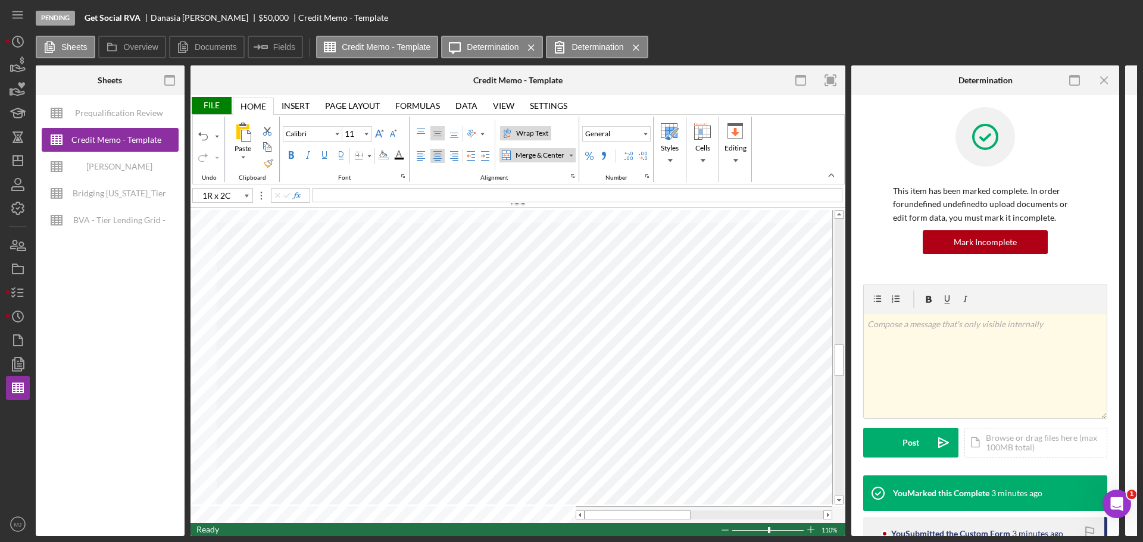
type input "A55"
click at [214, 104] on div "File" at bounding box center [210, 105] width 41 height 17
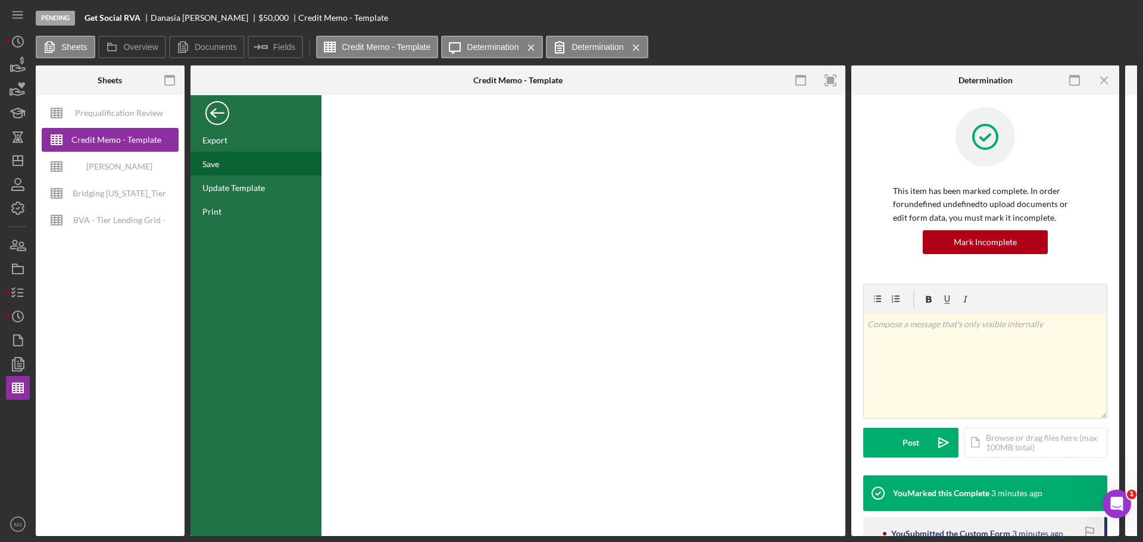
click at [223, 165] on div "Save" at bounding box center [255, 164] width 131 height 24
click at [221, 114] on div "Back" at bounding box center [217, 110] width 24 height 24
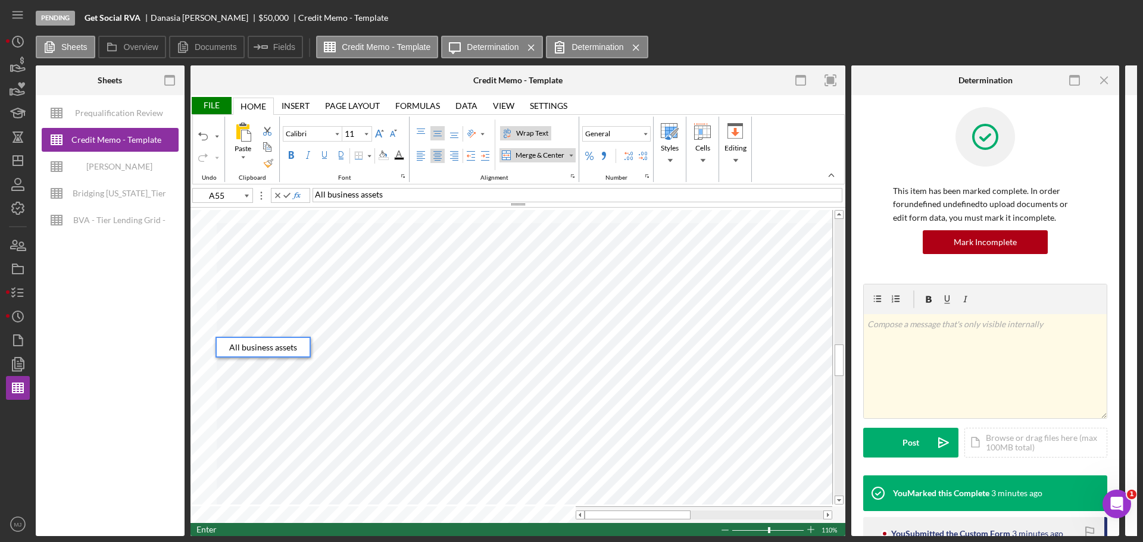
type input "C55"
type input "K55"
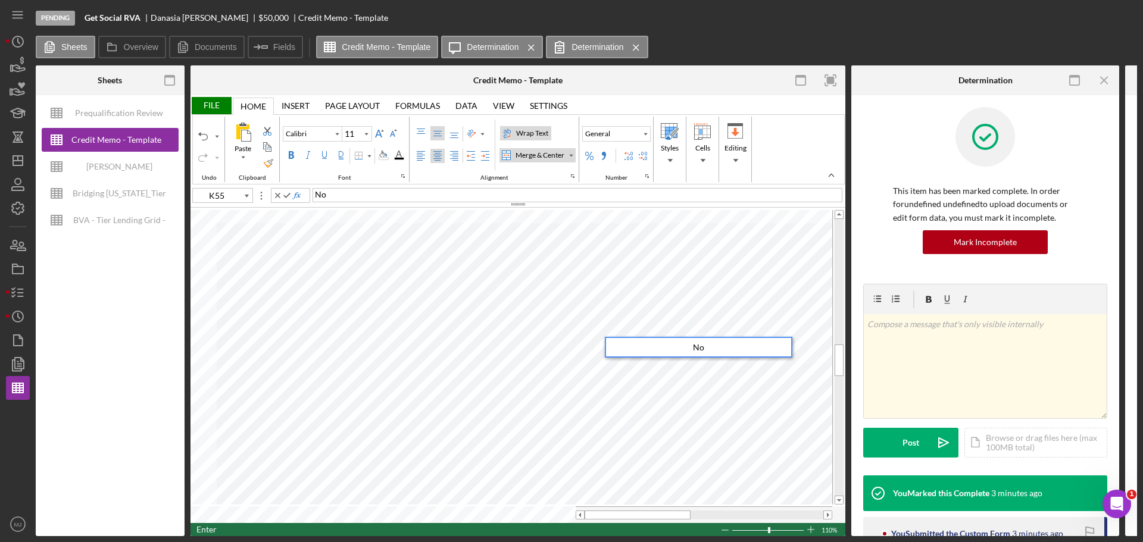
type input "P55"
type input "Times New Roman"
type input "10"
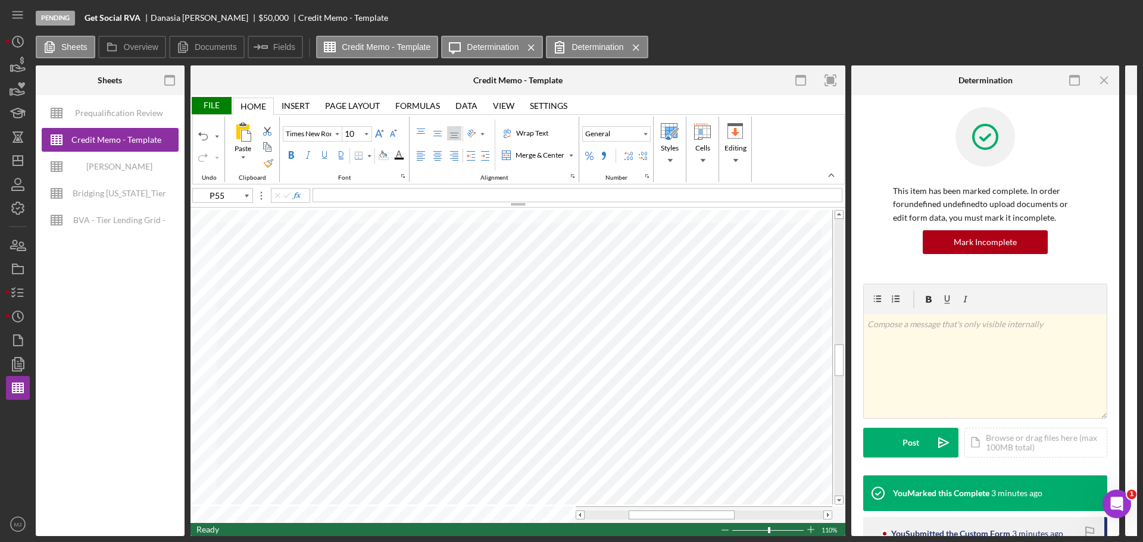
type input "N55"
drag, startPoint x: 675, startPoint y: 513, endPoint x: 584, endPoint y: 517, distance: 91.1
click at [587, 518] on div at bounding box center [703, 514] width 256 height 17
click at [584, 43] on label "Determination" at bounding box center [597, 47] width 52 height 10
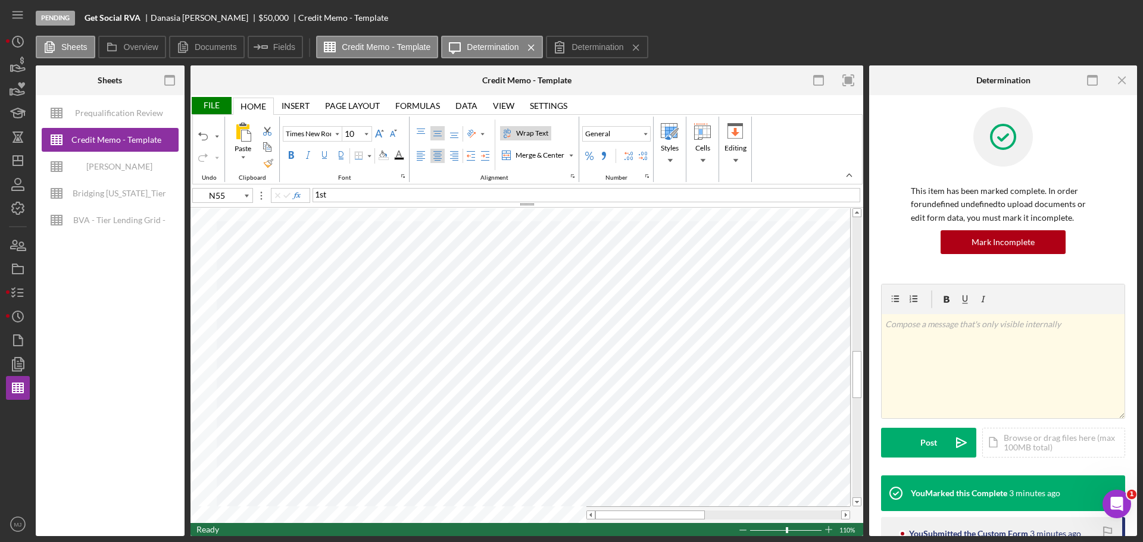
drag, startPoint x: 633, startPoint y: 45, endPoint x: 553, endPoint y: 49, distance: 79.2
click at [633, 45] on icon "Icon/Menu Close" at bounding box center [635, 48] width 21 height 30
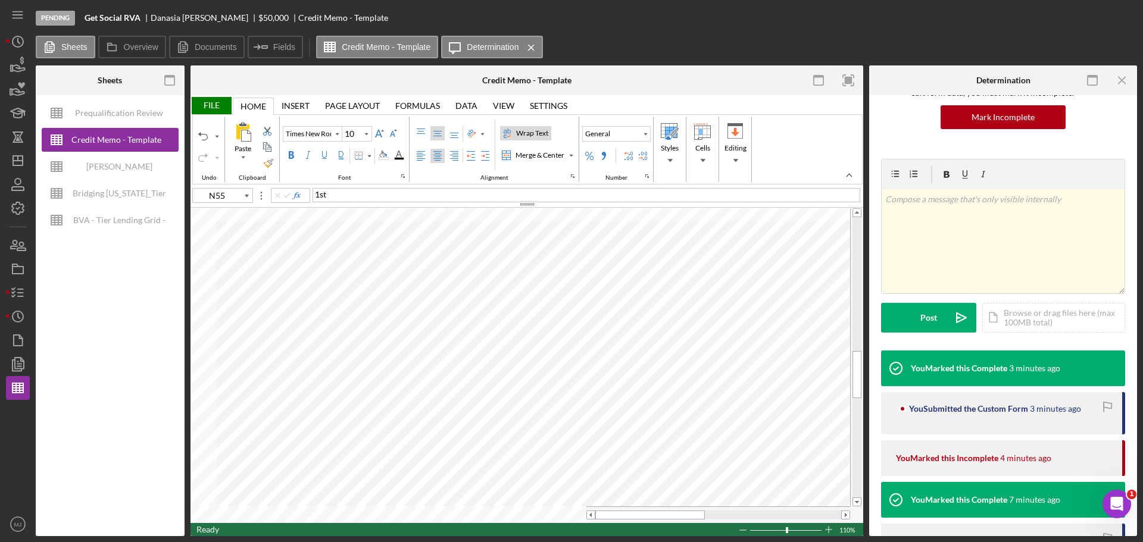
scroll to position [357, 0]
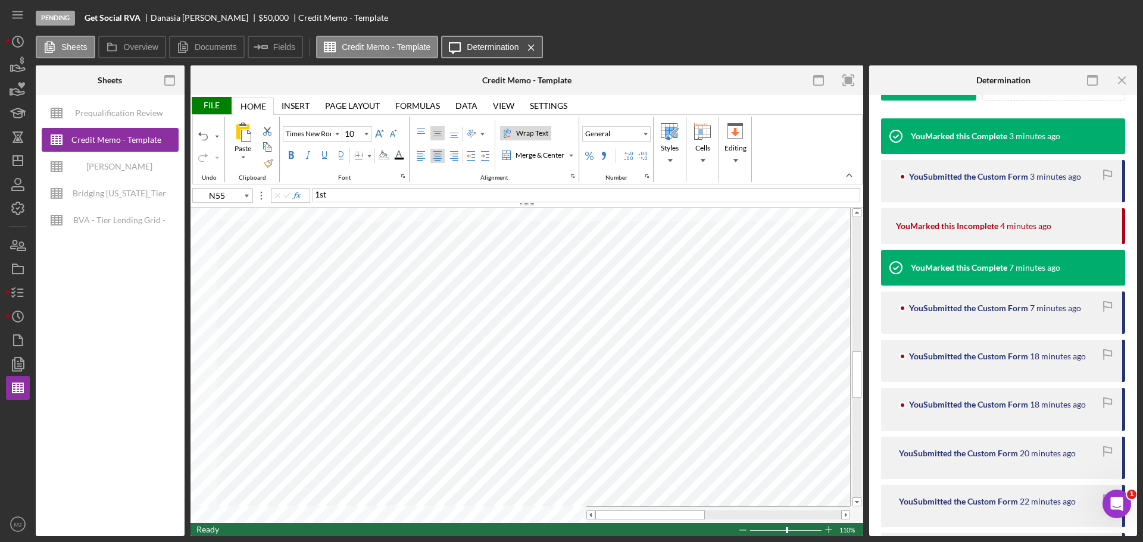
click at [494, 49] on label "Determination" at bounding box center [493, 47] width 52 height 10
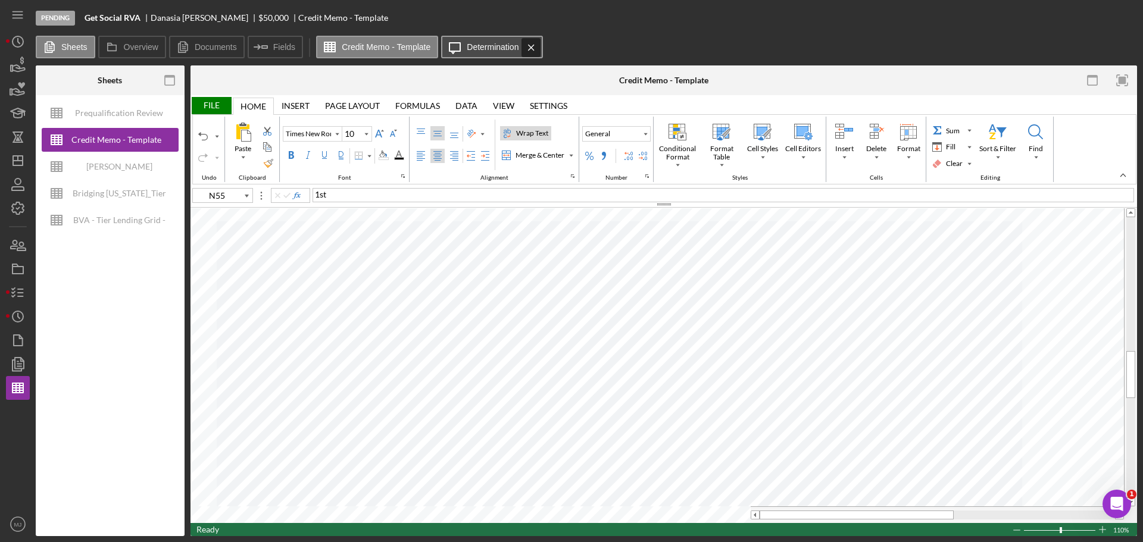
click at [534, 49] on icon "Icon/Menu Close" at bounding box center [531, 48] width 21 height 30
type input "I55"
type input "Calibri"
type input "11"
type input "I58"
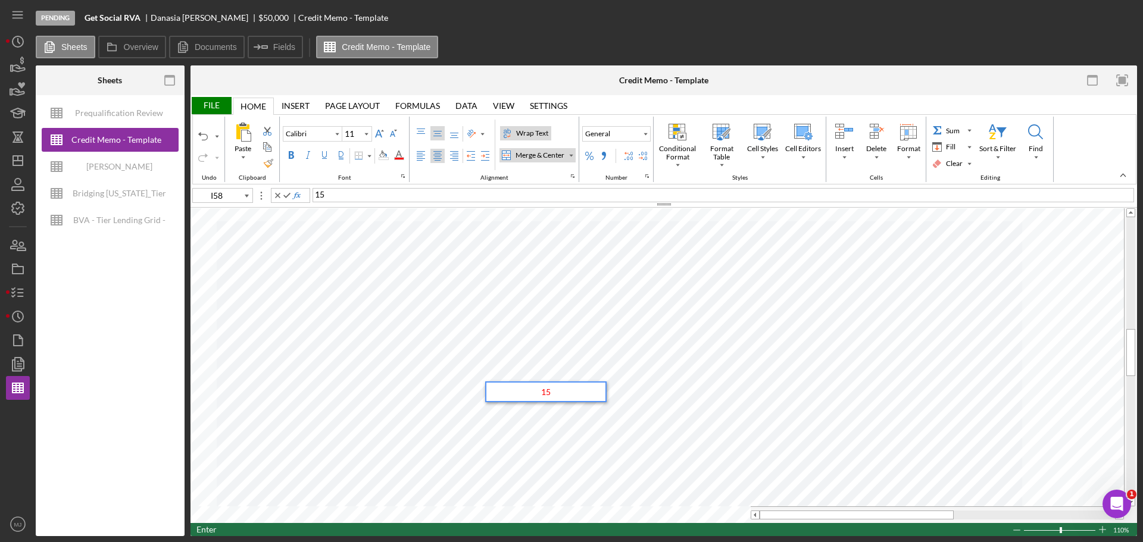
type input "Times New Roman"
type input "10"
type input "Calibri"
type input "11"
type input "I55"
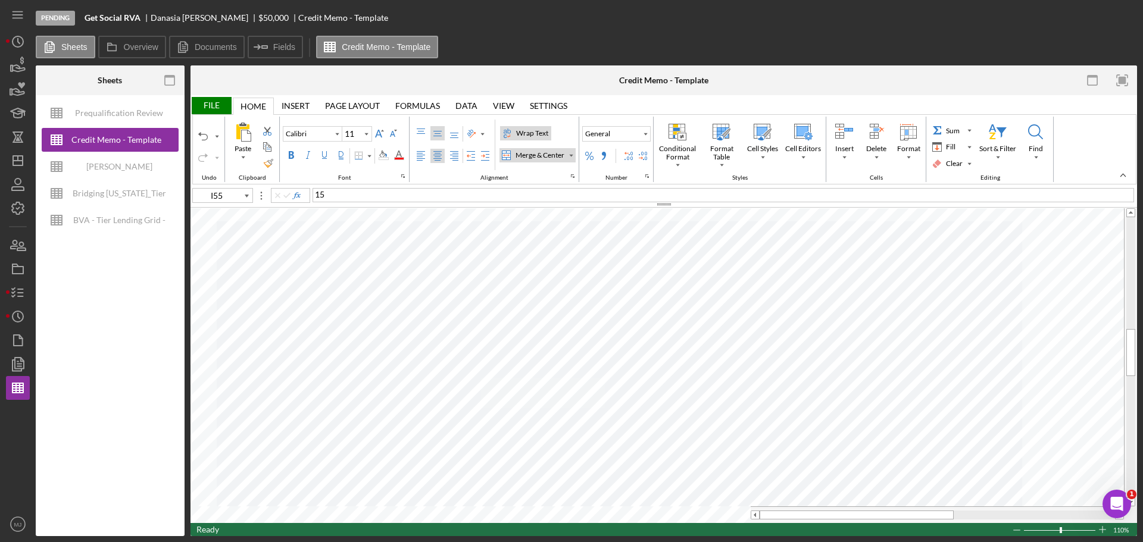
click at [591, 157] on div "Percent Style" at bounding box center [589, 156] width 10 height 10
type input "F55"
type input "C59"
type input "10"
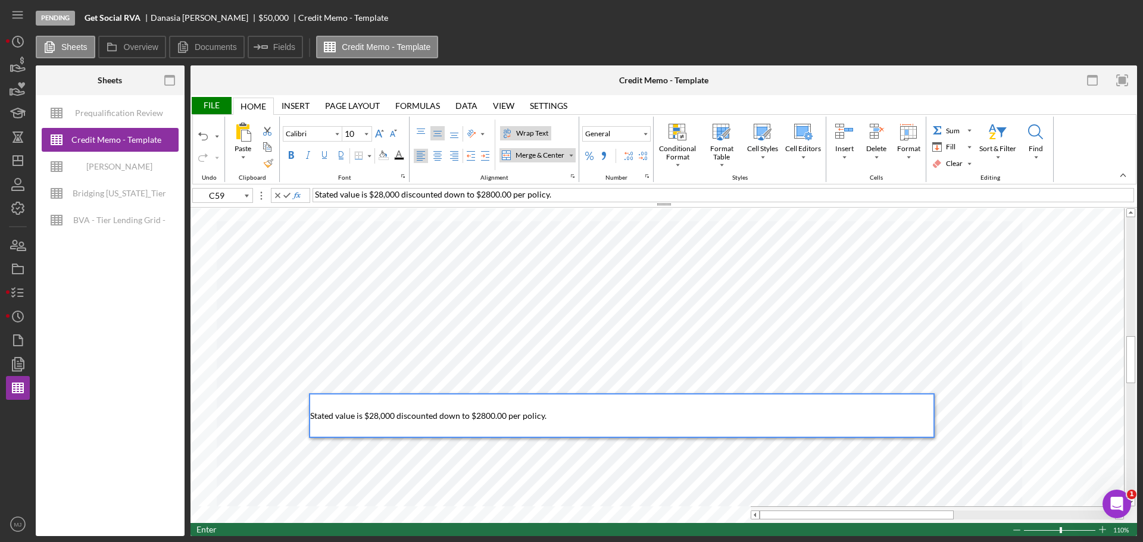
type input "11"
type input "A63"
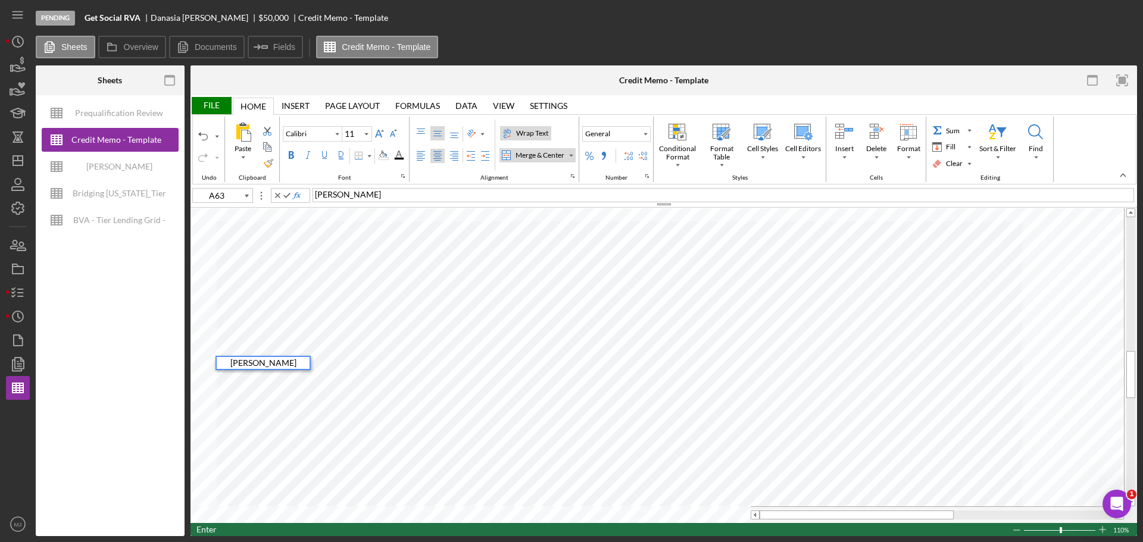
type input "C63"
type input "G63"
click at [509, 362] on span "Get Social RVA LLC" at bounding box center [488, 363] width 71 height 10
click at [529, 365] on div "Get Social RVA, LLC" at bounding box center [488, 363] width 124 height 12
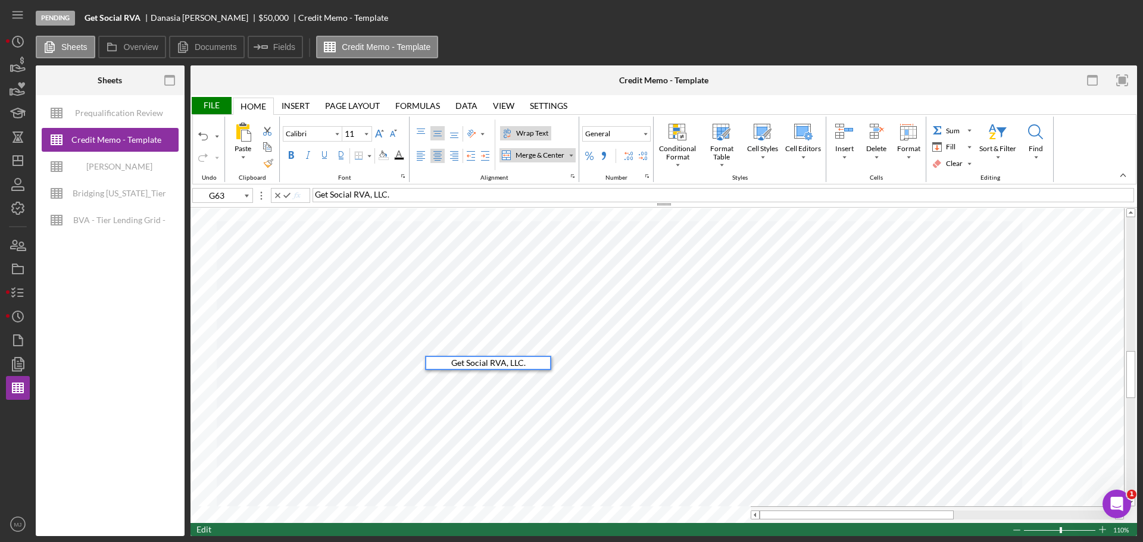
type input "C71"
type input "G71"
click at [211, 107] on div "File" at bounding box center [210, 105] width 41 height 17
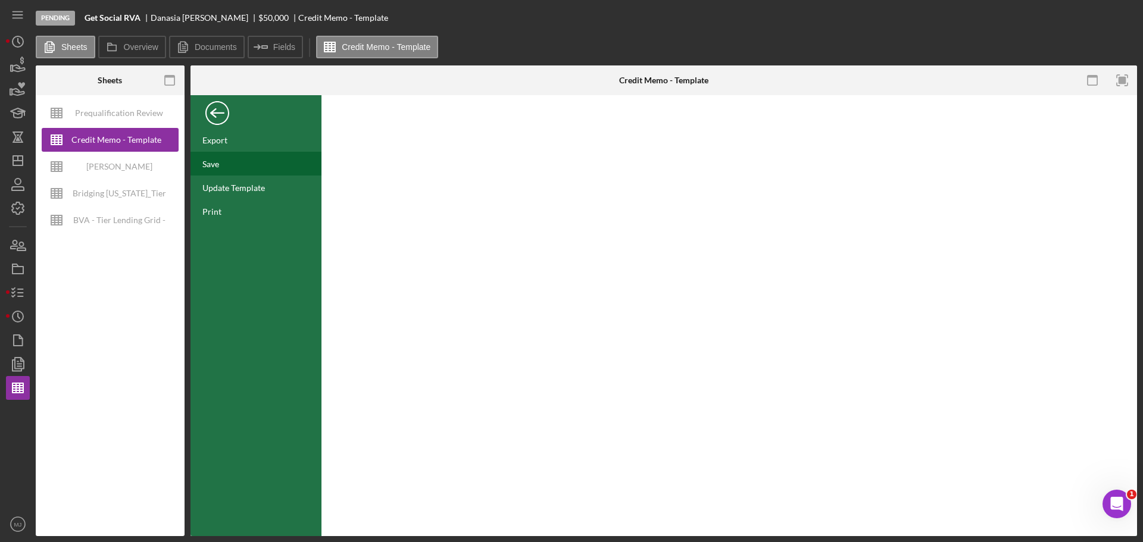
click at [220, 168] on div "Save" at bounding box center [255, 164] width 131 height 24
click at [222, 113] on div "Back" at bounding box center [217, 110] width 24 height 24
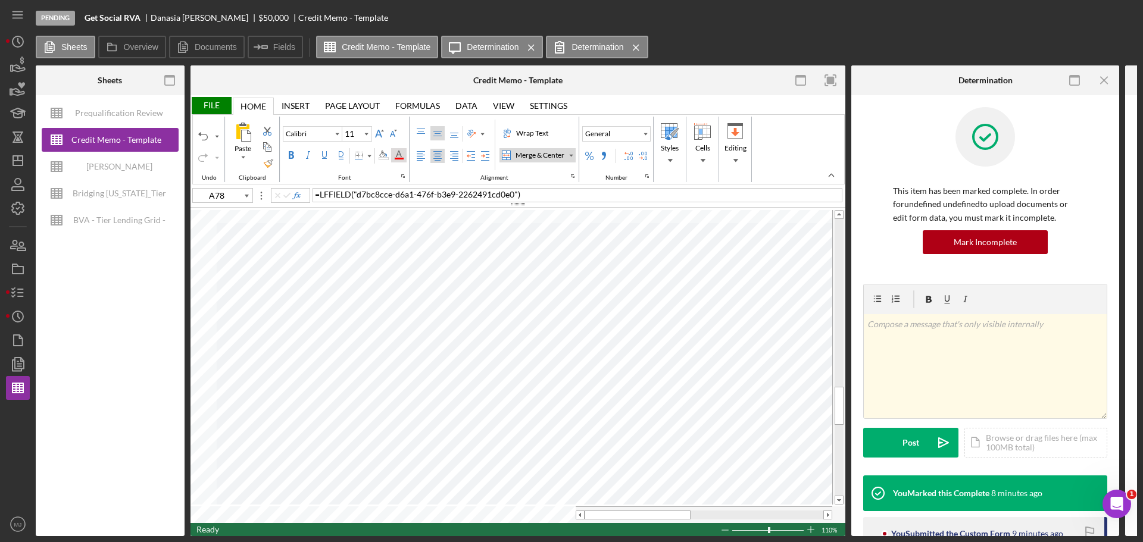
click at [400, 157] on div "Font Color" at bounding box center [399, 156] width 10 height 10
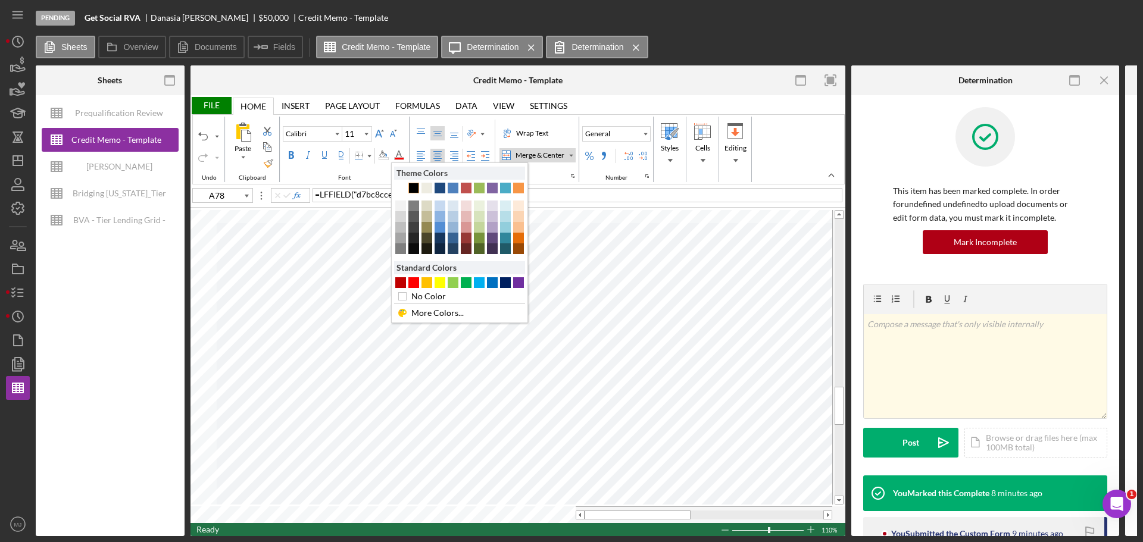
click at [412, 186] on div "Text 1" at bounding box center [413, 188] width 11 height 11
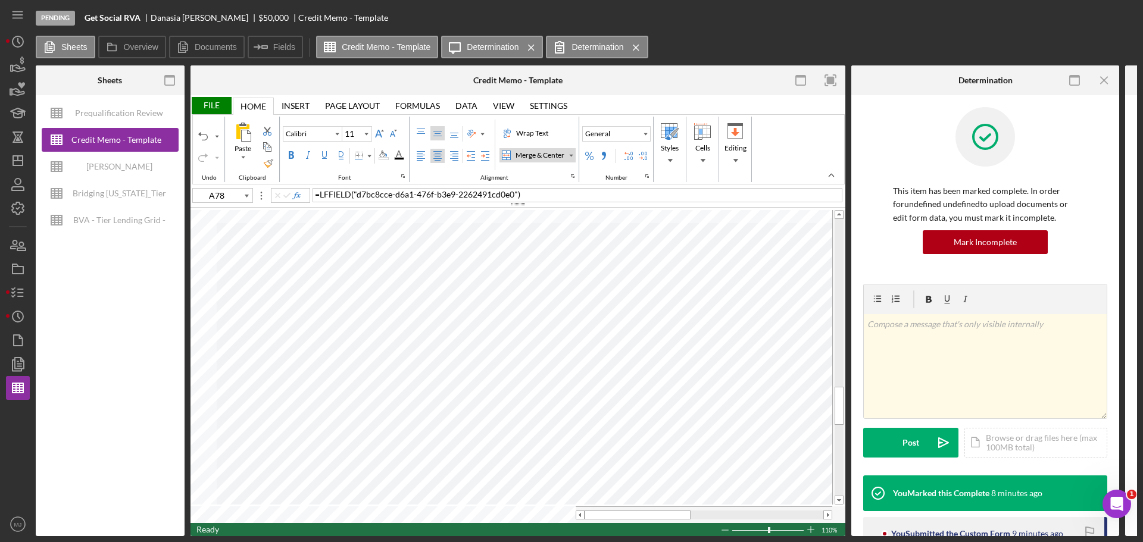
drag, startPoint x: 421, startPoint y: 130, endPoint x: 419, endPoint y: 164, distance: 34.6
click at [421, 129] on div "Top Align" at bounding box center [421, 134] width 10 height 10
click at [419, 163] on label "Left Align" at bounding box center [421, 156] width 14 height 14
type input "A80"
click at [1109, 84] on icon "Icon/Menu Close" at bounding box center [1104, 80] width 27 height 27
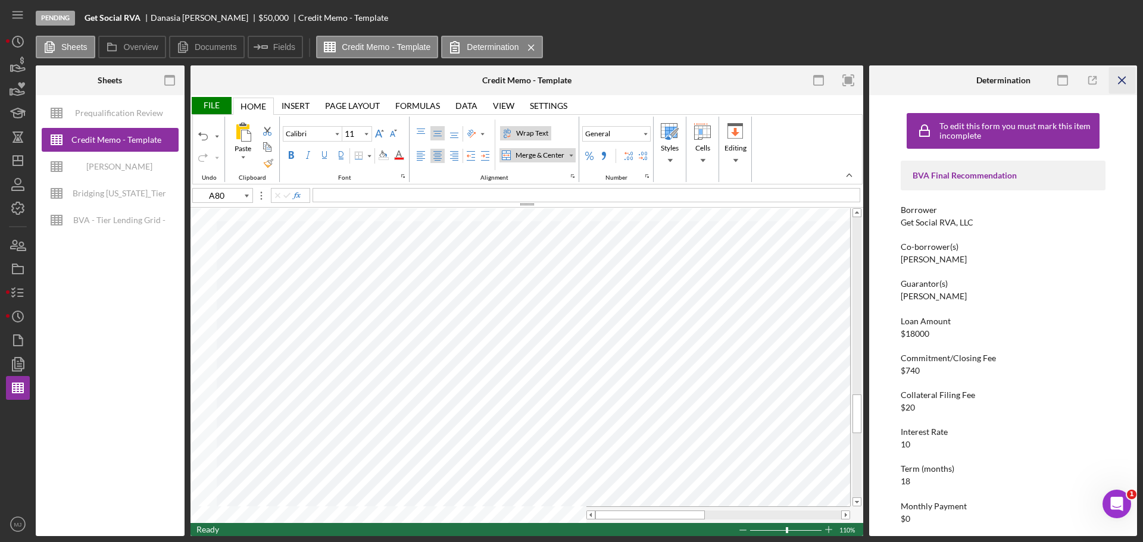
click at [1120, 83] on icon "Icon/Menu Close" at bounding box center [1122, 80] width 27 height 27
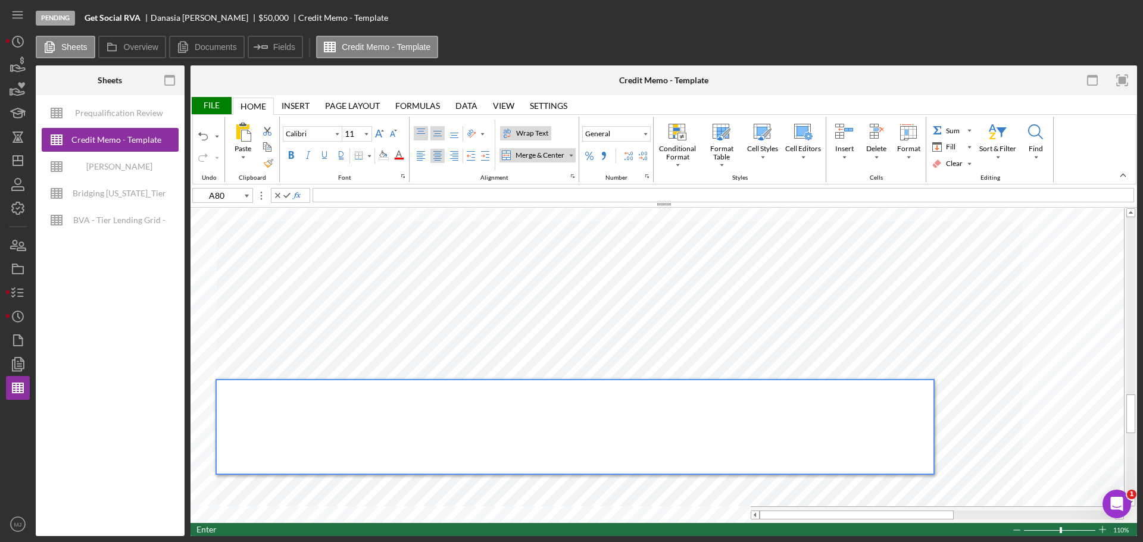
click at [420, 132] on div "Top Align" at bounding box center [421, 134] width 10 height 10
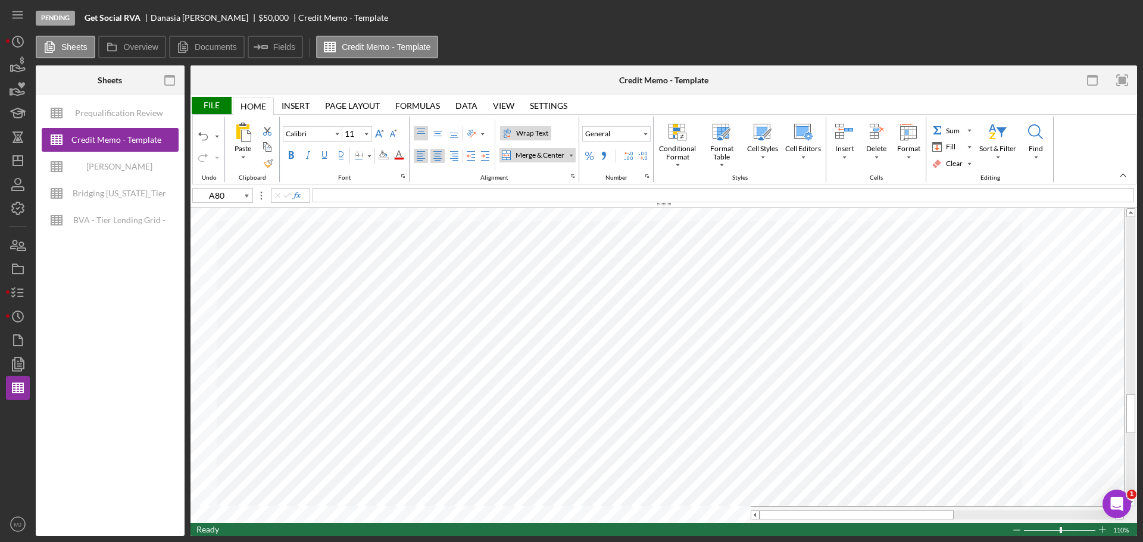
click at [420, 158] on div "Left Align" at bounding box center [421, 156] width 10 height 10
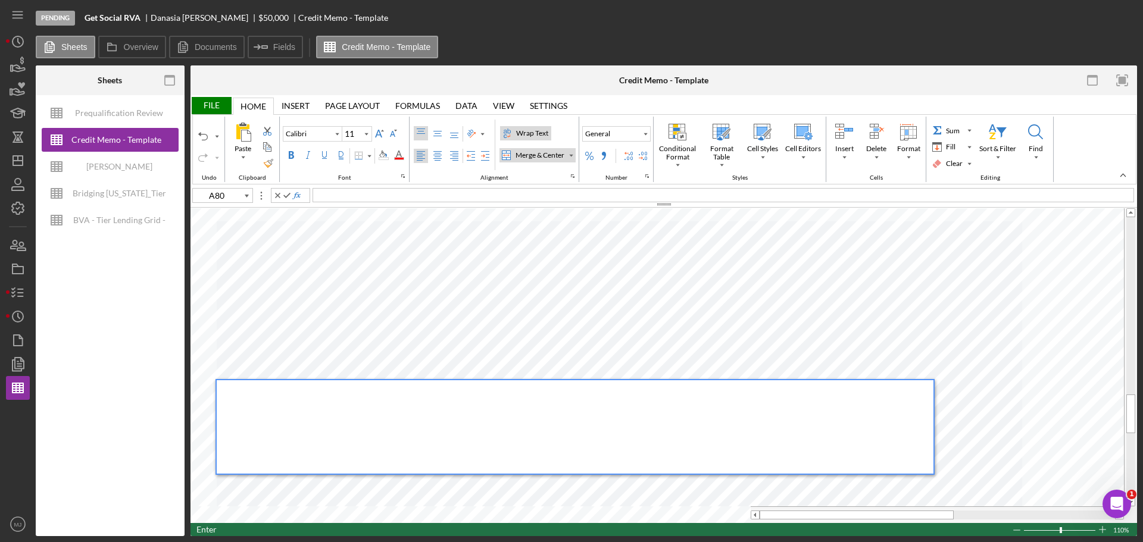
click at [345, 393] on div at bounding box center [575, 426] width 716 height 93
click at [402, 156] on div "Font Color" at bounding box center [399, 156] width 10 height 10
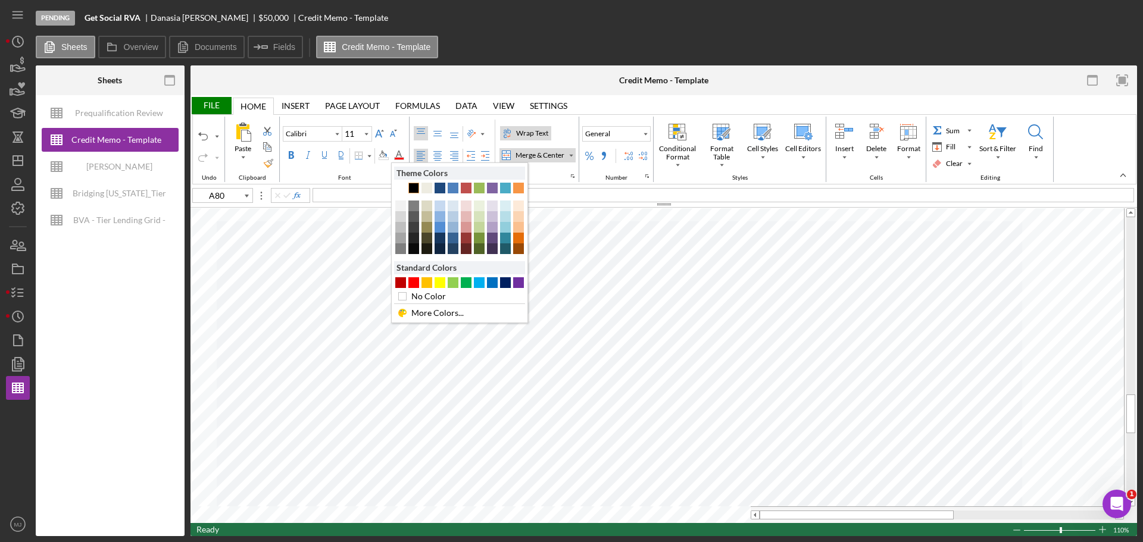
click at [410, 186] on div "Text 1" at bounding box center [413, 188] width 11 height 11
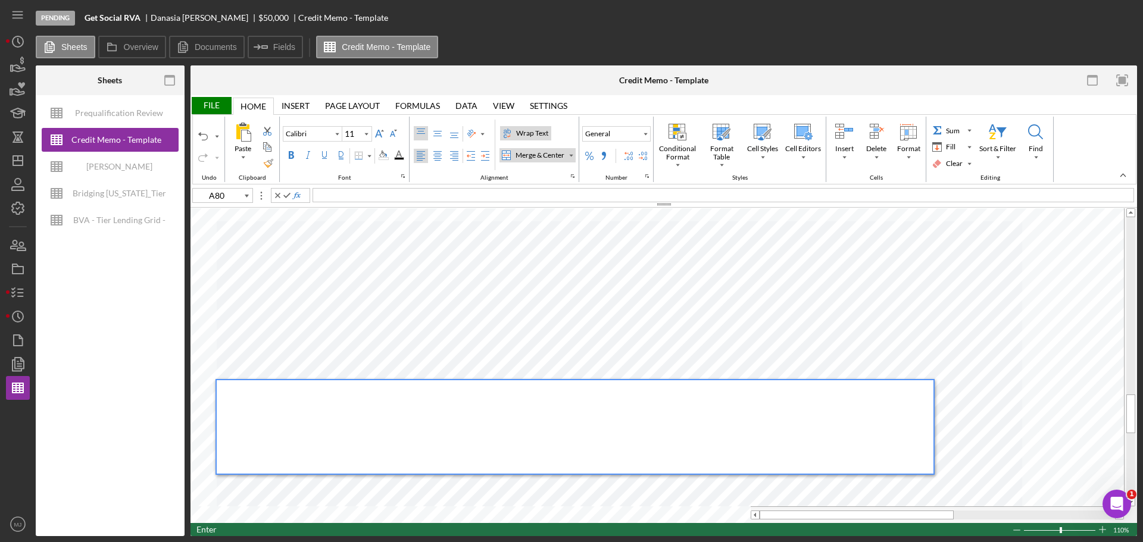
click at [217, 102] on div "File" at bounding box center [210, 105] width 41 height 17
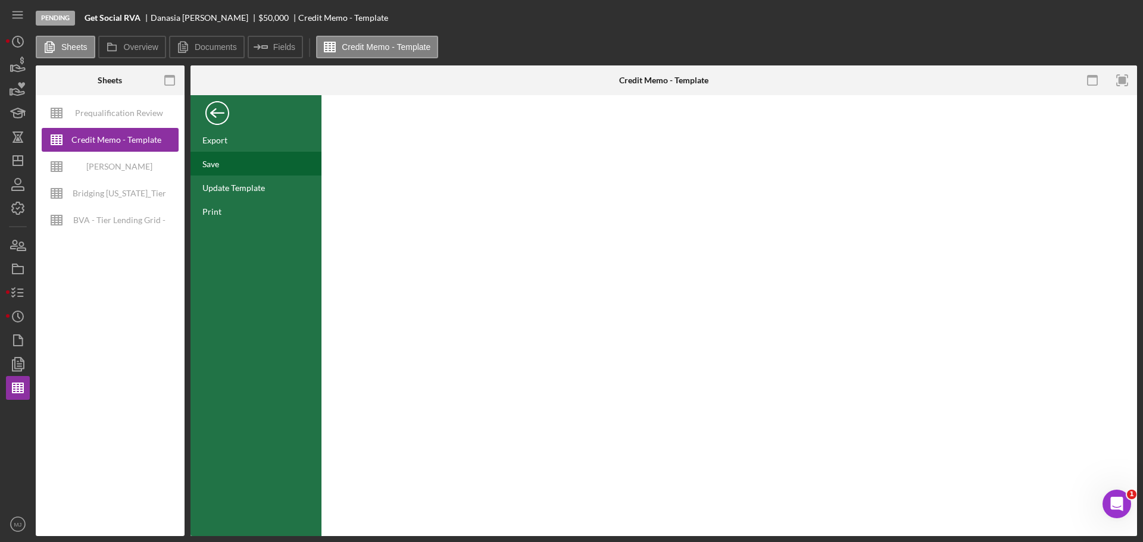
click at [221, 165] on div "Save" at bounding box center [255, 164] width 131 height 24
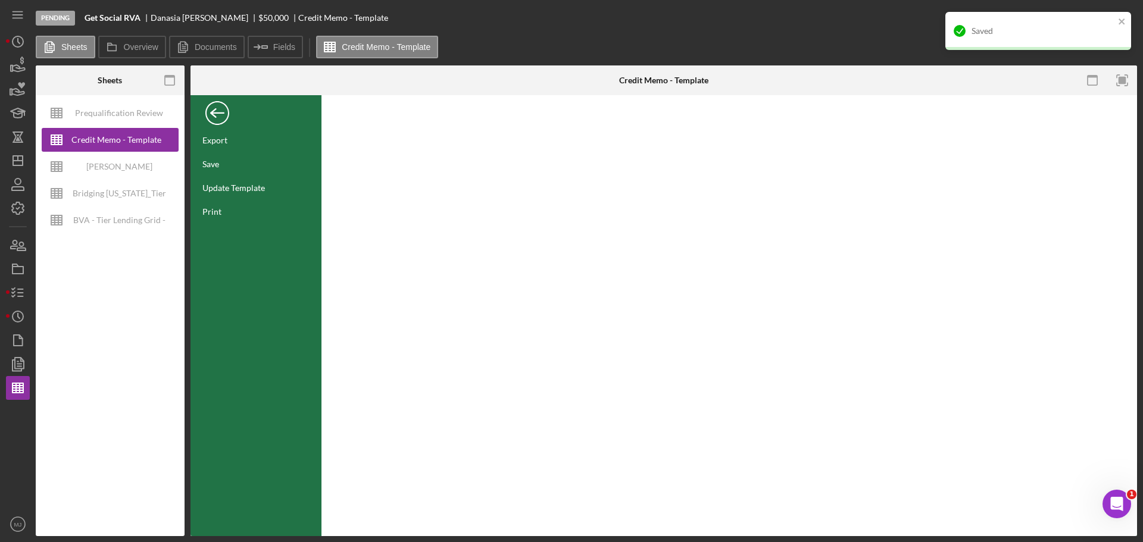
click at [221, 120] on div "Back" at bounding box center [217, 110] width 24 height 24
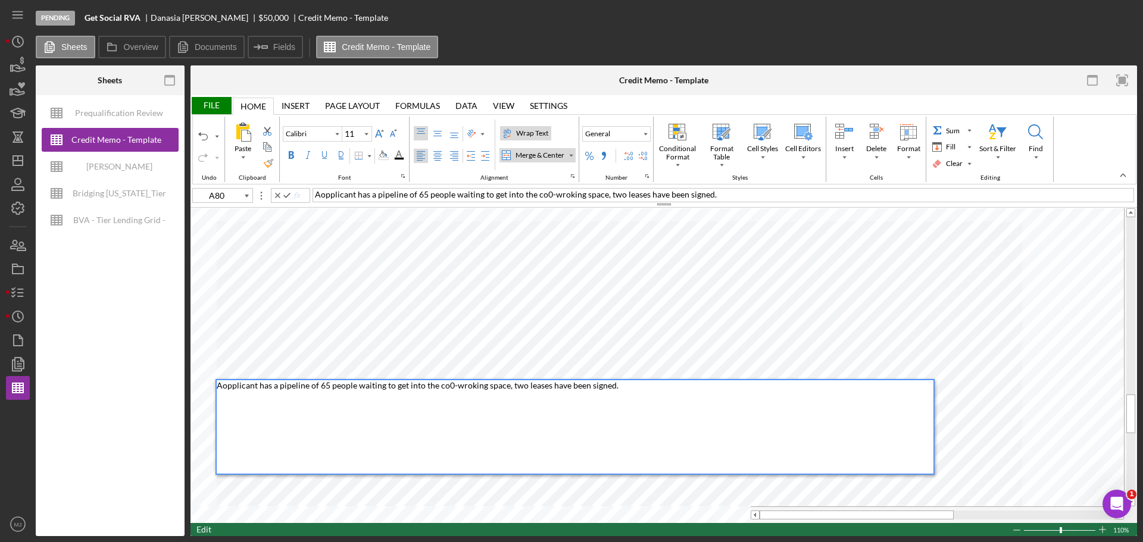
click at [226, 385] on span "Aopplicant has a pipeline of 65 people waiting to get into the co0-wroking spac…" at bounding box center [418, 385] width 402 height 10
click at [649, 386] on div "Applicant has a pipeline of 65 people waiting to get into the co0-wroking space…" at bounding box center [575, 426] width 716 height 93
click at [216, 107] on div "File" at bounding box center [210, 105] width 41 height 17
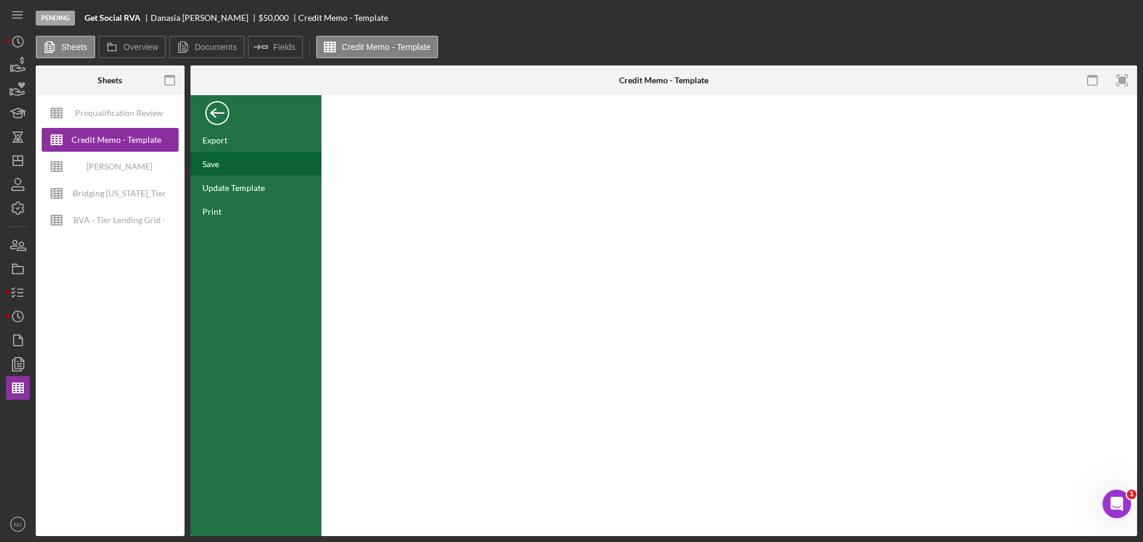
click at [219, 167] on div "Save" at bounding box center [210, 164] width 17 height 10
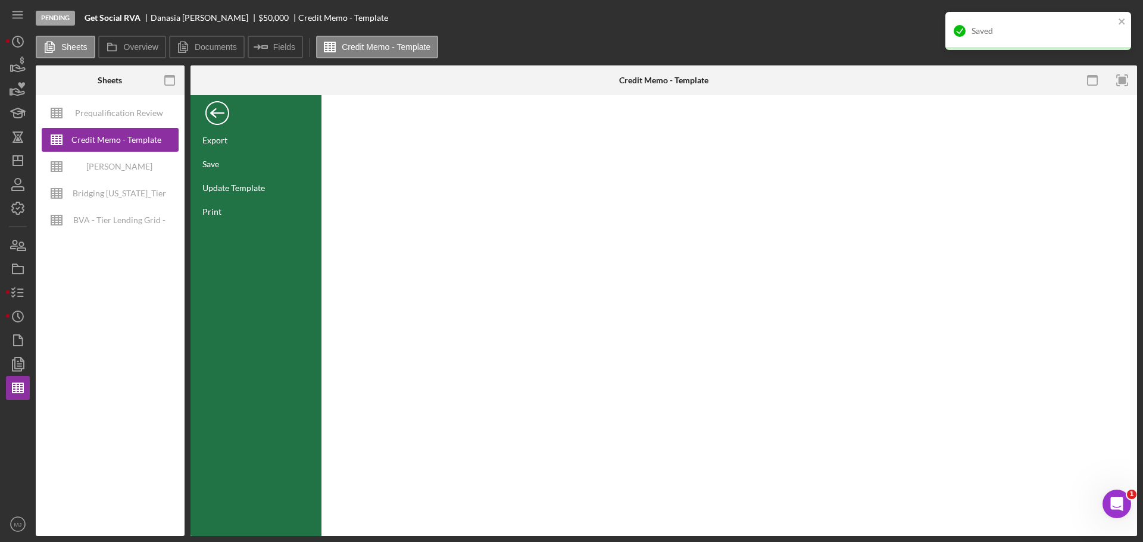
click at [217, 111] on div "Back" at bounding box center [217, 110] width 24 height 24
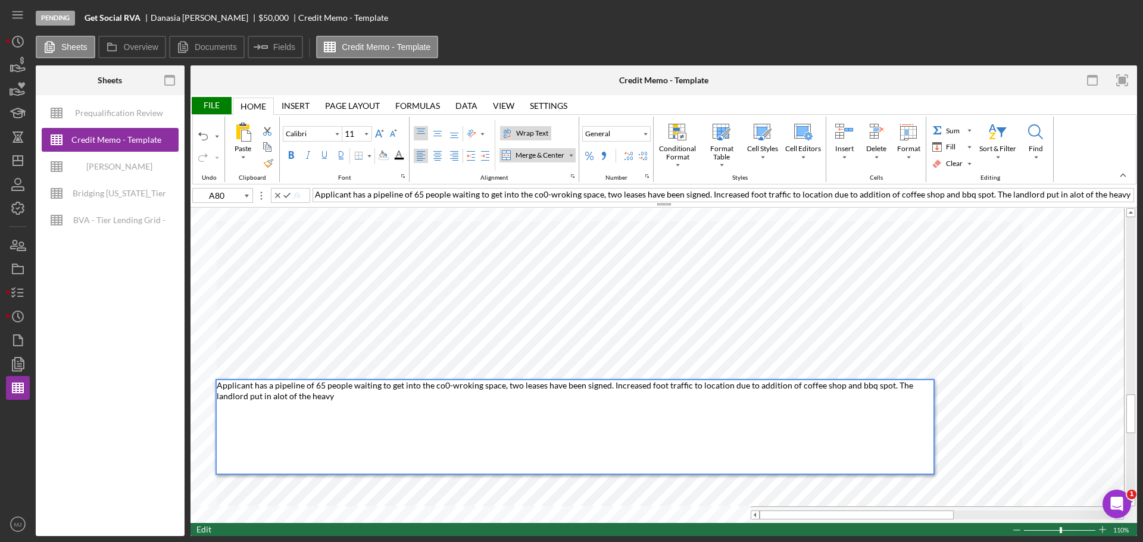
drag, startPoint x: 317, startPoint y: 405, endPoint x: 245, endPoint y: 403, distance: 72.6
click at [245, 403] on div "Applicant has a pipeline of 65 people waiting to get into the co0-wroking space…" at bounding box center [575, 426] width 716 height 93
click at [243, 396] on span "Applicant has a pipeline of 65 people waiting to get into the co0-wroking space…" at bounding box center [566, 390] width 698 height 21
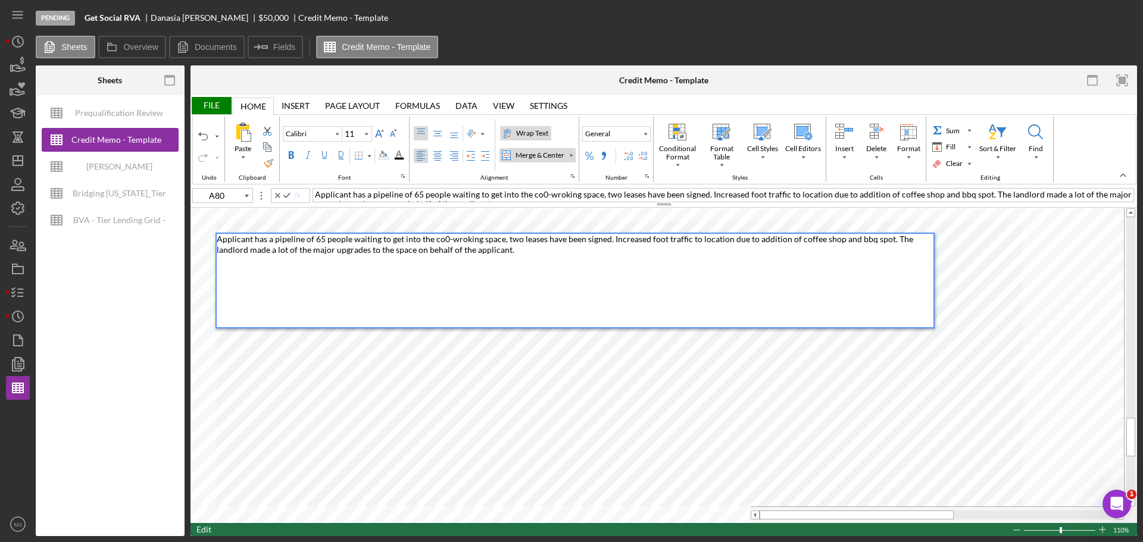
type input "A85"
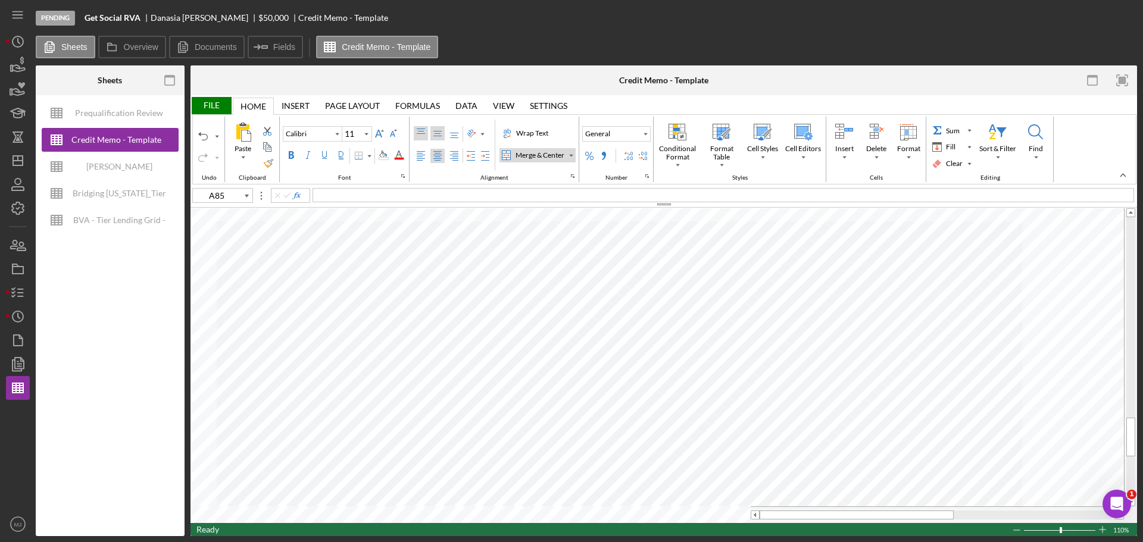
click at [416, 130] on div "Top Align" at bounding box center [421, 134] width 10 height 10
click at [421, 154] on div "Left Align" at bounding box center [421, 156] width 10 height 10
click at [400, 155] on div "Font Color" at bounding box center [399, 156] width 10 height 10
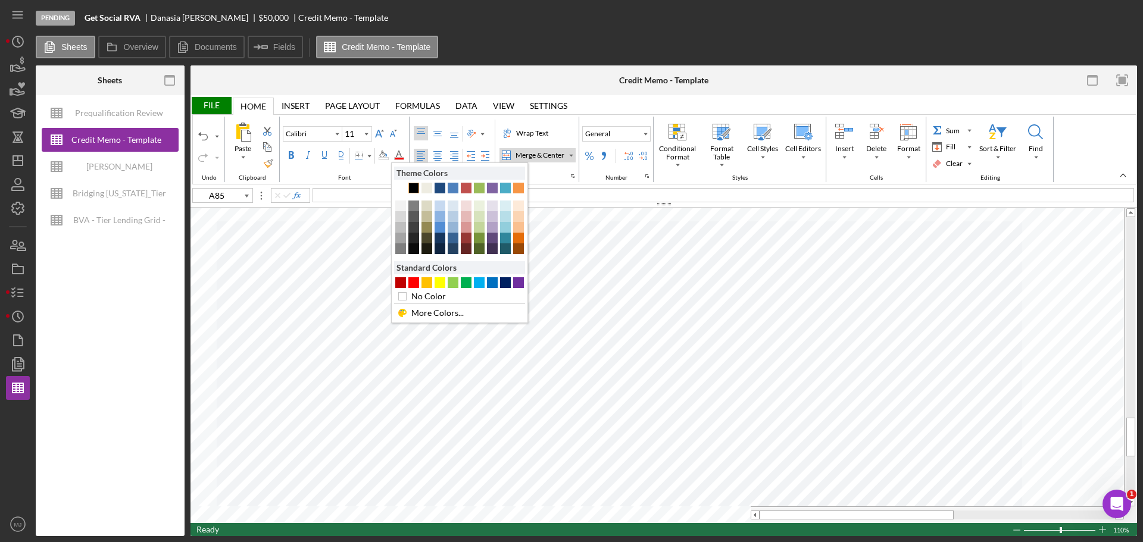
click at [415, 189] on div "Text 1" at bounding box center [413, 188] width 11 height 11
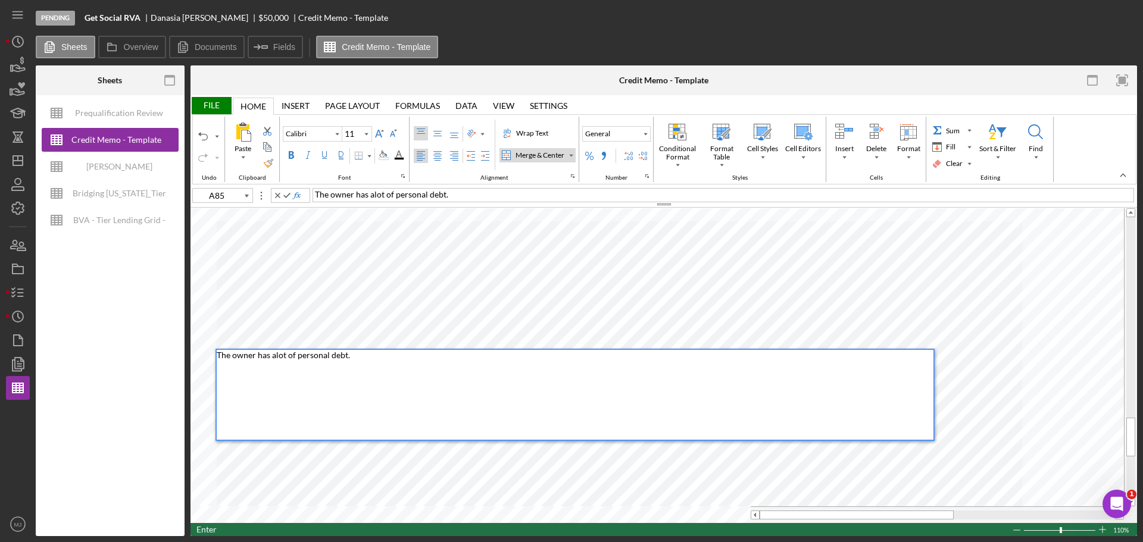
type input "A80"
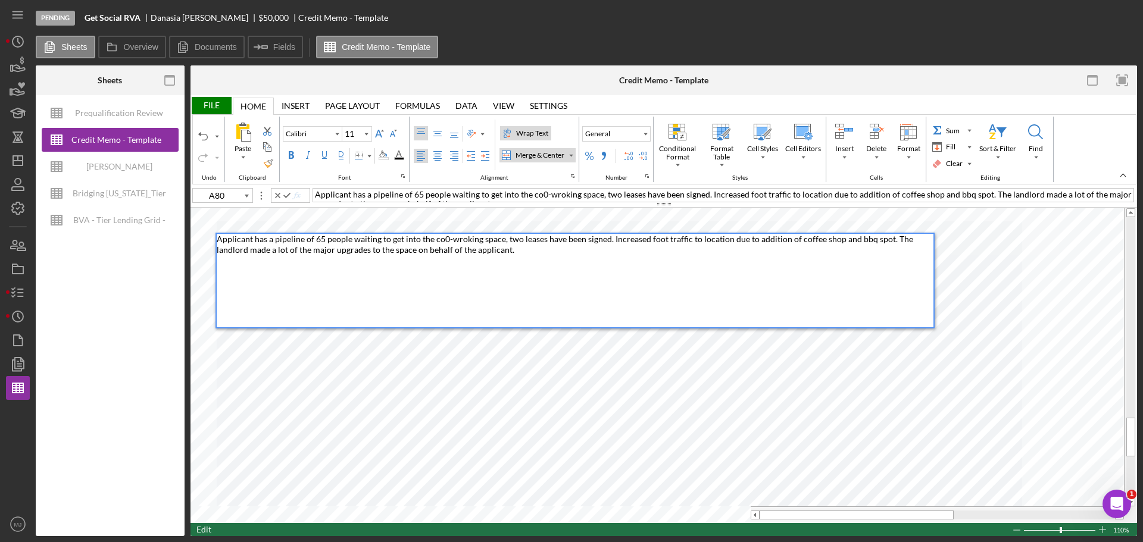
click at [224, 104] on div "File" at bounding box center [210, 105] width 41 height 17
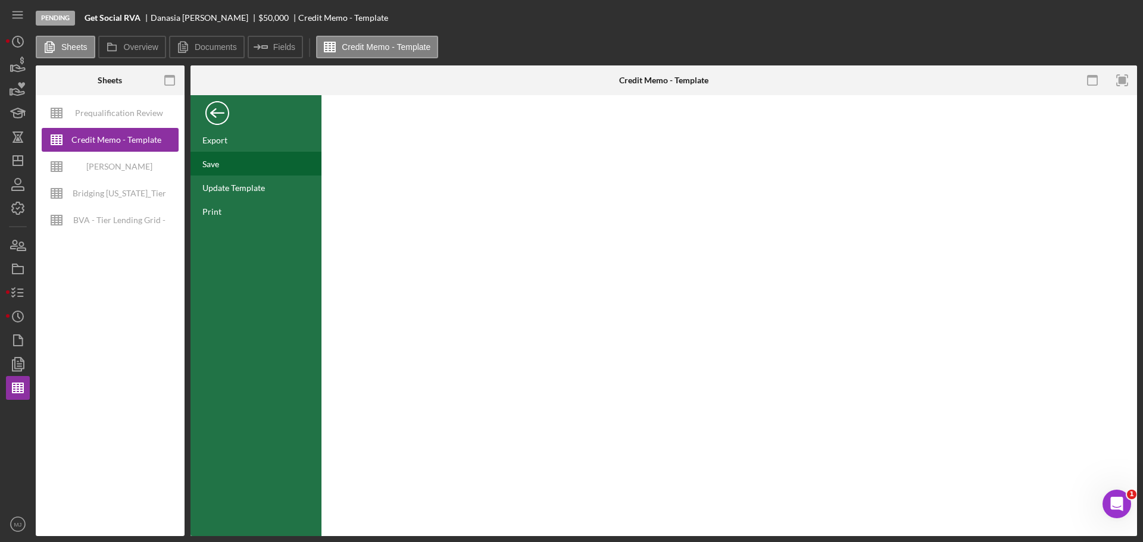
click at [218, 165] on div "Save" at bounding box center [210, 164] width 17 height 10
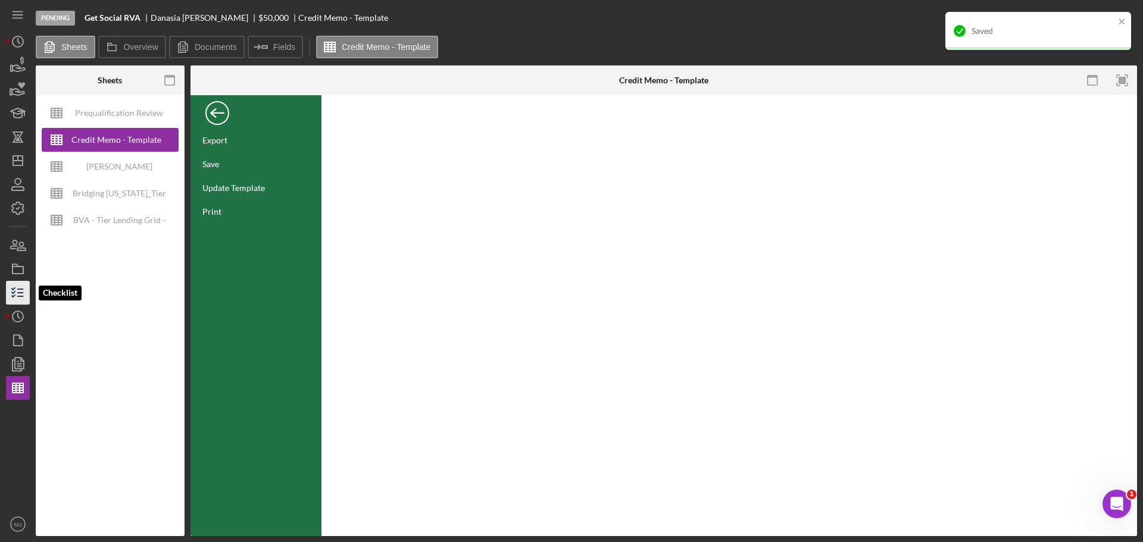
click at [18, 296] on line "button" at bounding box center [20, 296] width 5 height 0
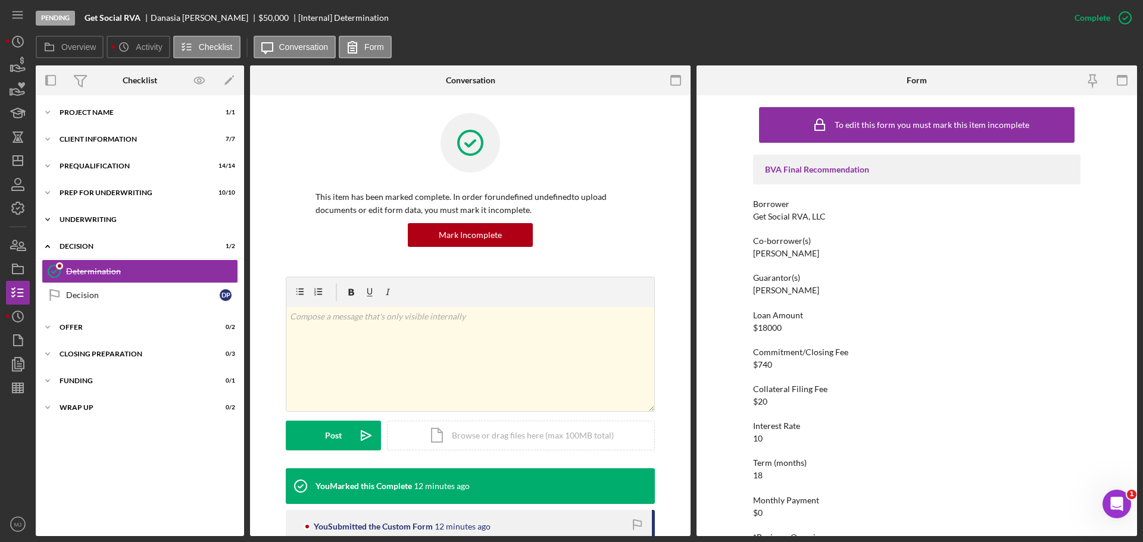
click at [86, 218] on div "Underwriting" at bounding box center [145, 219] width 170 height 7
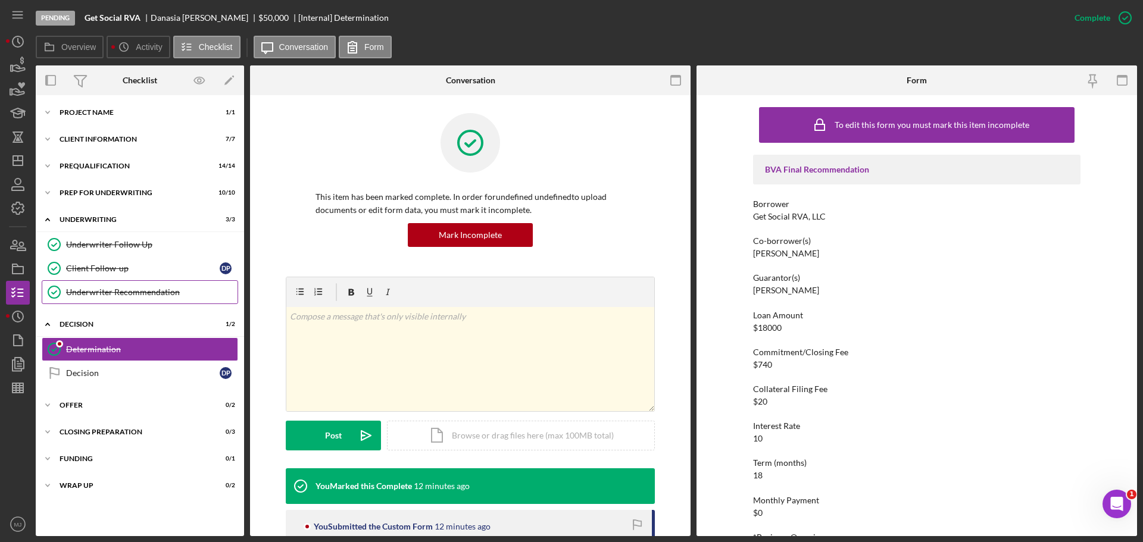
click at [100, 290] on div "Underwriter Recommendation" at bounding box center [151, 292] width 171 height 10
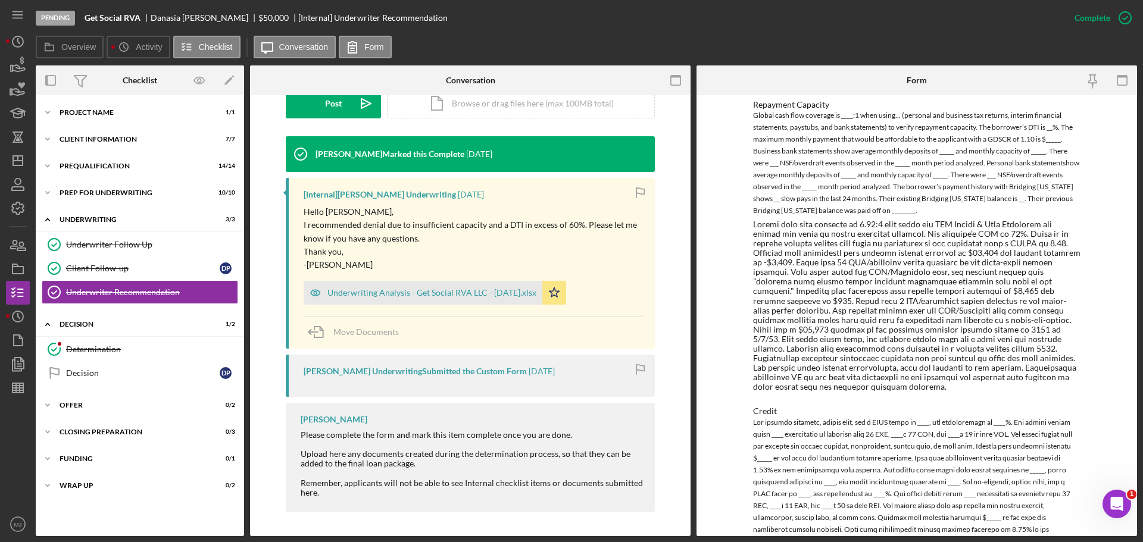
scroll to position [730, 0]
click at [414, 286] on div "Underwriting Analysis - Get Social RVA LLC - 8.11.25.xlsx" at bounding box center [422, 293] width 239 height 24
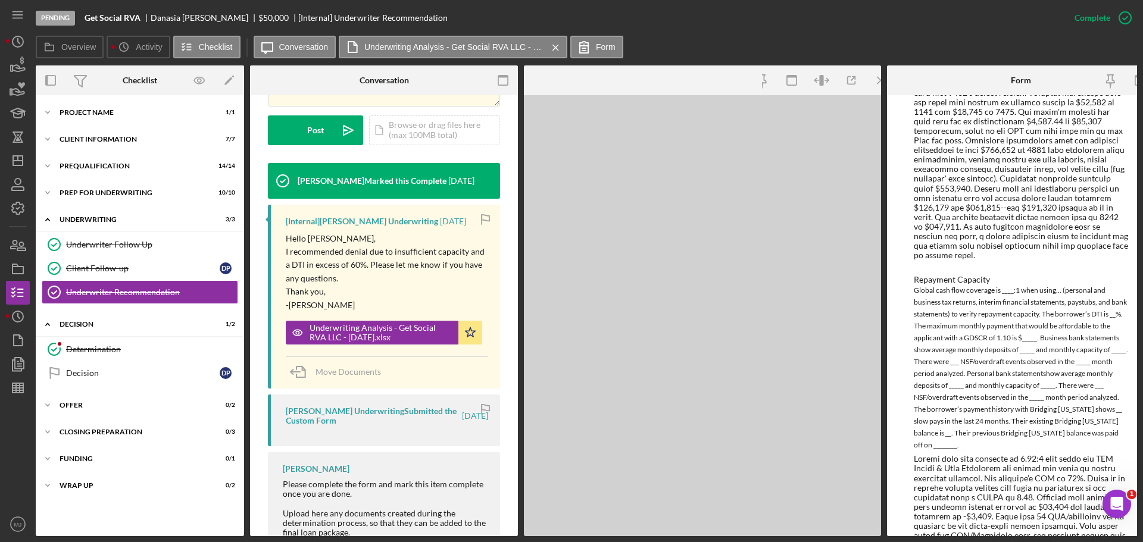
scroll to position [923, 0]
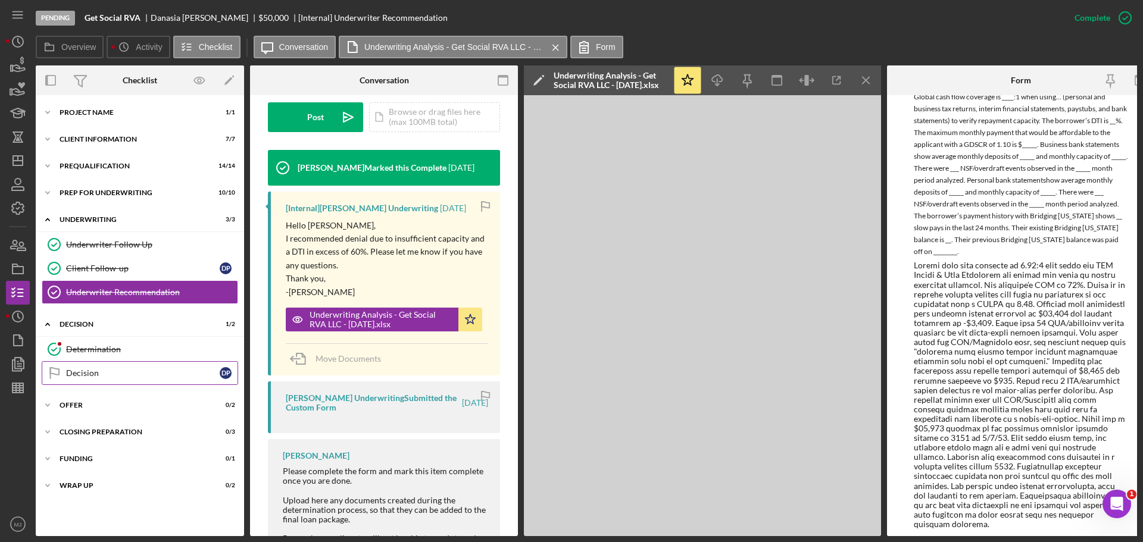
click at [111, 372] on div "Decision" at bounding box center [143, 373] width 154 height 10
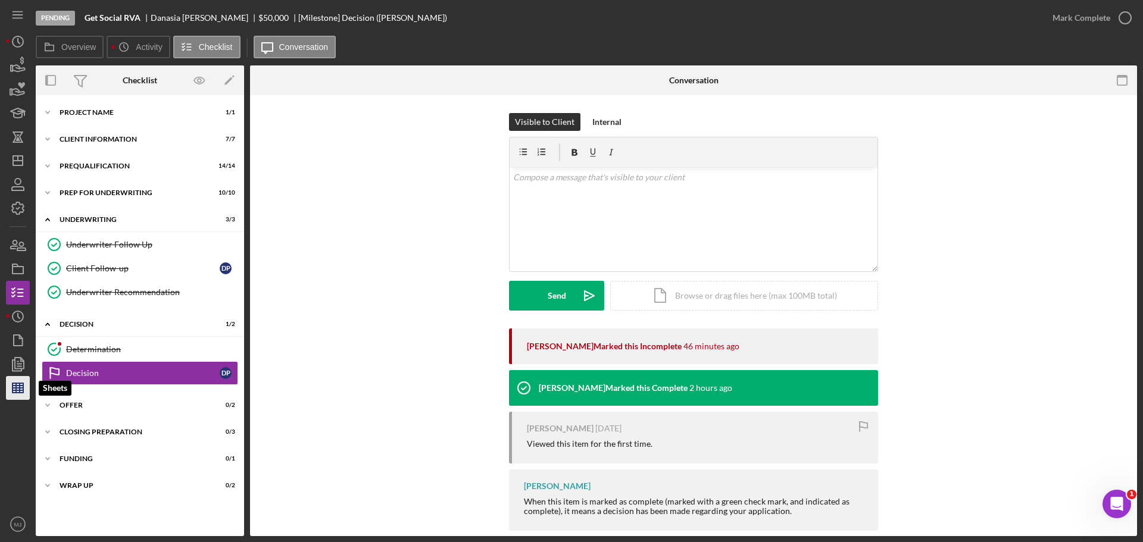
click at [15, 399] on icon "button" at bounding box center [18, 388] width 30 height 30
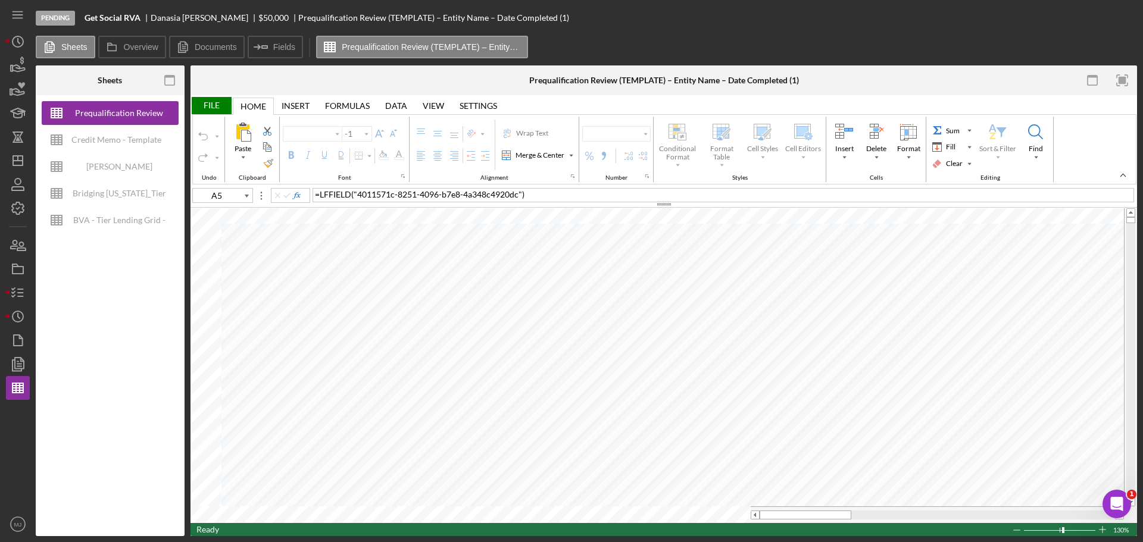
type input "Proxima Nova"
type input "11"
click at [117, 137] on div "Credit Memo - Template" at bounding box center [116, 140] width 90 height 24
type input "Calibri"
type input "A80"
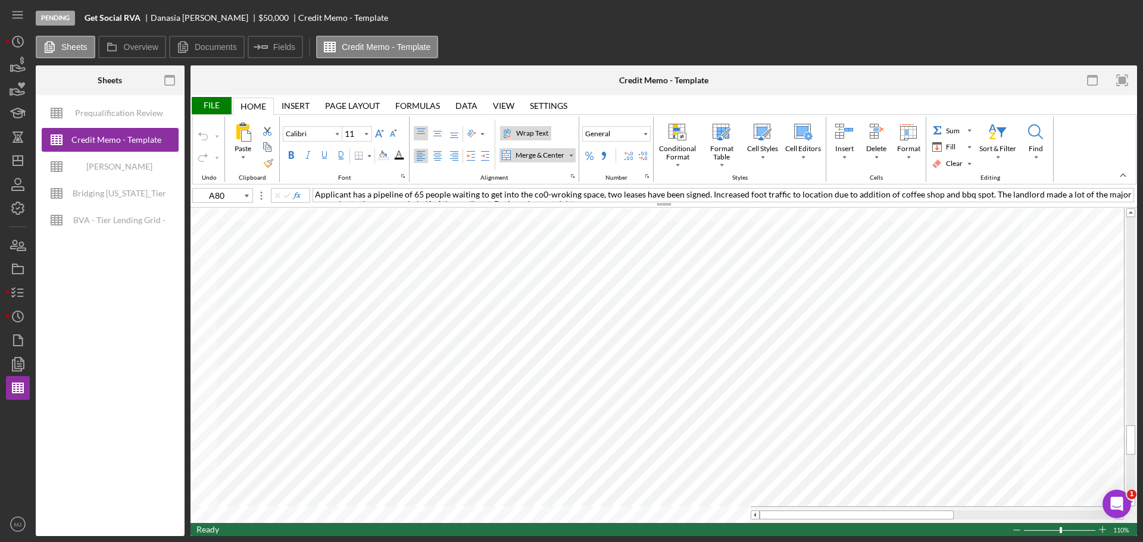
click at [211, 102] on div "File" at bounding box center [210, 105] width 41 height 17
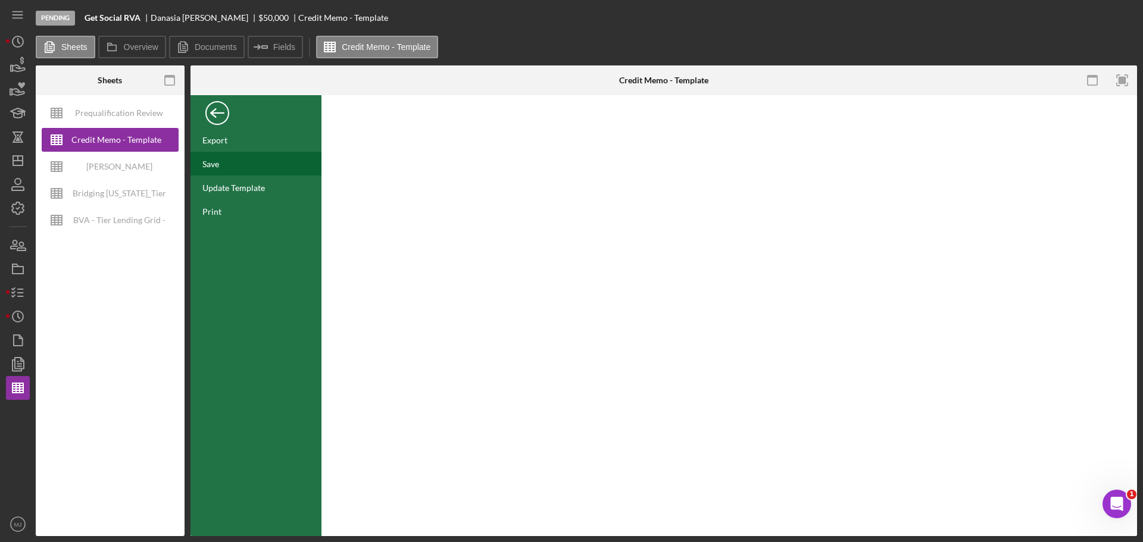
click at [215, 168] on div "Save" at bounding box center [210, 164] width 17 height 10
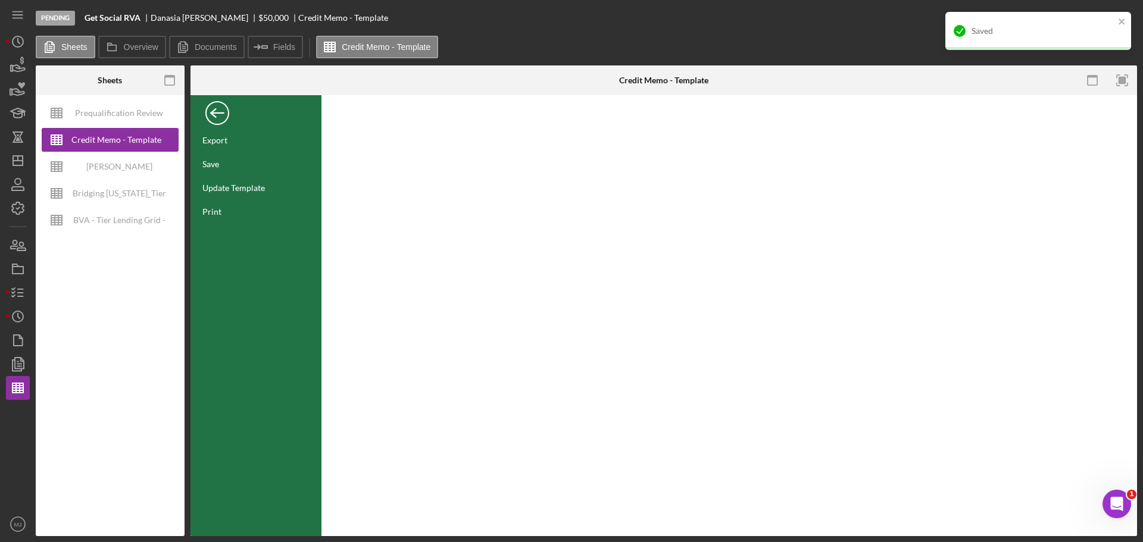
click at [214, 113] on div "Back" at bounding box center [217, 110] width 24 height 24
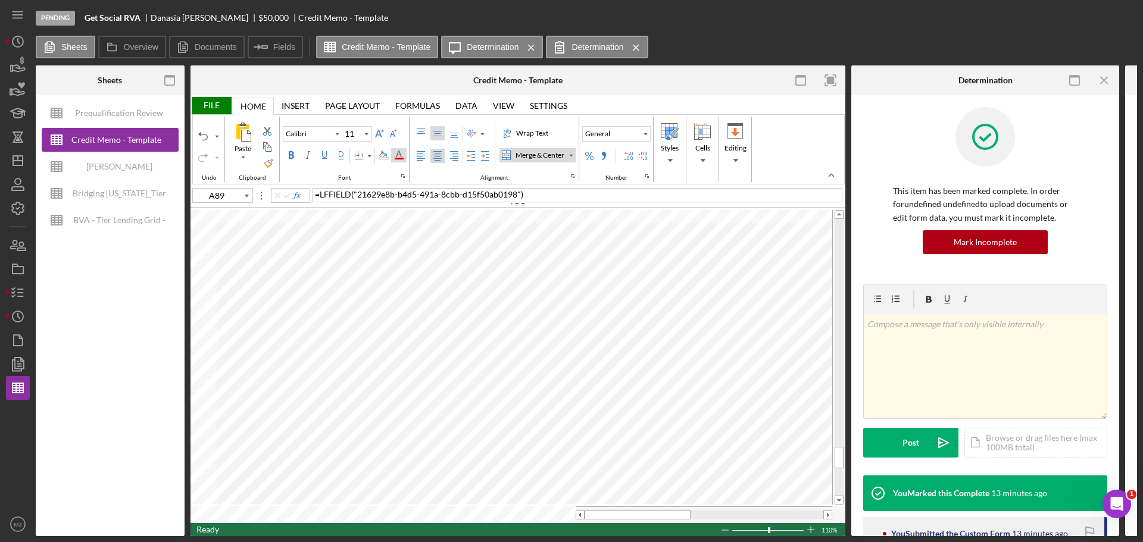
click at [396, 153] on div "Font Color" at bounding box center [399, 156] width 10 height 10
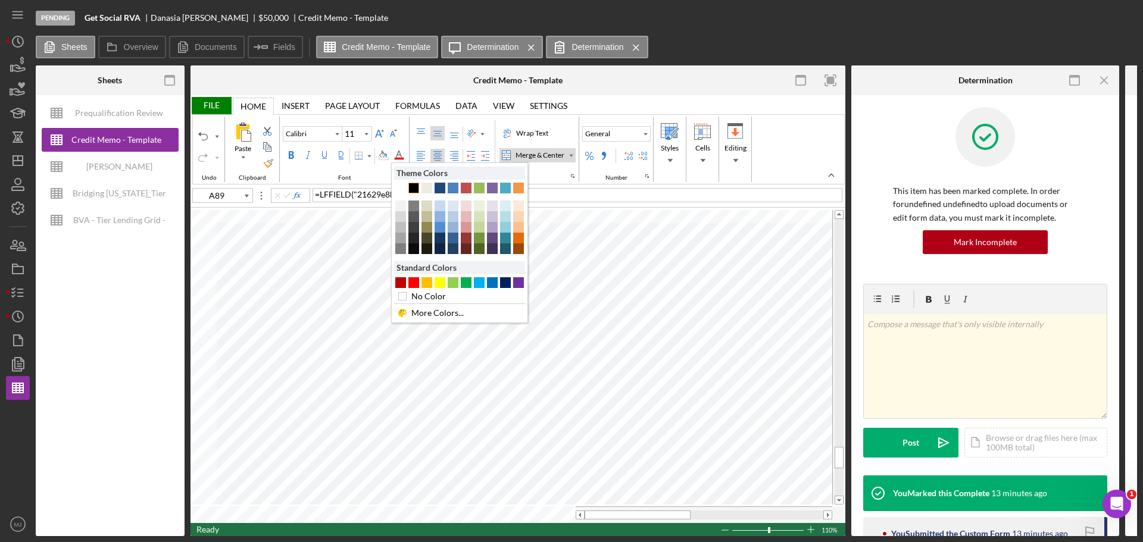
click at [411, 186] on div "Text 1" at bounding box center [413, 188] width 11 height 11
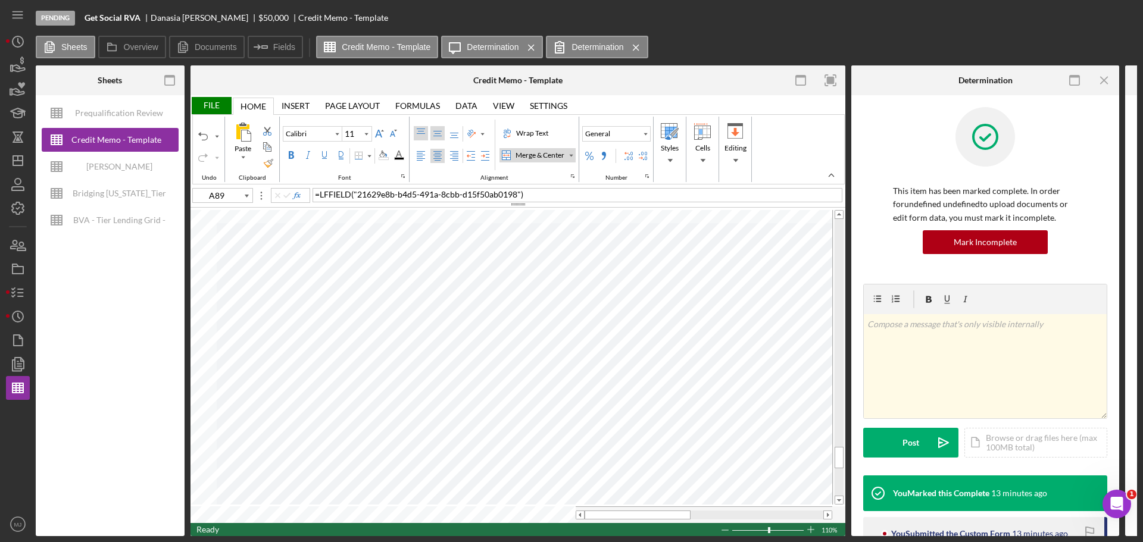
click at [415, 130] on label "Top Align" at bounding box center [421, 133] width 14 height 14
click at [420, 158] on div "Left Align" at bounding box center [421, 156] width 10 height 10
click at [404, 159] on div "Font Color" at bounding box center [398, 155] width 15 height 14
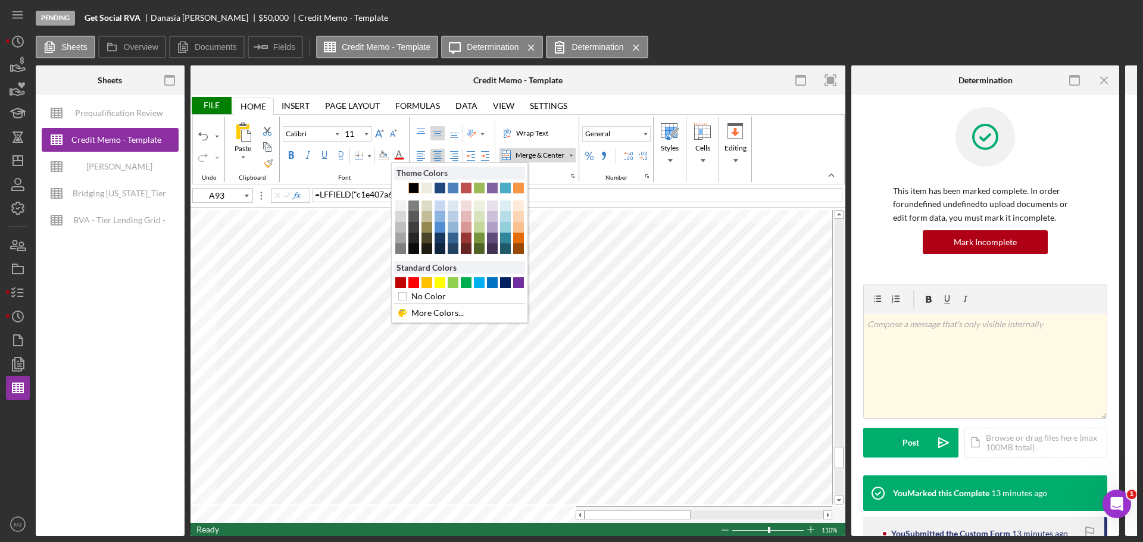
click at [414, 183] on div "Text 1" at bounding box center [413, 188] width 11 height 11
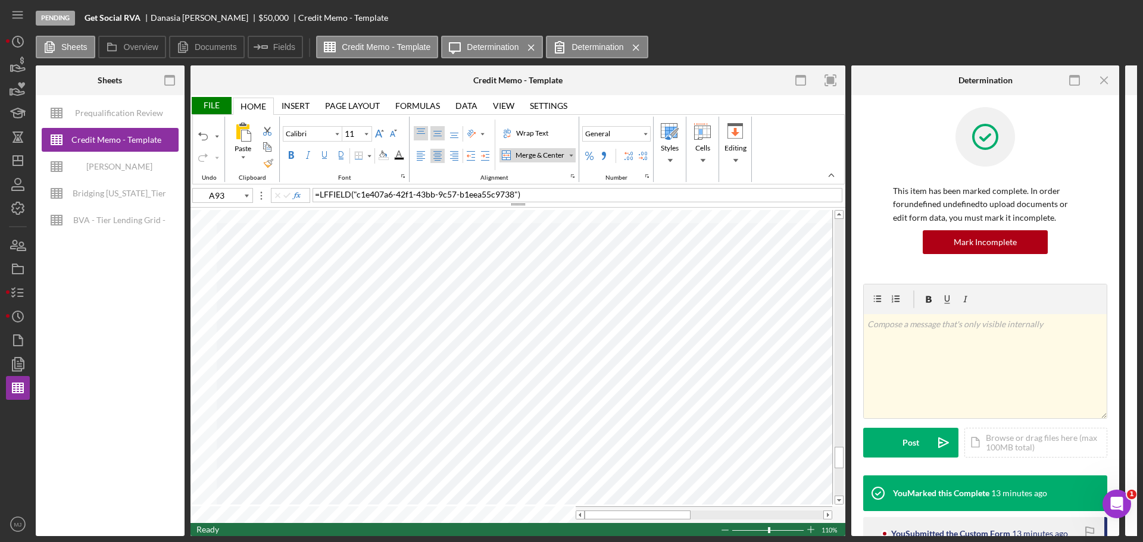
click at [422, 127] on label "Top Align" at bounding box center [421, 133] width 14 height 14
click at [424, 160] on div "Left Align" at bounding box center [421, 156] width 10 height 10
click at [401, 159] on div "Font Color" at bounding box center [399, 156] width 10 height 10
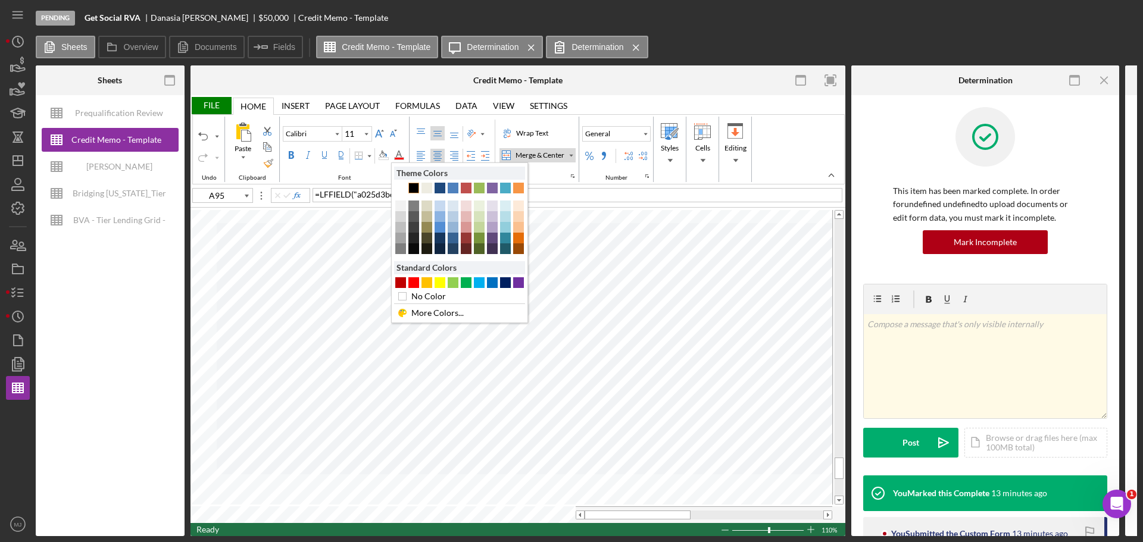
click at [411, 185] on div "Text 1" at bounding box center [413, 188] width 11 height 11
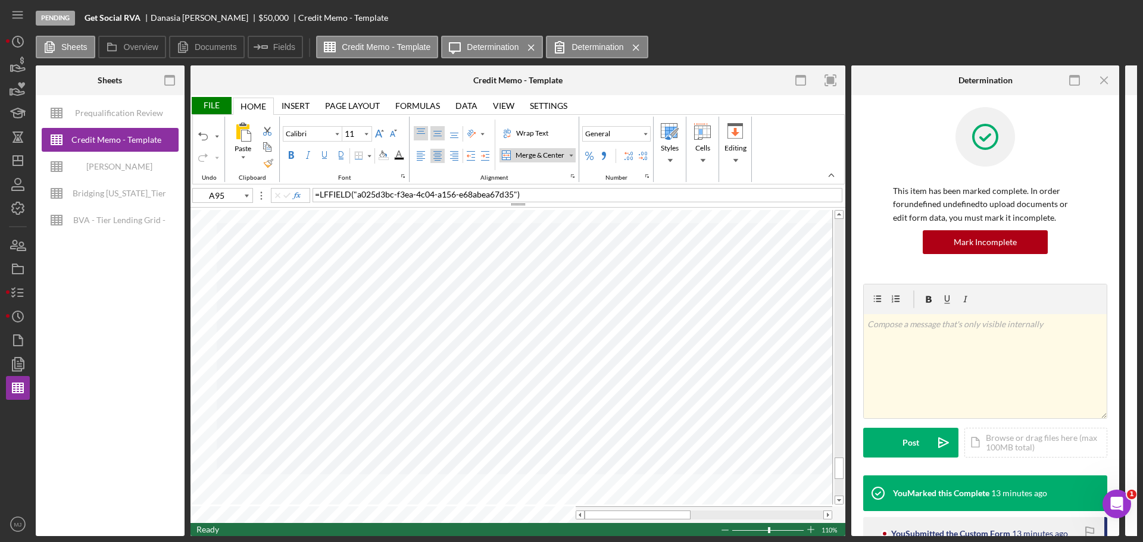
click at [422, 132] on div "Top Align" at bounding box center [421, 134] width 10 height 10
click at [420, 162] on label "Left Align" at bounding box center [421, 156] width 14 height 14
click at [399, 154] on div "Font Color" at bounding box center [399, 156] width 10 height 10
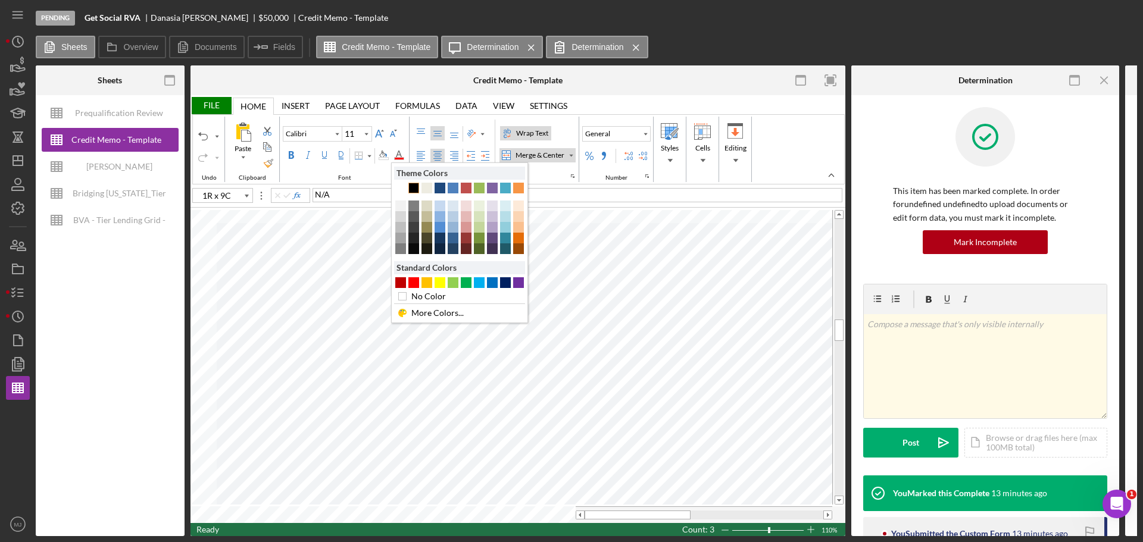
click at [413, 187] on div "Text 1" at bounding box center [413, 188] width 11 height 11
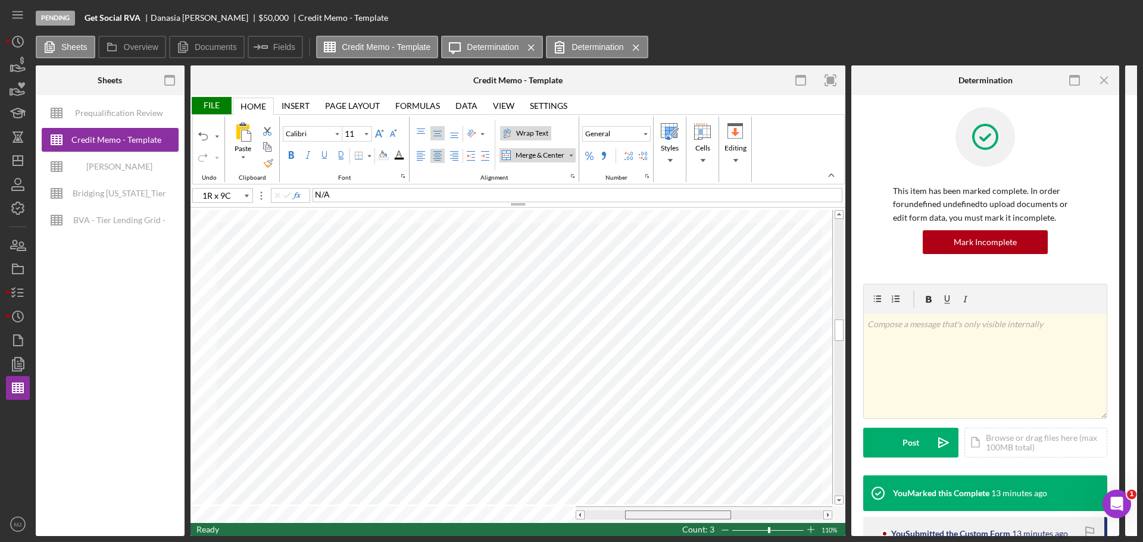
drag, startPoint x: 602, startPoint y: 508, endPoint x: 642, endPoint y: 510, distance: 40.5
click at [642, 511] on div at bounding box center [678, 515] width 106 height 9
type input "M45"
type input "A47"
type input "Times New Roman"
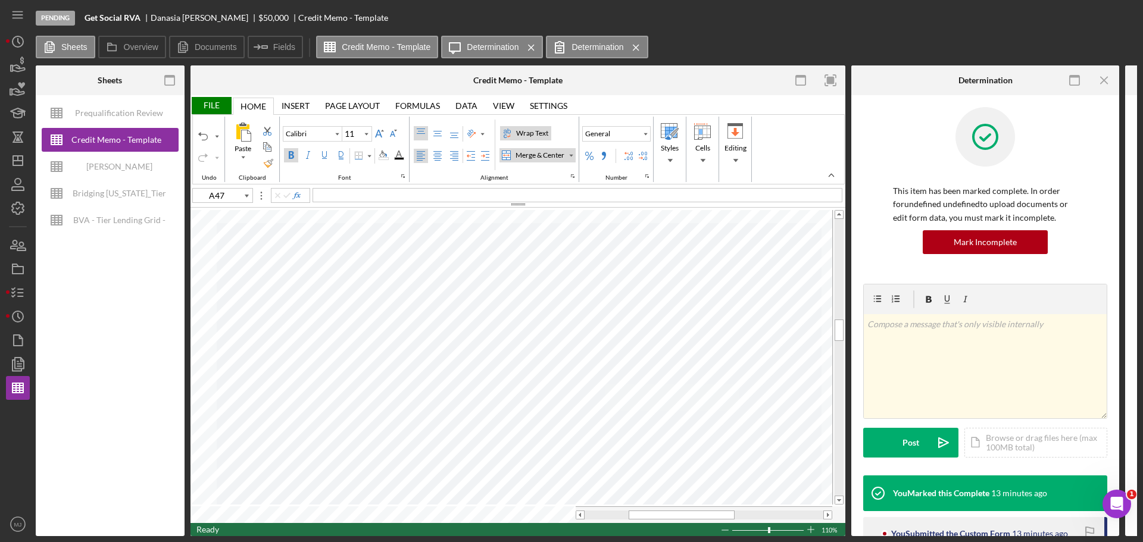
type input "10"
type input "C46"
click at [566, 511] on tr at bounding box center [510, 514] width 641 height 17
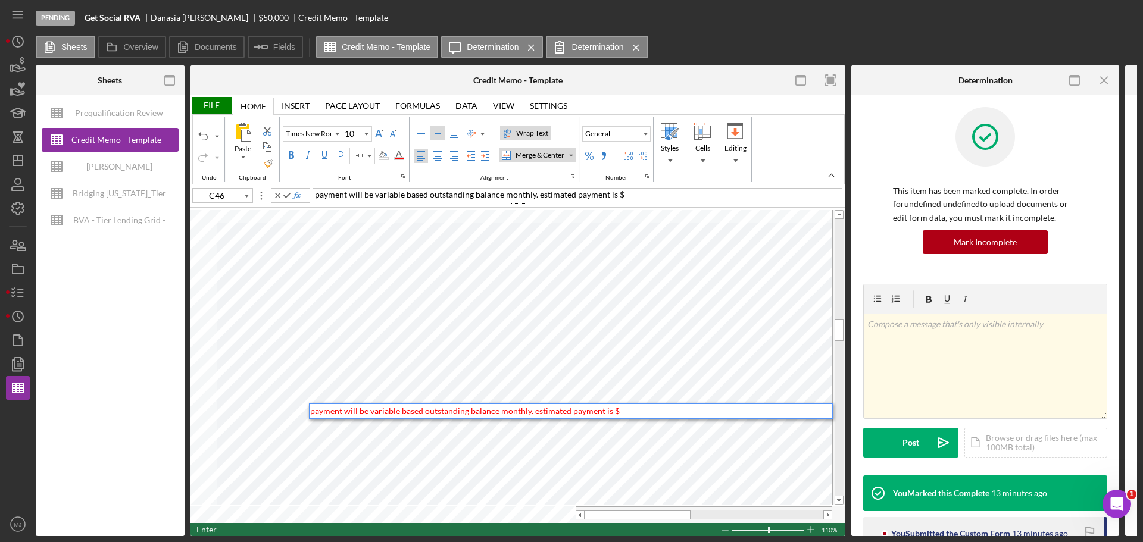
click at [311, 408] on span "payment will be variable based outstanding balance monthly. estimated payment i…" at bounding box center [464, 411] width 309 height 10
click at [631, 411] on div "Payment will be variable based outstanding balance monthly. estimated payment i…" at bounding box center [571, 411] width 522 height 14
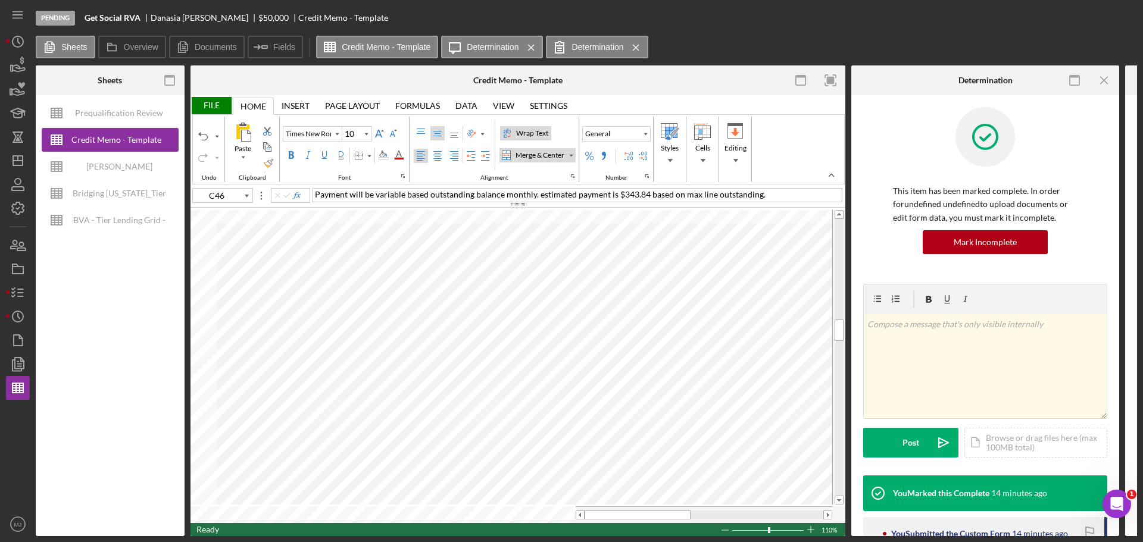
click at [215, 101] on div "File" at bounding box center [210, 105] width 41 height 17
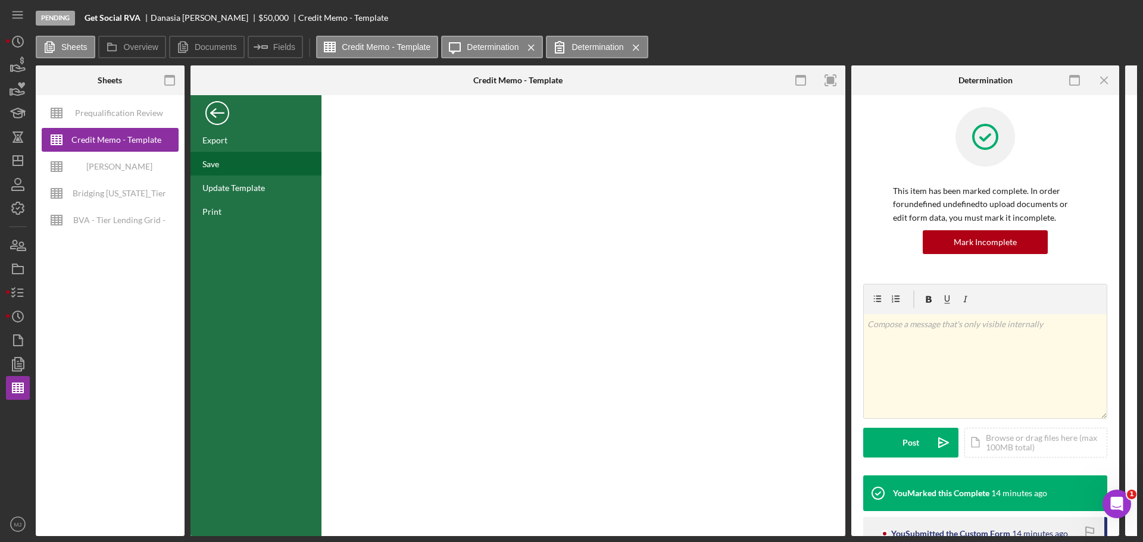
click at [222, 168] on div "Save" at bounding box center [255, 164] width 131 height 24
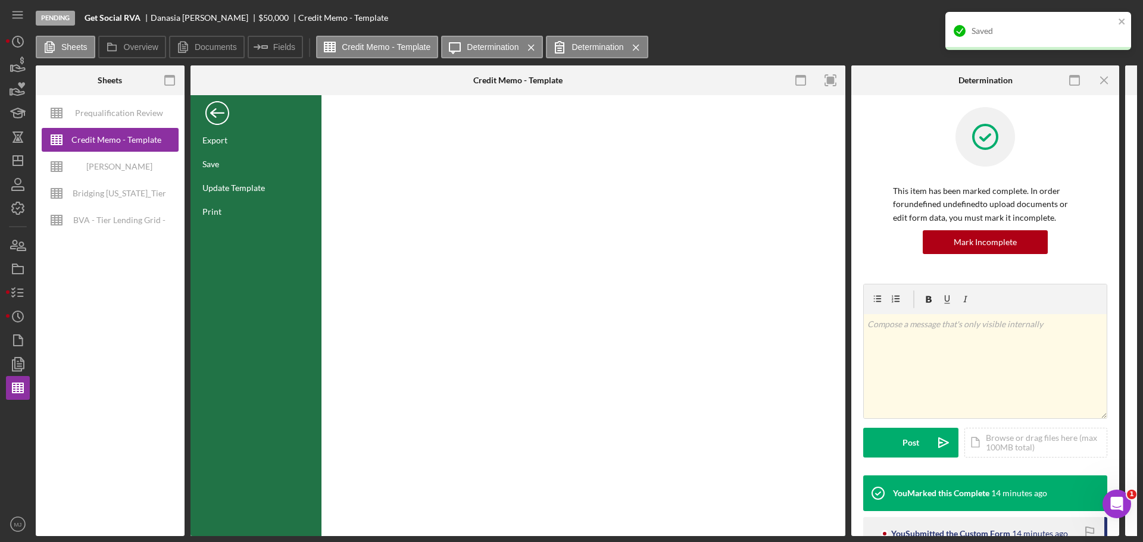
click at [220, 120] on div "Back" at bounding box center [217, 110] width 24 height 24
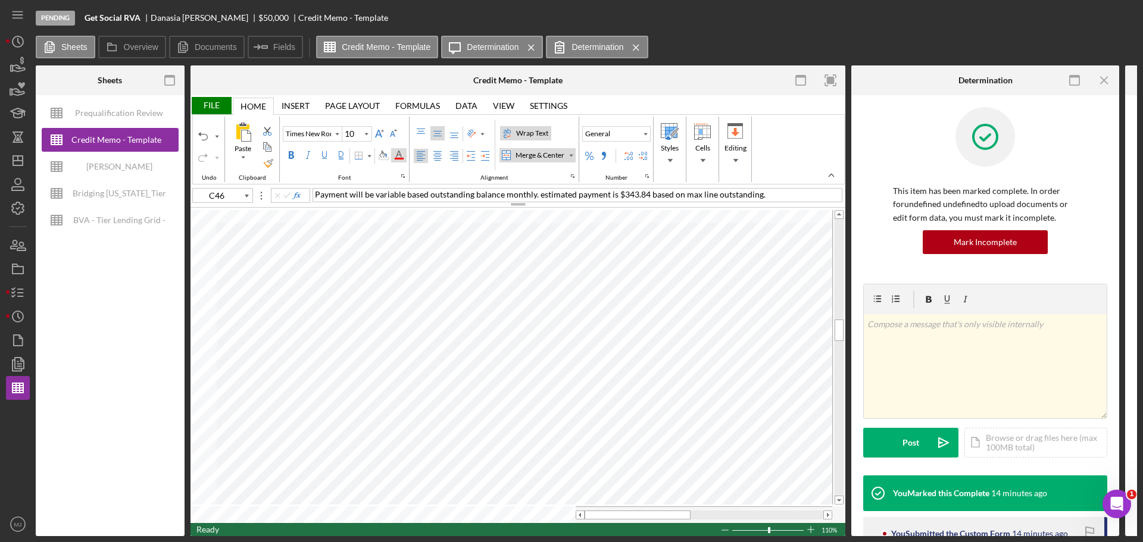
click at [399, 155] on div "Font Color" at bounding box center [399, 156] width 10 height 10
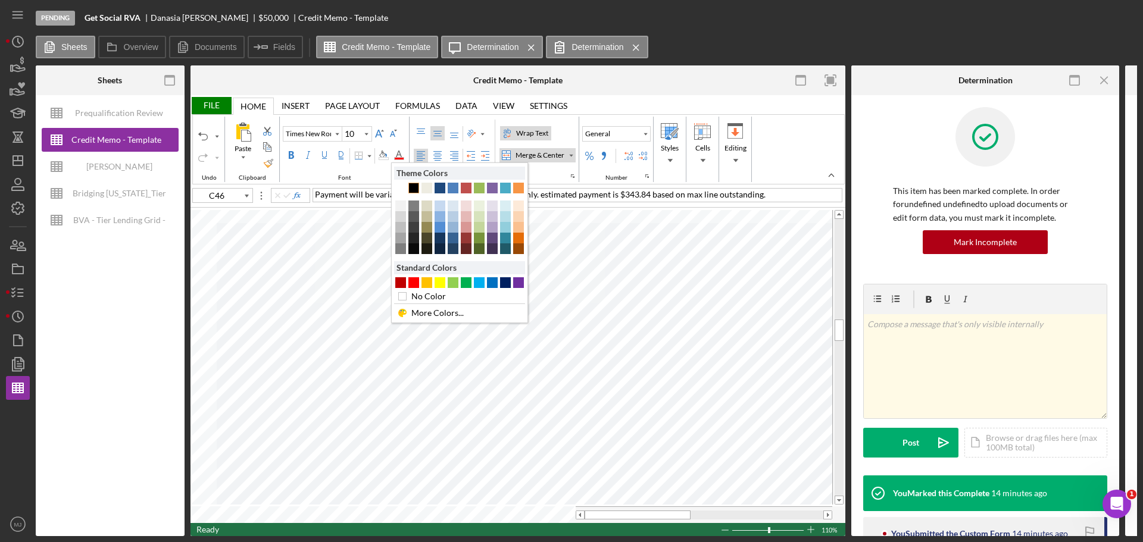
click at [412, 189] on div "Text 1" at bounding box center [413, 188] width 11 height 11
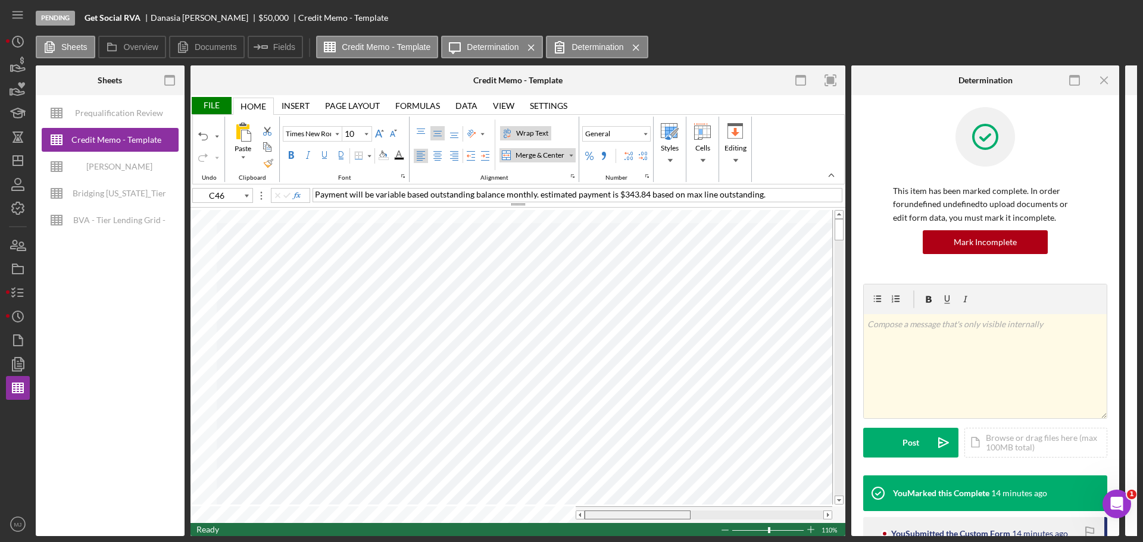
click at [585, 514] on div at bounding box center [637, 515] width 106 height 9
type input "93R x 14C"
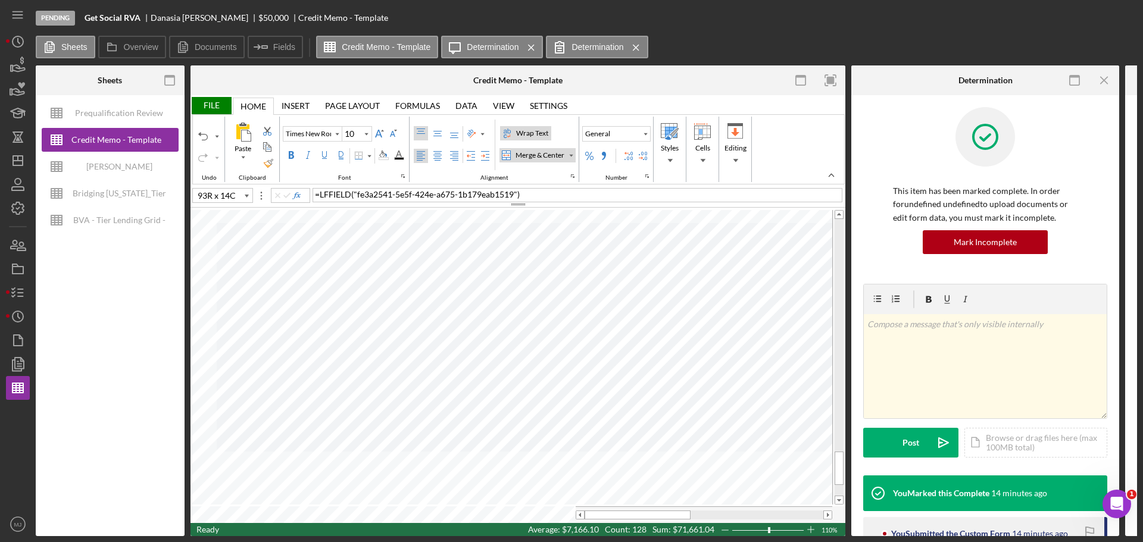
type input "Calibri"
type input "11"
click at [371, 156] on div "Border" at bounding box center [369, 156] width 6 height 6
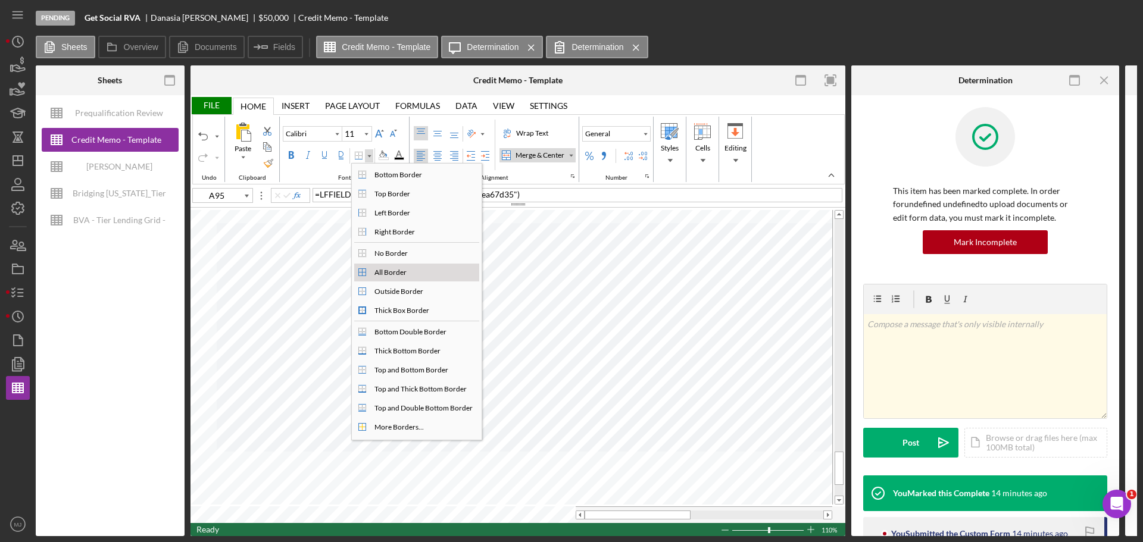
click at [368, 268] on div "All Border" at bounding box center [416, 273] width 125 height 18
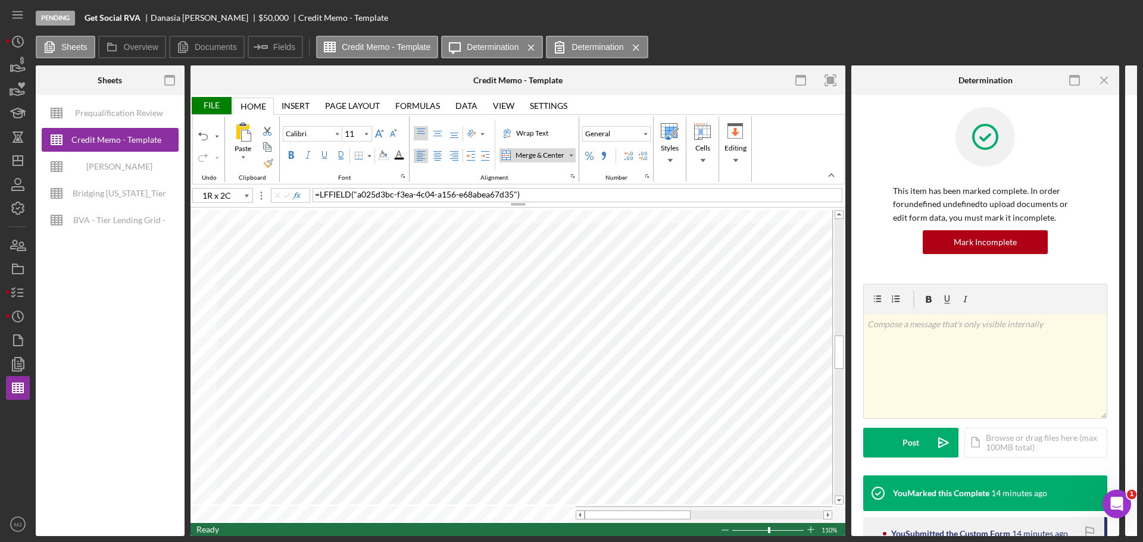
type input "I55"
click at [397, 156] on div "Font Color" at bounding box center [399, 156] width 10 height 10
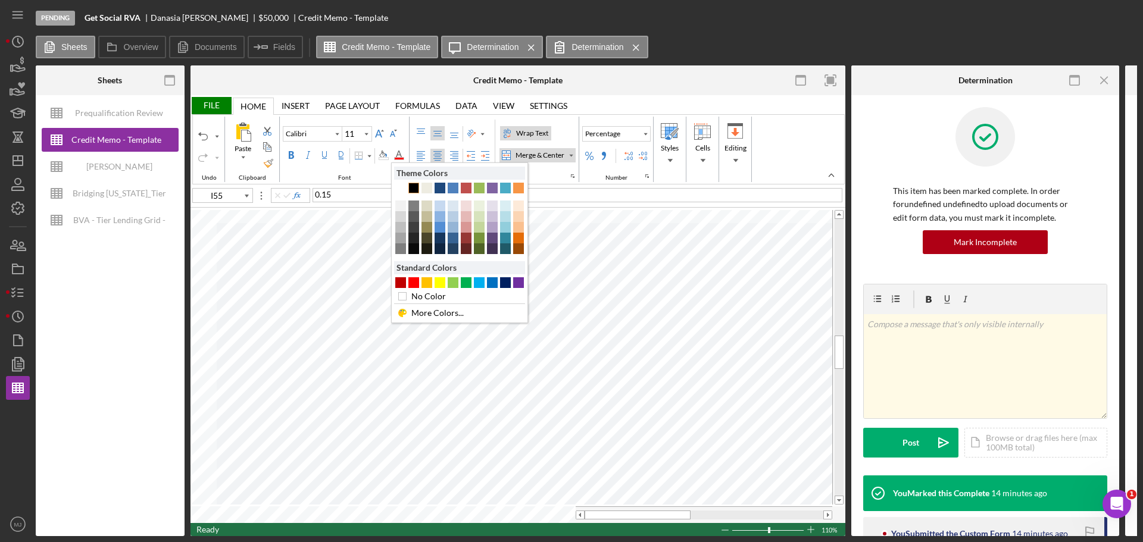
click at [412, 187] on div "Text 1" at bounding box center [413, 188] width 11 height 11
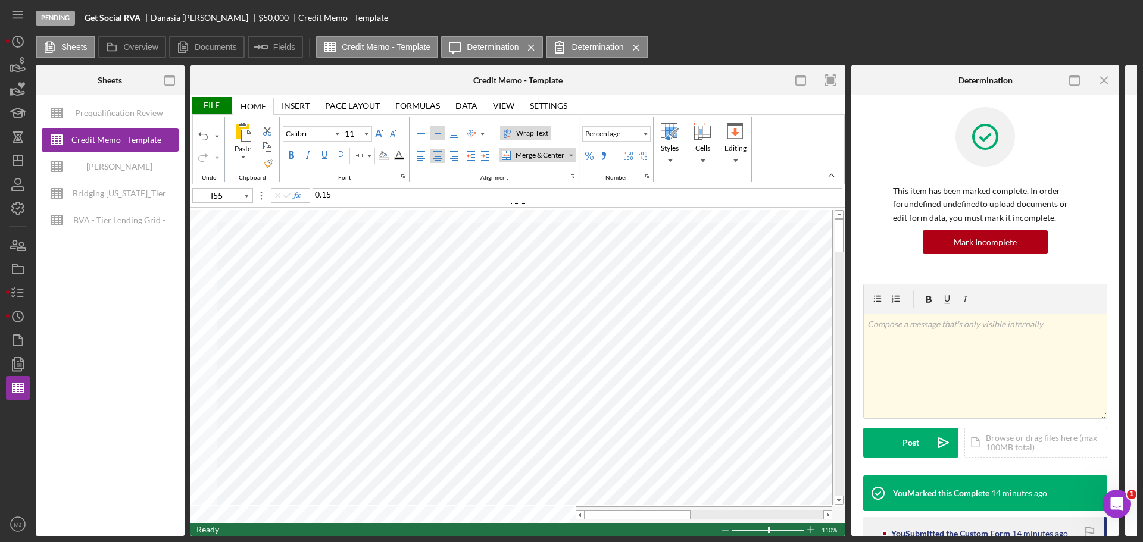
type input "Times New Roman"
type input "10"
type input "A3"
click at [361, 155] on div "Border" at bounding box center [358, 156] width 10 height 10
click at [366, 155] on div "Border" at bounding box center [369, 156] width 6 height 6
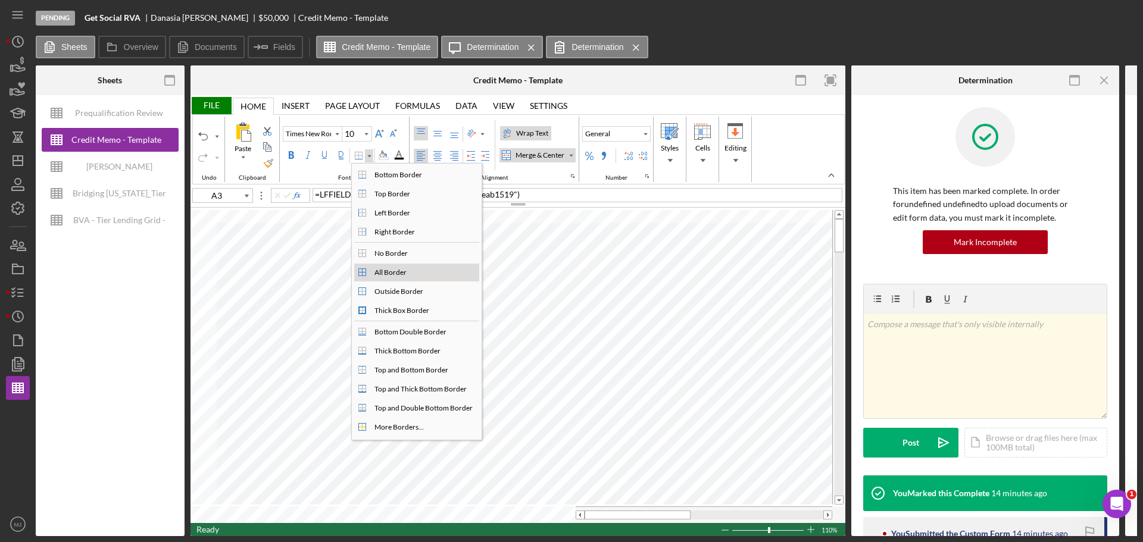
click at [384, 275] on div "All Border" at bounding box center [390, 272] width 37 height 11
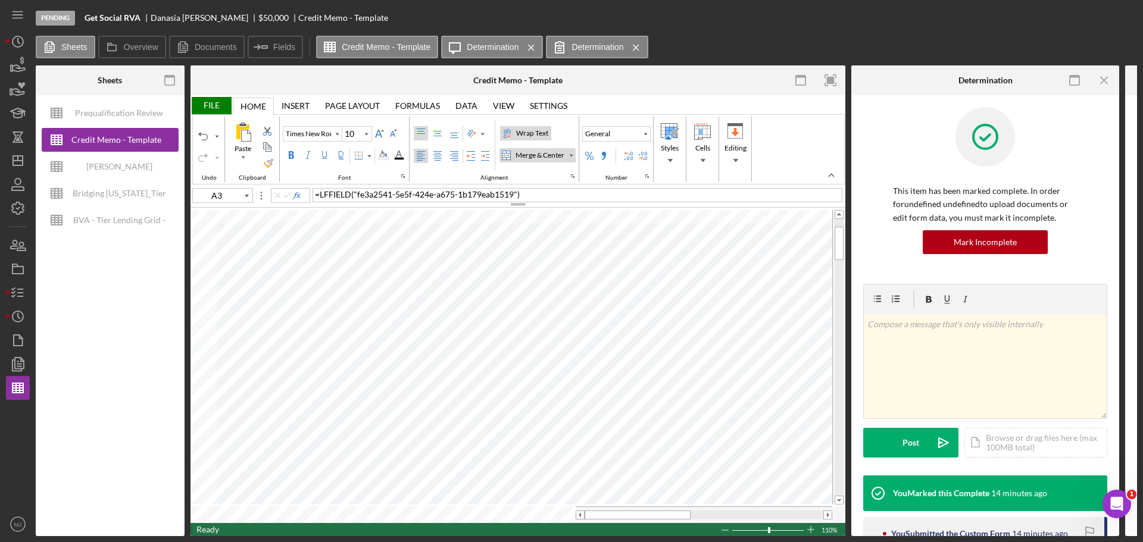
type input "Calibri"
type input "11"
type input "A13"
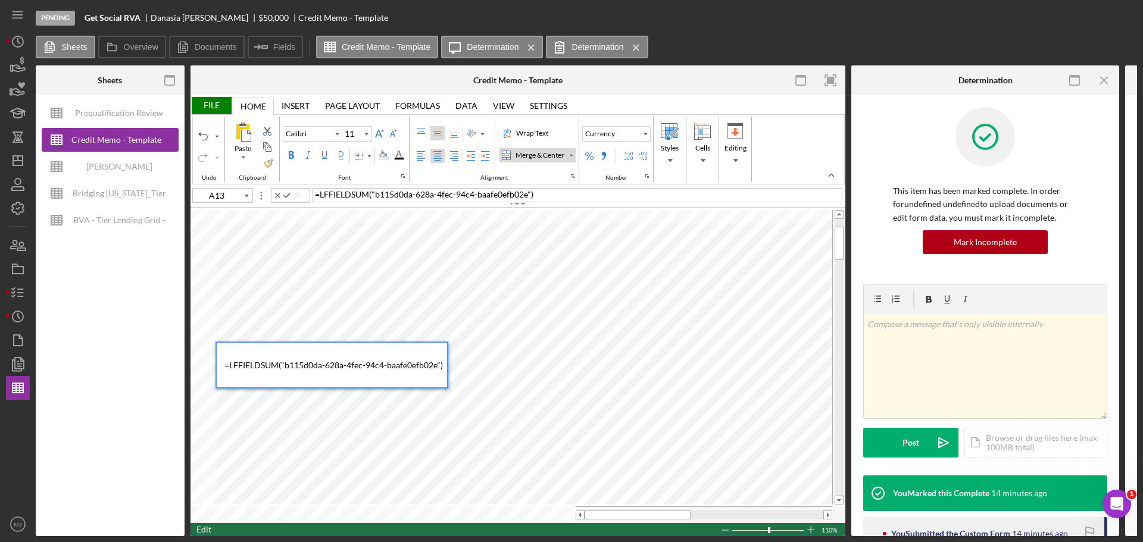
click at [206, 105] on div "File" at bounding box center [210, 105] width 41 height 17
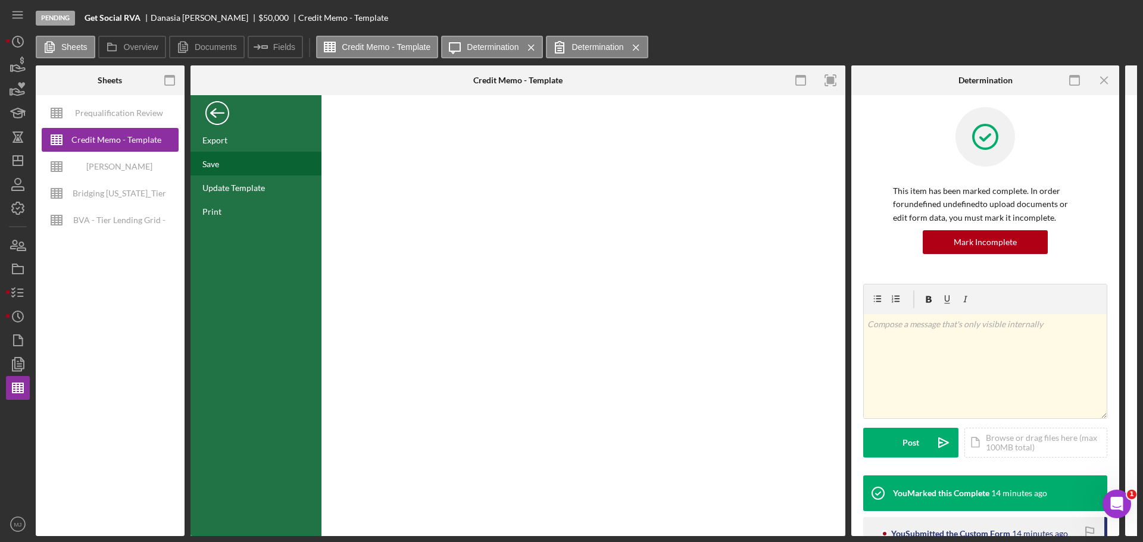
click at [217, 165] on div "Save" at bounding box center [210, 164] width 17 height 10
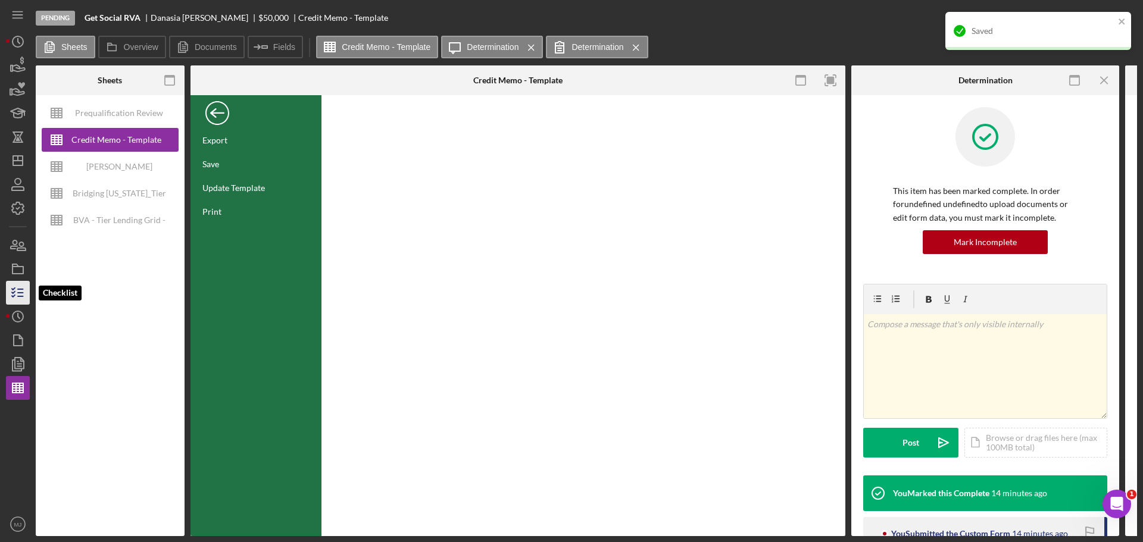
click at [20, 295] on icon "button" at bounding box center [18, 293] width 30 height 30
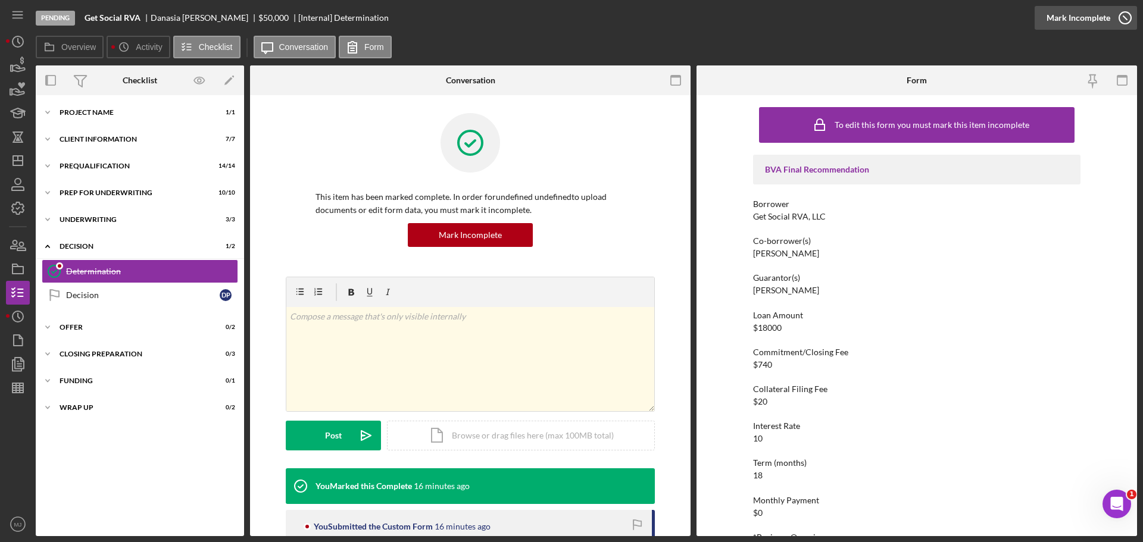
click at [1113, 15] on icon "button" at bounding box center [1125, 18] width 30 height 30
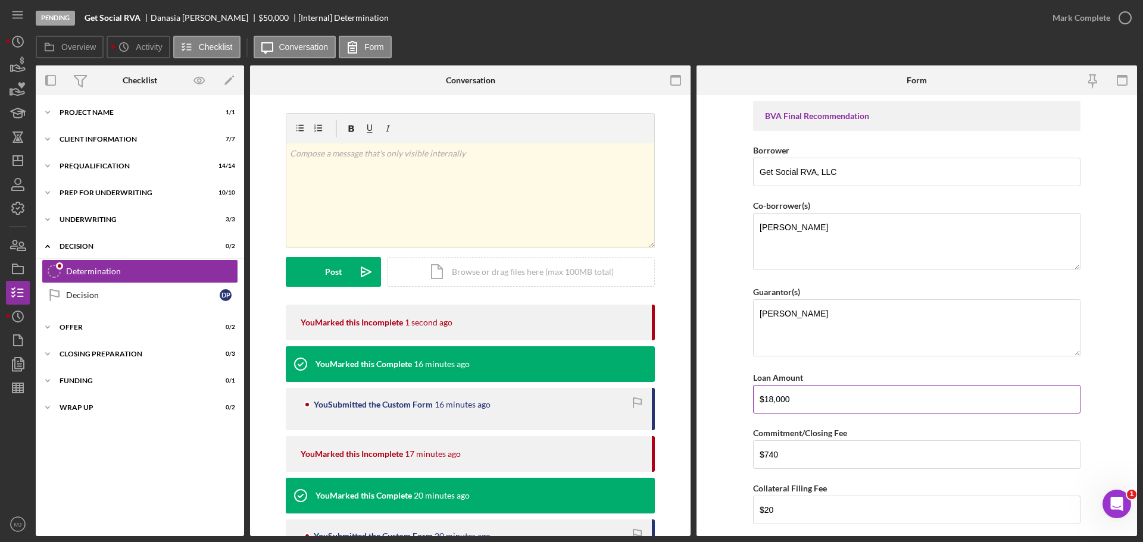
click at [797, 399] on input "$18,000" at bounding box center [916, 399] width 327 height 29
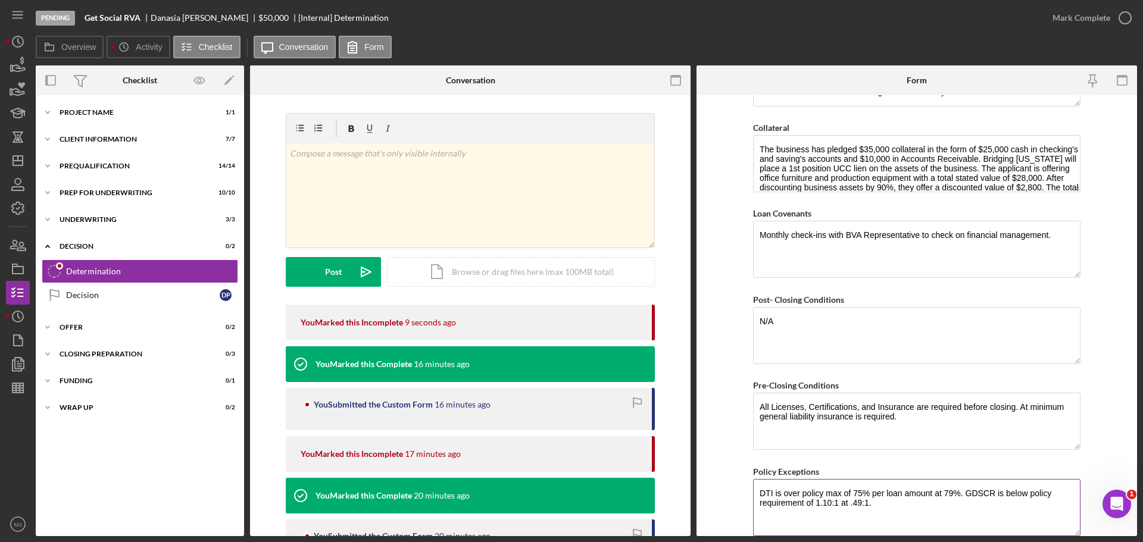
scroll to position [835, 0]
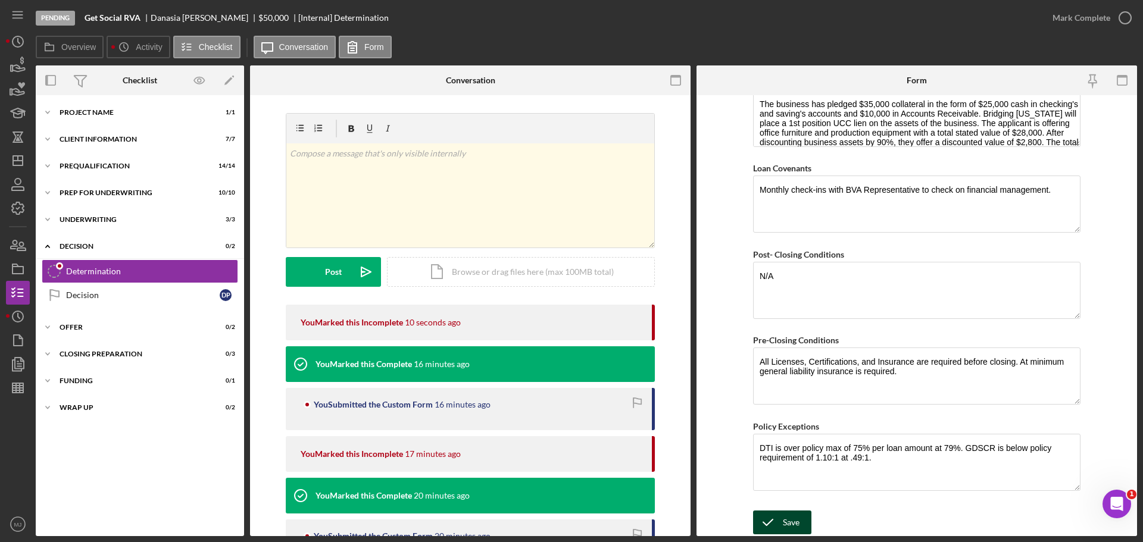
type input "$18,760"
click at [789, 522] on div "Save" at bounding box center [790, 523] width 17 height 24
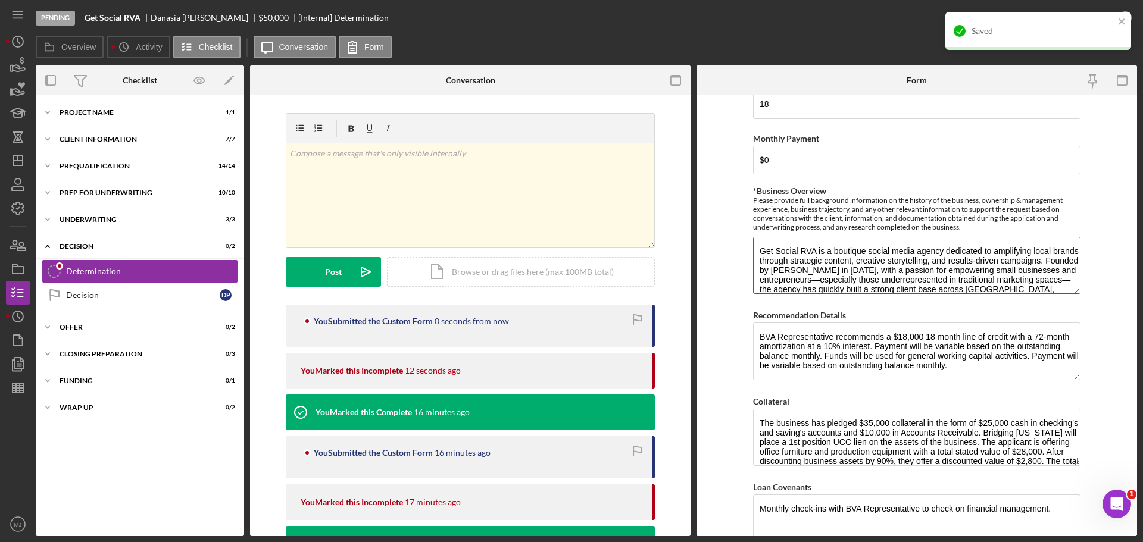
scroll to position [478, 0]
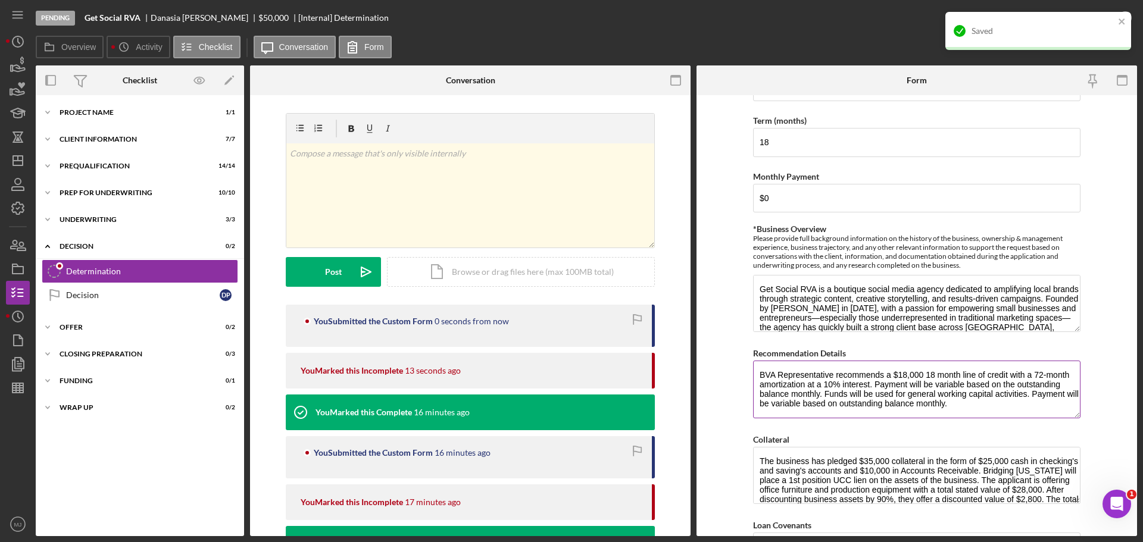
click at [919, 377] on textarea "BVA Representative recommends a $18,000 18 month line of credit with a 72-month…" at bounding box center [916, 389] width 327 height 57
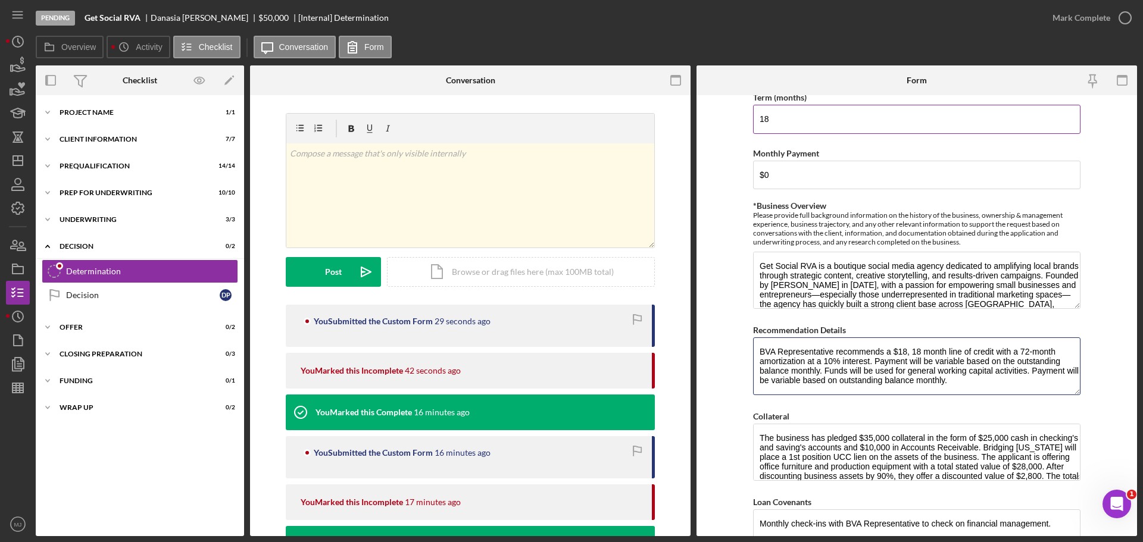
scroll to position [538, 0]
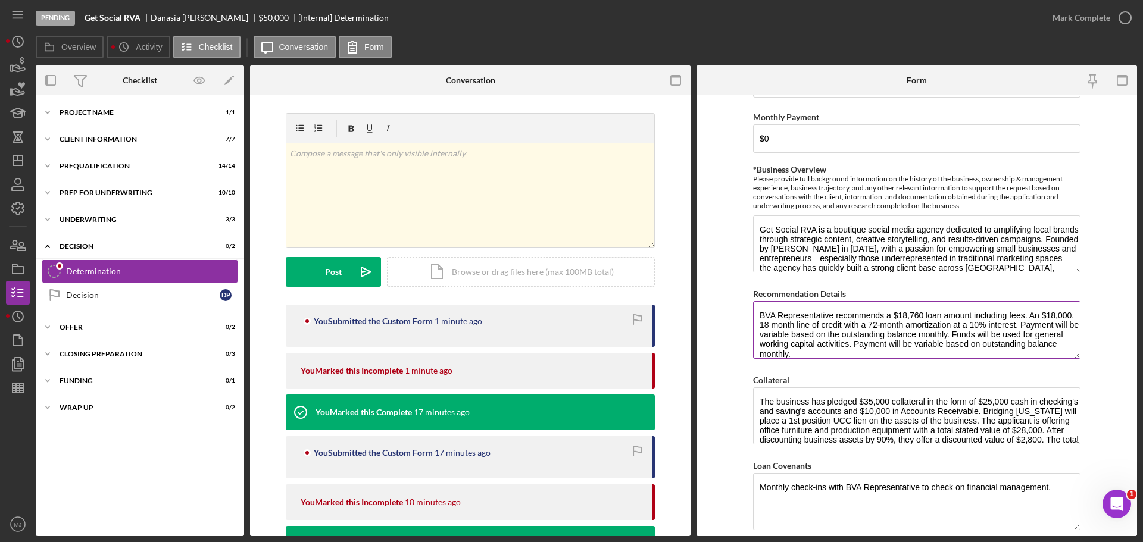
click at [1024, 314] on textarea "BVA Representative recommends a $18,760 loan amount including fees. An $18,000,…" at bounding box center [916, 329] width 327 height 57
click at [794, 322] on textarea "BVA Representative recommends a $18,760 loan amount including fees. An $18,000,…" at bounding box center [916, 329] width 327 height 57
drag, startPoint x: 1035, startPoint y: 315, endPoint x: 1025, endPoint y: 315, distance: 10.7
click at [1025, 315] on textarea "BVA Representative recommends a $18,760 loan amount including fees. An $18,000,…" at bounding box center [916, 329] width 327 height 57
drag, startPoint x: 1060, startPoint y: 315, endPoint x: 1027, endPoint y: 315, distance: 32.7
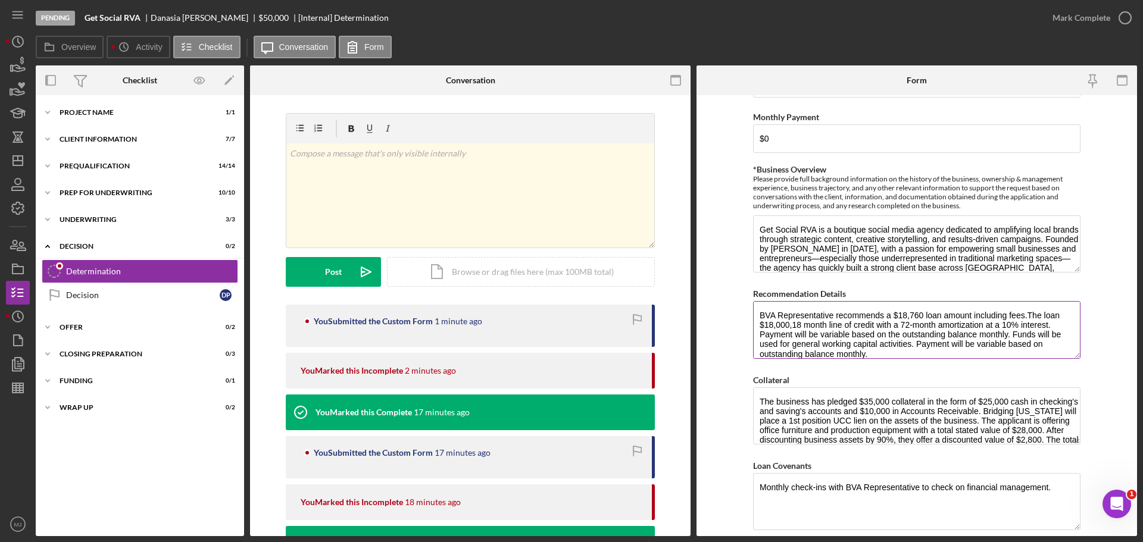
click at [1027, 315] on textarea "BVA Representative recommends a $18,760 loan amount including fees.The loan $18…" at bounding box center [916, 329] width 327 height 57
drag, startPoint x: 920, startPoint y: 312, endPoint x: 902, endPoint y: 312, distance: 18.4
click at [902, 312] on textarea "BVA Representative recommends a $18,760 loan amount including fees.The loan $18…" at bounding box center [916, 329] width 327 height 57
click at [908, 315] on textarea "BVA Representative recommends a $18,760 loan amount including fees.The loan $18…" at bounding box center [916, 329] width 327 height 57
drag, startPoint x: 919, startPoint y: 314, endPoint x: 907, endPoint y: 314, distance: 11.9
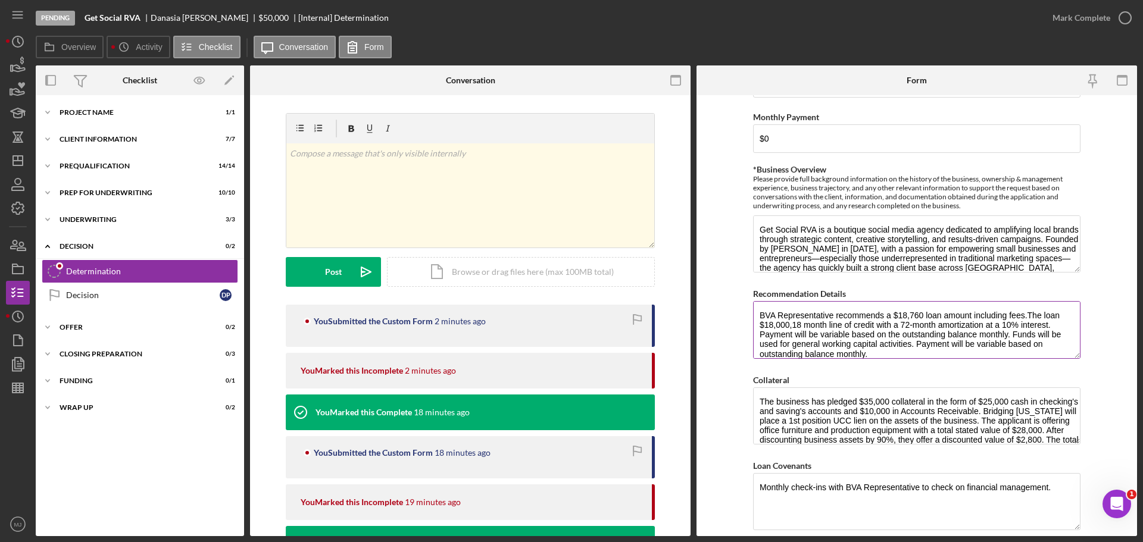
click at [907, 314] on textarea "BVA Representative recommends a $18,760 loan amount including fees.The loan $18…" at bounding box center [916, 329] width 327 height 57
drag, startPoint x: 940, startPoint y: 314, endPoint x: 928, endPoint y: 314, distance: 11.9
click at [928, 314] on textarea "BVA Representative recommends a $18,000 loan amount including fees.The loan $18…" at bounding box center [916, 329] width 327 height 57
drag, startPoint x: 1024, startPoint y: 316, endPoint x: 921, endPoint y: 317, distance: 103.0
click at [921, 317] on textarea "BVA Representative recommends a $18,000 loan amount including fees.The loan $18…" at bounding box center [916, 329] width 327 height 57
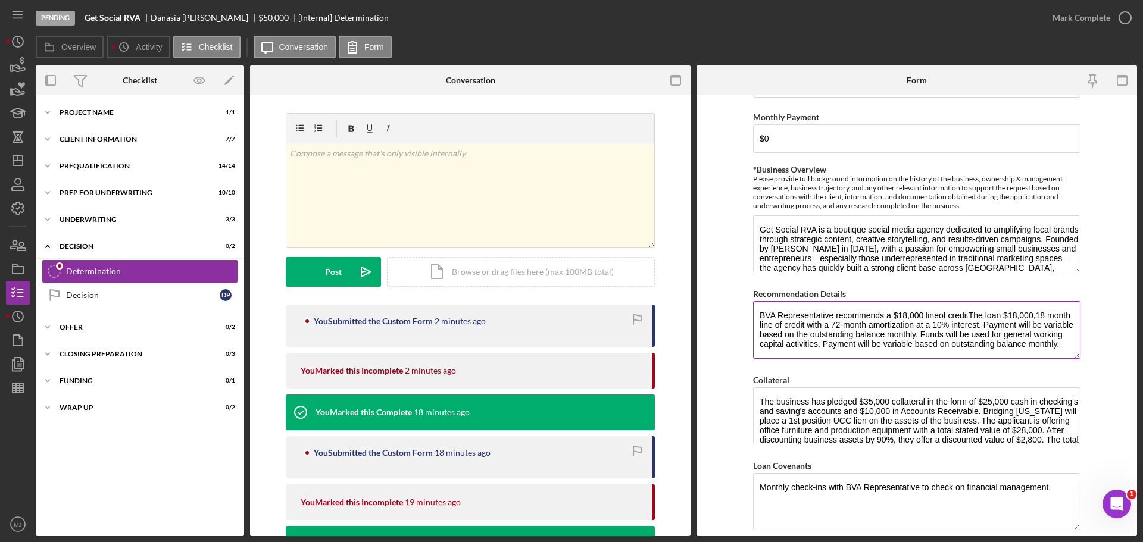
click at [937, 315] on textarea "BVA Representative recommends a $18,000 lineof creditThe loan $18,000,18 month …" at bounding box center [916, 329] width 327 height 57
click at [967, 312] on textarea "BVA Representative recommends a $18,000 line of creditThe loan $18,000,18 month…" at bounding box center [916, 329] width 327 height 57
drag, startPoint x: 967, startPoint y: 312, endPoint x: 982, endPoint y: 312, distance: 14.9
click at [982, 312] on textarea "BVA Representative recommends a $18,000 line of creditThe loan $18,000,18 month…" at bounding box center [916, 329] width 327 height 57
click at [1005, 312] on textarea "BVA Representative recommends a $18,000 line of creditThe loan $18,000,18 month…" at bounding box center [916, 329] width 327 height 57
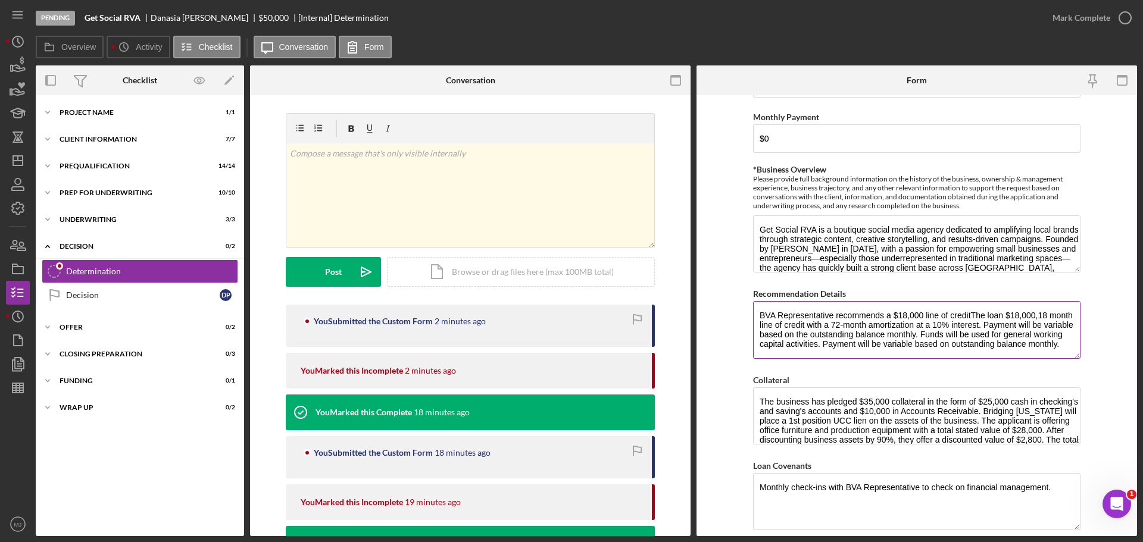
drag, startPoint x: 1035, startPoint y: 314, endPoint x: 969, endPoint y: 314, distance: 66.1
click at [969, 314] on textarea "BVA Representative recommends a $18,000 line of creditThe loan $18,000,18 month…" at bounding box center [916, 329] width 327 height 57
click at [965, 311] on textarea "BVA Representative recommends a $18,000 line of credit 18 month line of credit …" at bounding box center [916, 329] width 327 height 57
drag, startPoint x: 970, startPoint y: 318, endPoint x: 921, endPoint y: 315, distance: 48.9
click at [921, 315] on textarea "BVA Representative recommends a $18,000 line of credit 18 month line of credit …" at bounding box center [916, 329] width 327 height 57
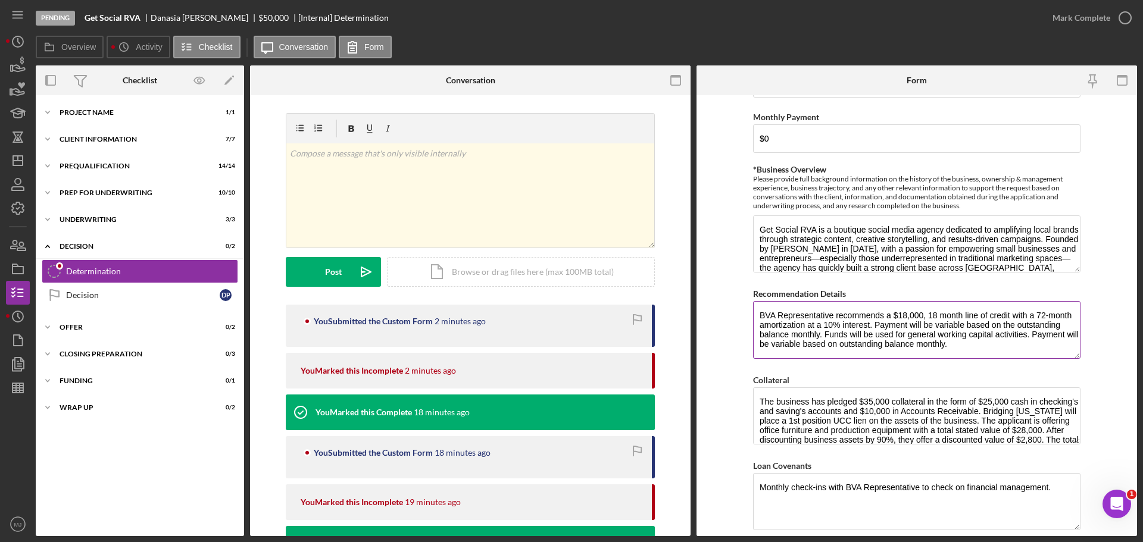
click at [869, 325] on textarea "BVA Representative recommends a $18,000, 18 month line of credit with a 72-mont…" at bounding box center [916, 329] width 327 height 57
click at [960, 315] on textarea "BVA Representative recommends a $18,000, 18 month line of credit with a 72-mont…" at bounding box center [916, 329] width 327 height 57
click at [934, 314] on textarea "BVA Representative recommends a $18,000, 18 month revolving line of credit with…" at bounding box center [916, 329] width 327 height 57
click at [822, 331] on textarea "BVA Representative recommends a $18,000, 18-month revolving line of credit with…" at bounding box center [916, 329] width 327 height 57
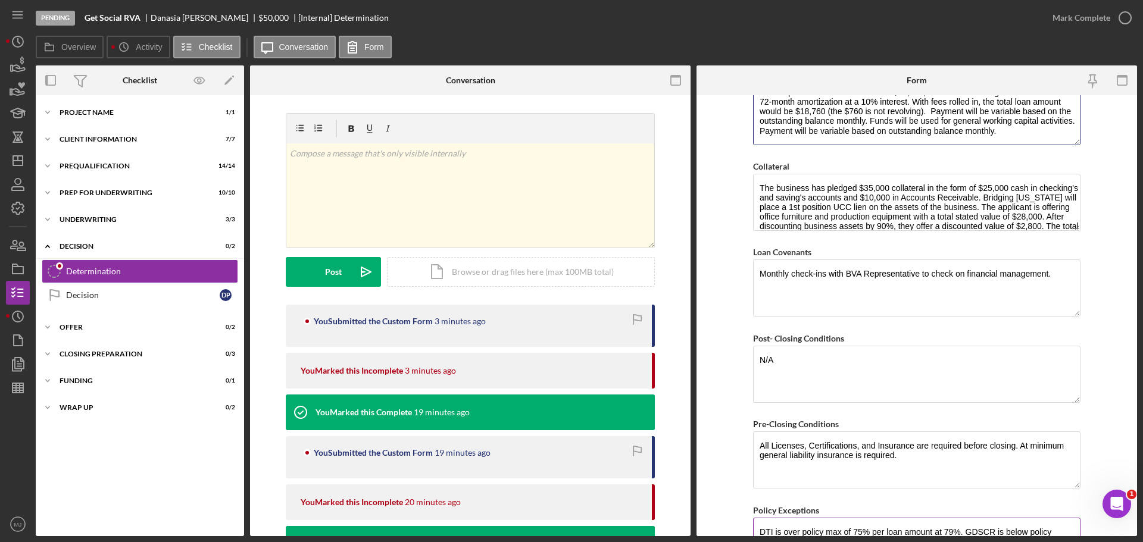
scroll to position [835, 0]
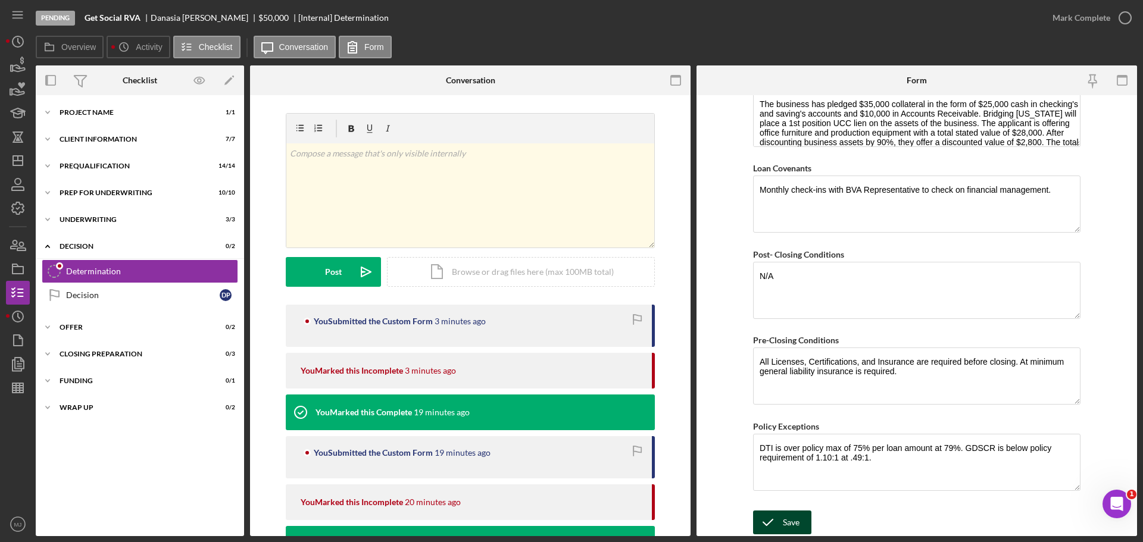
type textarea "BVA Representative recommends a $18,000, 18-month revolving line of credit with…"
click at [792, 524] on div "Save" at bounding box center [790, 523] width 17 height 24
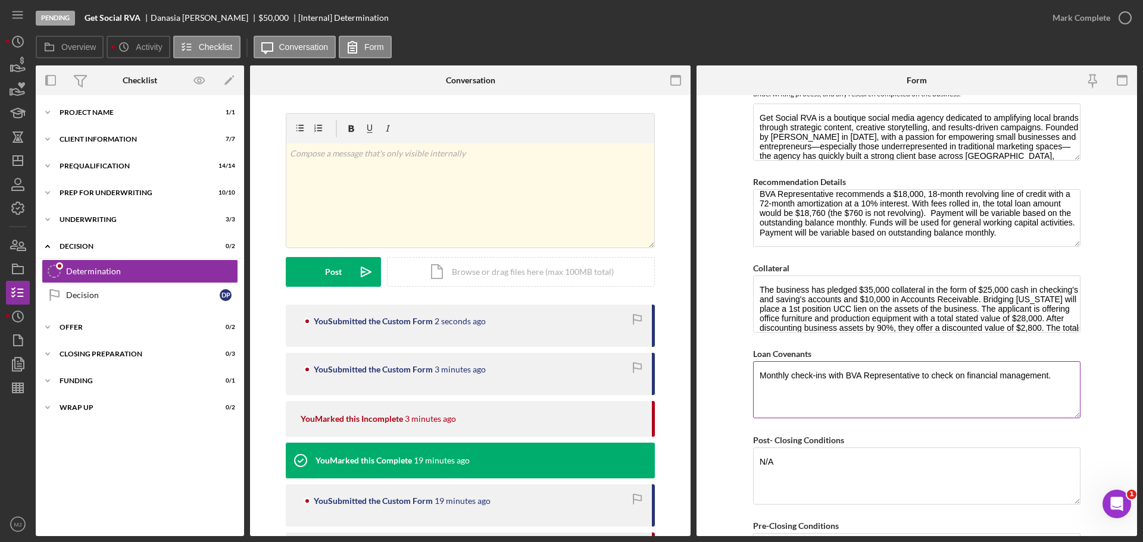
scroll to position [538, 0]
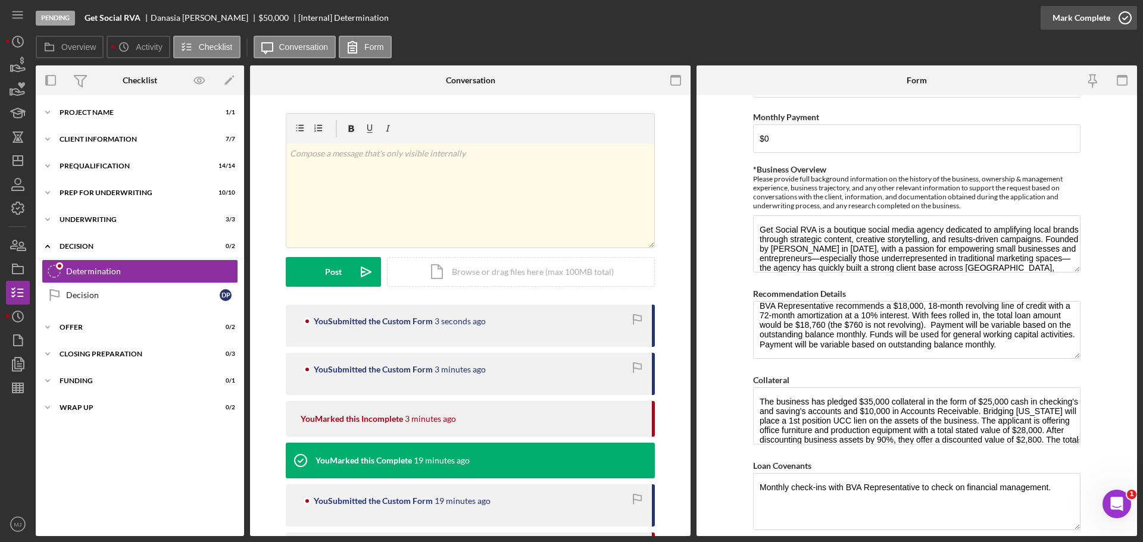
click at [1081, 13] on div "Mark Complete" at bounding box center [1081, 18] width 58 height 24
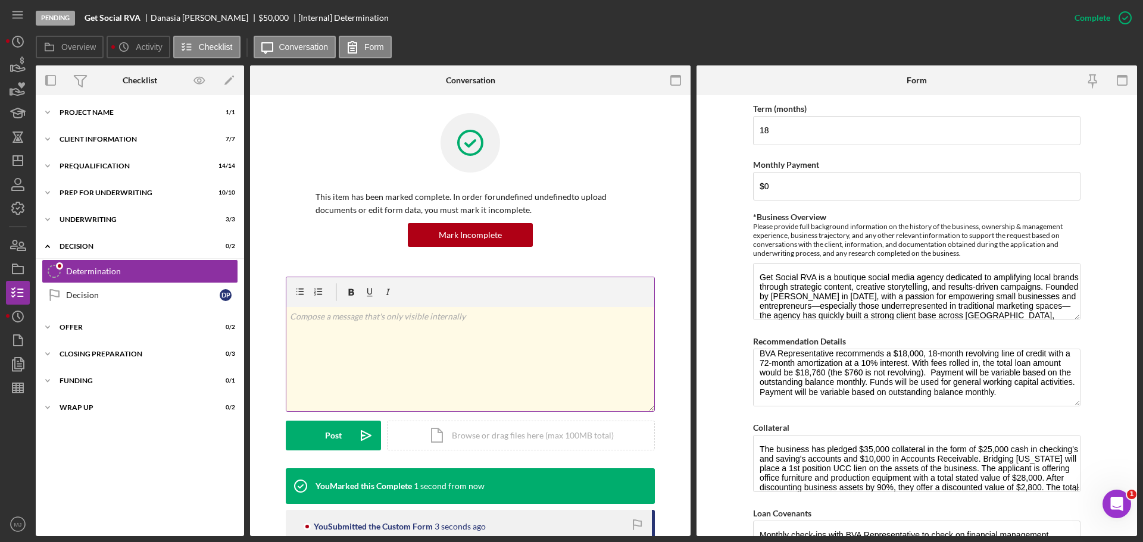
scroll to position [586, 0]
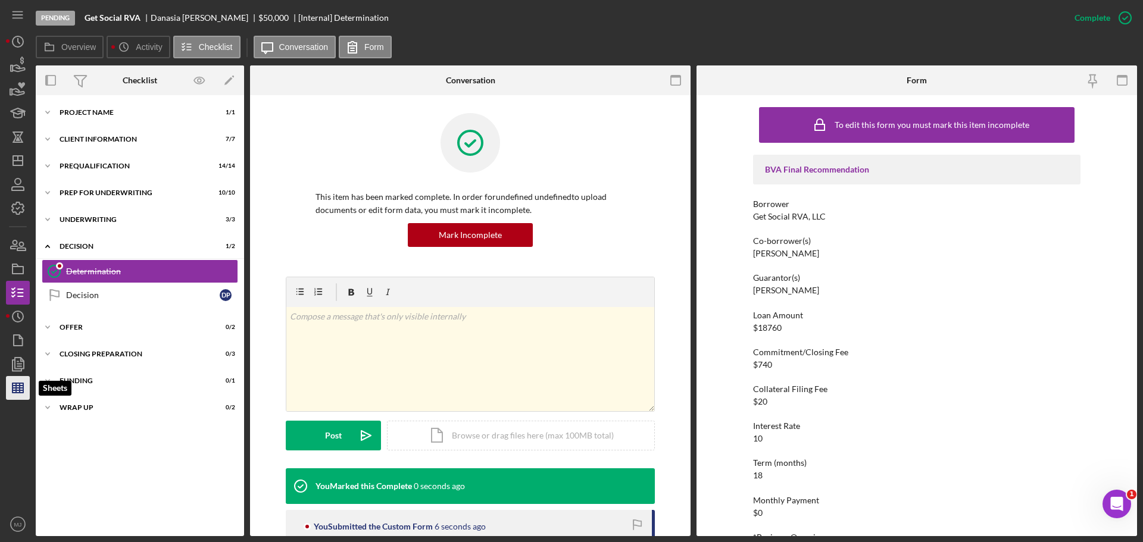
click at [11, 389] on icon "button" at bounding box center [18, 388] width 30 height 30
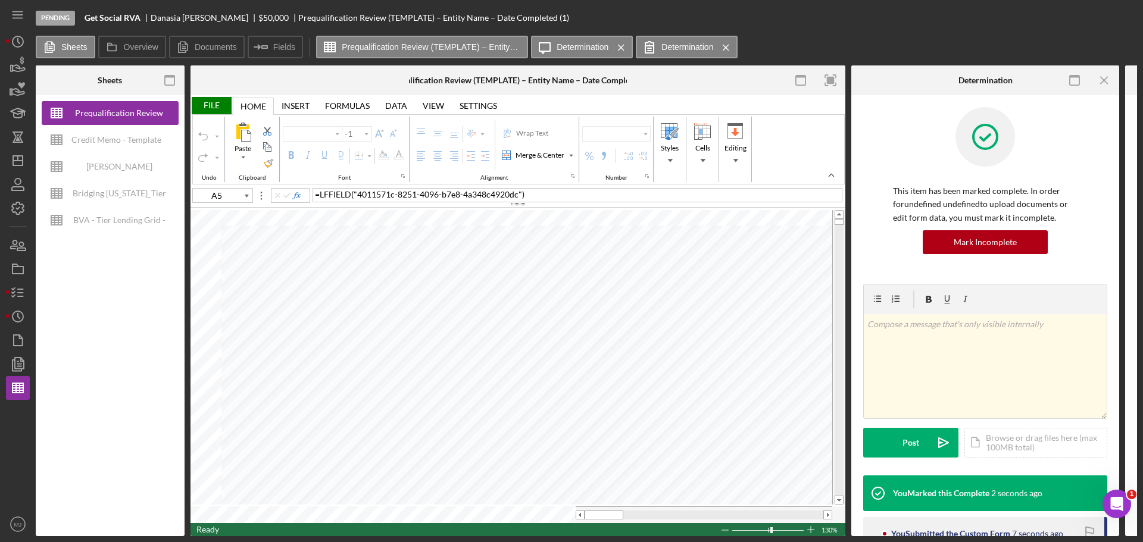
type input "Proxima Nova"
type input "11"
click at [105, 135] on div "Credit Memo - Template" at bounding box center [116, 140] width 90 height 24
type input "Calibri"
type input "A13"
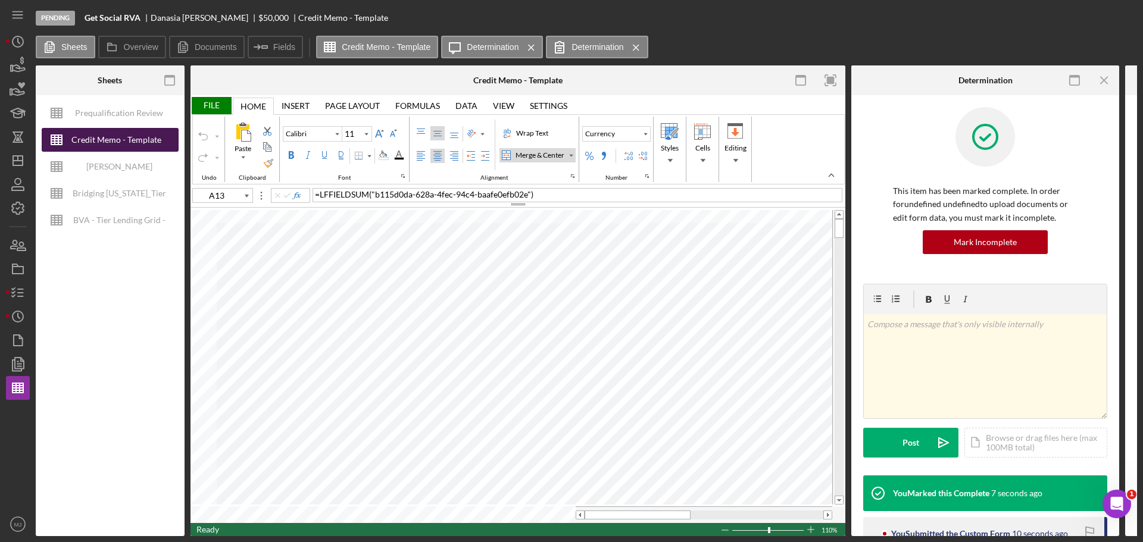
type input "Times New Roman"
type input "10"
type input "M13"
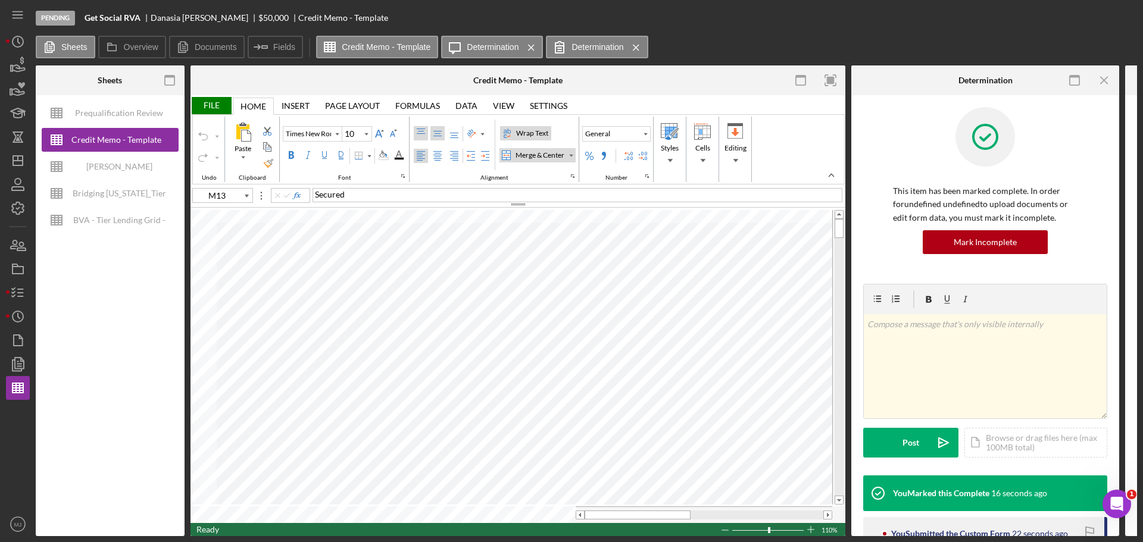
click at [434, 136] on div "Middle Align" at bounding box center [438, 134] width 10 height 10
click at [440, 156] on div "Center Align" at bounding box center [438, 156] width 10 height 10
click at [218, 108] on div "File" at bounding box center [210, 105] width 41 height 17
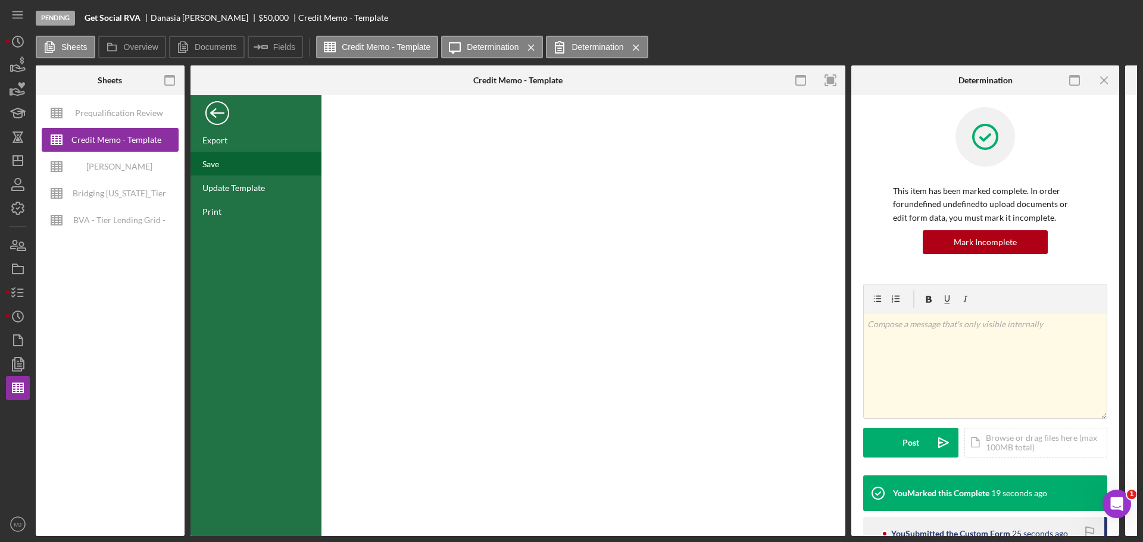
click at [222, 170] on div "Save" at bounding box center [255, 164] width 131 height 24
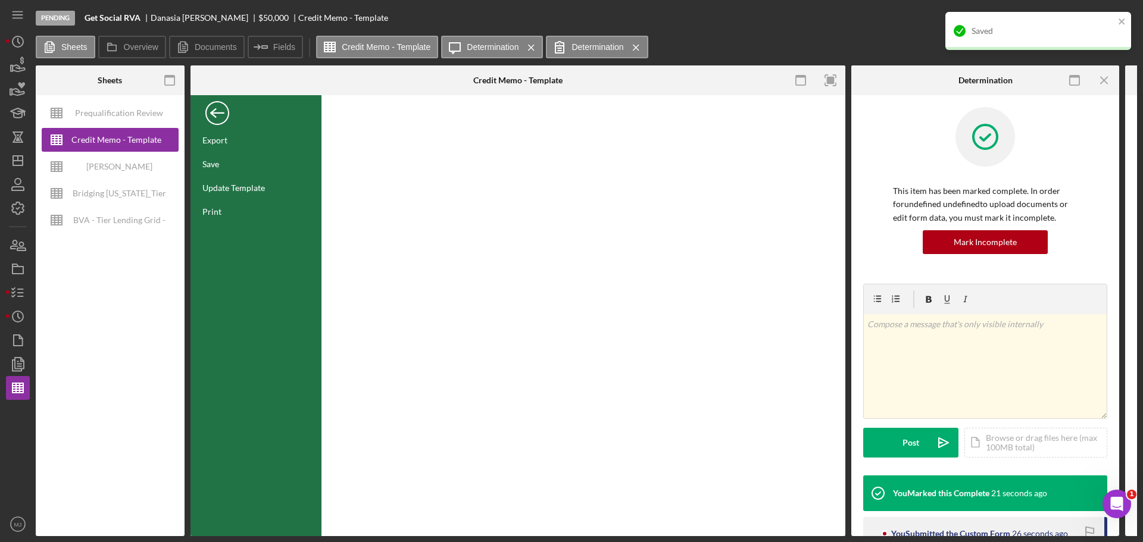
click at [220, 118] on div "Back" at bounding box center [217, 110] width 24 height 24
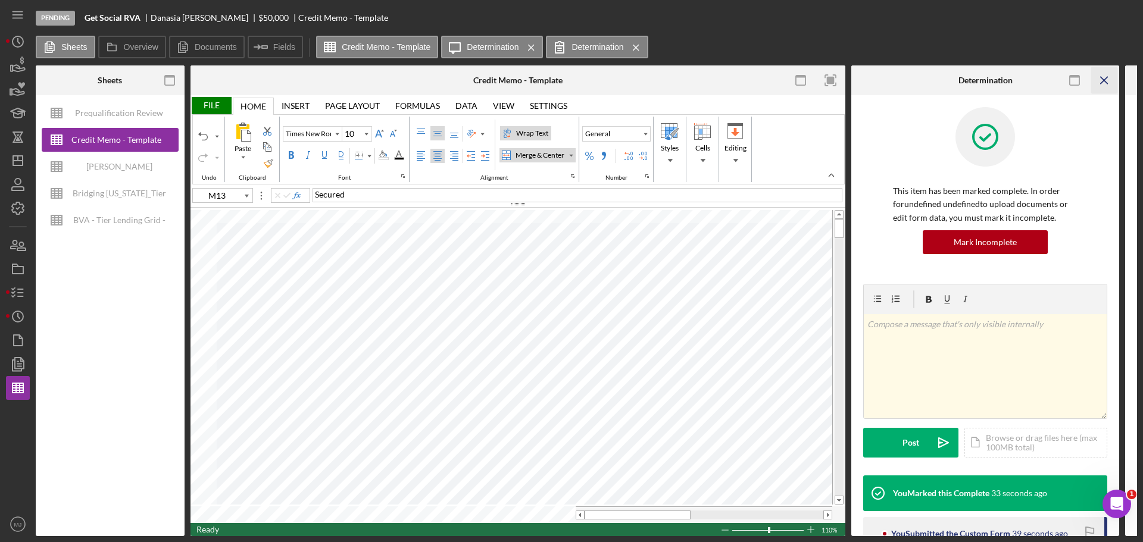
click at [1097, 78] on icon "Icon/Menu Close" at bounding box center [1104, 80] width 27 height 27
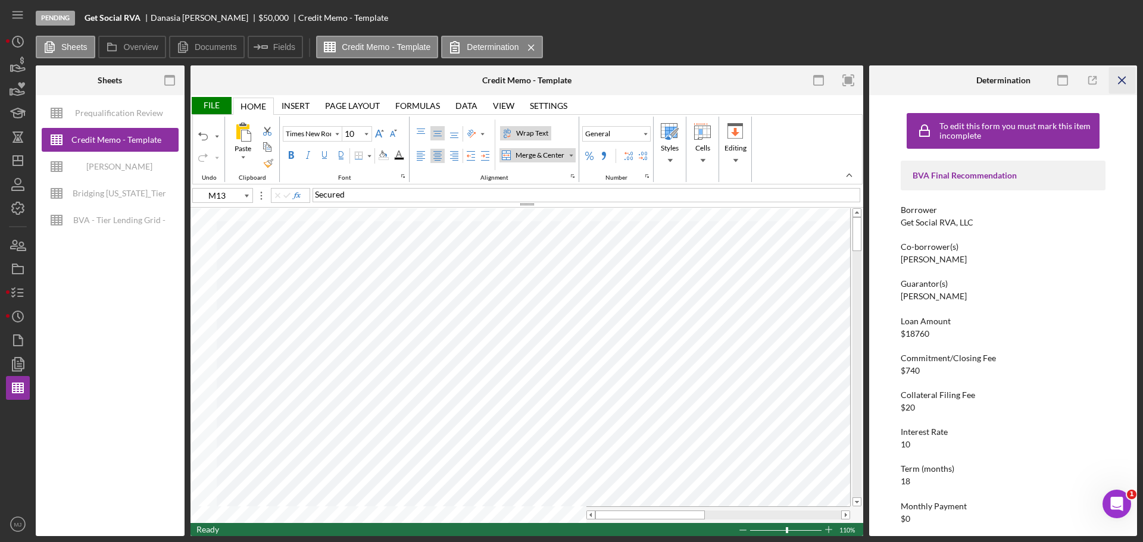
click at [1112, 79] on icon "Icon/Menu Close" at bounding box center [1122, 80] width 27 height 27
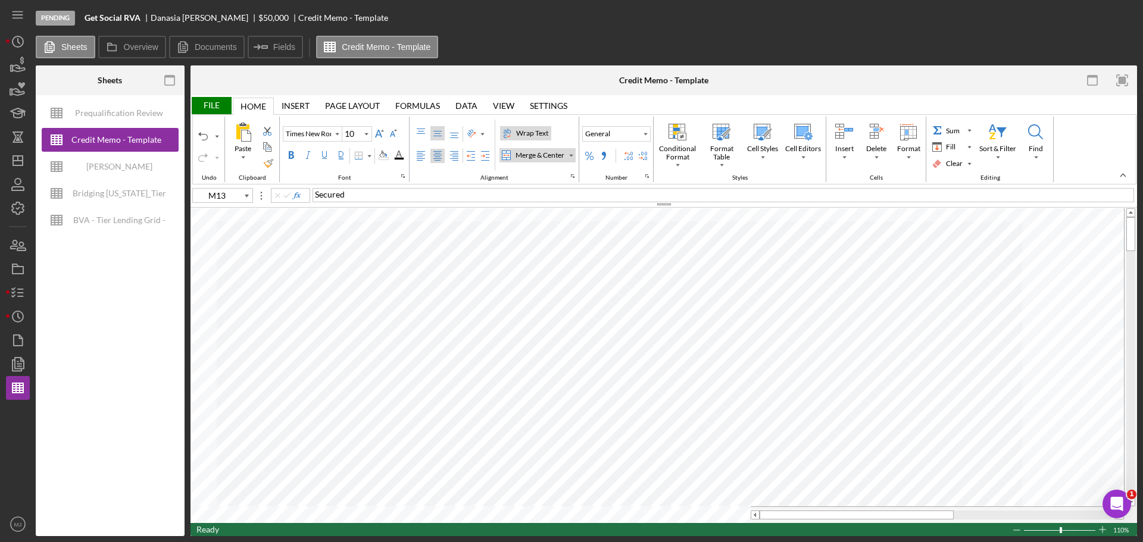
click at [214, 107] on div "File" at bounding box center [210, 105] width 41 height 17
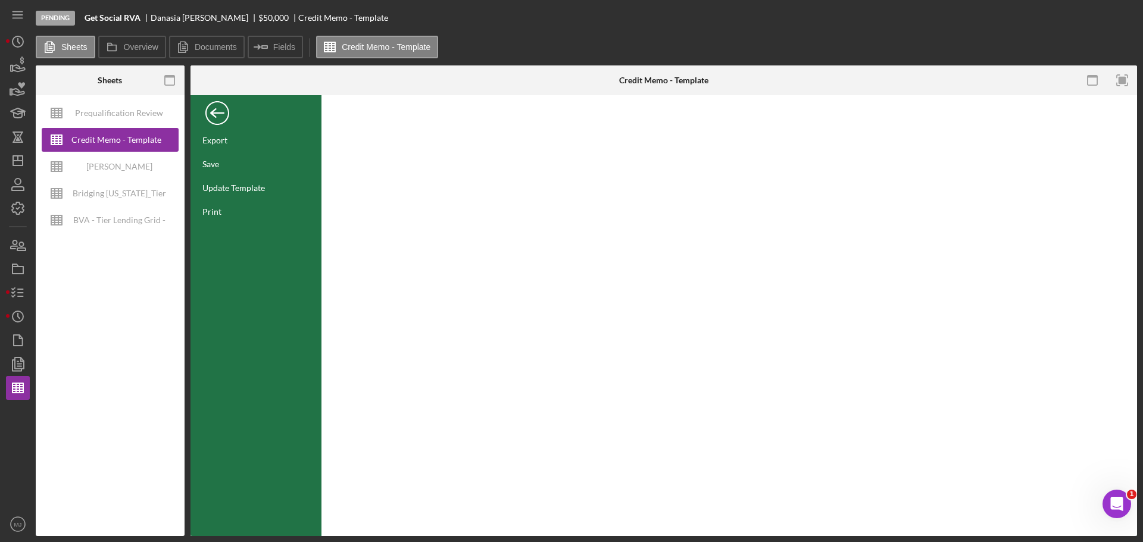
click at [215, 115] on div "Back" at bounding box center [217, 110] width 24 height 24
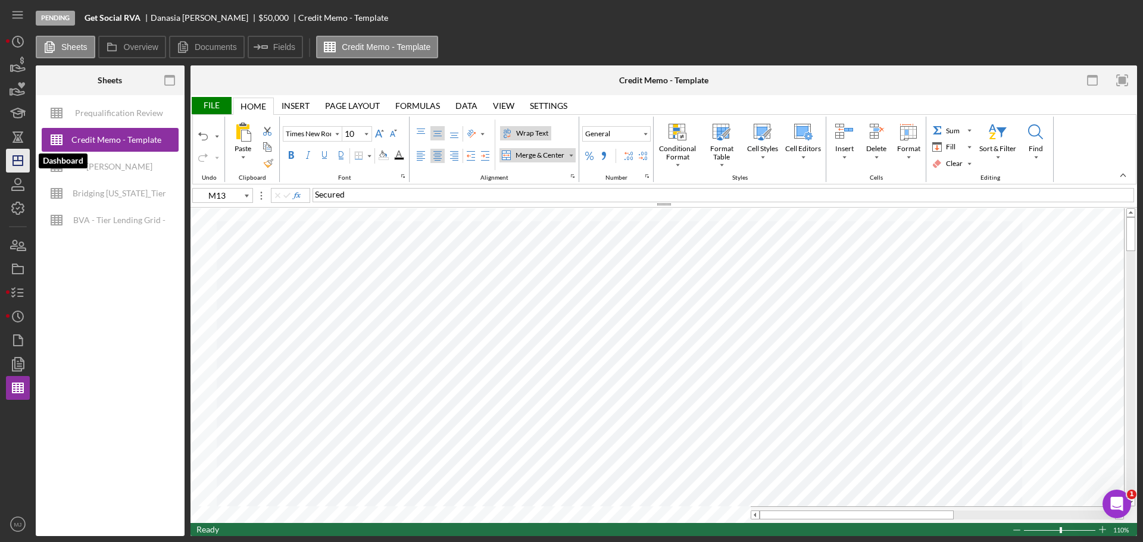
click at [21, 155] on icon "Icon/Dashboard" at bounding box center [18, 161] width 30 height 30
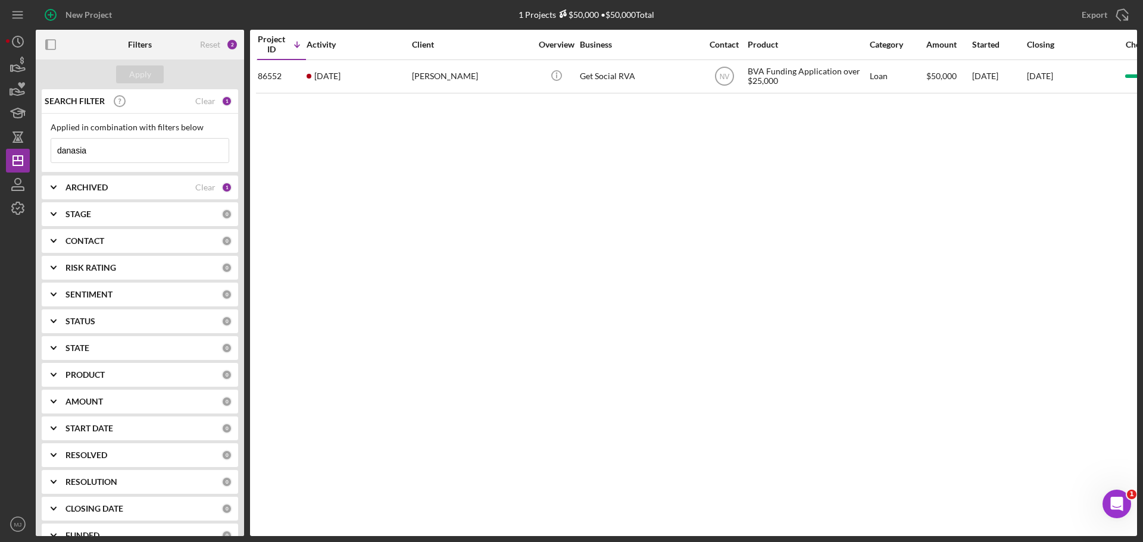
drag, startPoint x: 128, startPoint y: 144, endPoint x: 0, endPoint y: 165, distance: 129.7
click at [0, 165] on div "New Project 1 Projects $50,000 • $50,000 Total danasia Export Icon/Export Filte…" at bounding box center [571, 271] width 1143 height 542
